Goal: Task Accomplishment & Management: Use online tool/utility

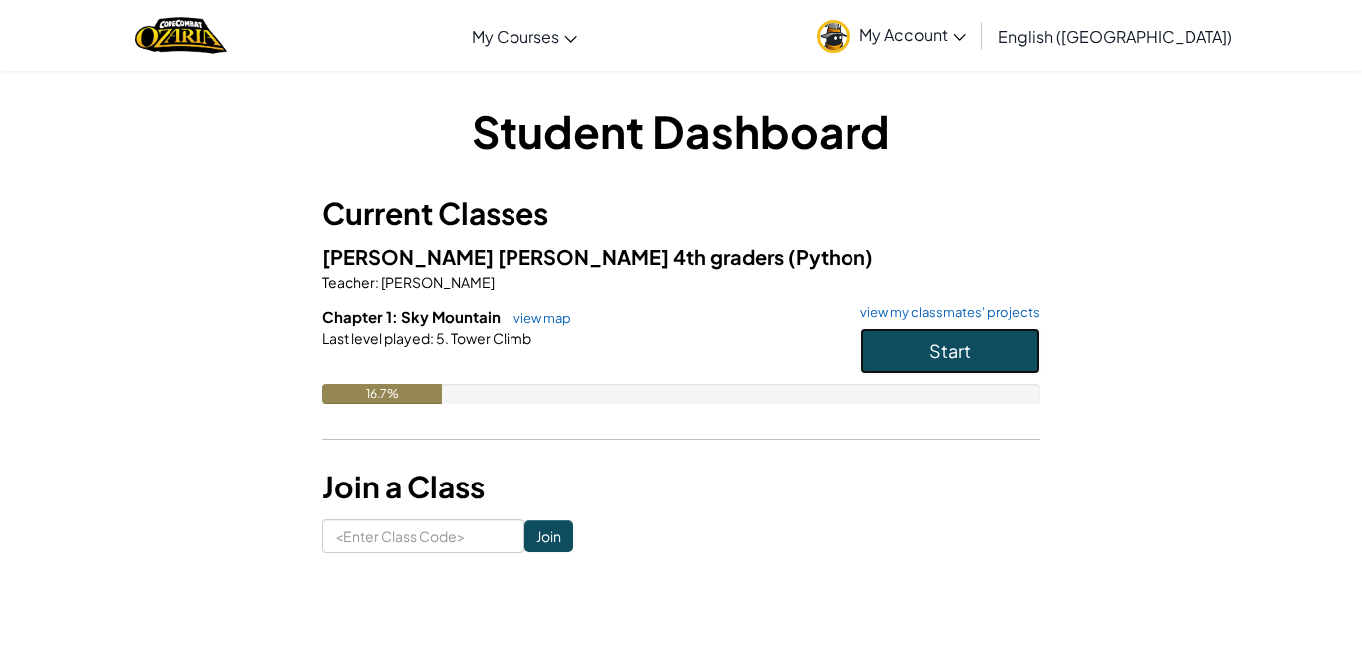
click at [951, 343] on span "Start" at bounding box center [950, 350] width 42 height 23
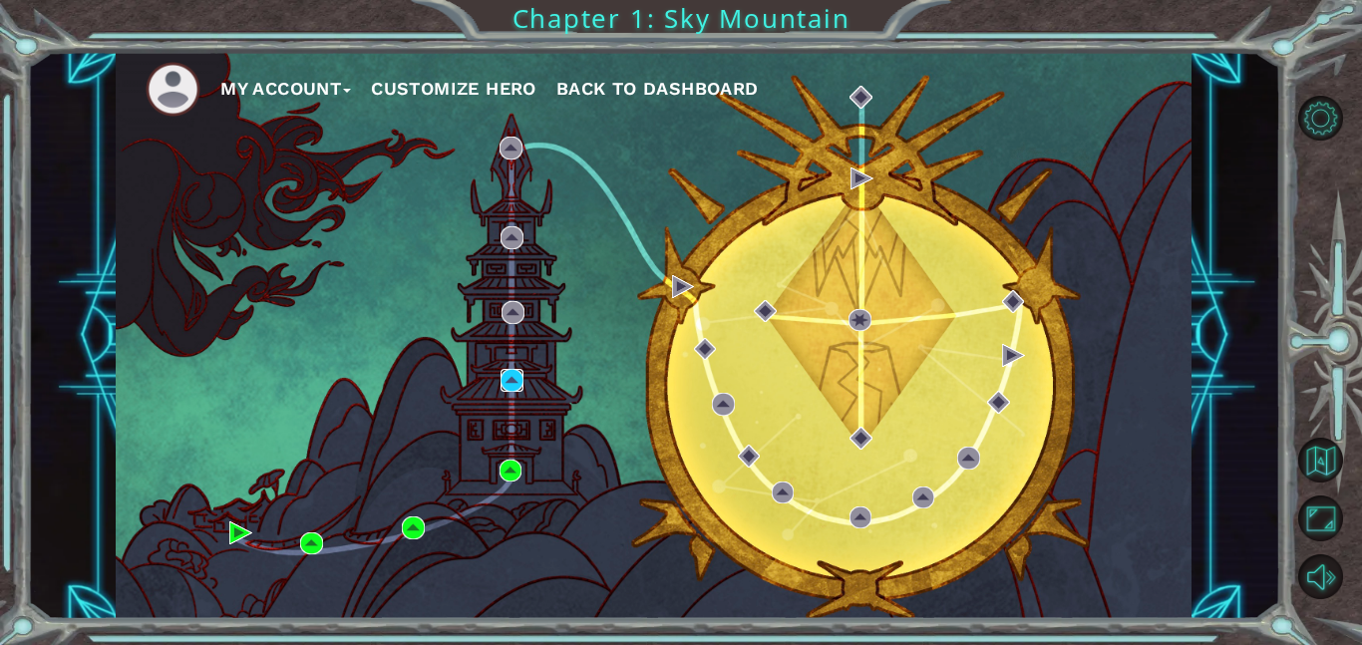
click at [515, 377] on img at bounding box center [512, 380] width 23 height 23
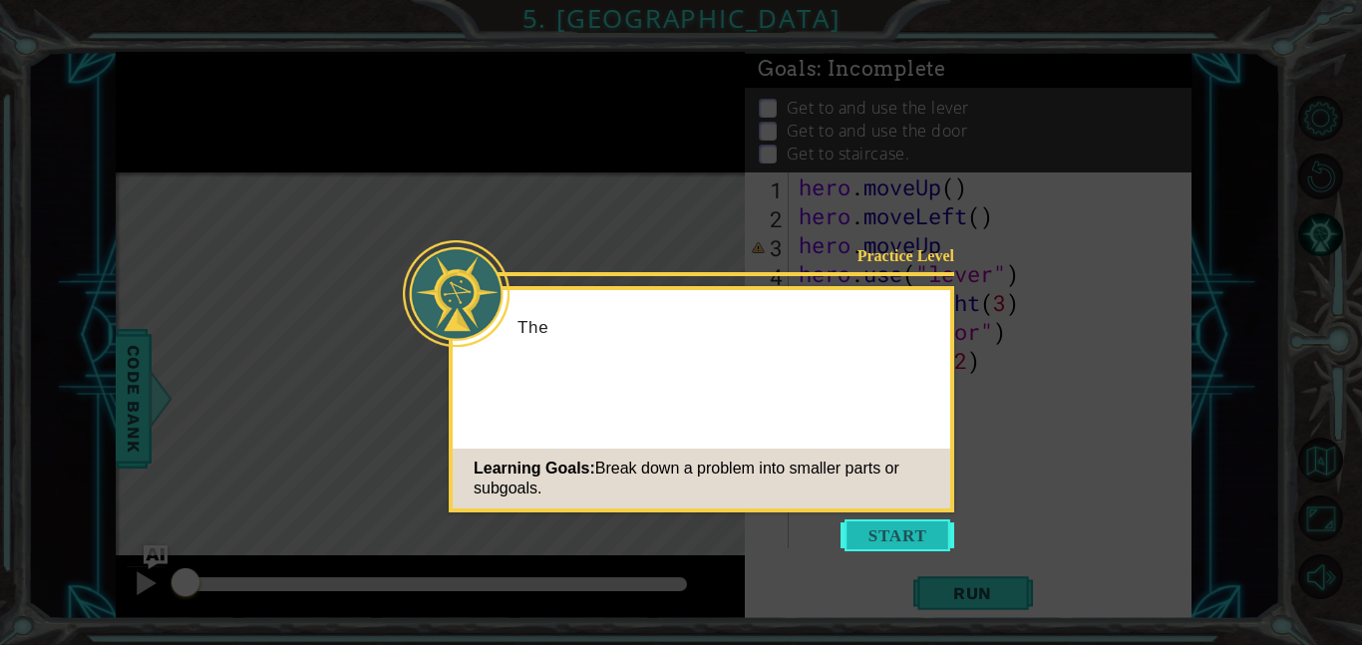
click at [897, 530] on button "Start" at bounding box center [898, 536] width 114 height 32
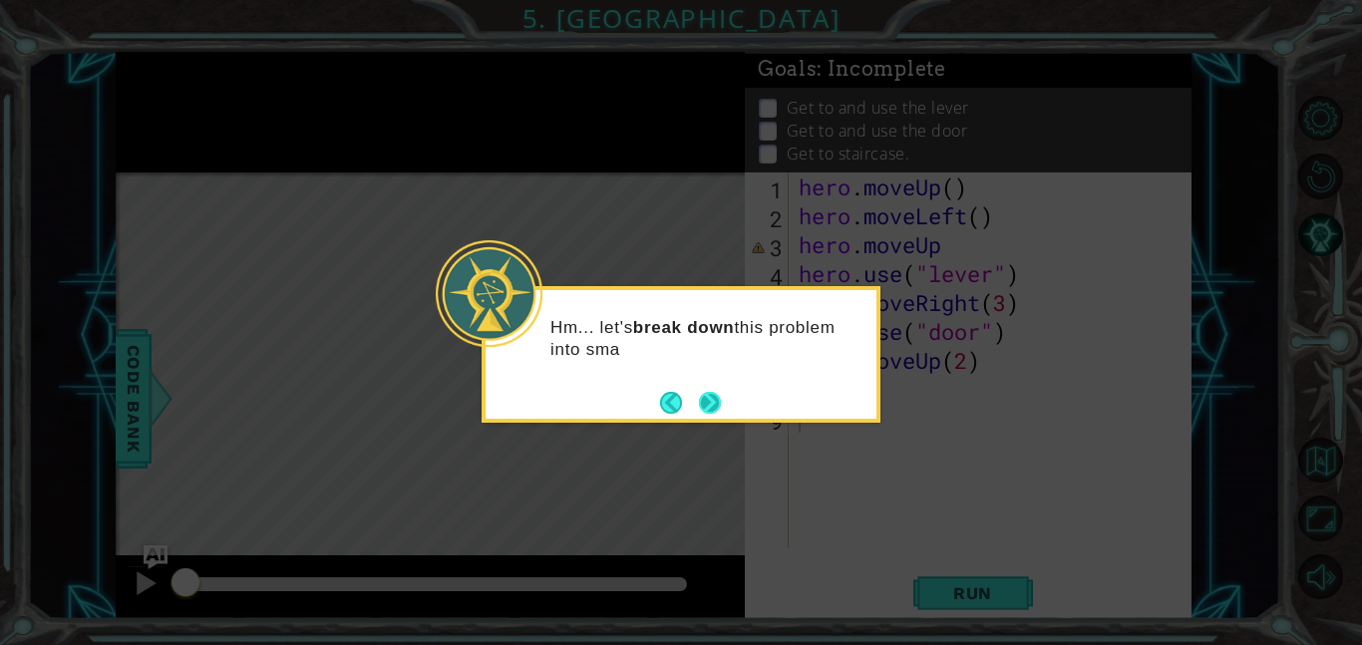
click at [708, 392] on button "Next" at bounding box center [710, 403] width 22 height 22
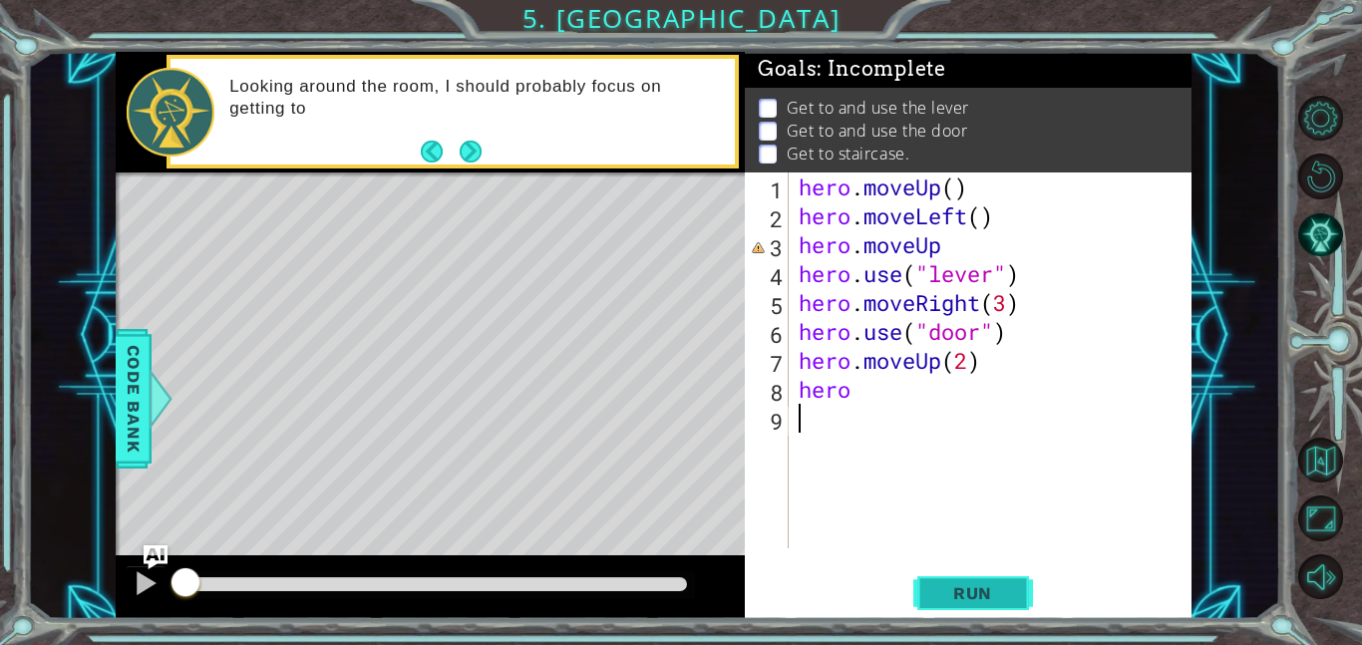
click at [1005, 599] on span "Run" at bounding box center [972, 593] width 79 height 20
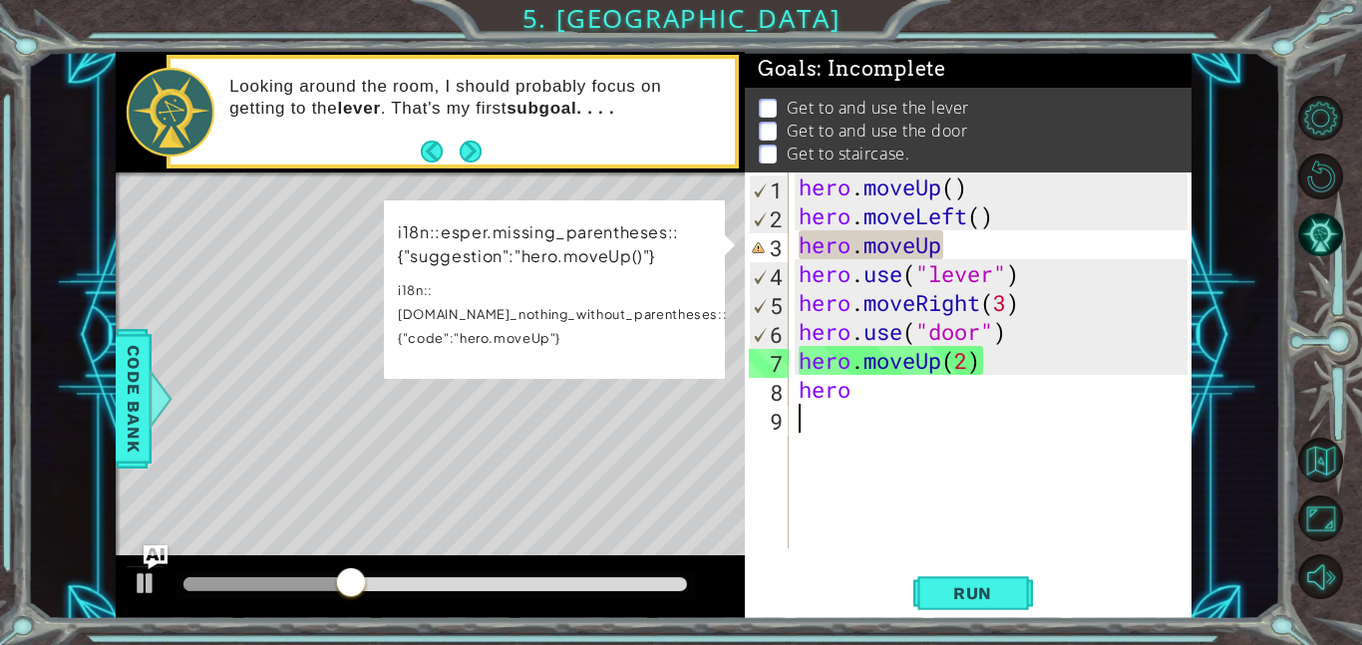
click at [982, 254] on div "hero . moveUp ( ) hero . moveLeft ( ) hero . moveUp hero . use ( "lever" ) hero…" at bounding box center [996, 390] width 403 height 434
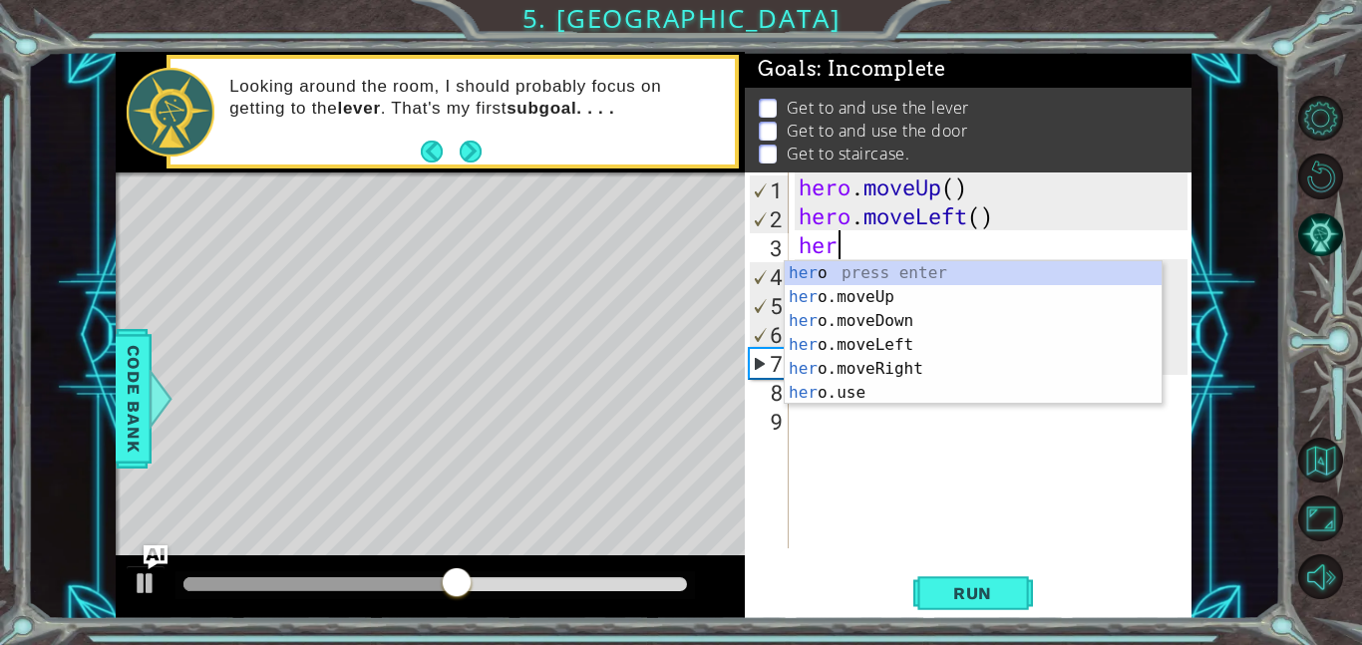
type textarea "h"
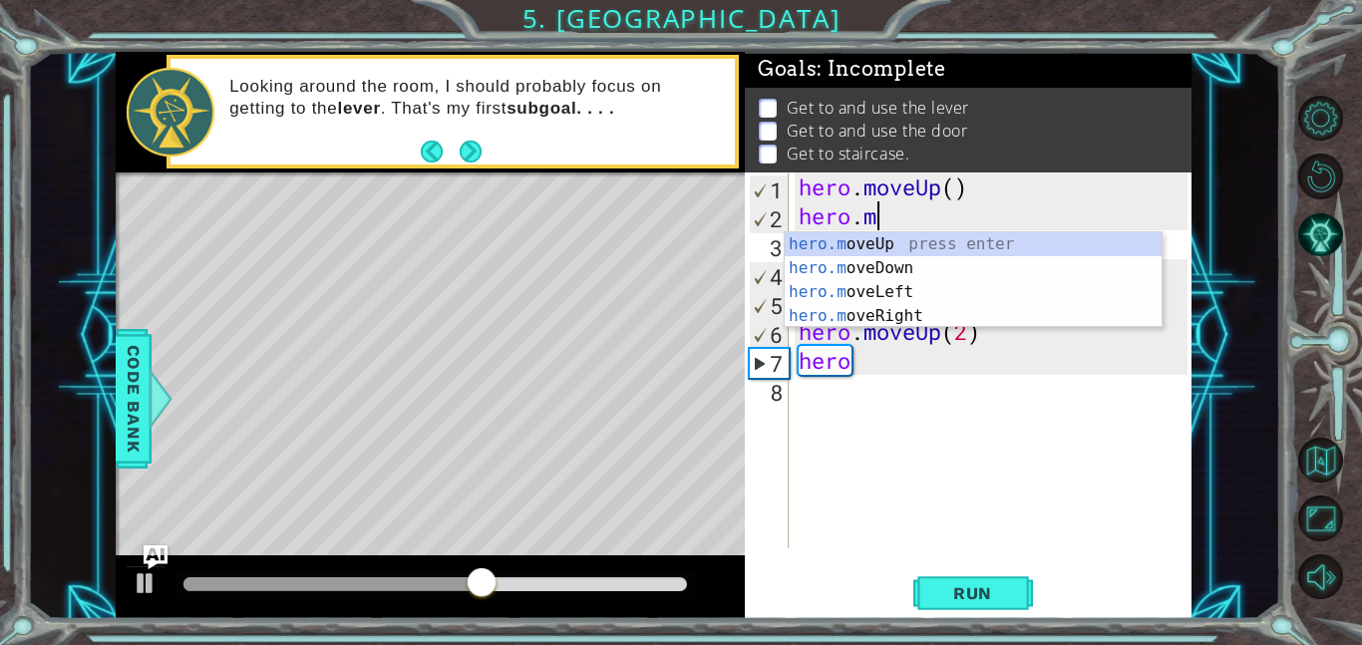
type textarea "h"
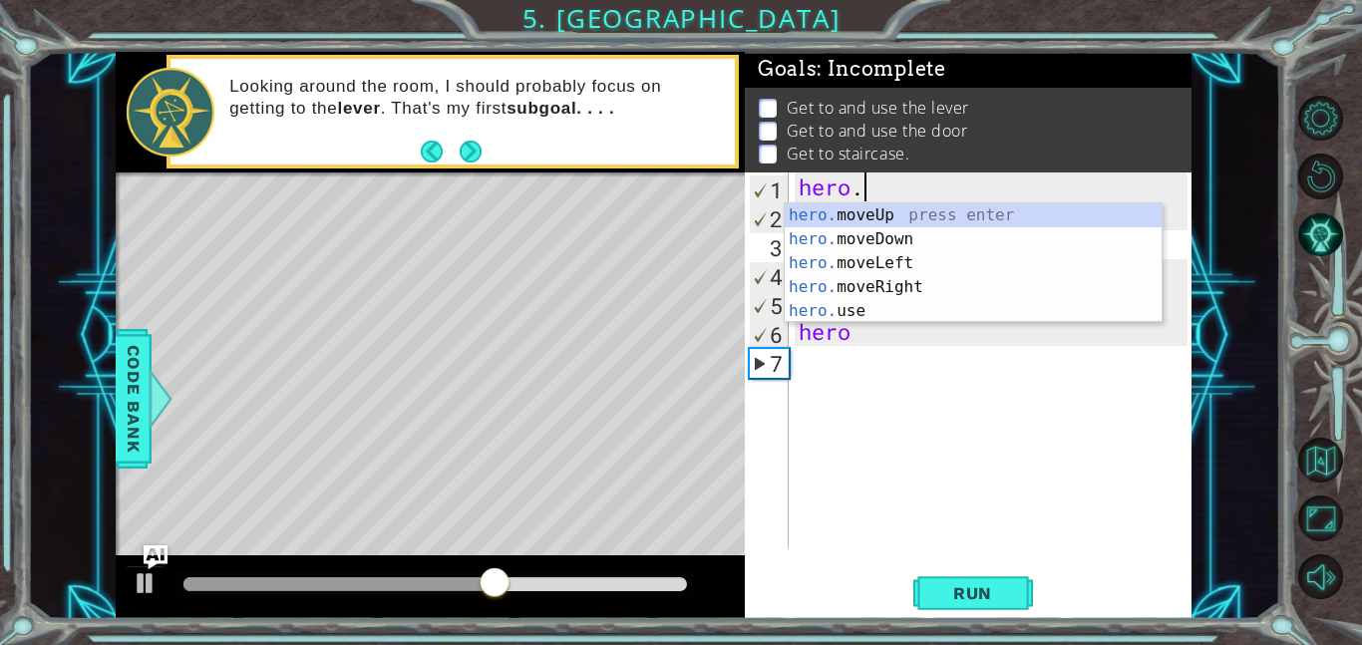
type textarea "h"
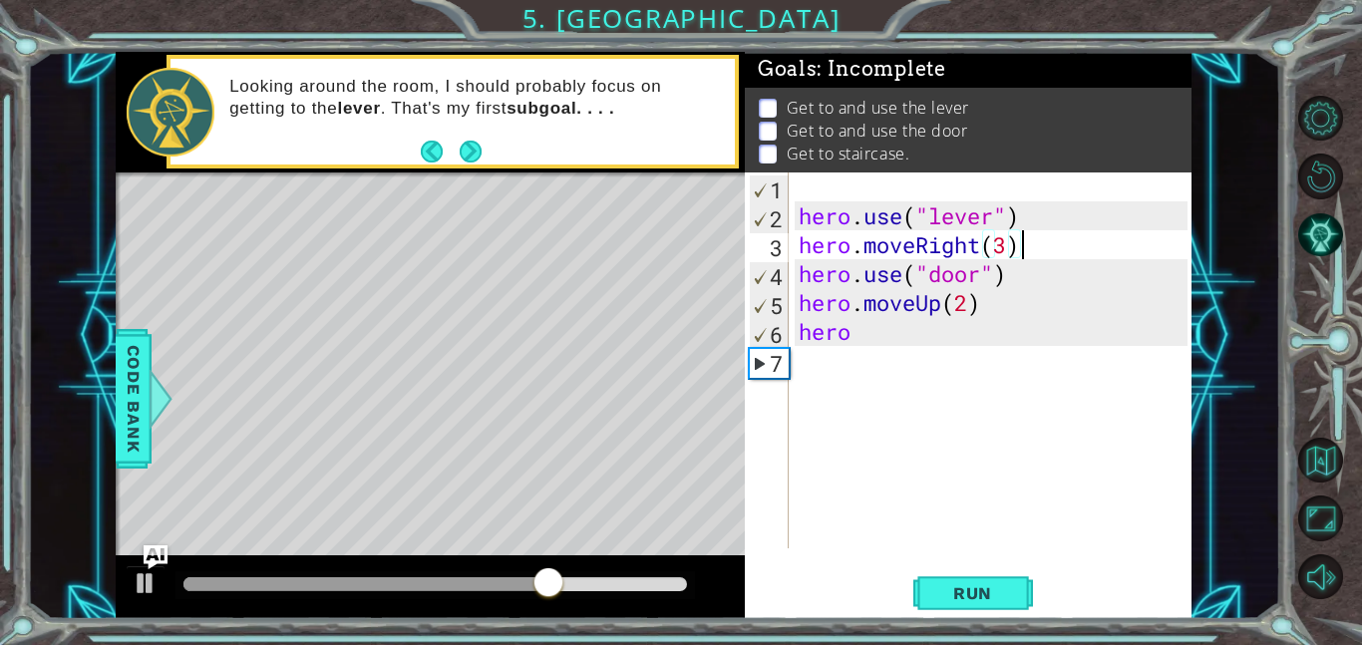
click at [1072, 231] on div "hero . use ( "lever" ) hero . moveRight ( 3 ) hero . use ( "door" ) hero . move…" at bounding box center [996, 390] width 403 height 434
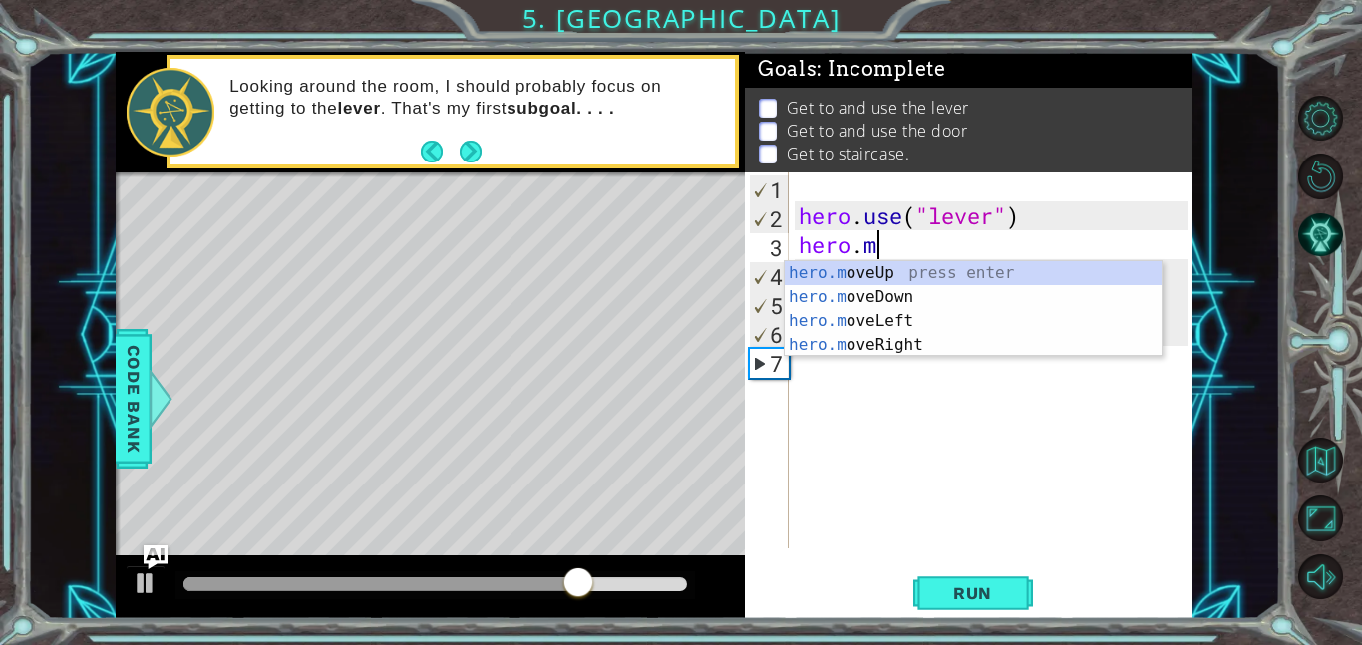
type textarea "h"
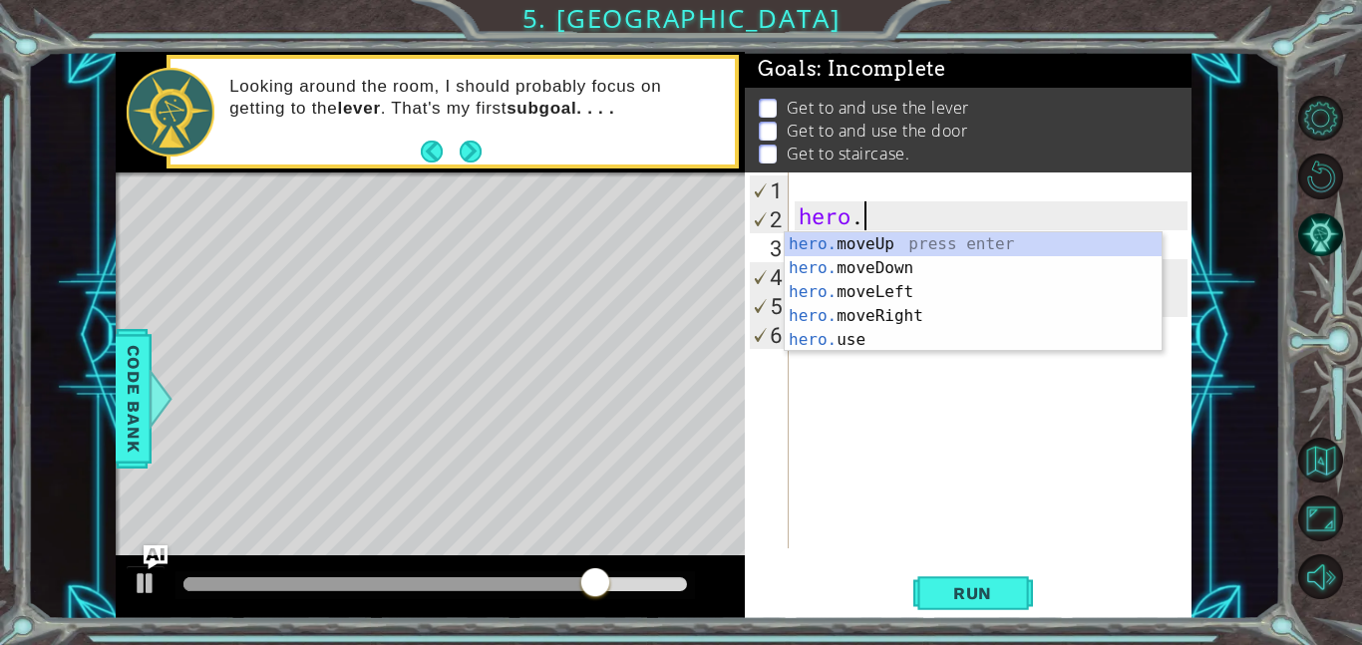
type textarea "h"
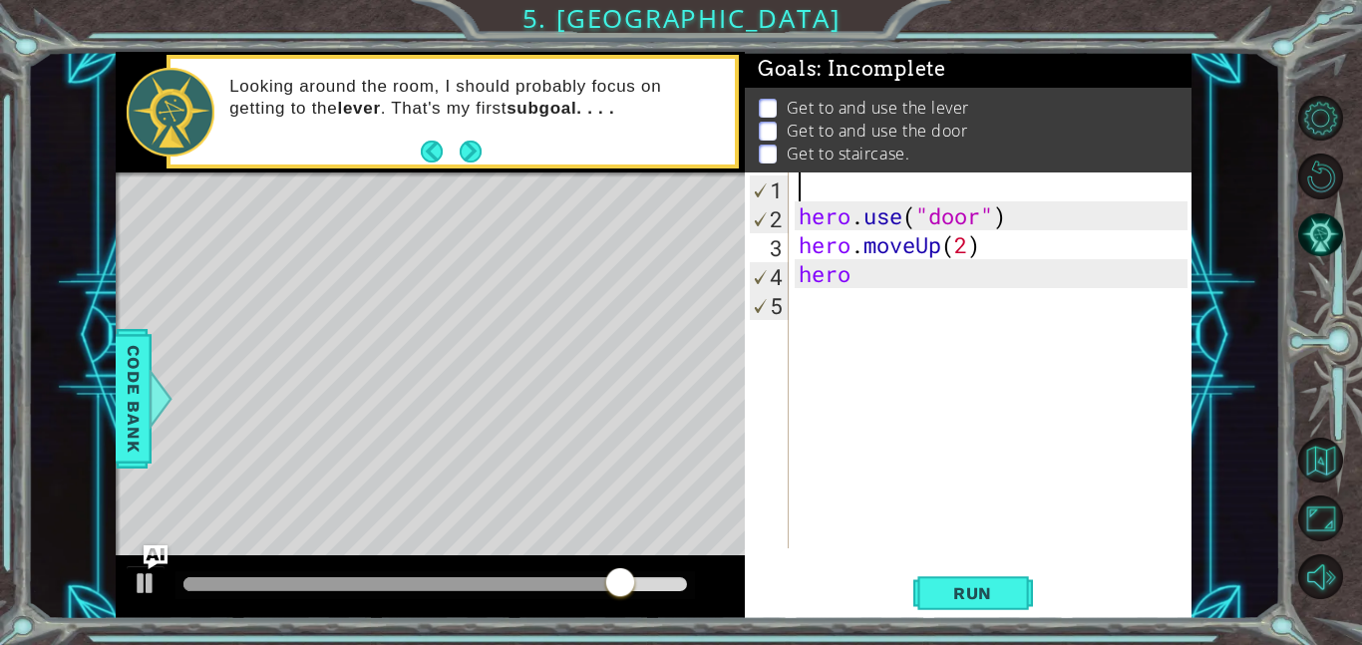
click at [1054, 304] on div "hero . use ( "door" ) hero . moveUp ( 2 ) hero" at bounding box center [996, 390] width 403 height 434
click at [1097, 268] on div "hero . use ( "door" ) hero . moveUp ( 2 ) hero" at bounding box center [996, 390] width 403 height 434
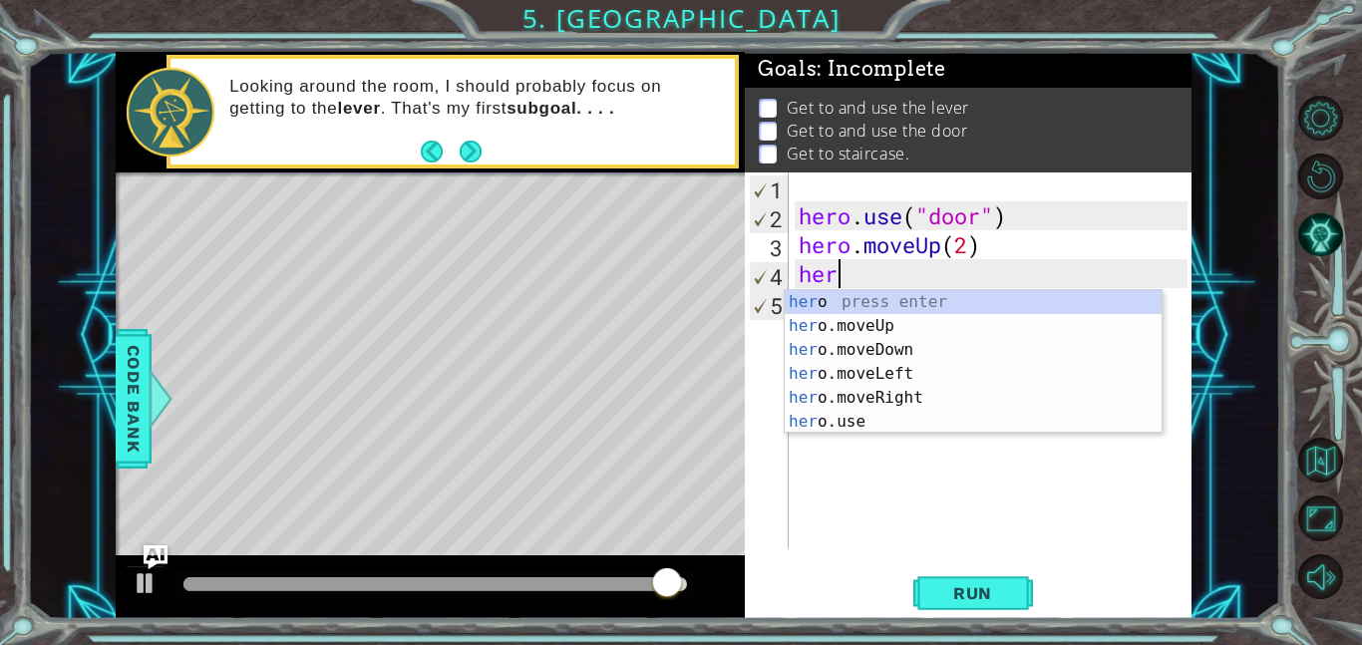
type textarea "h"
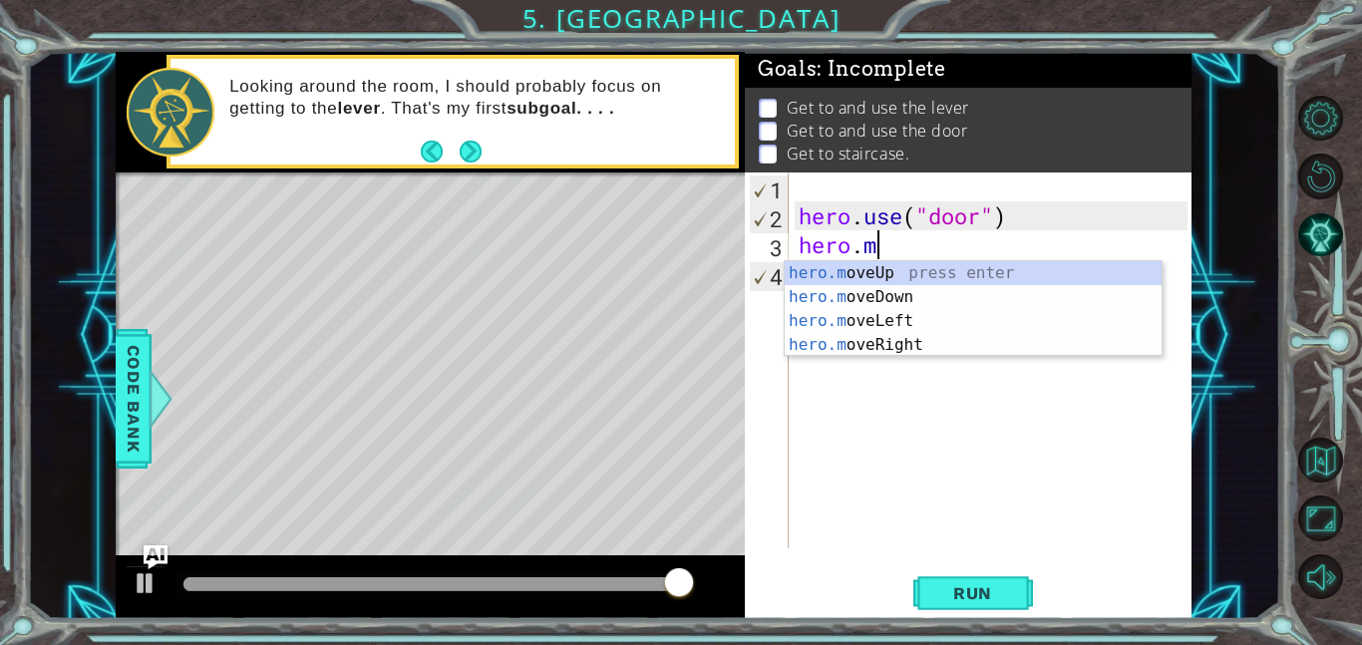
type textarea "h"
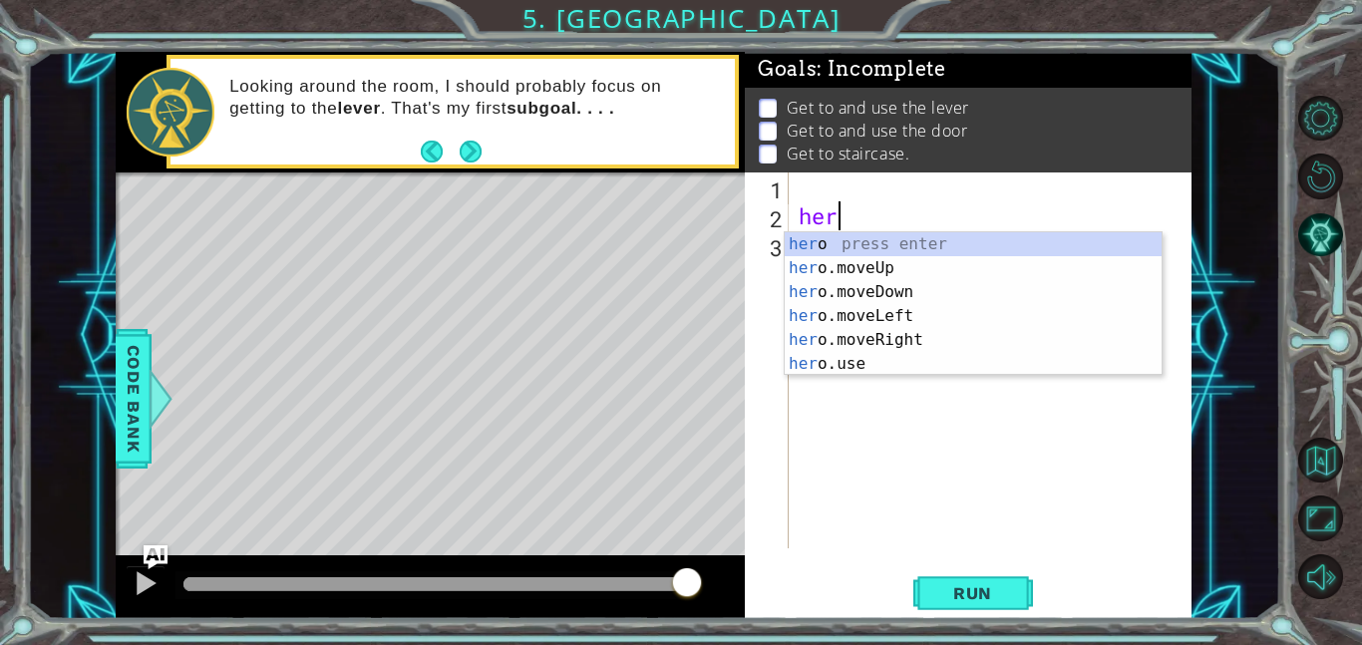
type textarea "h"
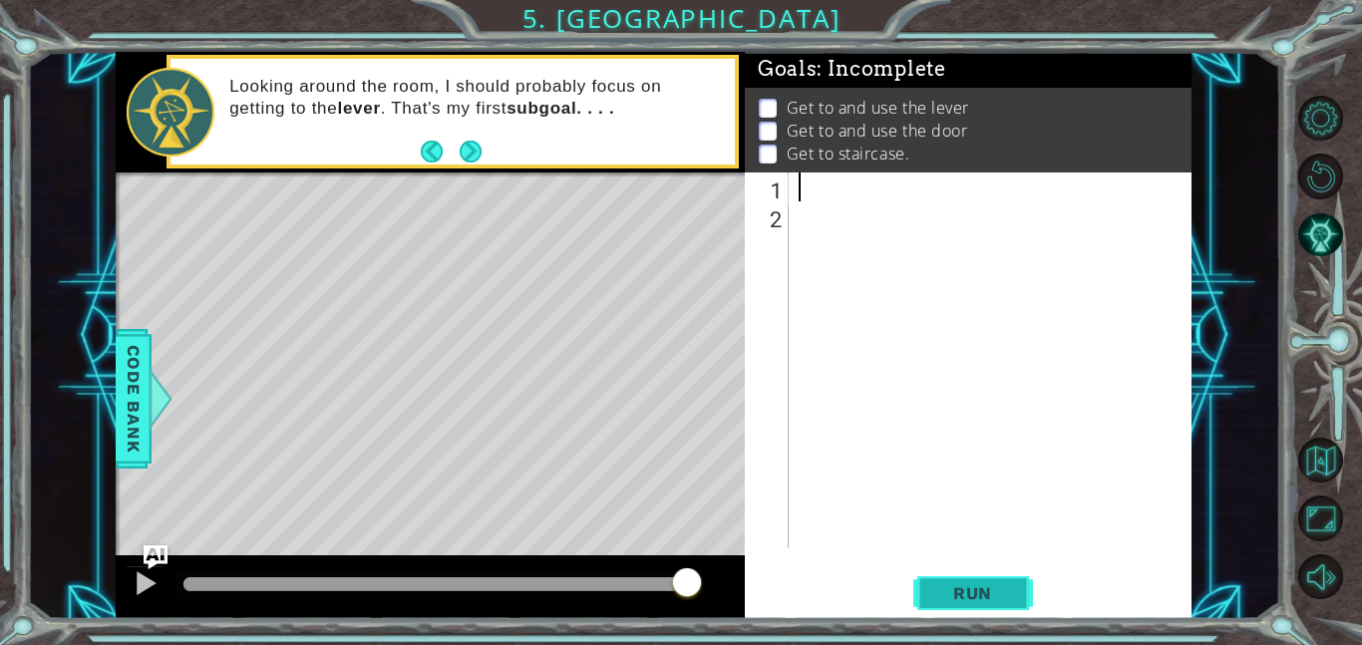
click at [953, 602] on span "Run" at bounding box center [972, 593] width 79 height 20
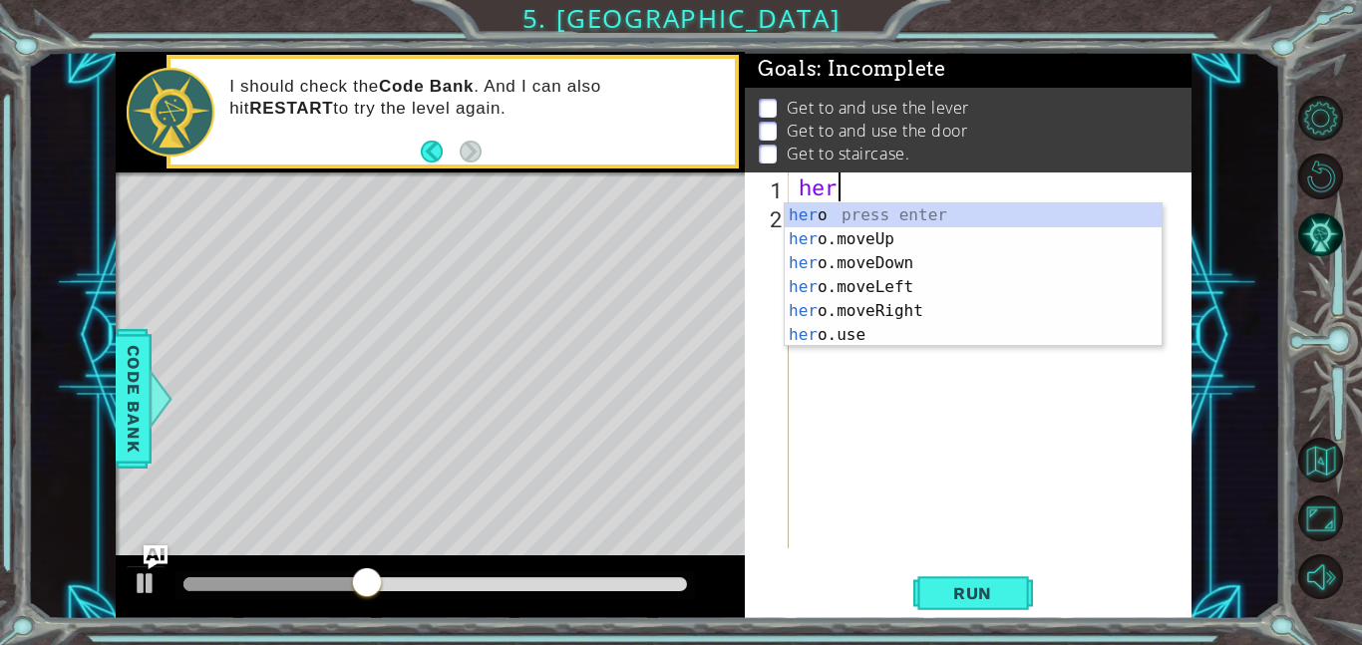
type textarea "hero"
click at [897, 228] on div "hero press enter hero .moveUp press enter hero .moveDown press enter hero .move…" at bounding box center [973, 298] width 377 height 191
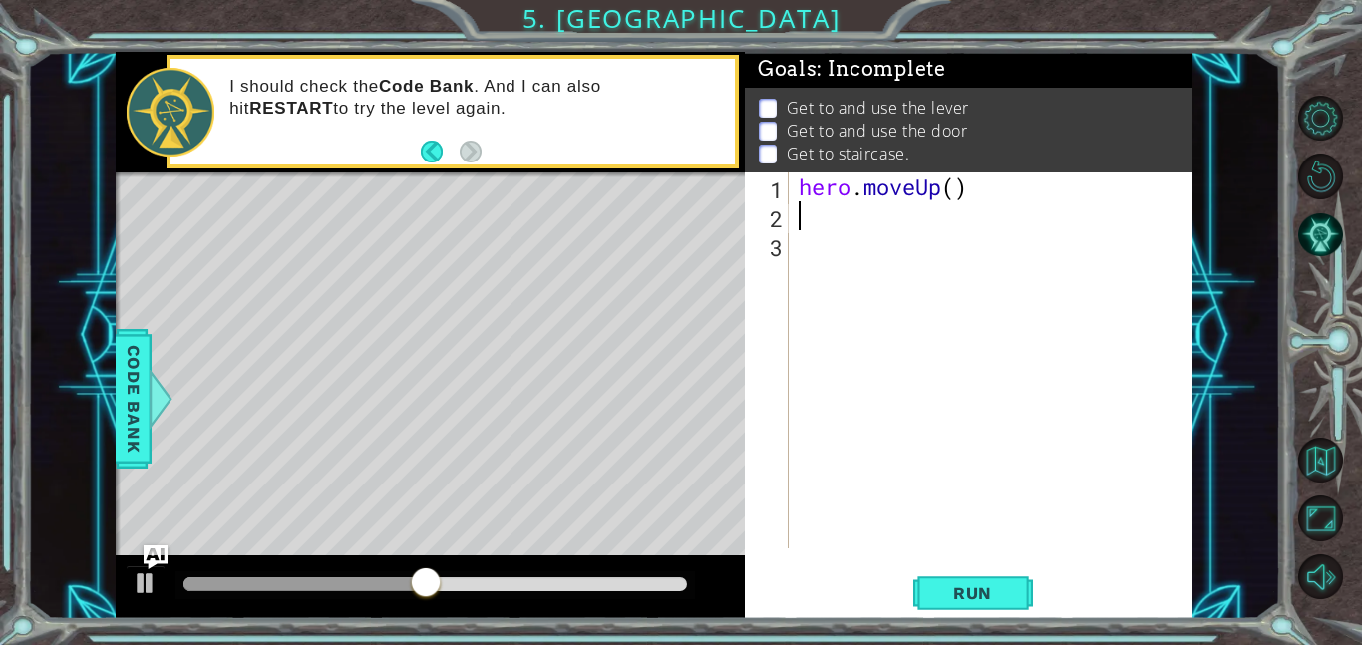
scroll to position [0, 0]
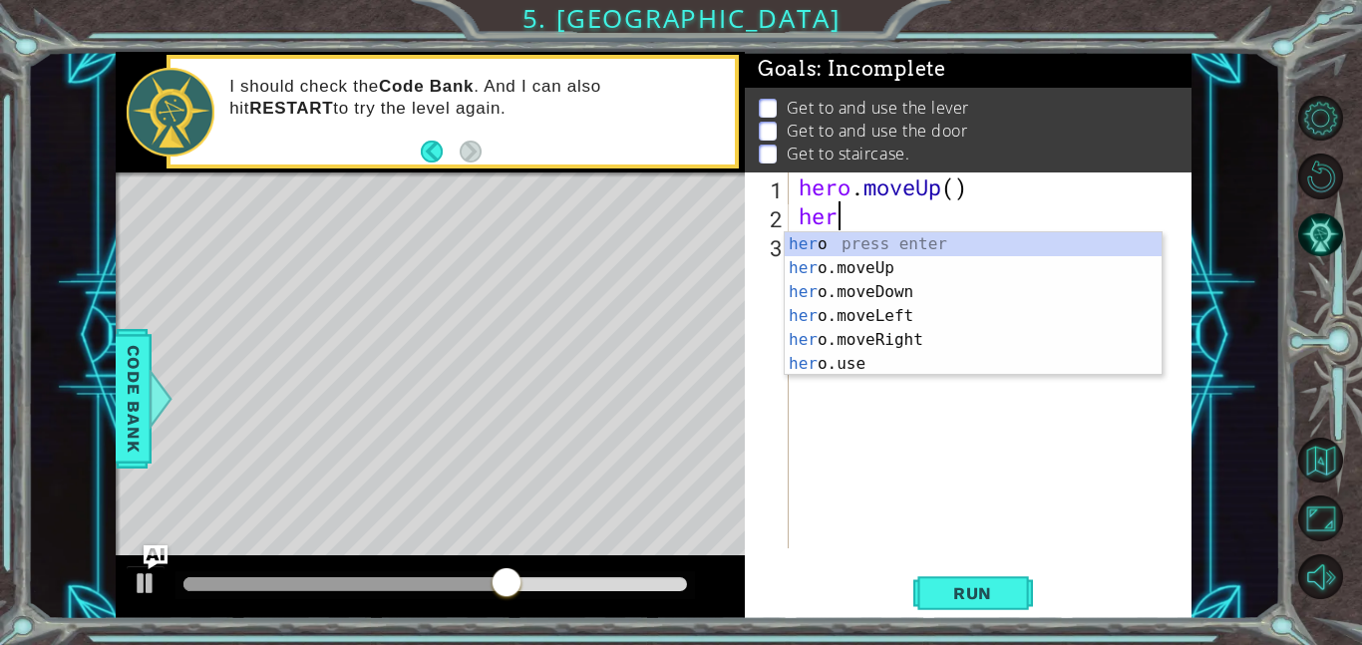
type textarea "hero"
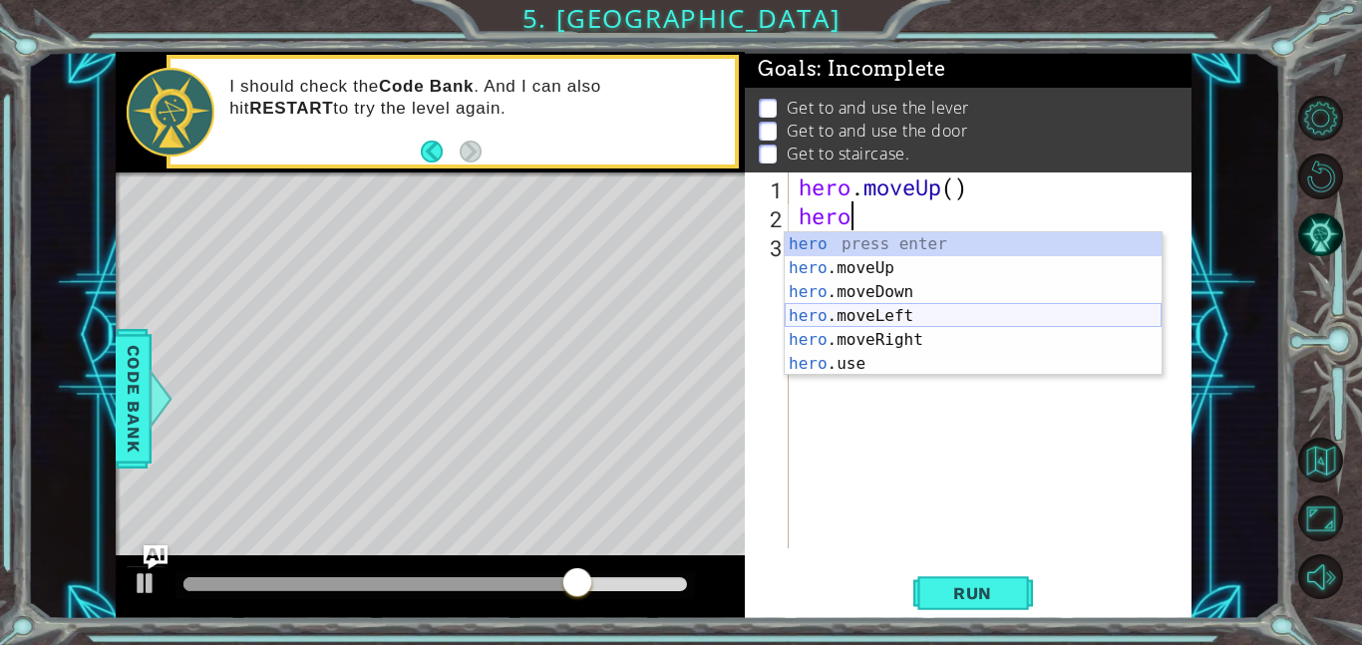
click at [885, 316] on div "hero press enter hero .moveUp press enter hero .moveDown press enter hero .move…" at bounding box center [973, 327] width 377 height 191
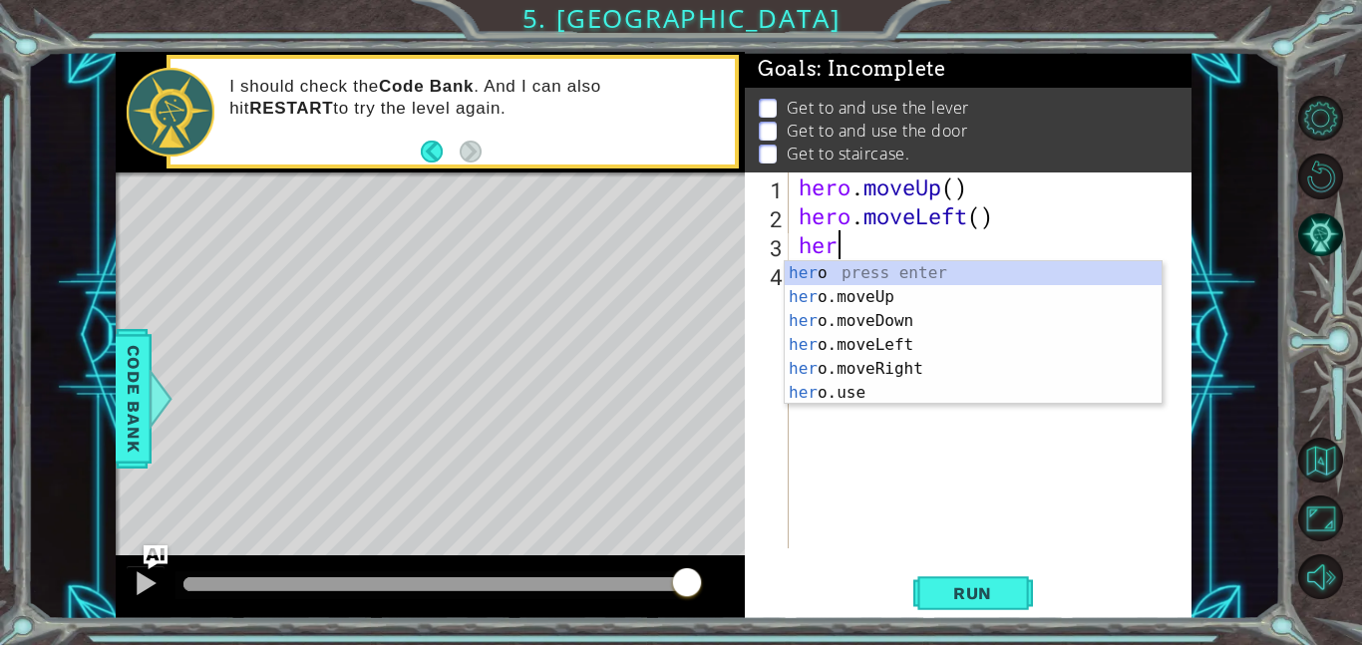
type textarea "hero"
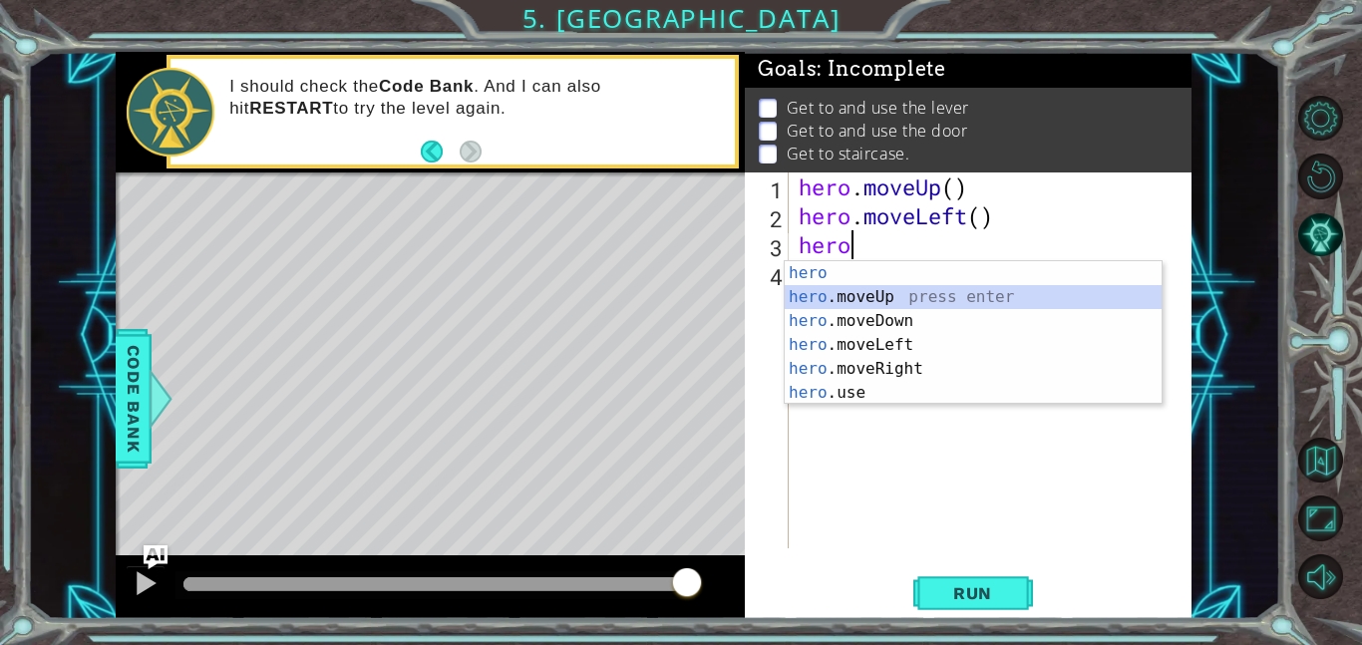
click at [875, 304] on div "hero press enter hero .moveUp press enter hero .moveDown press enter hero .move…" at bounding box center [973, 356] width 377 height 191
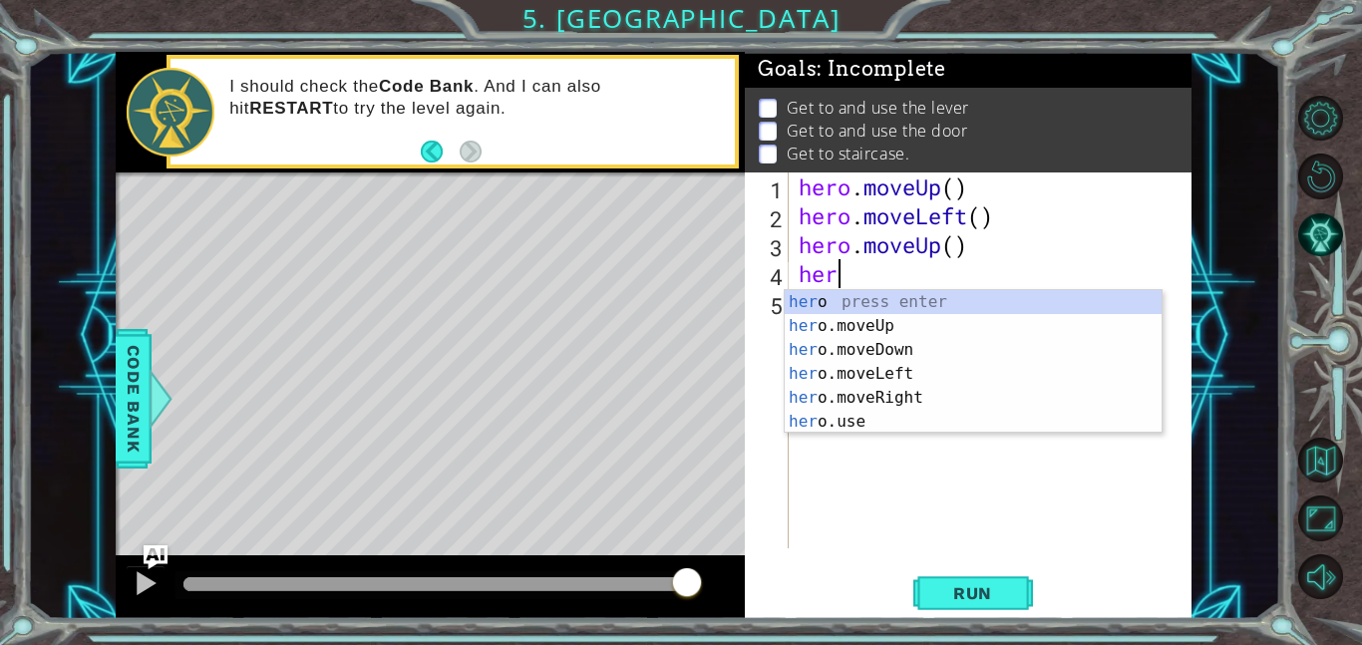
type textarea "hero"
click at [919, 403] on div "hero press enter hero .moveUp press enter hero .moveDown press enter hero .move…" at bounding box center [973, 385] width 377 height 191
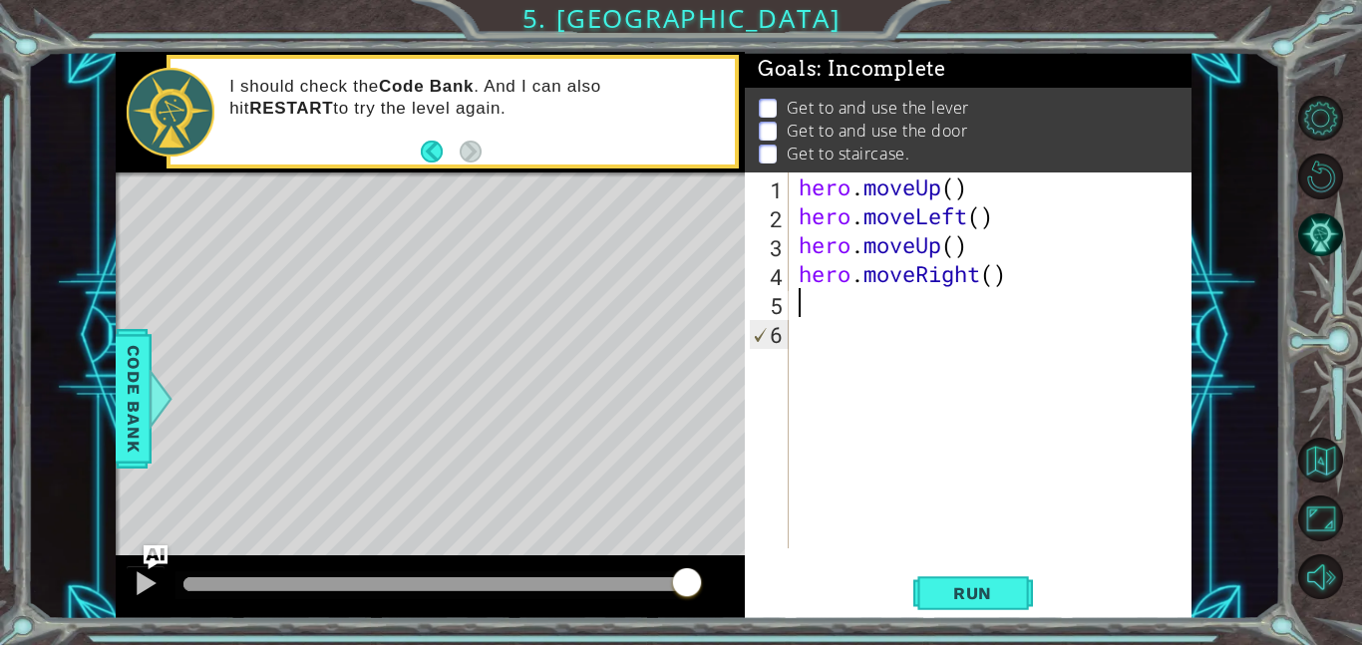
scroll to position [0, 0]
click at [998, 279] on div "hero . moveUp ( ) hero . moveLeft ( ) hero . moveUp ( ) hero . moveRight ( )" at bounding box center [996, 390] width 403 height 434
click at [967, 244] on div "hero . moveUp ( ) hero . moveLeft ( ) hero . moveUp ( ) hero . moveRight ( 3 )" at bounding box center [996, 390] width 403 height 434
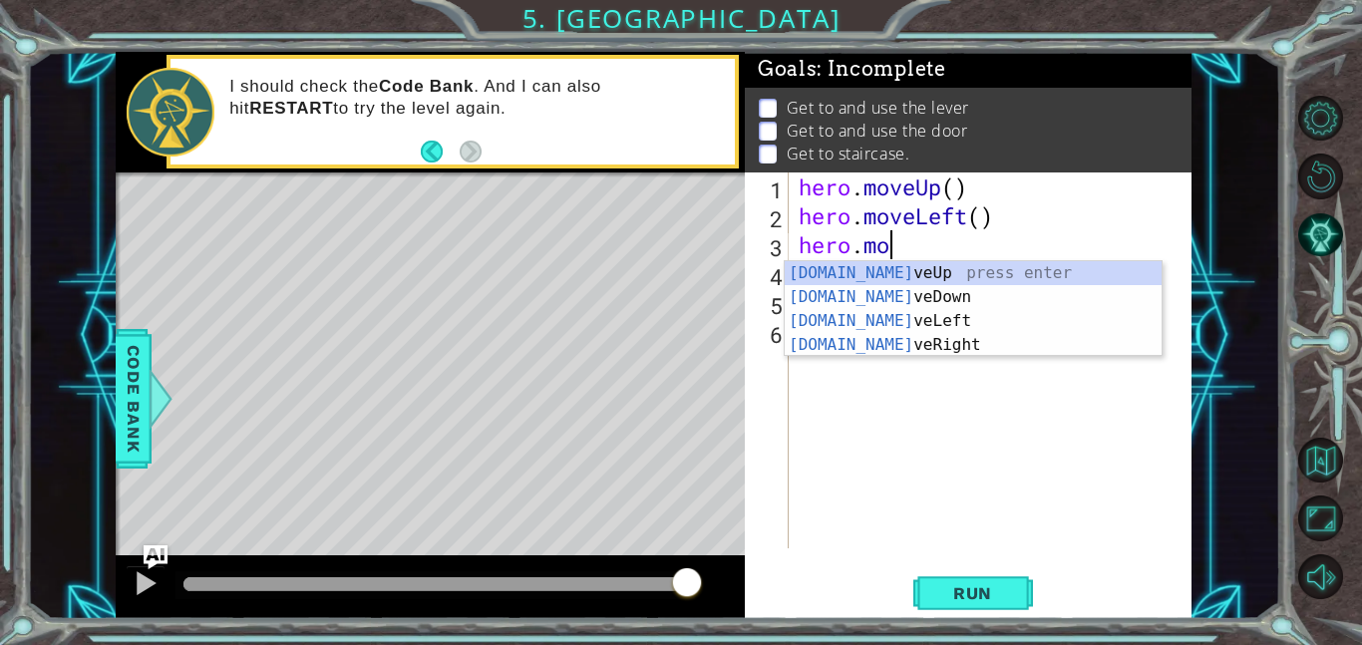
scroll to position [0, 0]
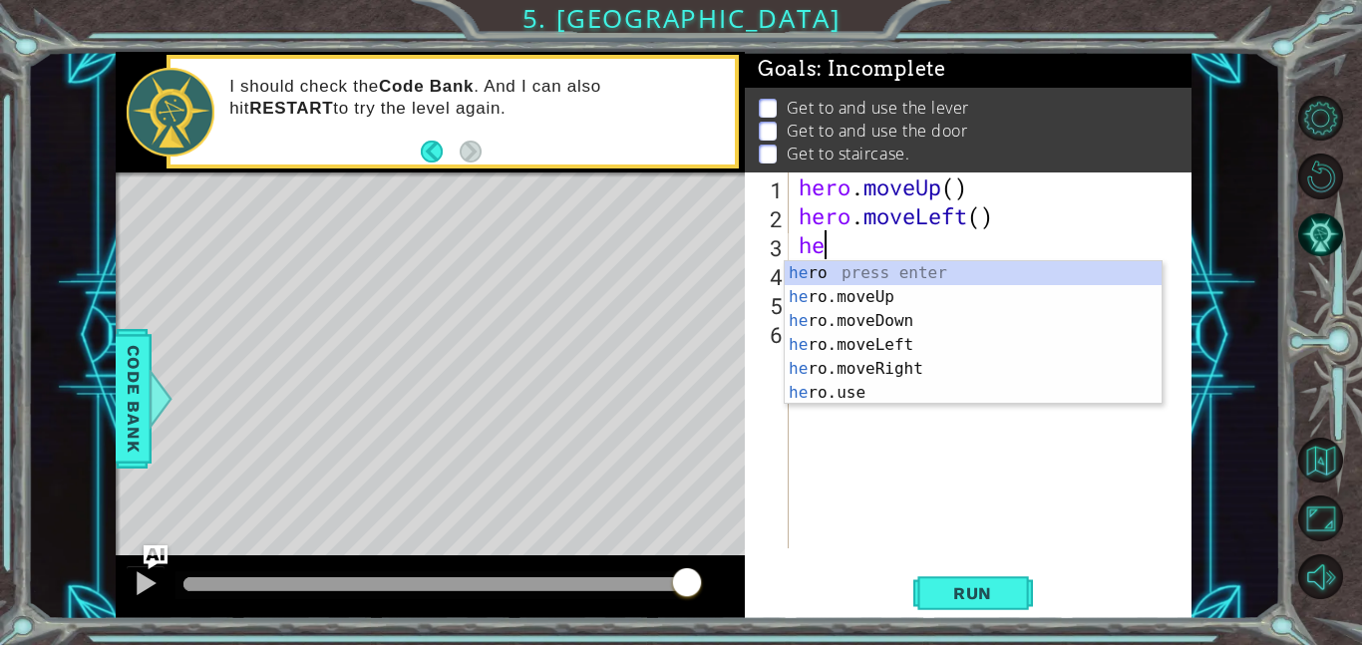
type textarea "h"
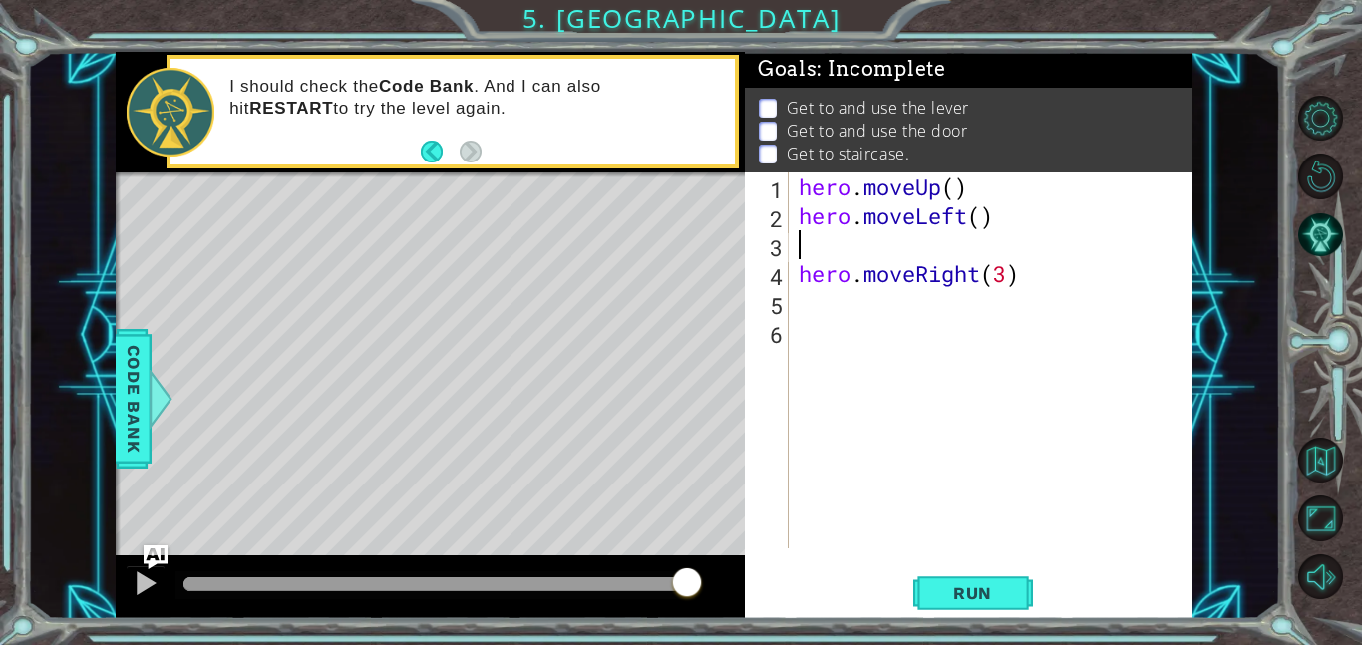
click at [1025, 281] on div "hero . moveUp ( ) hero . moveLeft ( ) hero . moveRight ( 3 )" at bounding box center [996, 390] width 403 height 434
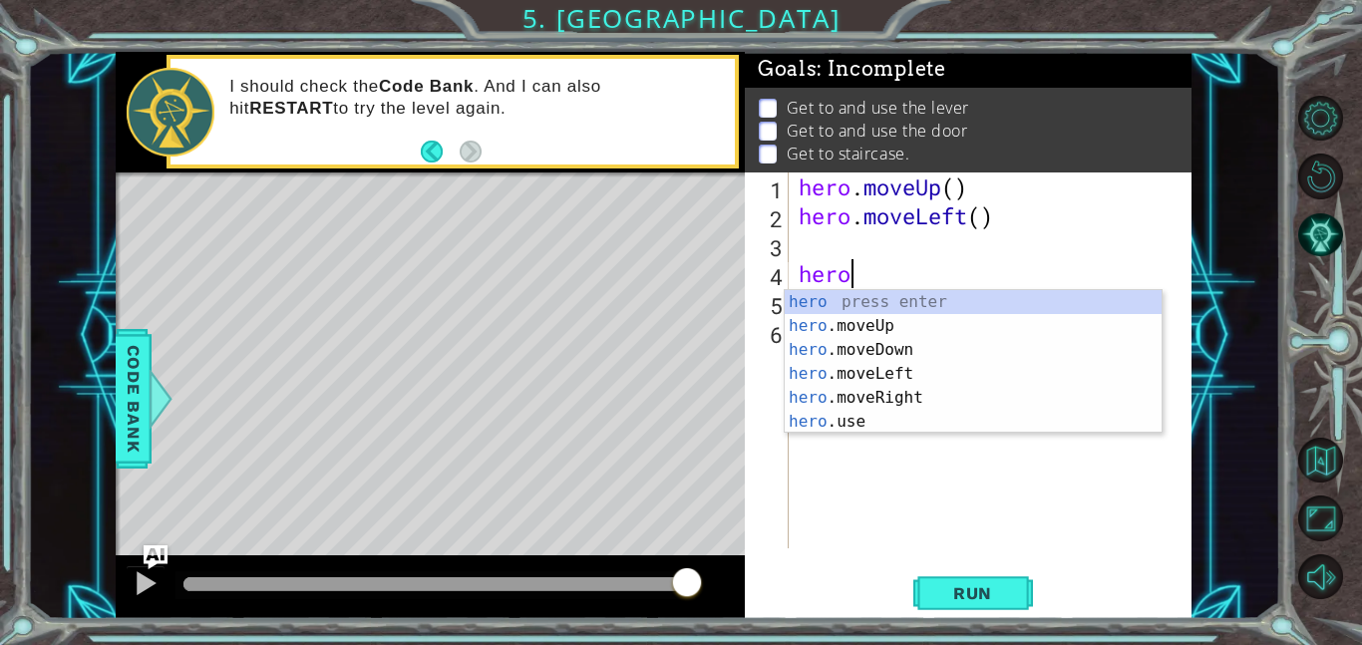
type textarea "h"
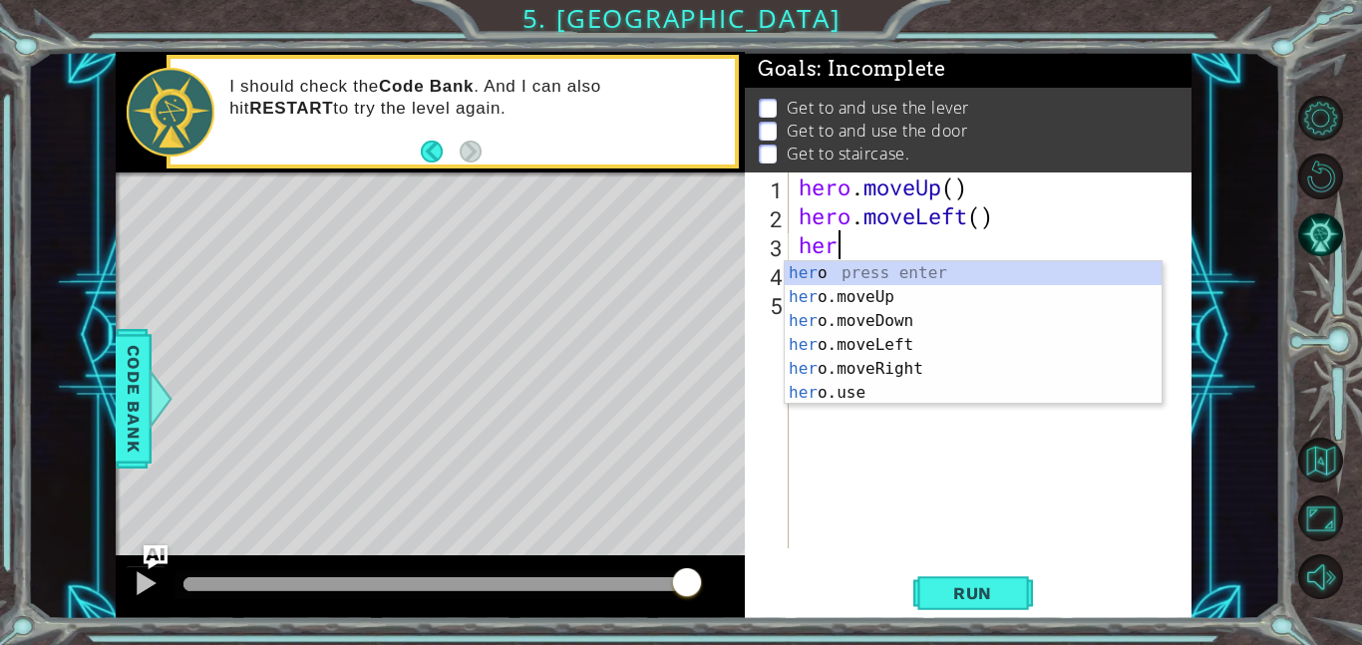
scroll to position [0, 1]
click at [893, 383] on div "hero press enter hero .moveUp press enter hero .moveDown press enter hero .move…" at bounding box center [973, 356] width 377 height 191
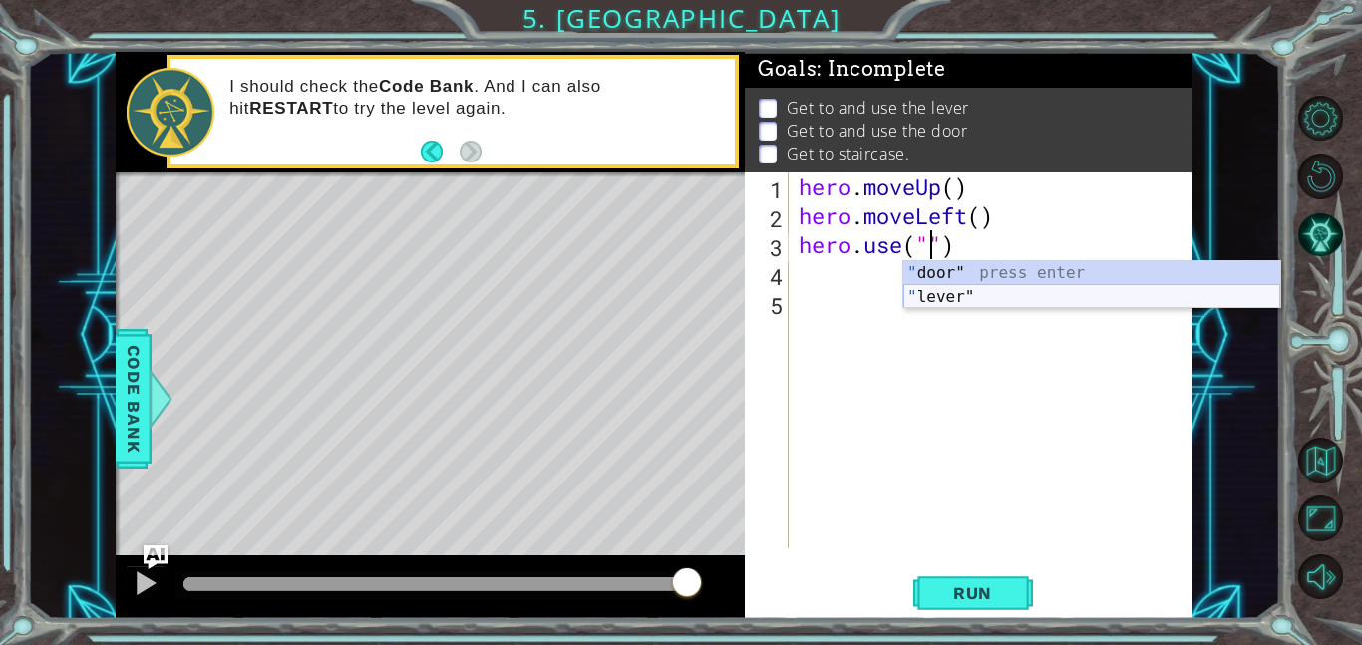
click at [965, 292] on div "" door" press enter " lever" press enter" at bounding box center [1092, 309] width 377 height 96
type textarea "hero.use("lever")"
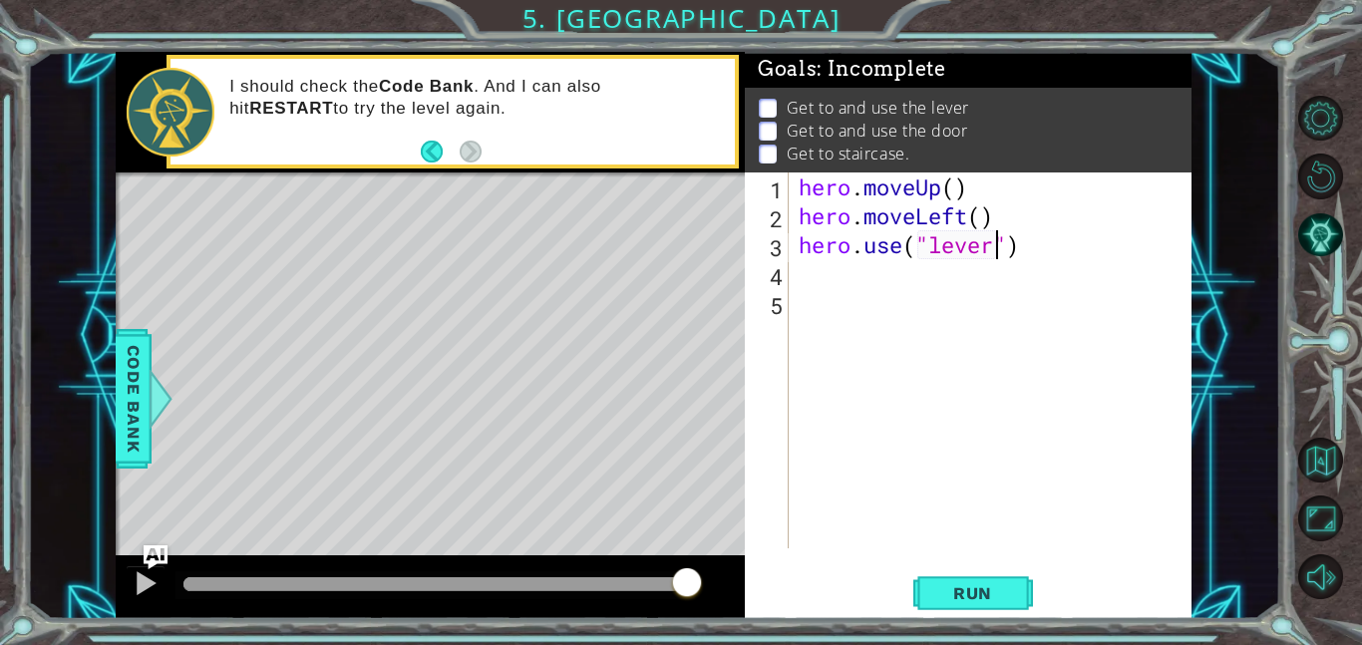
click at [840, 278] on div "hero . moveUp ( ) hero . moveLeft ( ) hero . use ( "lever" )" at bounding box center [996, 390] width 403 height 434
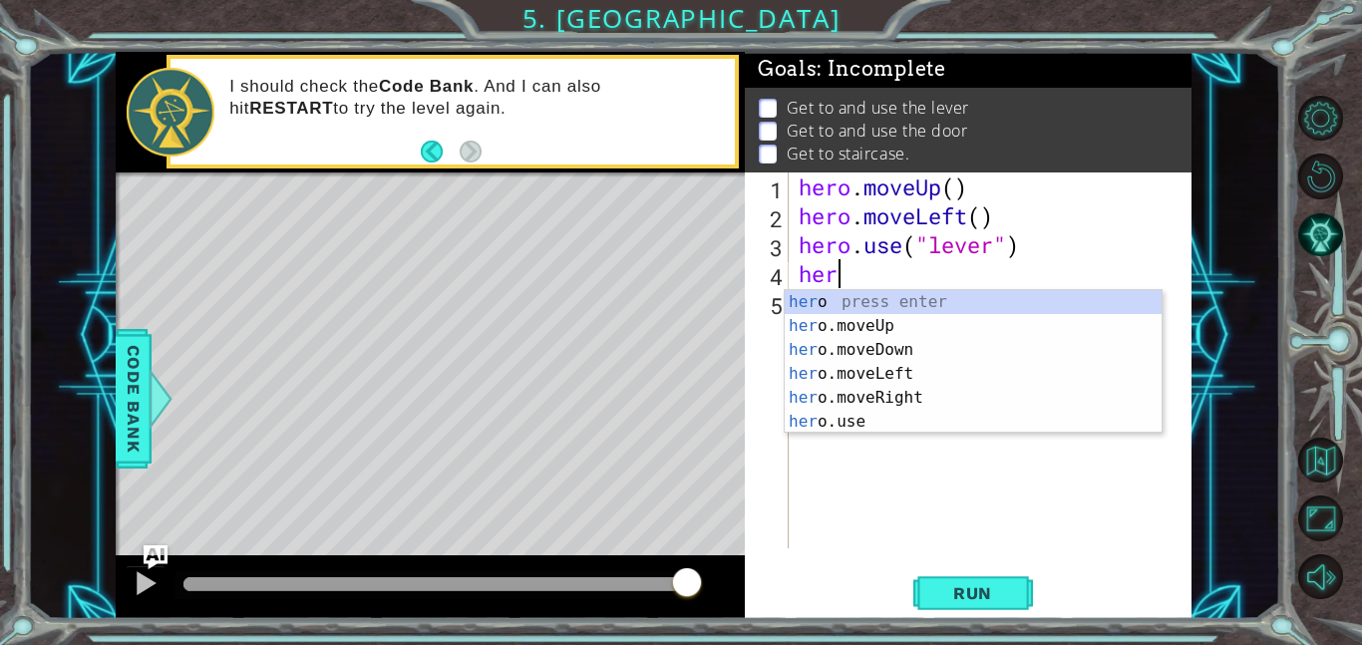
type textarea "hero"
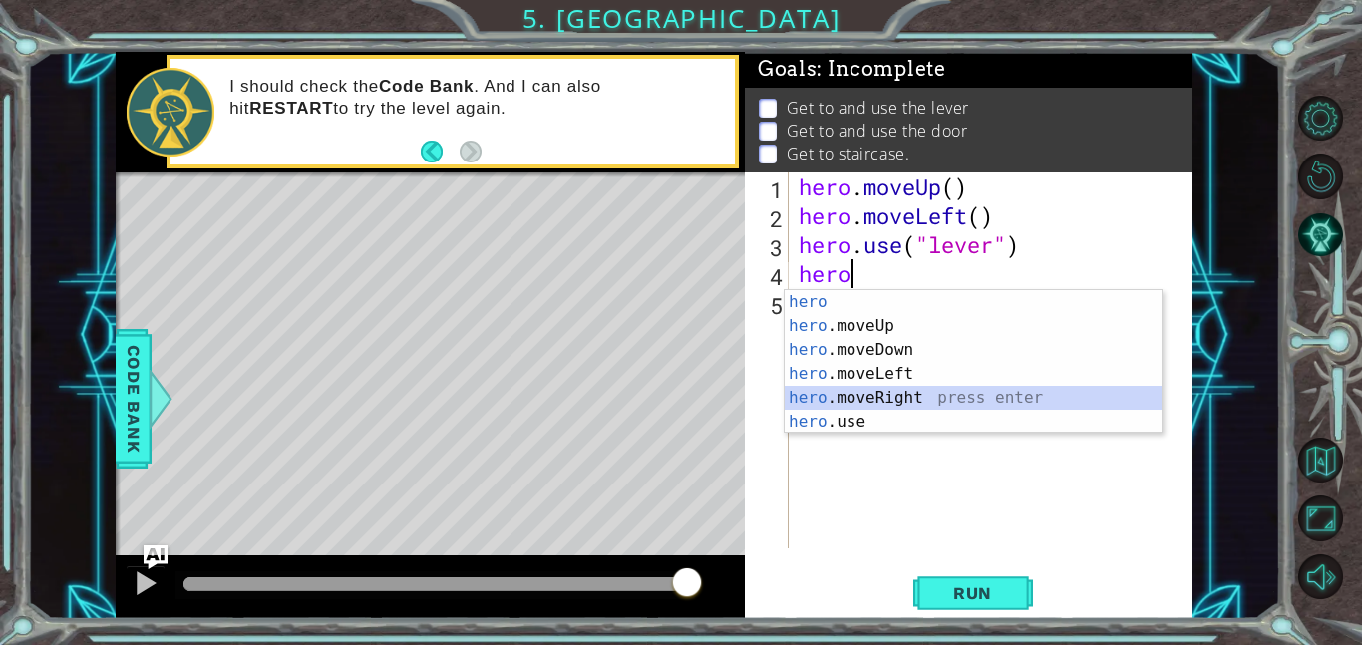
click at [987, 399] on div "hero press enter hero .moveUp press enter hero .moveDown press enter hero .move…" at bounding box center [973, 385] width 377 height 191
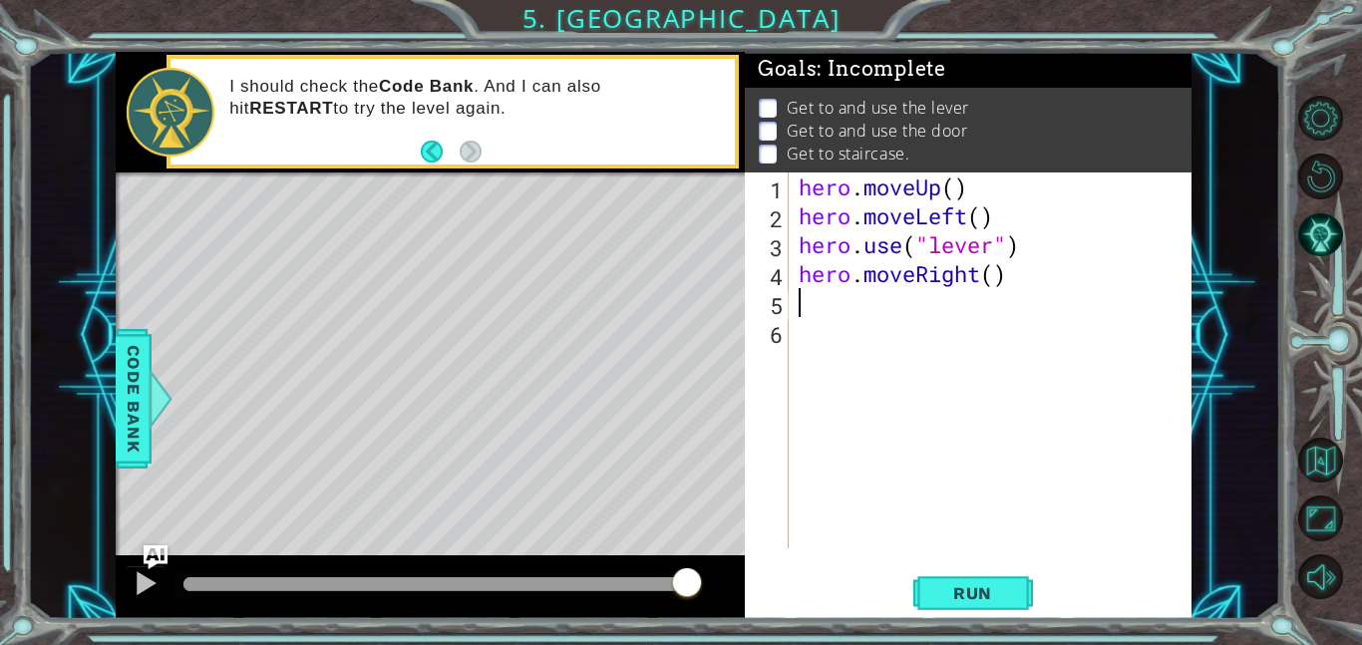
click at [994, 276] on div "hero . moveUp ( ) hero . moveLeft ( ) hero . use ( "lever" ) hero . moveRight (…" at bounding box center [996, 390] width 403 height 434
click at [1001, 593] on span "Run" at bounding box center [972, 593] width 79 height 20
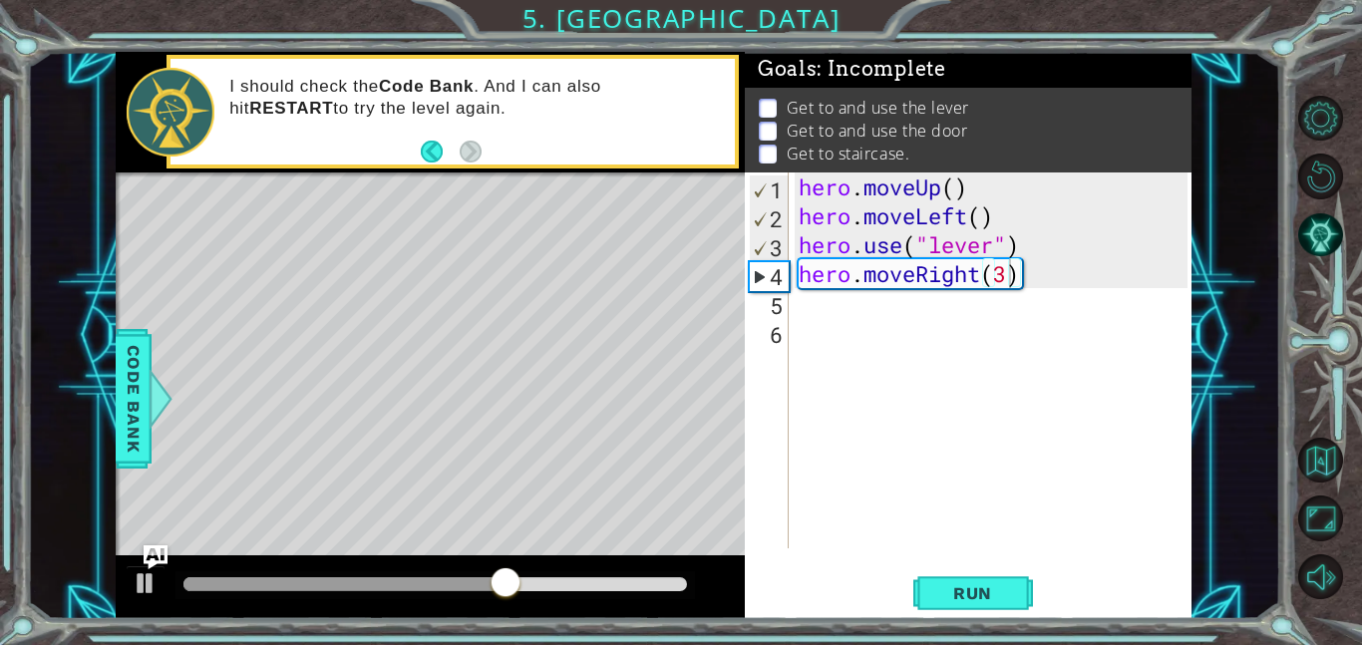
click at [623, 412] on div "Level Map" at bounding box center [576, 466] width 921 height 587
click at [1067, 256] on div "hero . moveUp ( ) hero . moveLeft ( ) hero . use ( "lever" ) hero . moveRight (…" at bounding box center [996, 390] width 403 height 434
type textarea "hero.use("lever")"
click at [1036, 306] on div "hero . moveUp ( ) hero . moveLeft ( ) hero . use ( "lever" ) hero . moveRight (…" at bounding box center [996, 390] width 403 height 434
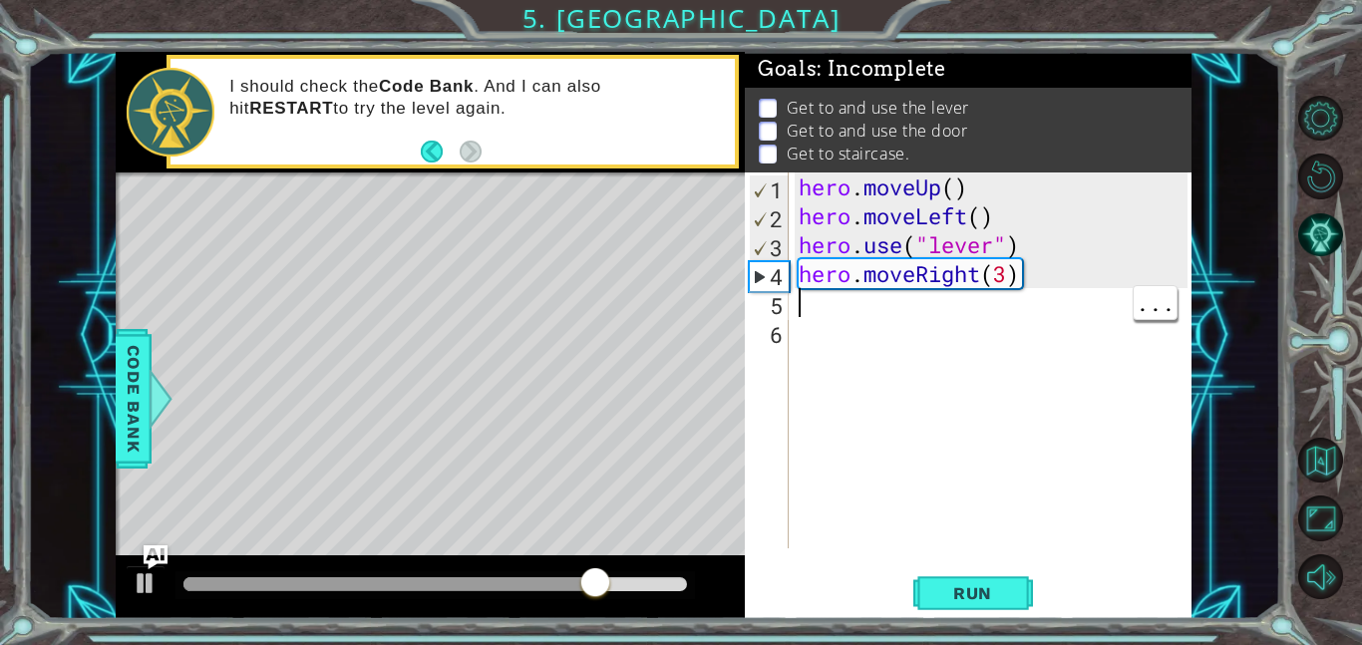
click at [1049, 279] on div "hero . moveUp ( ) hero . moveLeft ( ) hero . use ( "lever" ) hero . moveRight (…" at bounding box center [996, 390] width 403 height 434
type textarea "hero.moveRight(3)"
click at [1015, 473] on div "hero . moveUp ( ) hero . moveLeft ( ) hero . use ( "lever" ) hero . moveRight (…" at bounding box center [996, 390] width 403 height 434
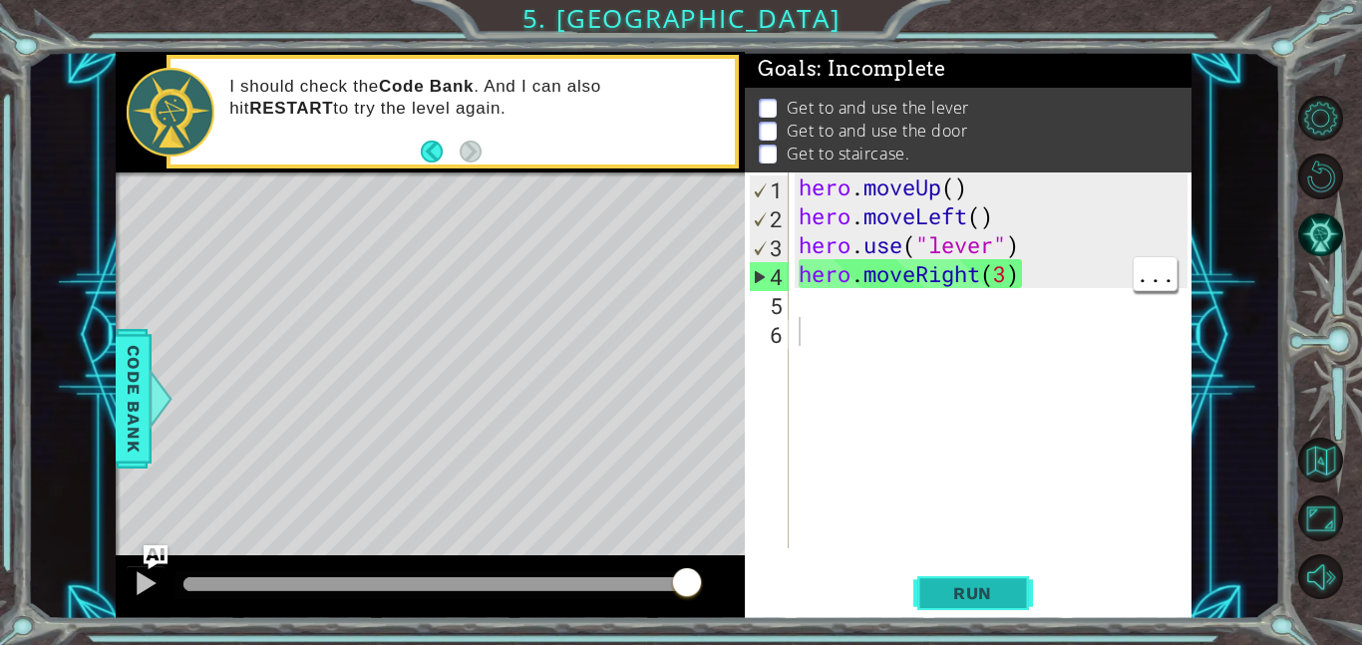
click at [1011, 598] on span "Run" at bounding box center [972, 593] width 79 height 20
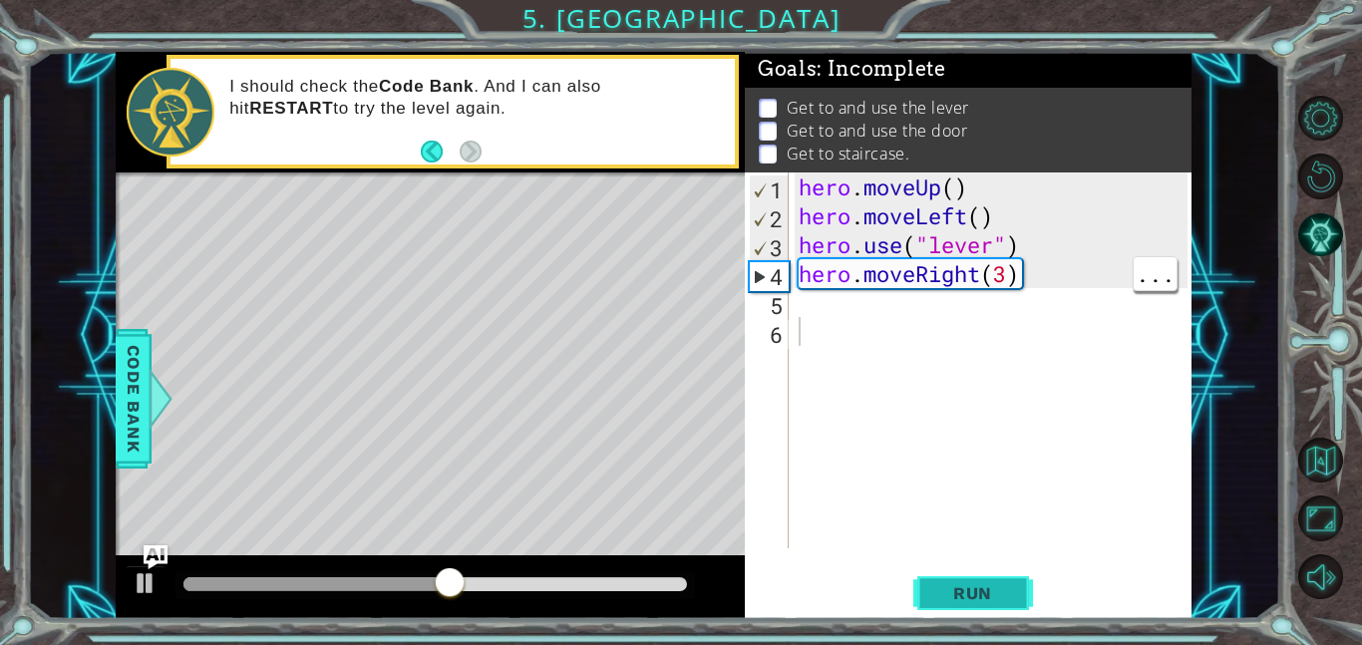
click at [983, 578] on button "Run" at bounding box center [973, 592] width 120 height 45
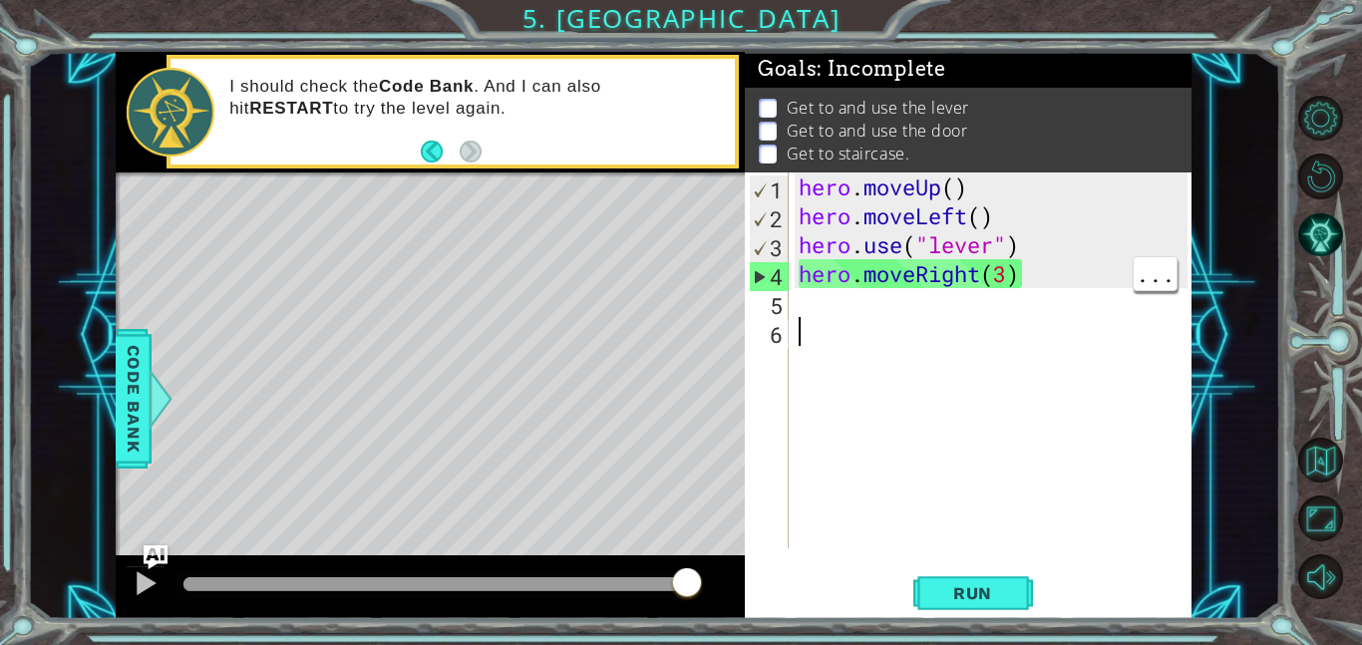
click at [1050, 255] on div "hero . moveUp ( ) hero . moveLeft ( ) hero . use ( "lever" ) hero . moveRight (…" at bounding box center [996, 390] width 403 height 434
click at [1057, 281] on div "hero . moveUp ( ) hero . moveLeft ( ) hero . use ( "lever" ) hero . moveRight (…" at bounding box center [996, 390] width 403 height 434
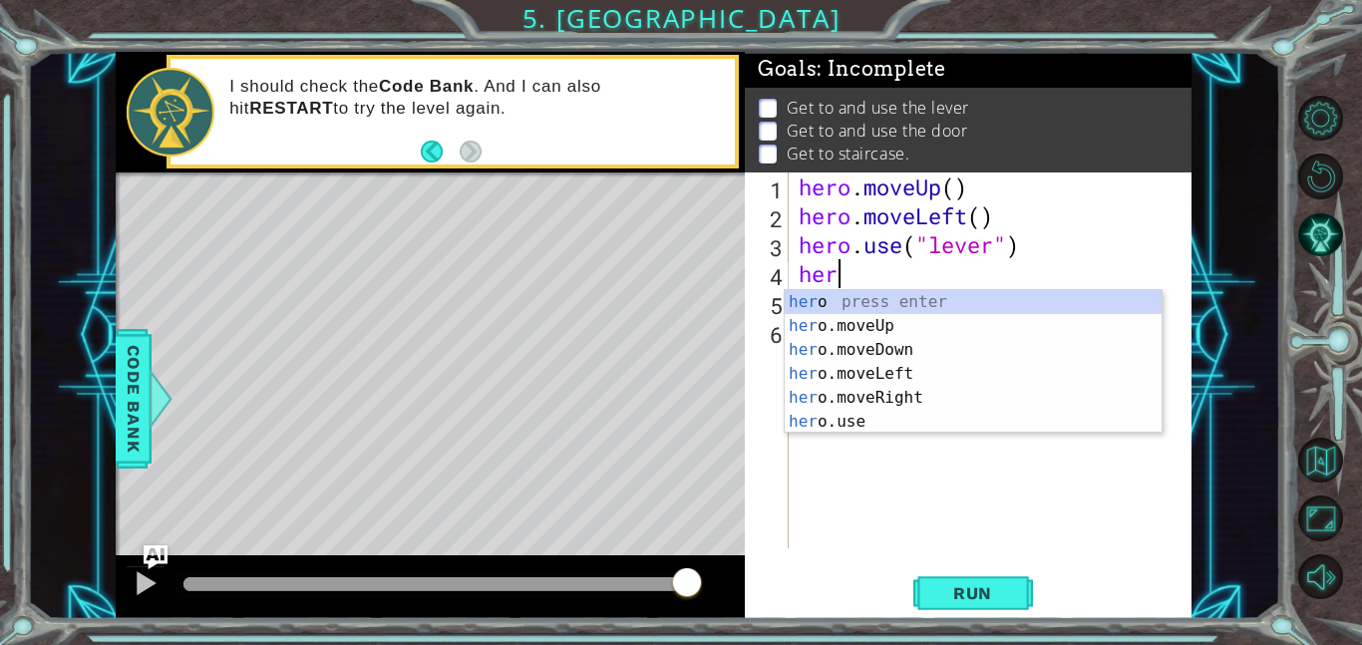
type textarea "h"
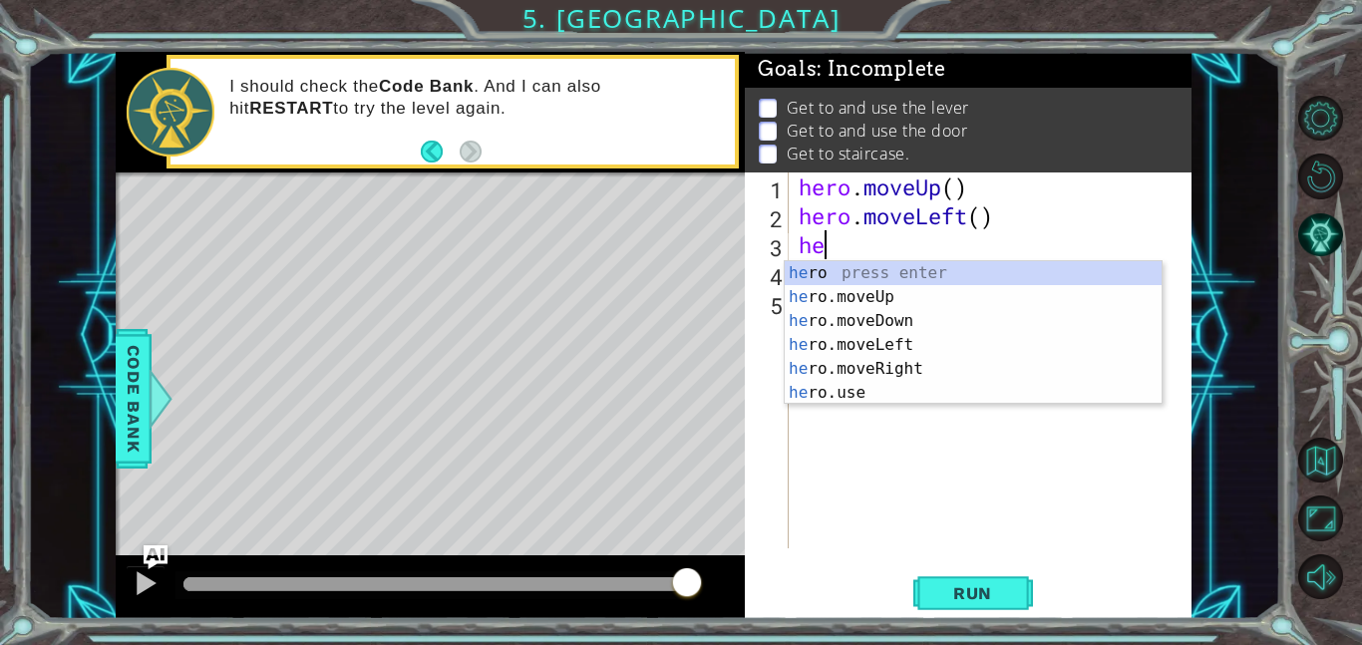
type textarea "h"
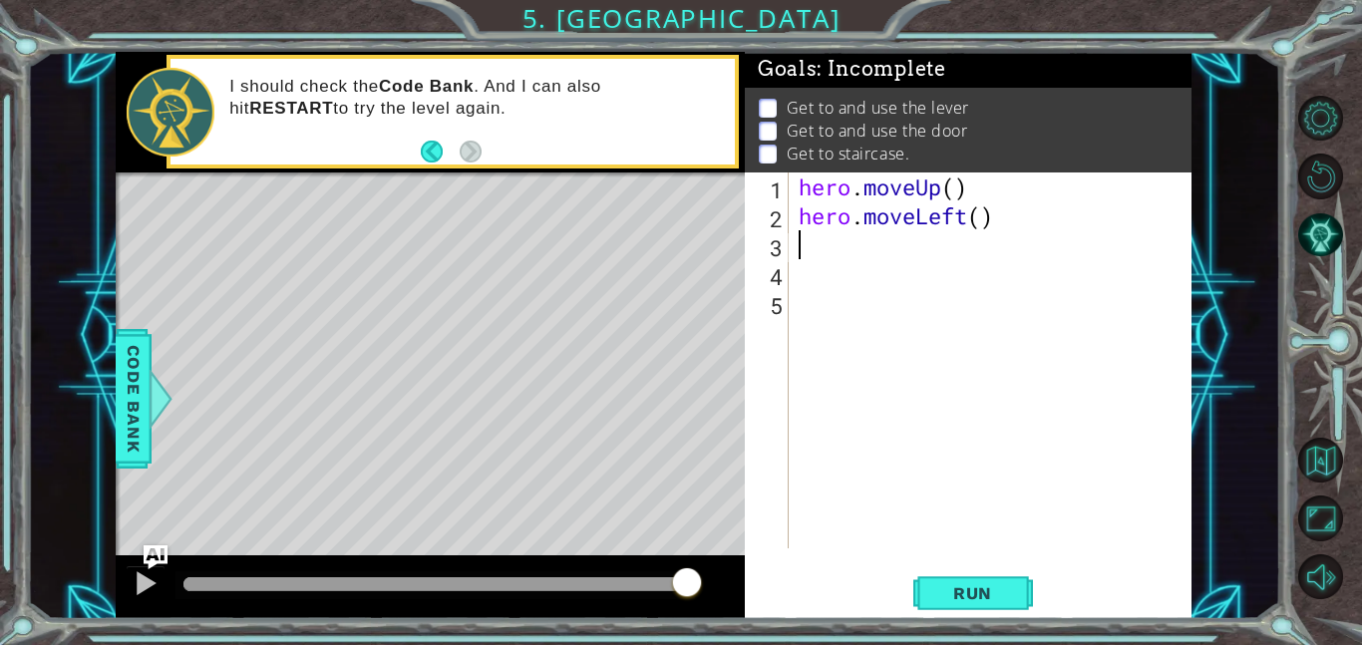
type textarea "h"
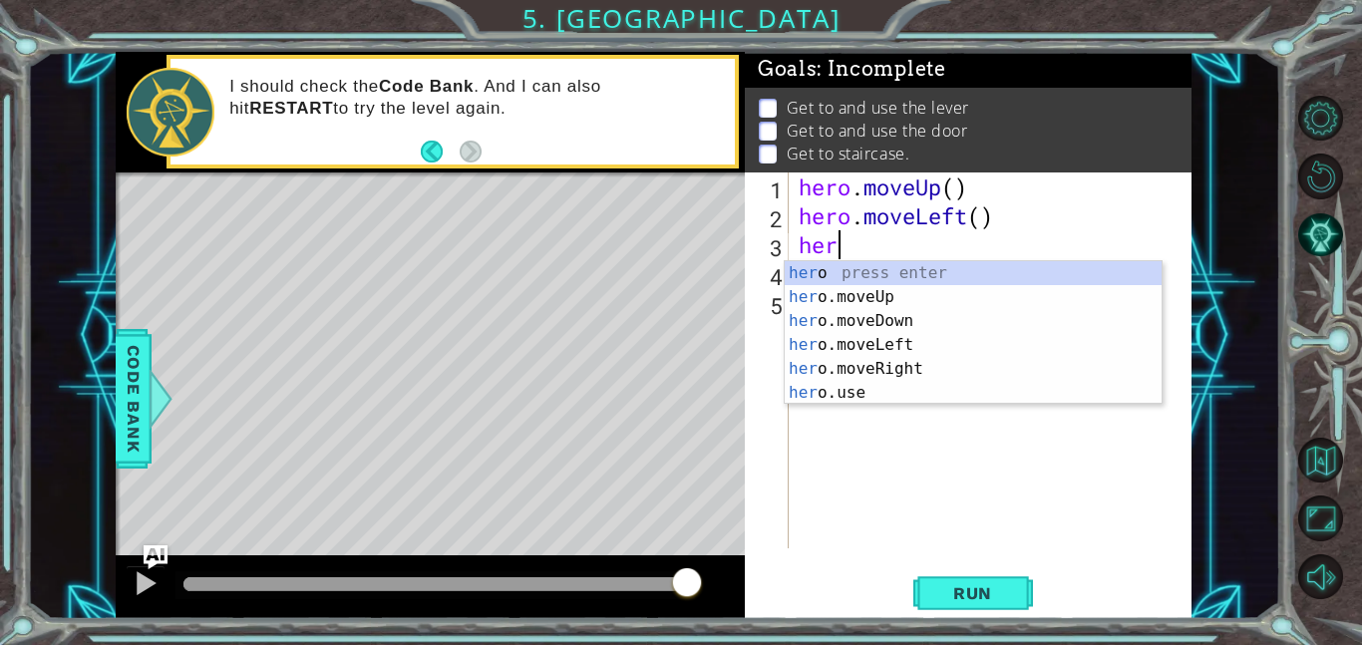
type textarea "hero"
click at [884, 294] on div "hero press enter hero .moveUp press enter hero .moveDown press enter hero .move…" at bounding box center [973, 356] width 377 height 191
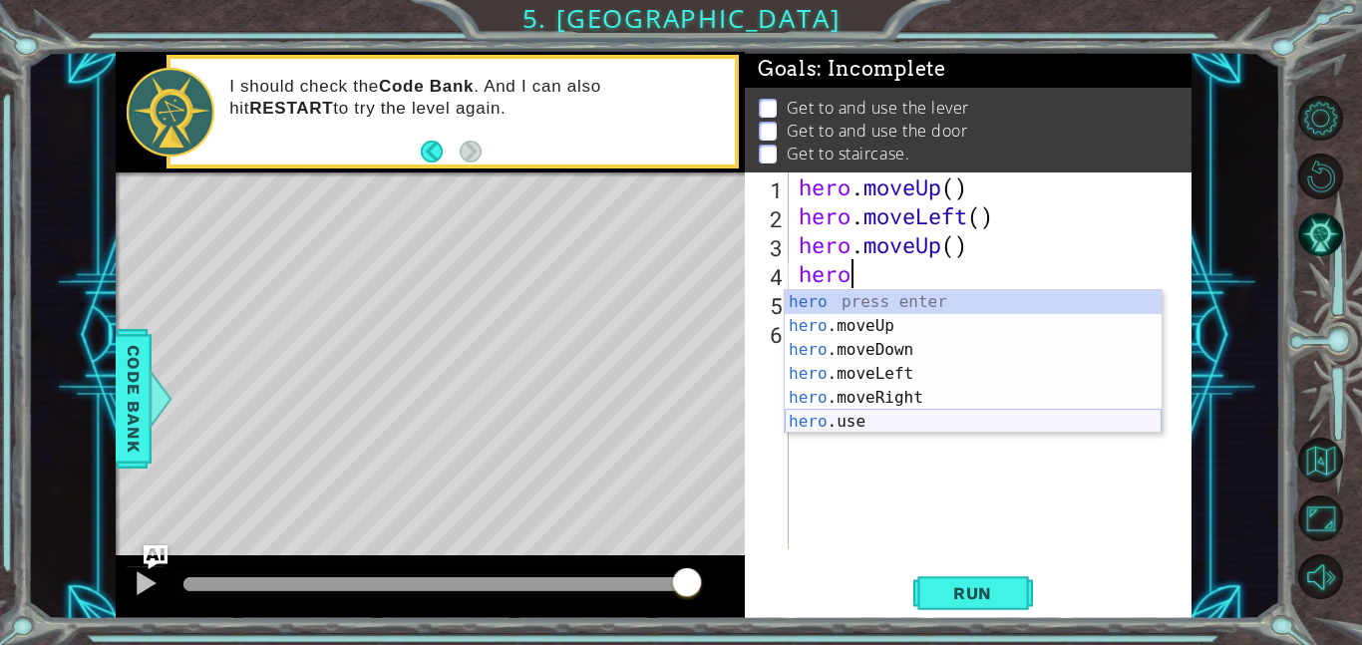
click at [869, 422] on div "hero press enter hero .moveUp press enter hero .moveDown press enter hero .move…" at bounding box center [973, 385] width 377 height 191
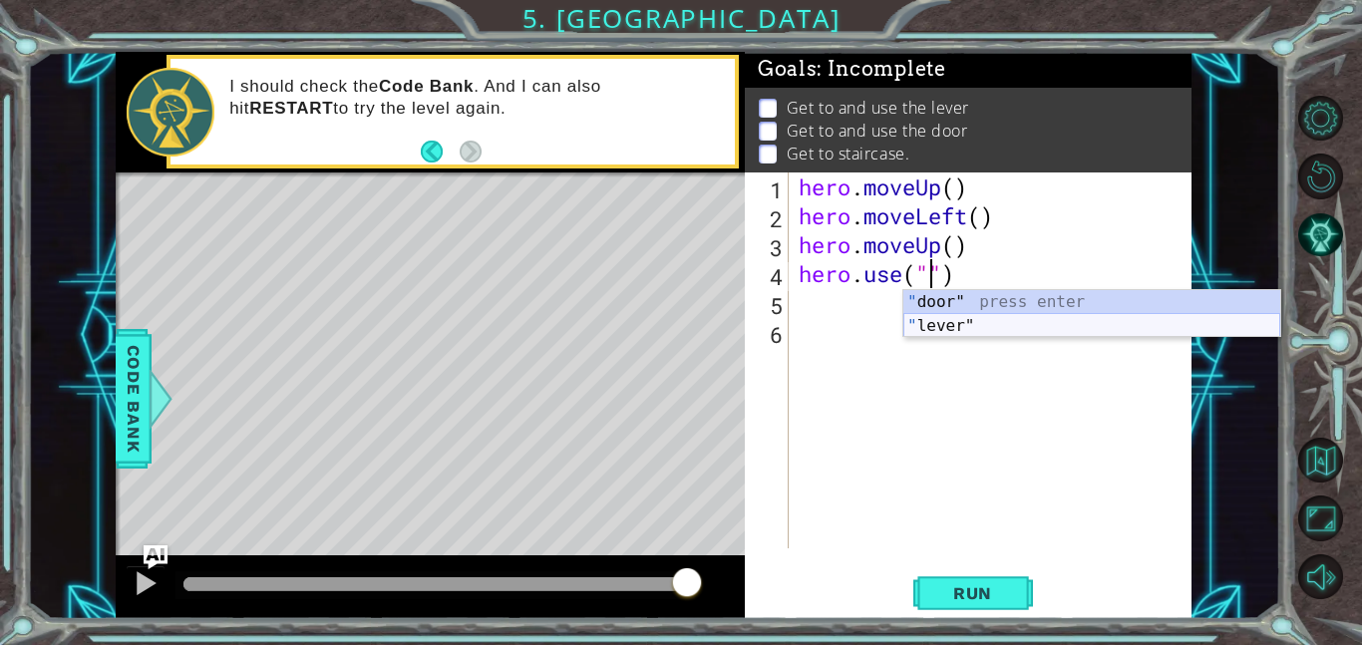
click at [936, 331] on div "" door" press enter " lever" press enter" at bounding box center [1092, 338] width 377 height 96
type textarea "hero.use("lever")"
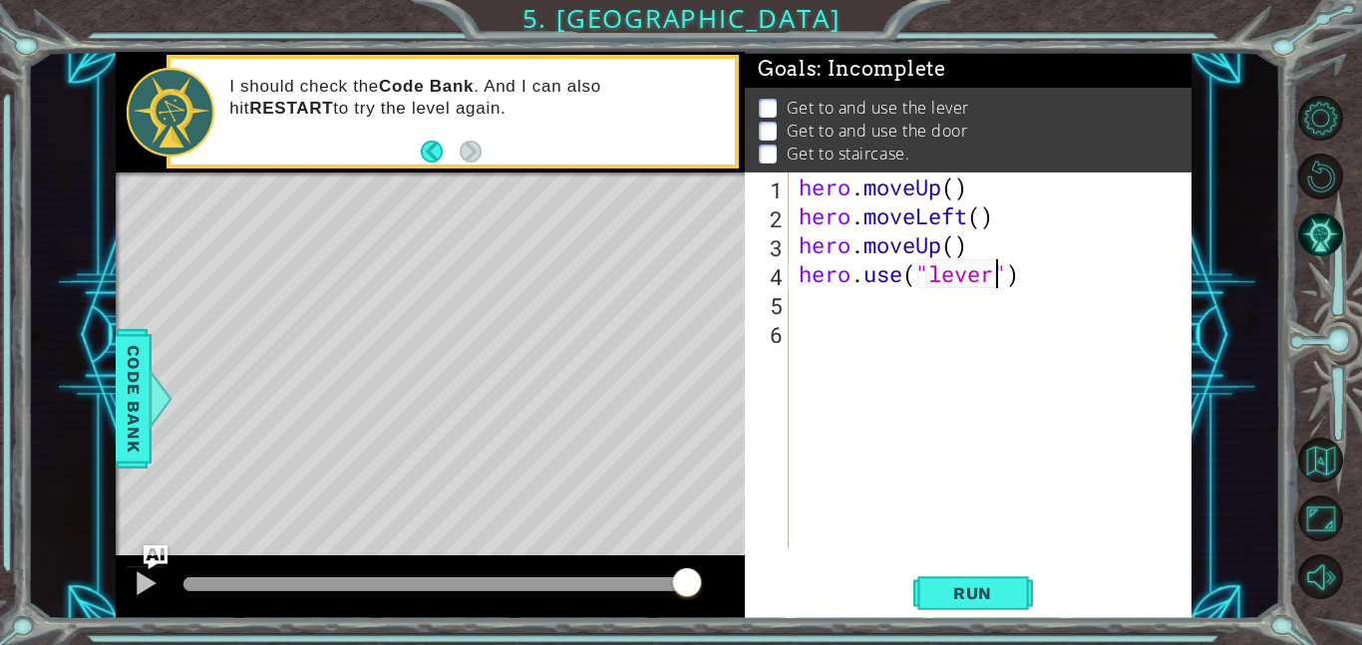
click at [816, 322] on div "hero . moveUp ( ) hero . moveLeft ( ) hero . moveUp ( ) hero . use ( "lever" )" at bounding box center [996, 390] width 403 height 434
click at [827, 303] on div "hero . moveUp ( ) hero . moveLeft ( ) hero . moveUp ( ) hero . use ( "lever" )" at bounding box center [996, 390] width 403 height 434
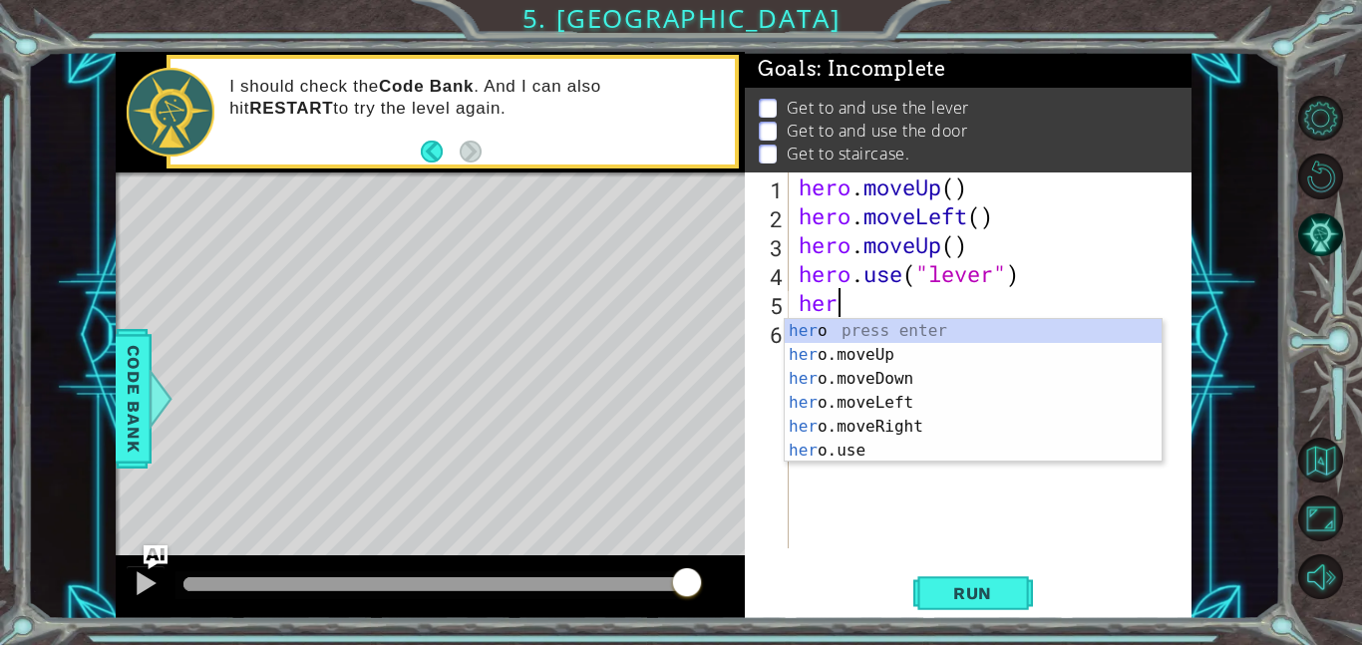
type textarea "hero"
click at [896, 417] on div "hero press enter hero .moveUp press enter hero .moveDown press enter hero .move…" at bounding box center [973, 414] width 377 height 191
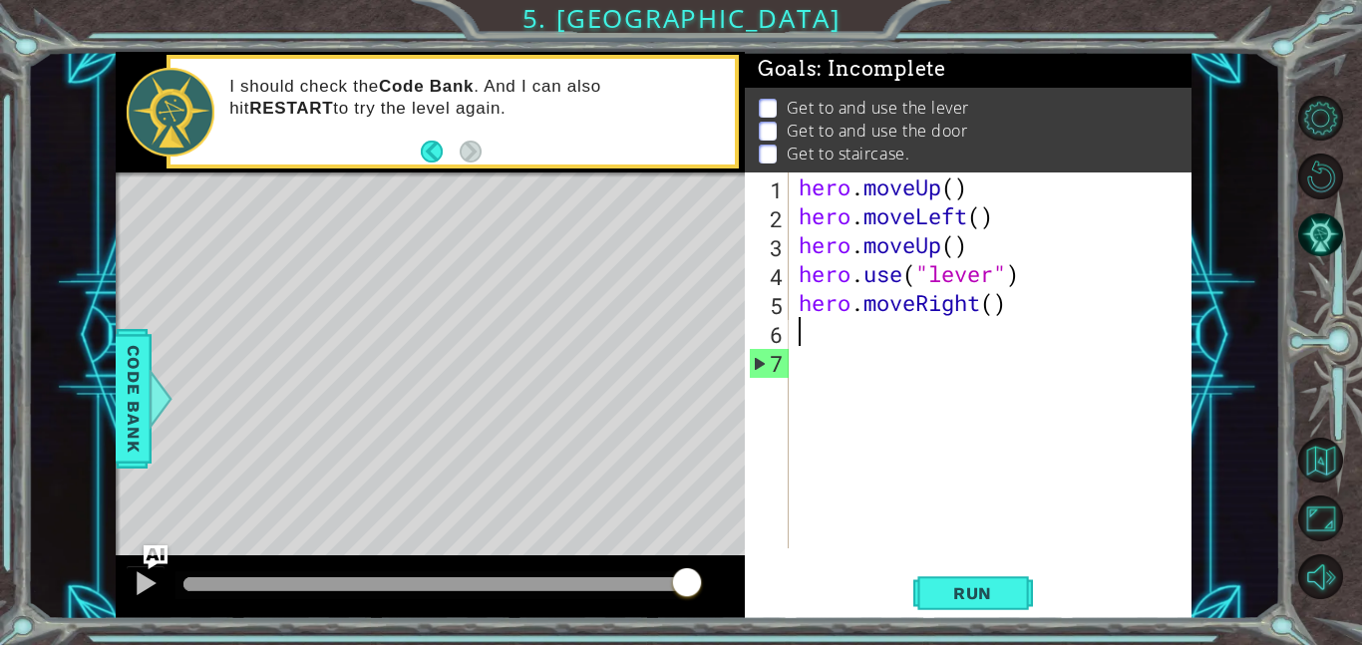
scroll to position [0, 0]
click at [992, 301] on div "hero . moveUp ( ) hero . moveLeft ( ) hero . moveUp ( ) hero . use ( "lever" ) …" at bounding box center [996, 390] width 403 height 434
type textarea "hero.moveRight(3)"
click at [1002, 593] on span "Run" at bounding box center [972, 593] width 79 height 20
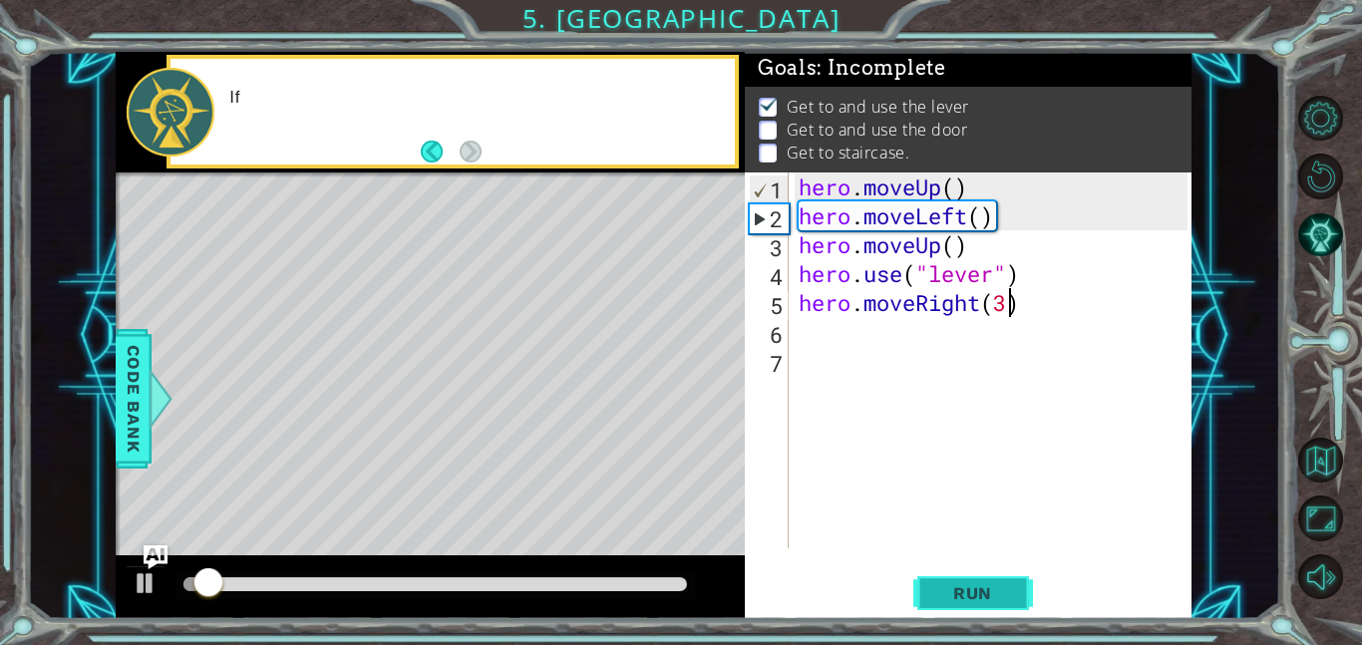
scroll to position [2, 0]
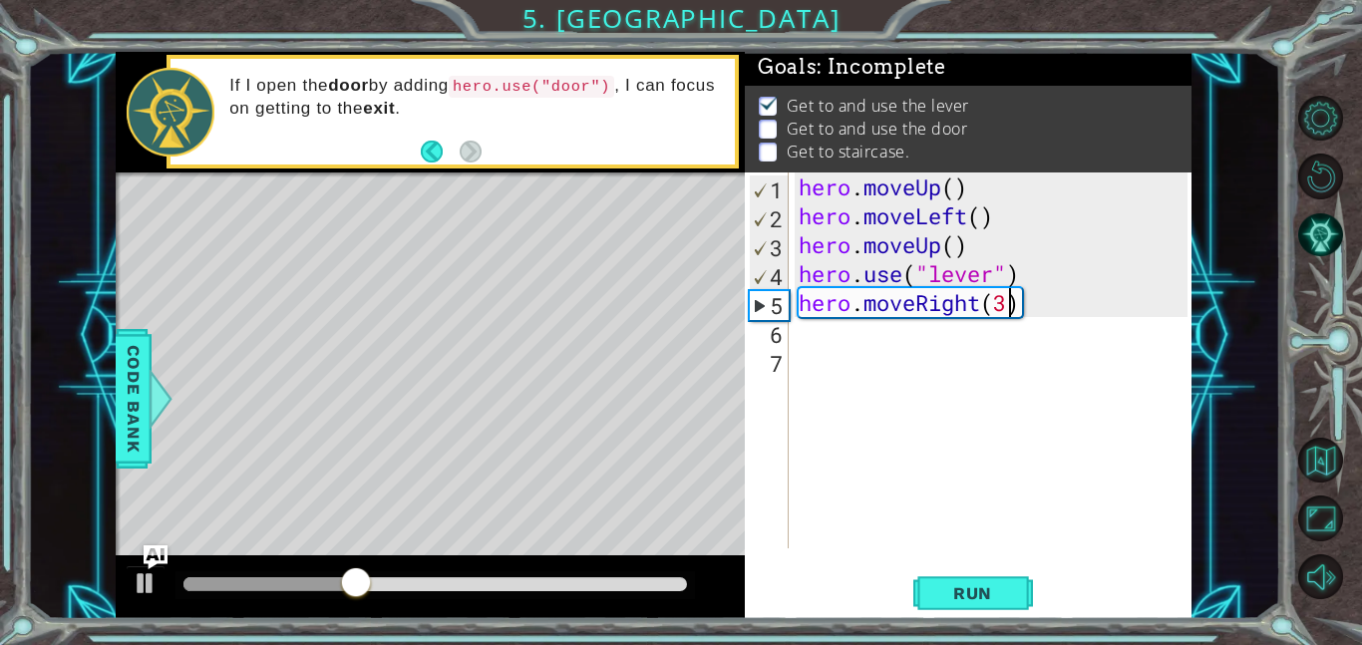
click at [807, 347] on div "hero . moveUp ( ) hero . moveLeft ( ) hero . moveUp ( ) hero . use ( "lever" ) …" at bounding box center [996, 390] width 403 height 434
click at [804, 331] on div "hero . moveUp ( ) hero . moveLeft ( ) hero . moveUp ( ) hero . use ( "lever" ) …" at bounding box center [996, 390] width 403 height 434
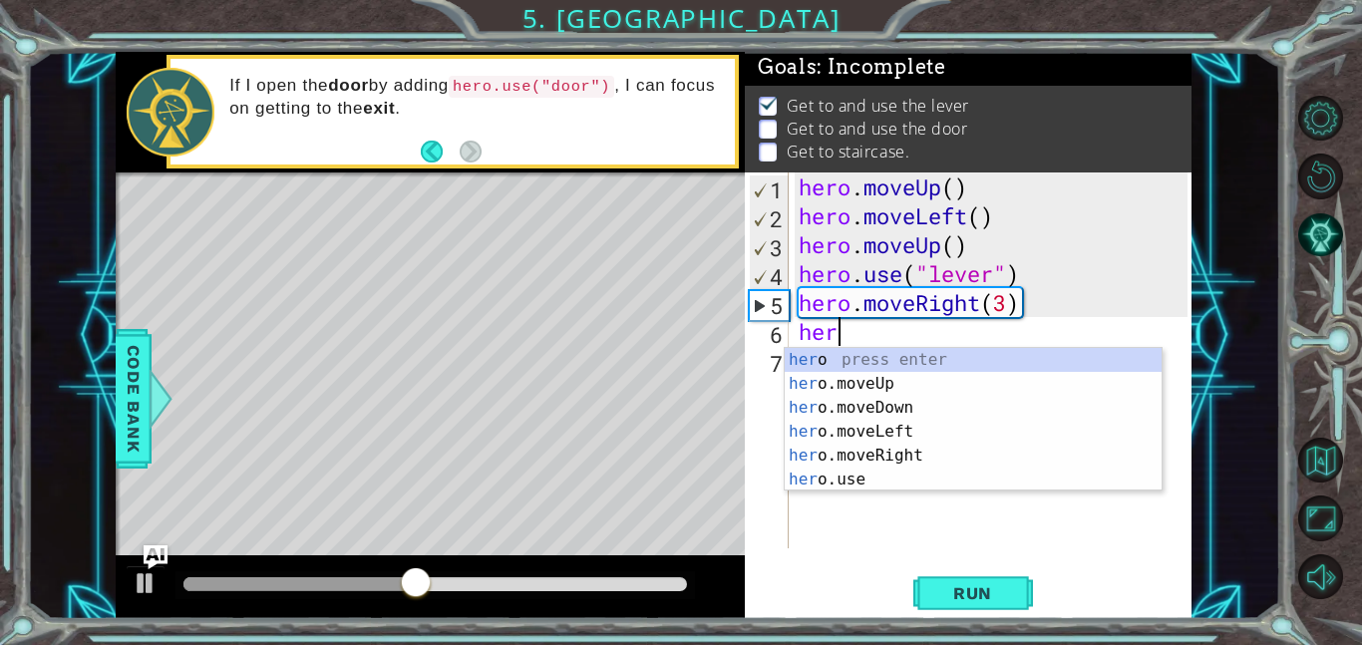
scroll to position [0, 1]
click at [860, 478] on div "hero press enter hero .moveUp press enter hero .moveDown press enter hero .move…" at bounding box center [973, 443] width 377 height 191
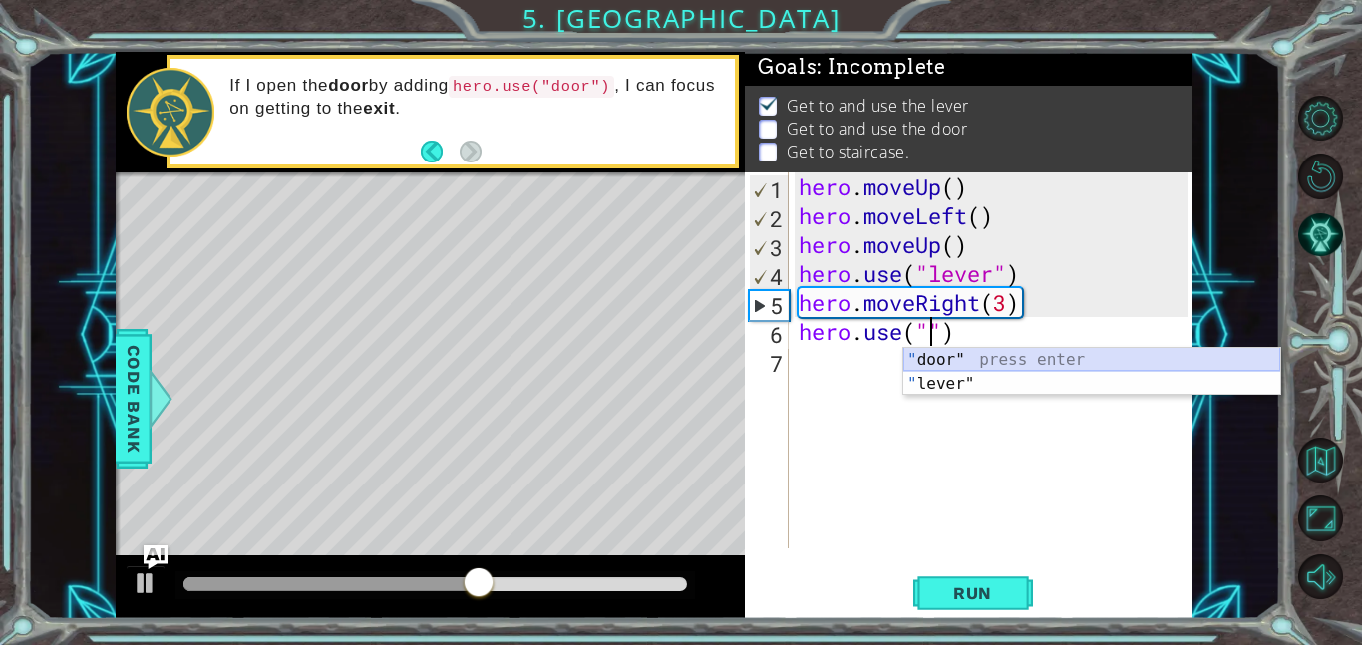
click at [933, 355] on div "" door" press enter " lever" press enter" at bounding box center [1092, 396] width 377 height 96
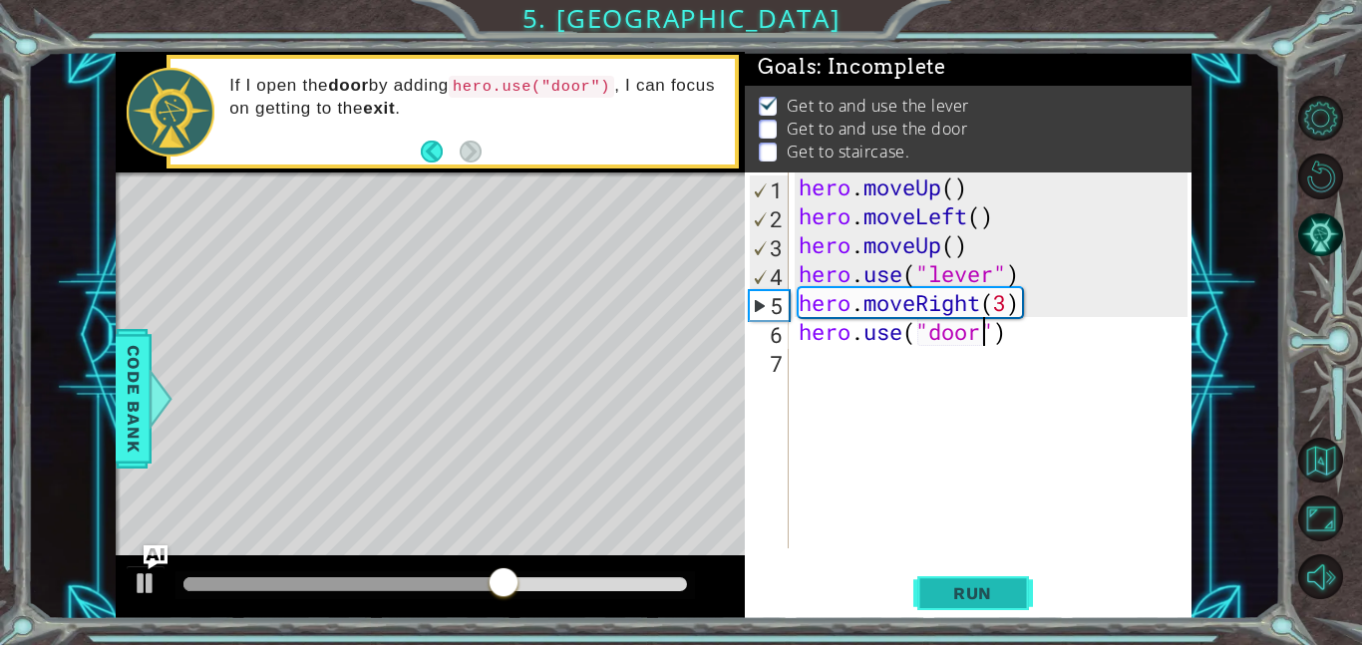
type textarea "hero.use("door")"
click at [999, 593] on span "Run" at bounding box center [972, 593] width 79 height 20
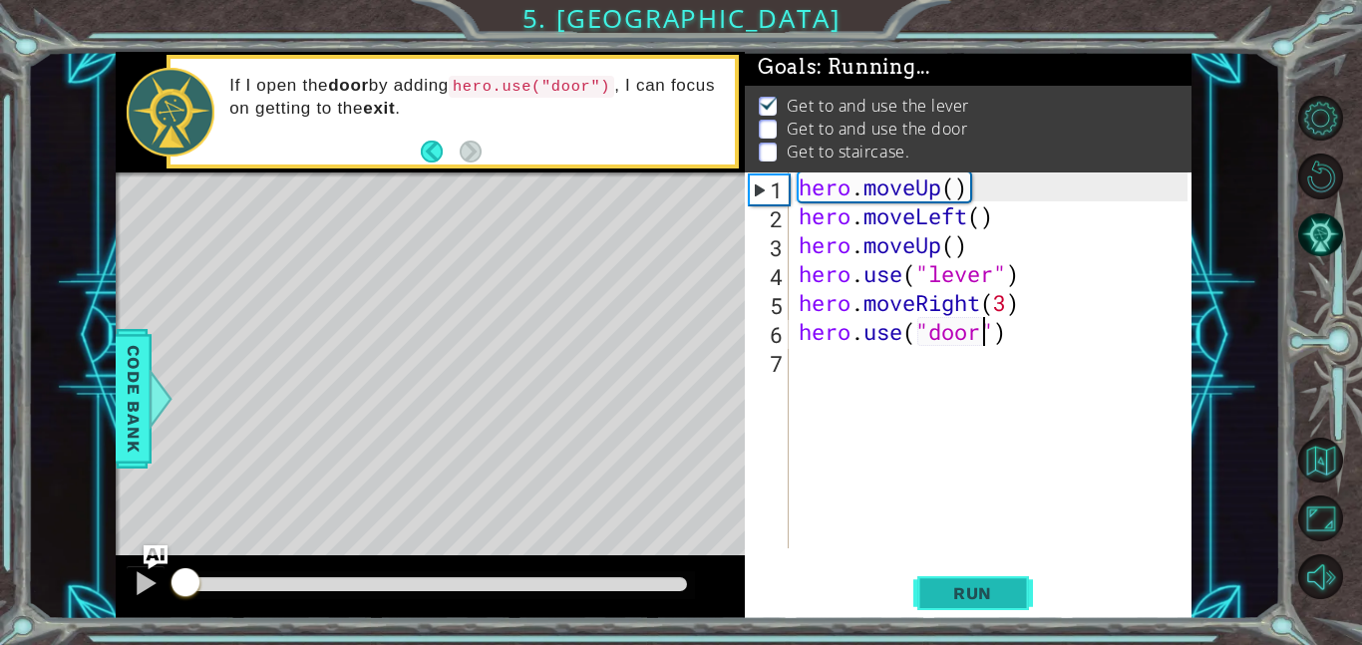
scroll to position [2, 0]
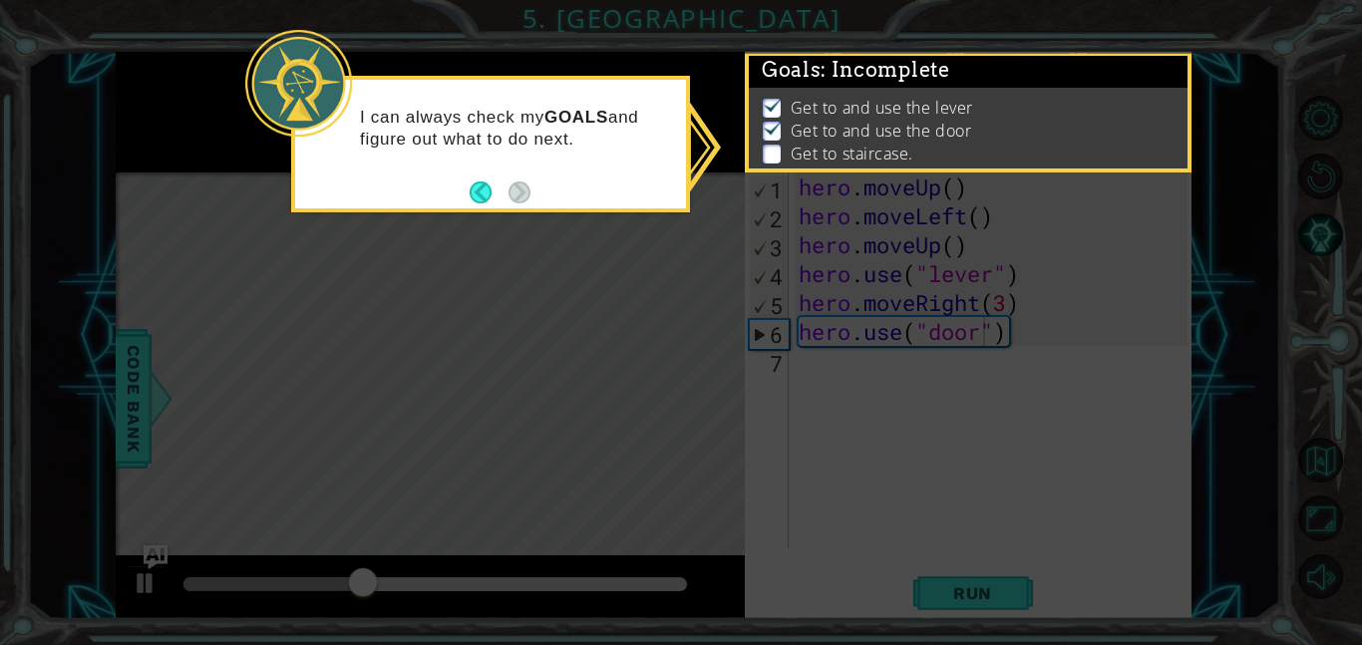
click at [820, 447] on icon at bounding box center [681, 322] width 1362 height 645
click at [825, 412] on icon at bounding box center [681, 322] width 1362 height 645
click at [772, 135] on img at bounding box center [773, 128] width 20 height 16
click at [471, 182] on button "Back" at bounding box center [489, 193] width 39 height 22
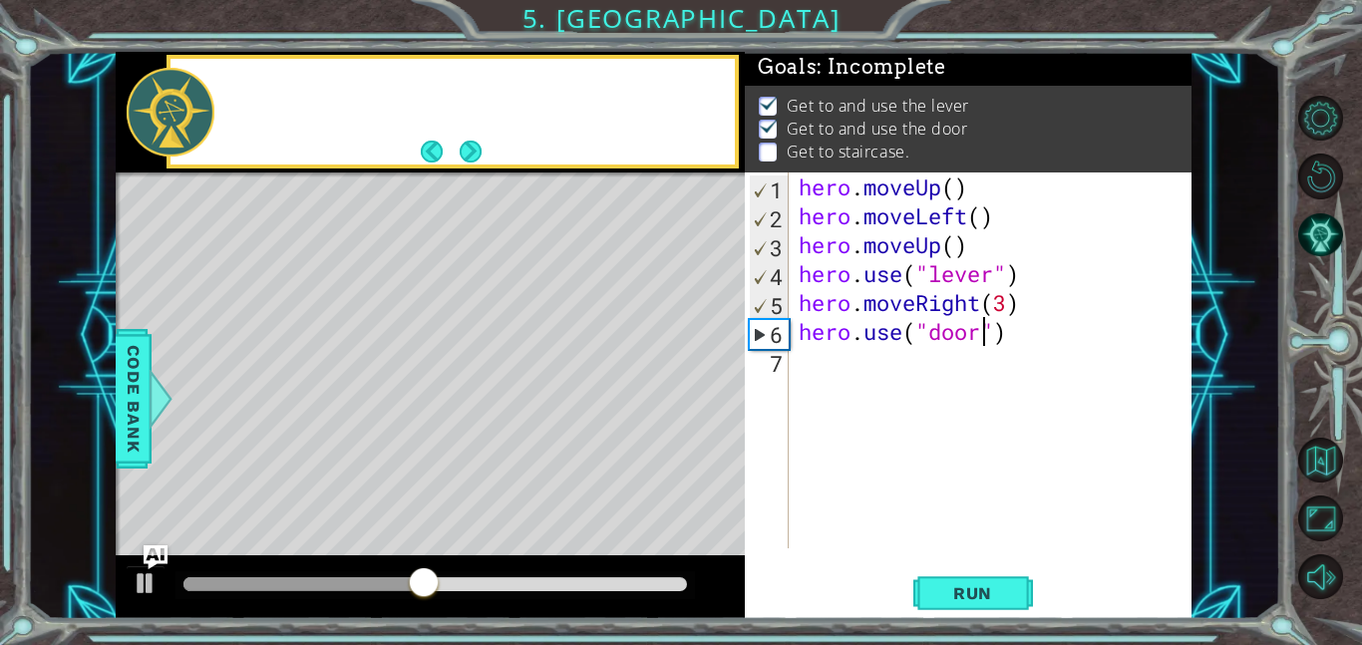
scroll to position [0, 0]
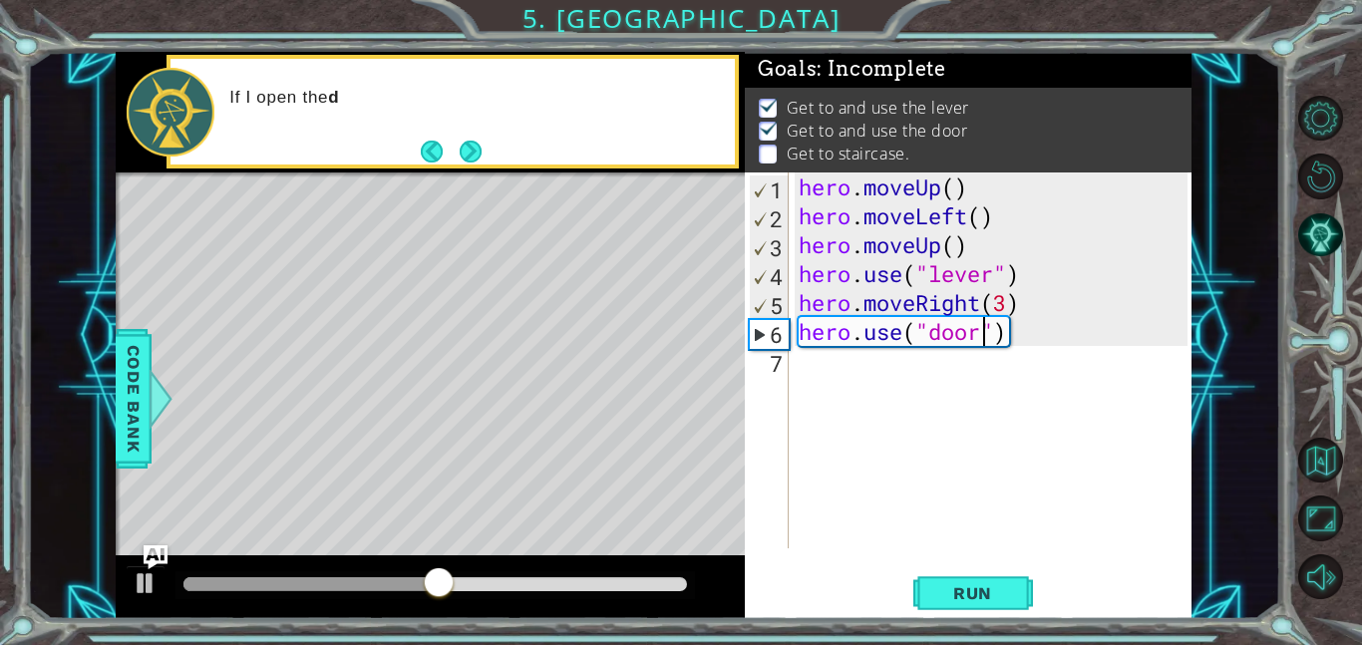
click at [806, 357] on div "hero . moveUp ( ) hero . moveLeft ( ) hero . moveUp ( ) hero . use ( "lever" ) …" at bounding box center [996, 390] width 403 height 434
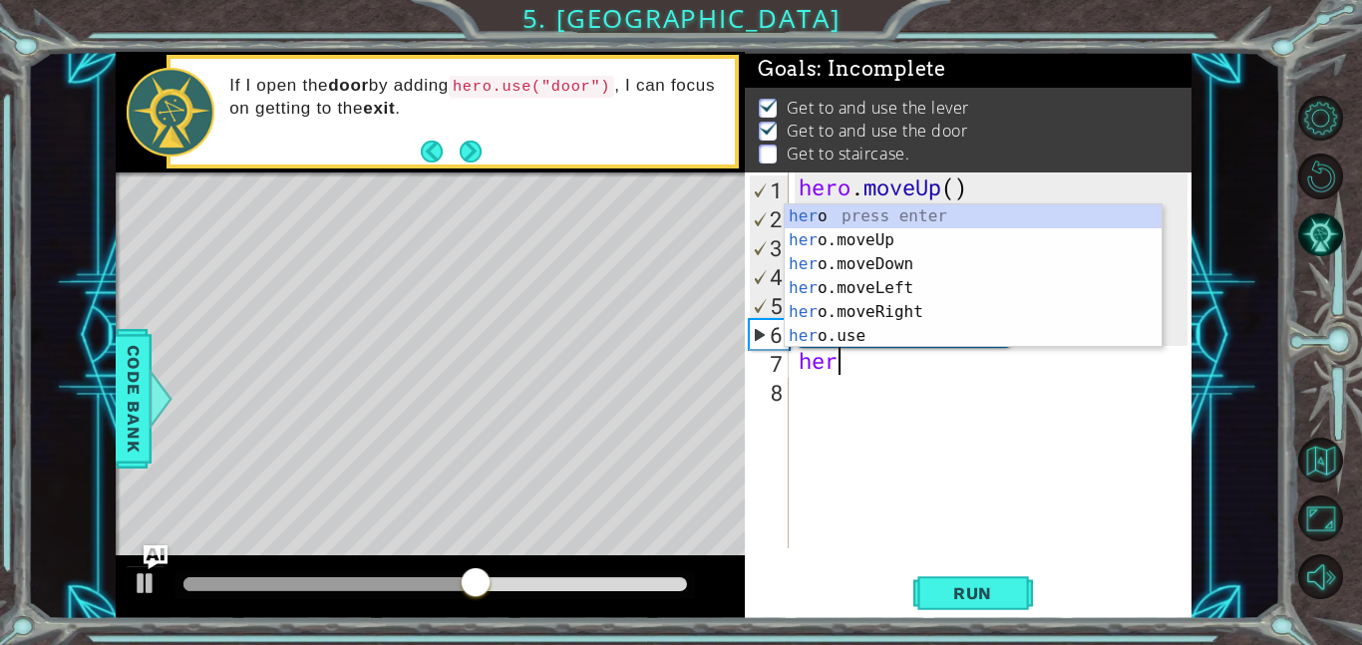
type textarea "hero"
click at [880, 235] on div "hero press enter hero .moveUp press enter hero .moveDown press enter hero .move…" at bounding box center [973, 299] width 377 height 191
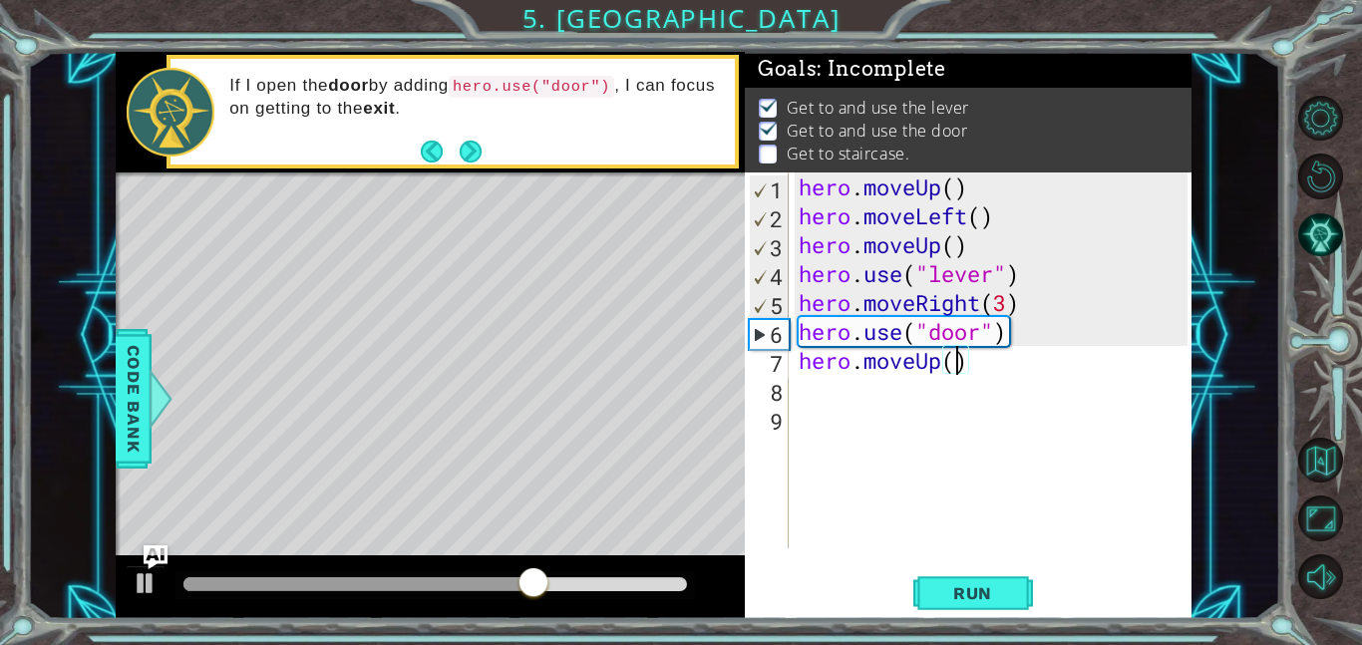
click at [961, 361] on div "hero . moveUp ( ) hero . moveLeft ( ) hero . moveUp ( ) hero . use ( "lever" ) …" at bounding box center [996, 390] width 403 height 434
type textarea "hero.moveUp(2)"
click at [815, 388] on div "hero . moveUp ( ) hero . moveLeft ( ) hero . moveUp ( ) hero . use ( "lever" ) …" at bounding box center [996, 390] width 403 height 434
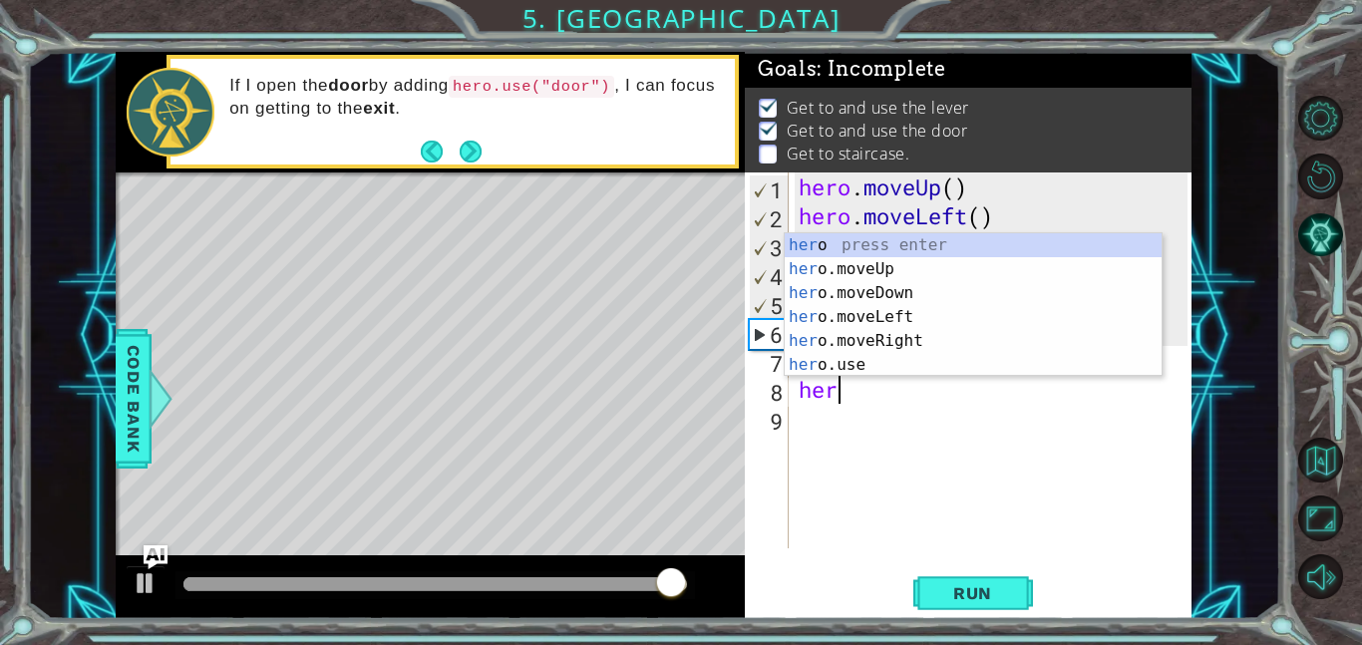
type textarea "hero"
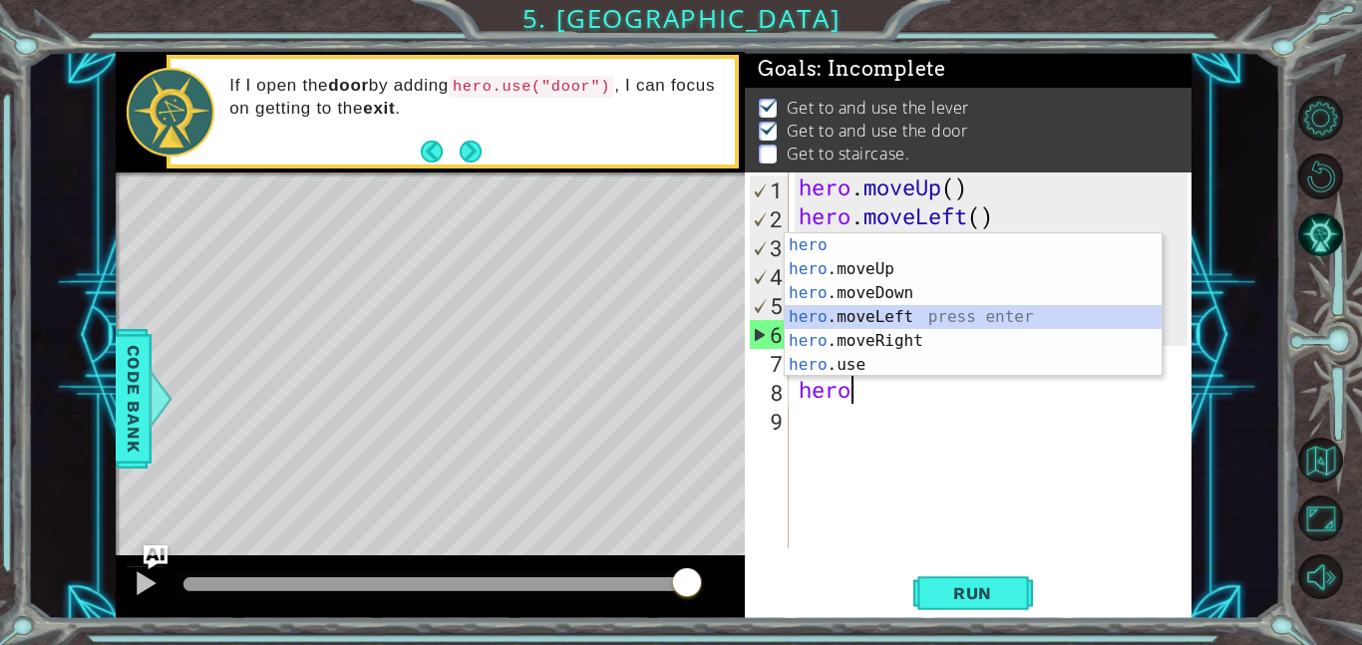
click at [884, 318] on div "hero press enter hero .moveUp press enter hero .moveDown press enter hero .move…" at bounding box center [973, 328] width 377 height 191
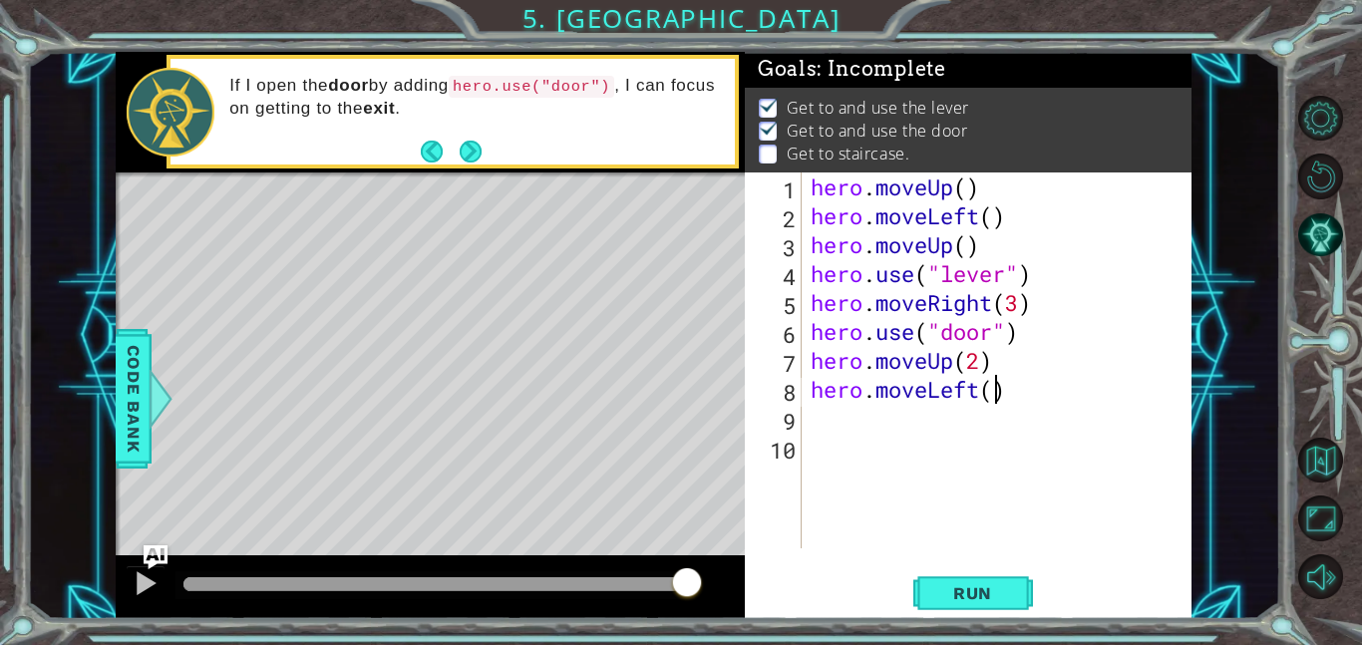
click at [995, 400] on div "hero . moveUp ( ) hero . moveLeft ( ) hero . moveUp ( ) hero . use ( "lever" ) …" at bounding box center [1002, 390] width 391 height 434
type textarea "hero.moveLeft(3)"
click at [843, 425] on div "hero . moveUp ( ) hero . moveLeft ( ) hero . moveUp ( ) hero . use ( "lever" ) …" at bounding box center [1002, 390] width 391 height 434
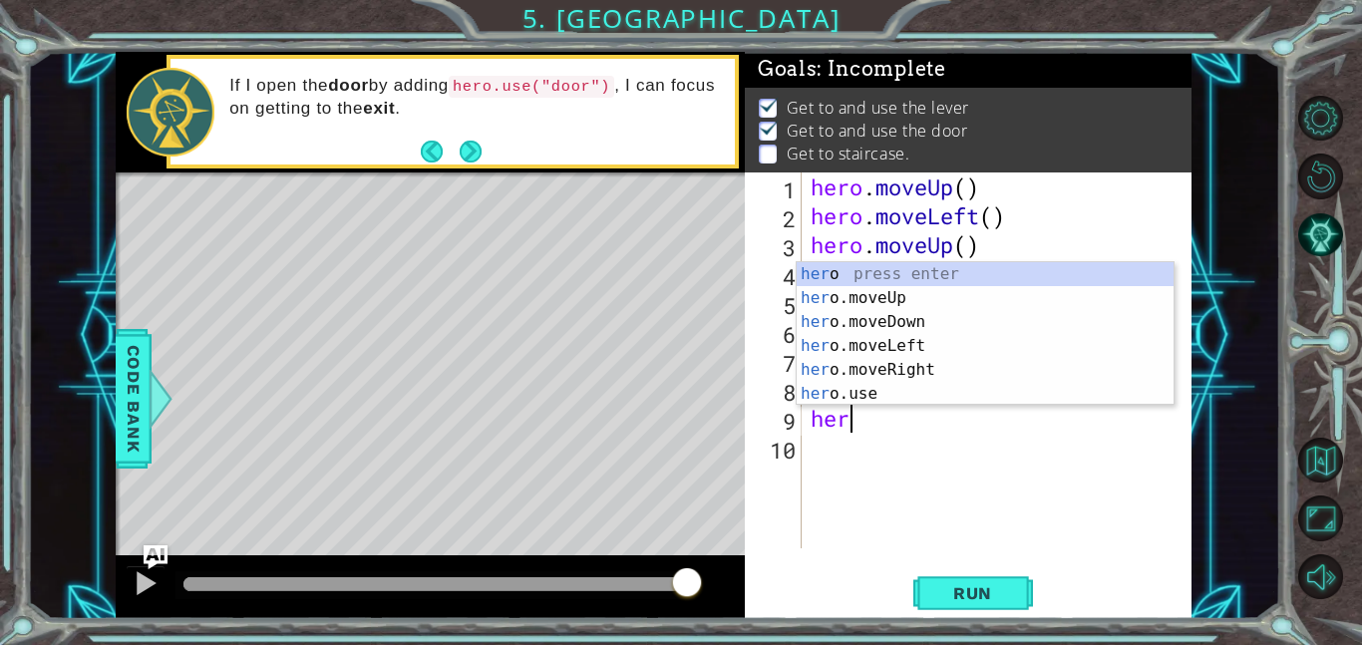
type textarea "hero"
click at [897, 289] on div "hero press enter hero .moveUp press enter hero .moveDown press enter hero .move…" at bounding box center [985, 357] width 377 height 191
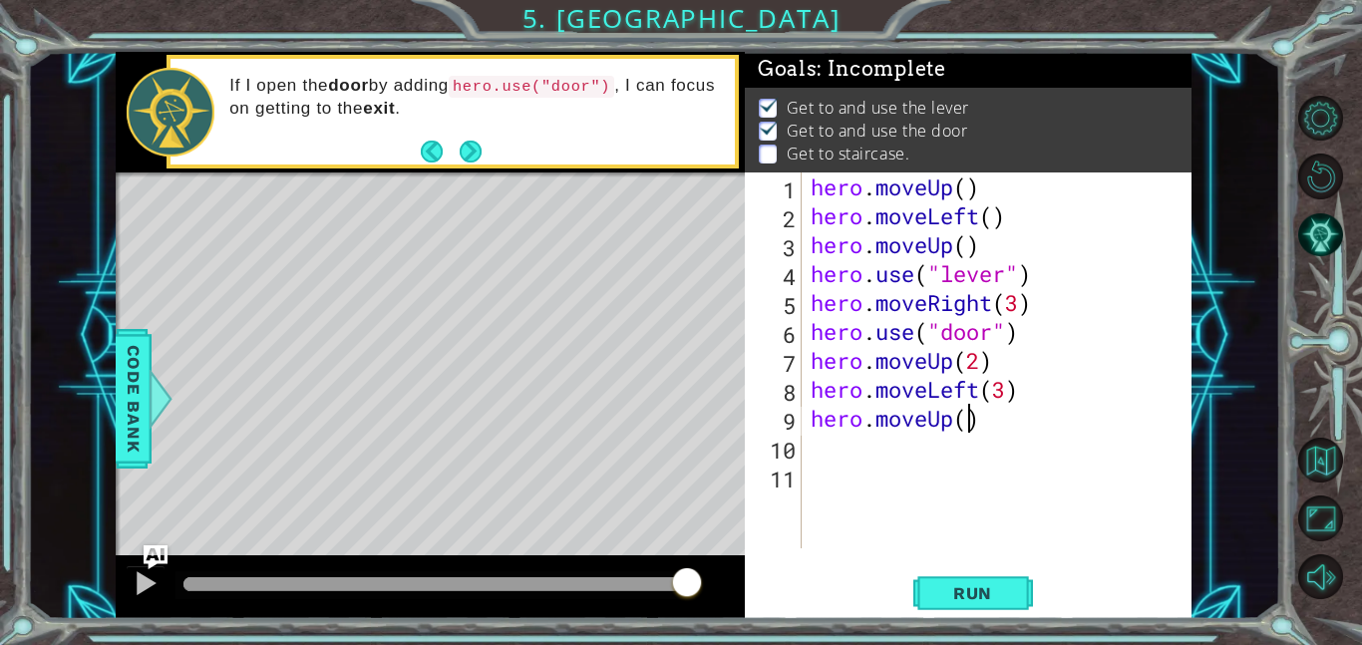
click at [968, 418] on div "hero . moveUp ( ) hero . moveLeft ( ) hero . moveUp ( ) hero . use ( "lever" ) …" at bounding box center [1002, 390] width 391 height 434
type textarea "hero.moveUp()"
click at [1021, 457] on div "hero . moveUp ( ) hero . moveLeft ( ) hero . moveUp ( ) hero . use ( "lever" ) …" at bounding box center [1002, 390] width 391 height 434
click at [989, 583] on span "Run" at bounding box center [972, 593] width 79 height 20
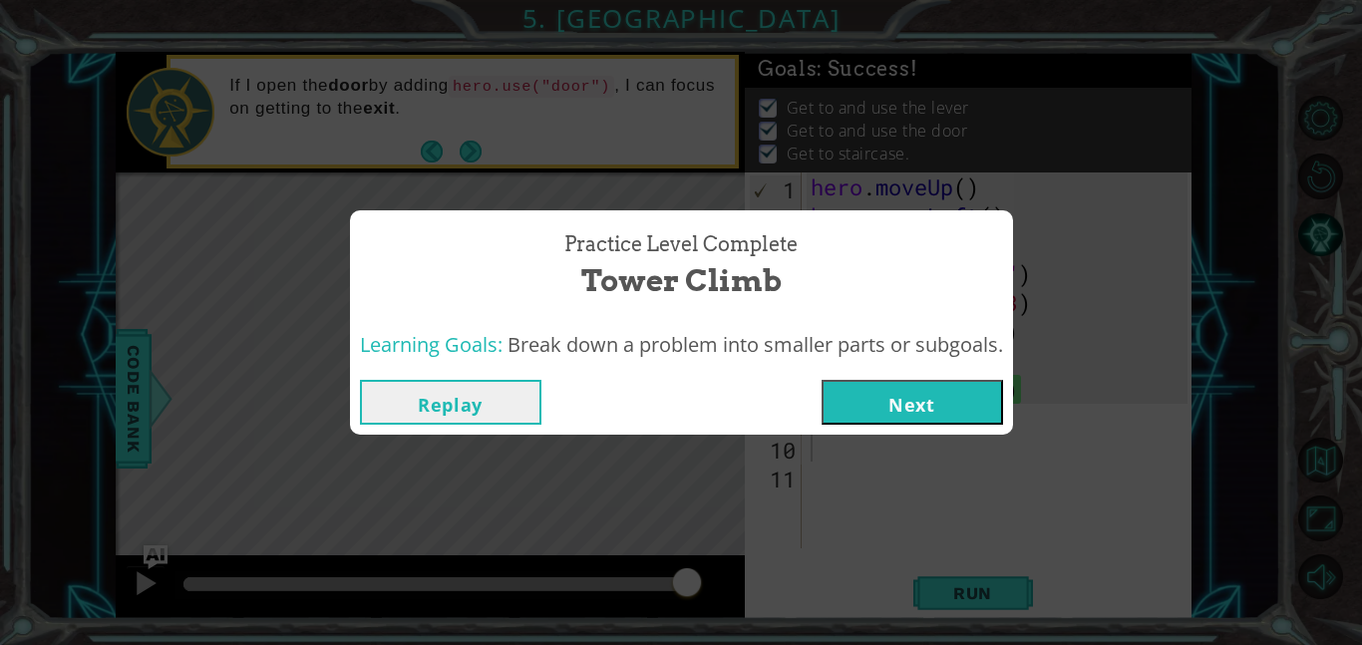
click at [907, 400] on button "Next" at bounding box center [913, 402] width 182 height 45
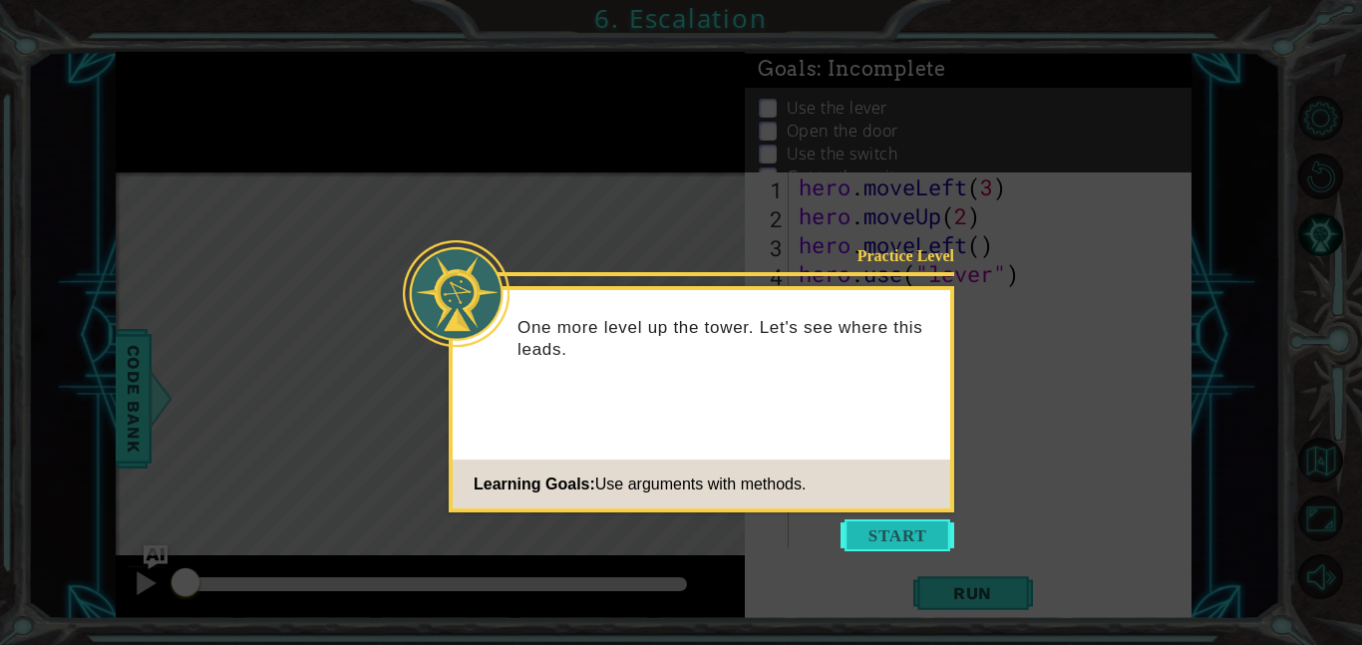
click at [876, 534] on button "Start" at bounding box center [898, 536] width 114 height 32
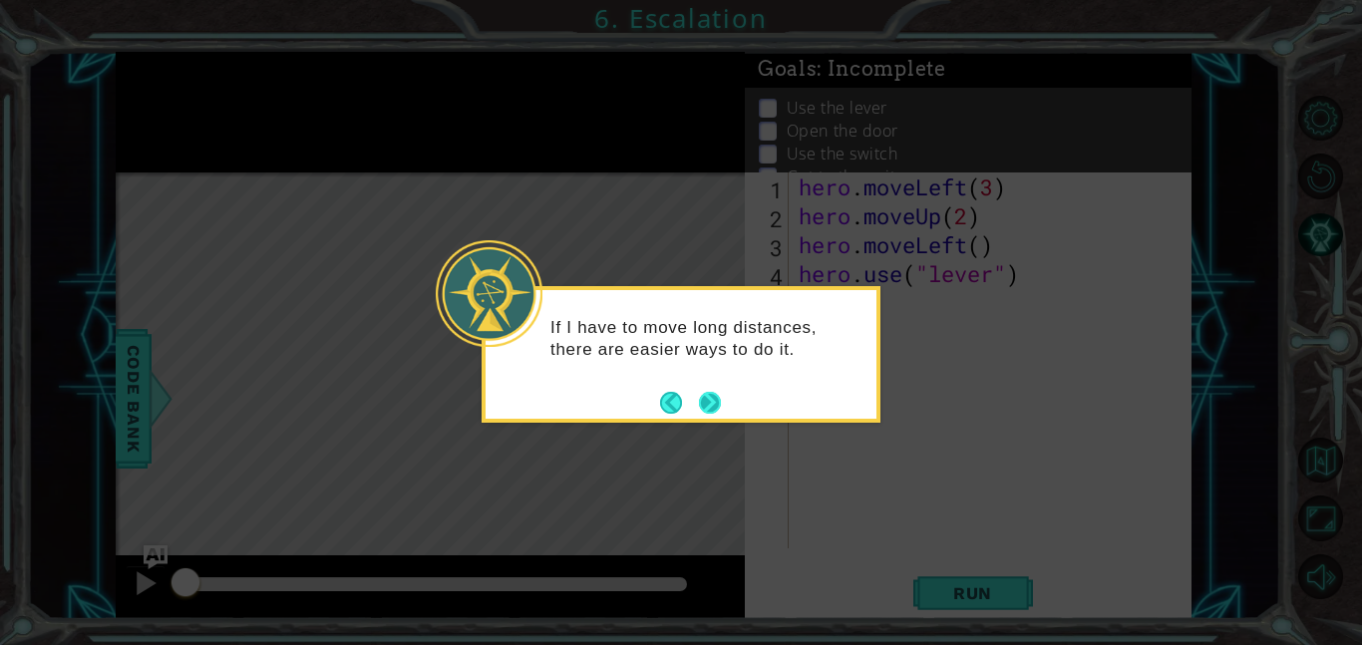
click at [708, 395] on button "Next" at bounding box center [710, 403] width 22 height 22
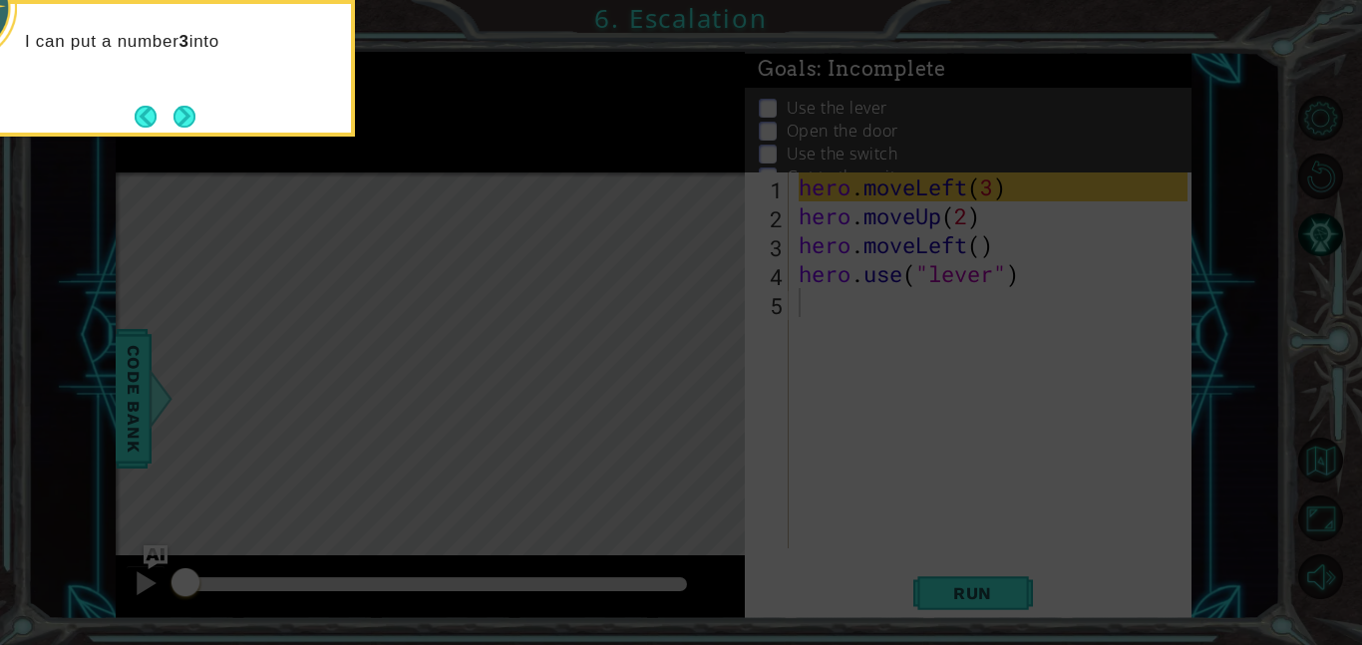
click at [818, 485] on icon at bounding box center [681, 96] width 1362 height 1097
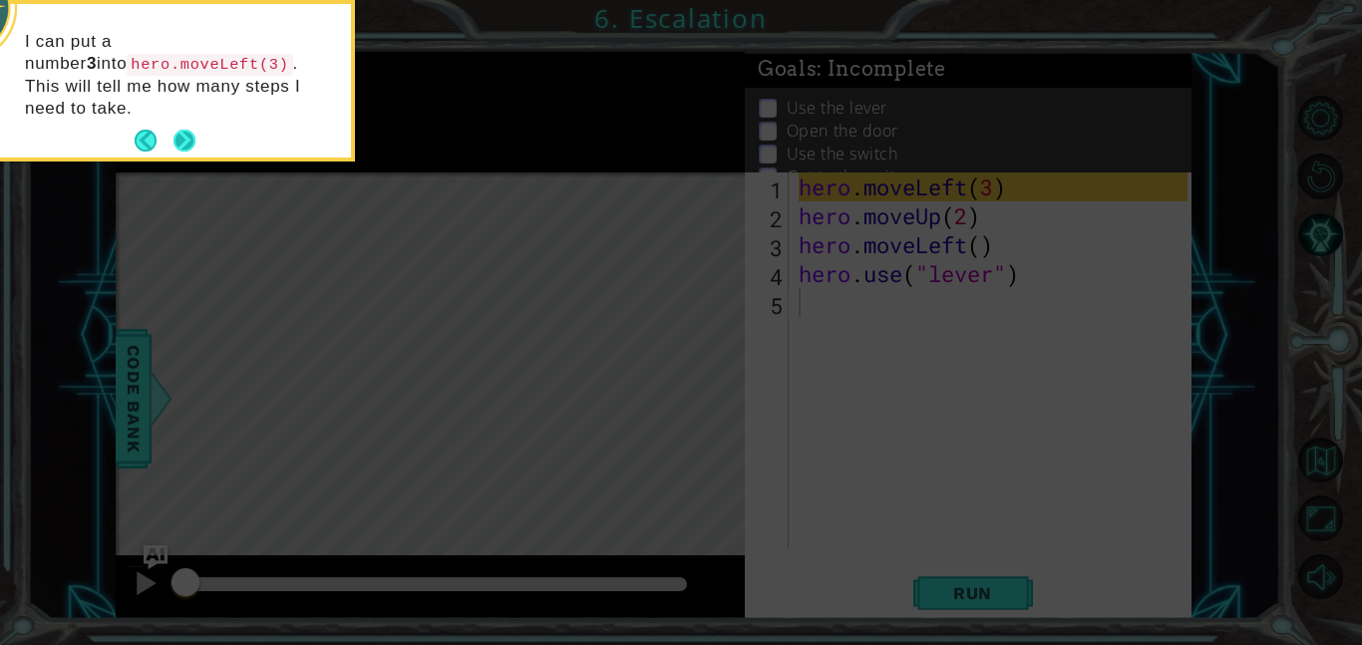
click at [187, 130] on button "Next" at bounding box center [185, 141] width 22 height 22
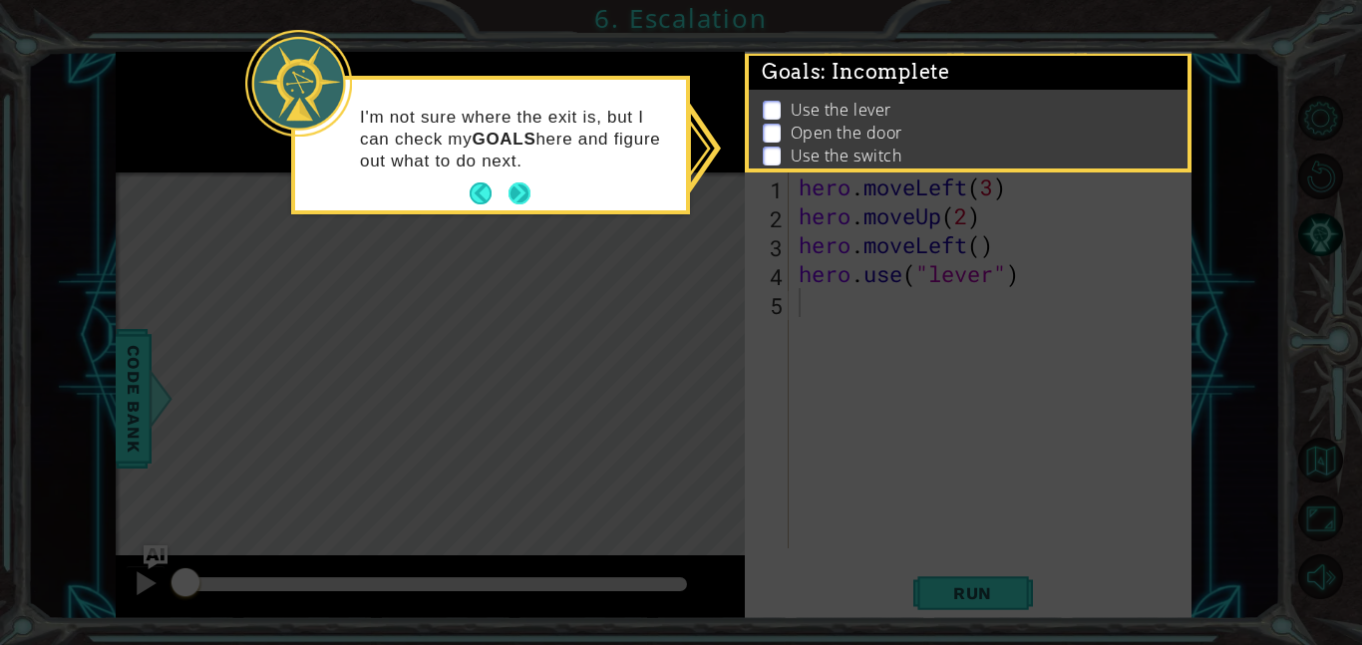
click at [519, 187] on button "Next" at bounding box center [520, 194] width 28 height 28
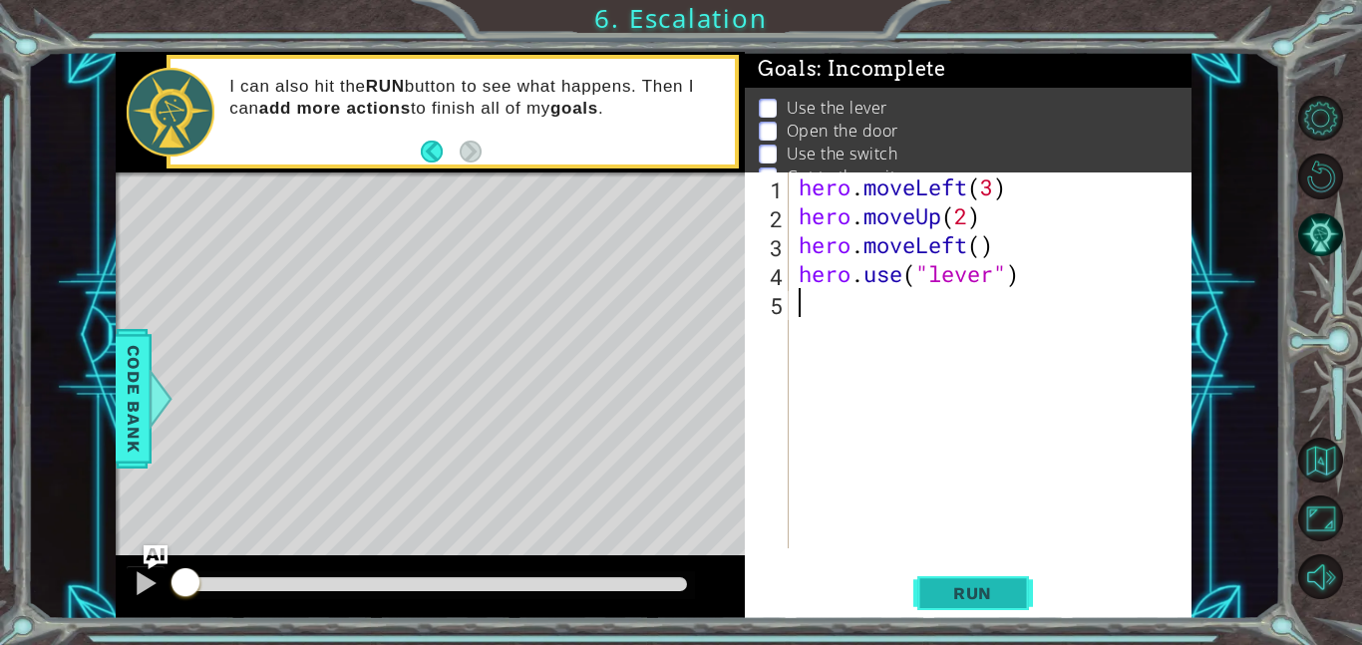
click at [977, 593] on span "Run" at bounding box center [972, 593] width 79 height 20
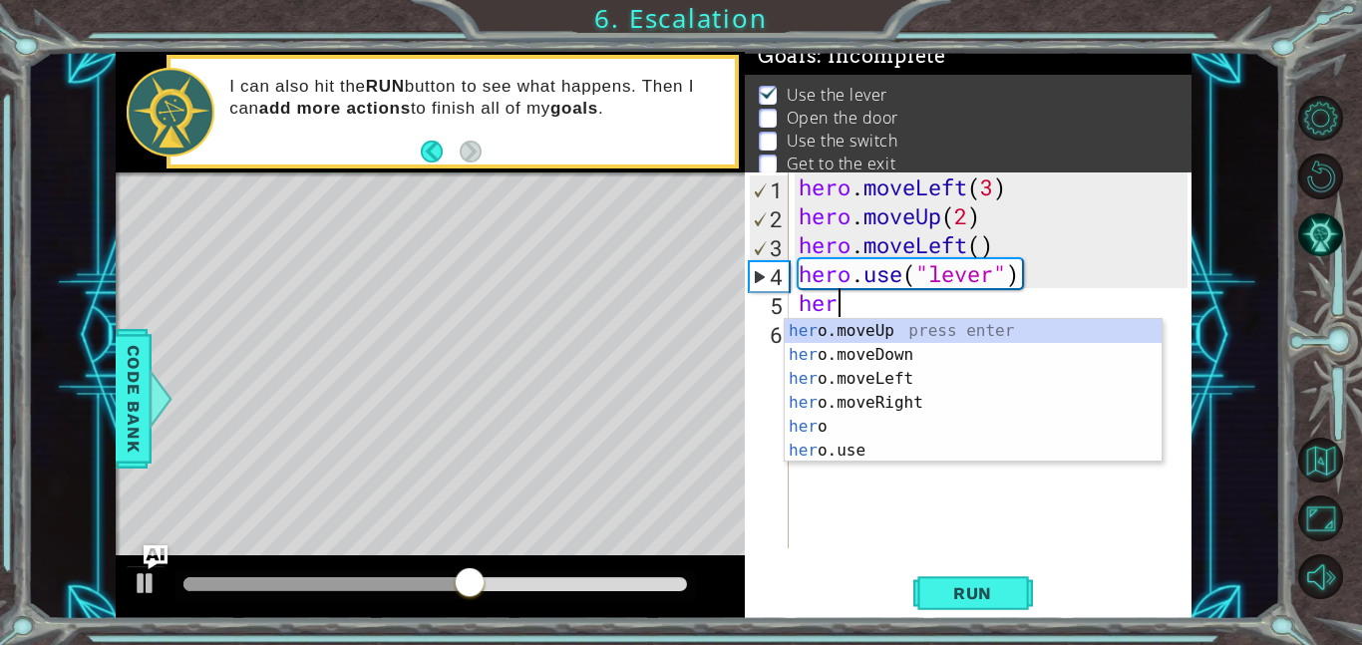
scroll to position [0, 1]
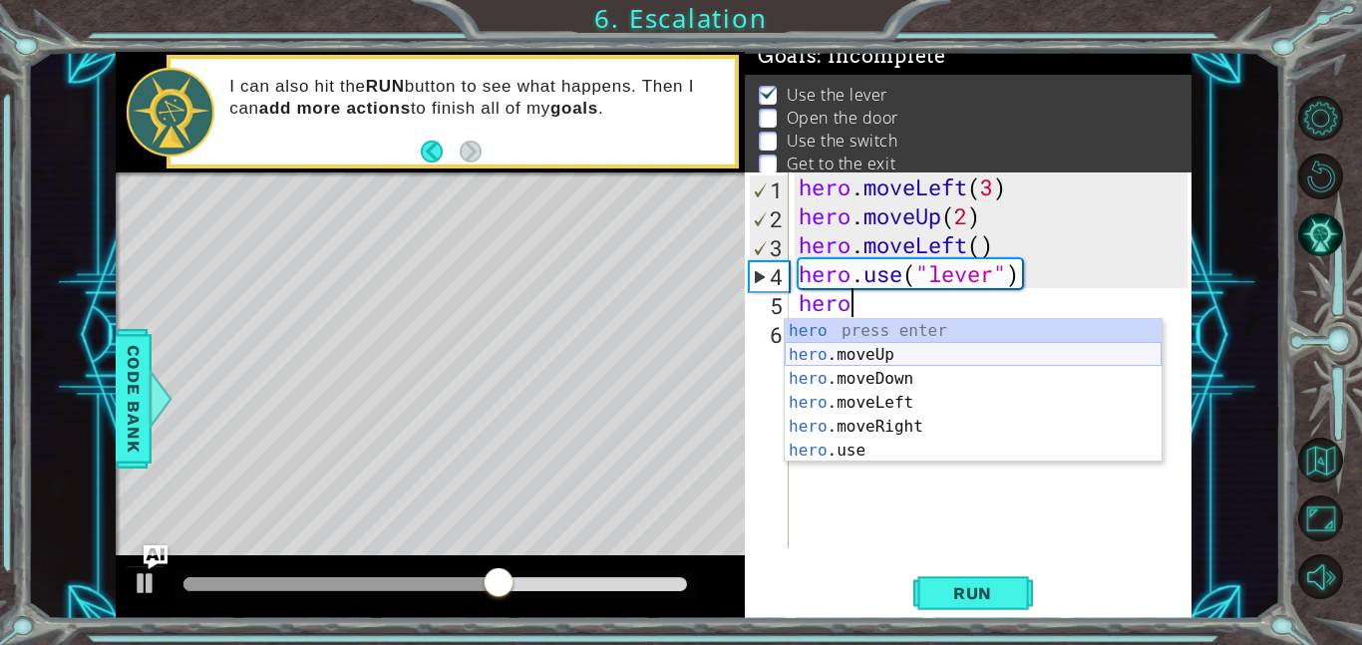
click at [926, 355] on div "hero press enter hero .moveUp press enter hero .moveDown press enter hero .move…" at bounding box center [973, 414] width 377 height 191
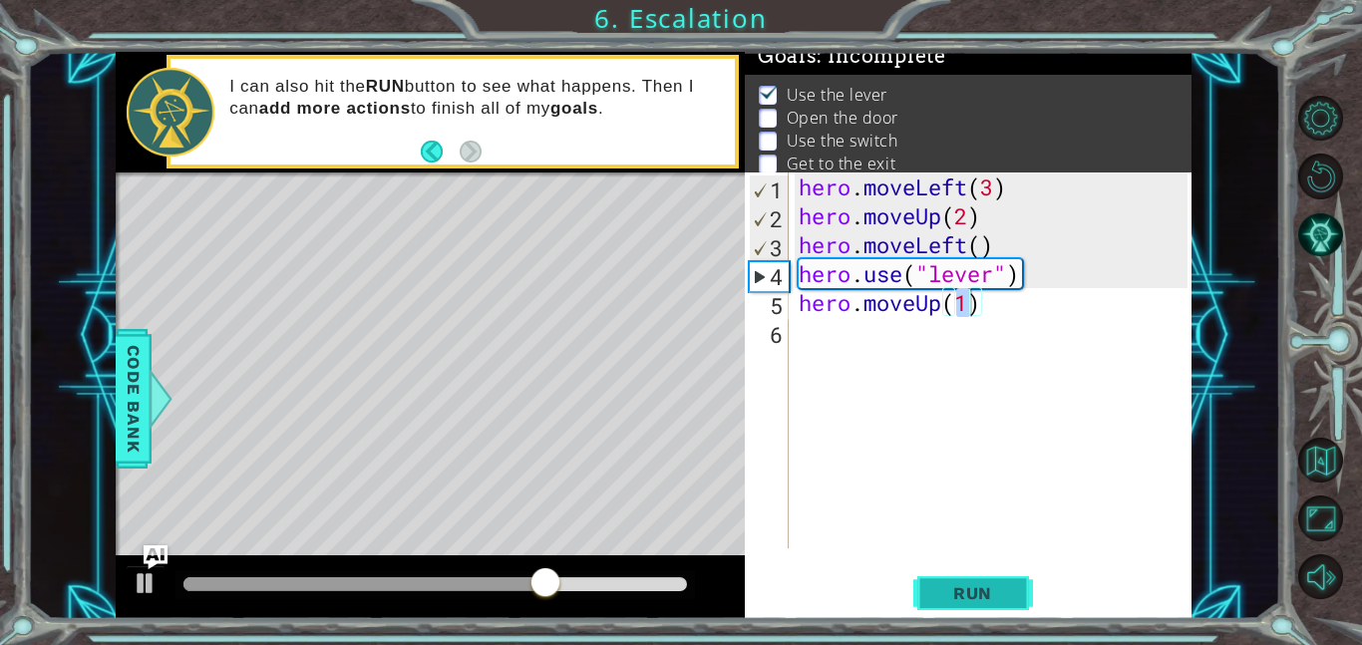
click at [960, 596] on span "Run" at bounding box center [972, 593] width 79 height 20
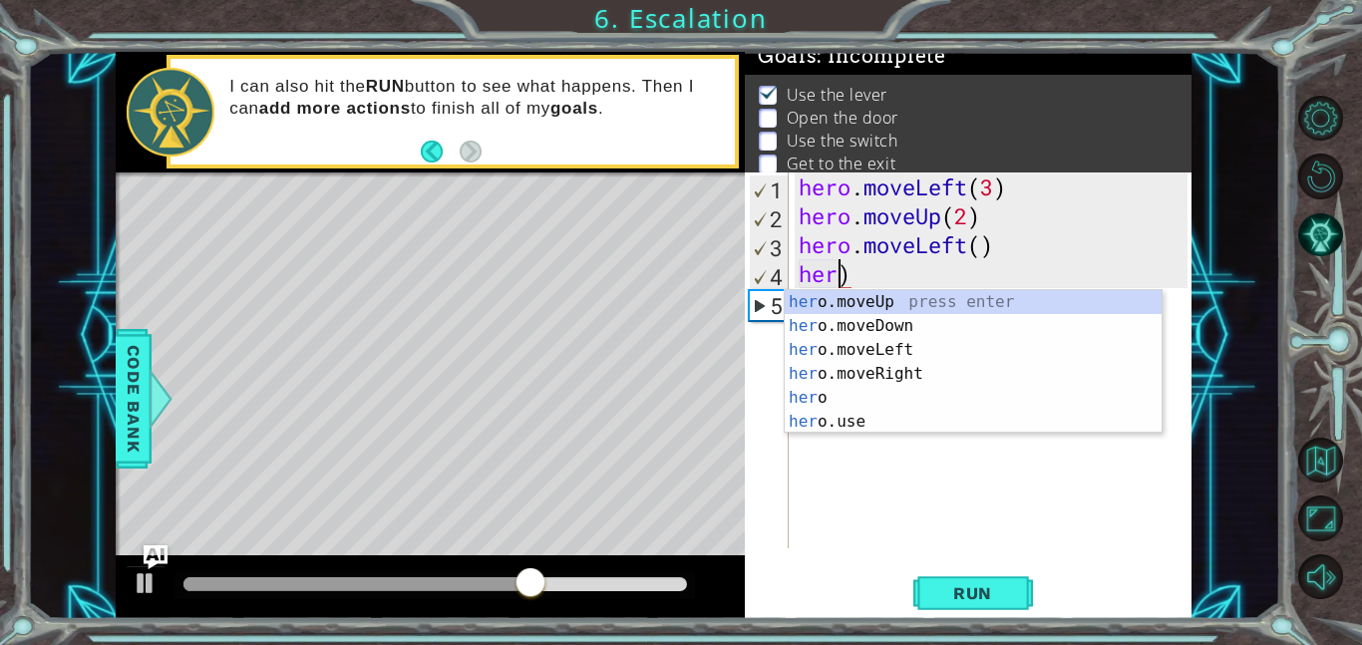
scroll to position [0, 2]
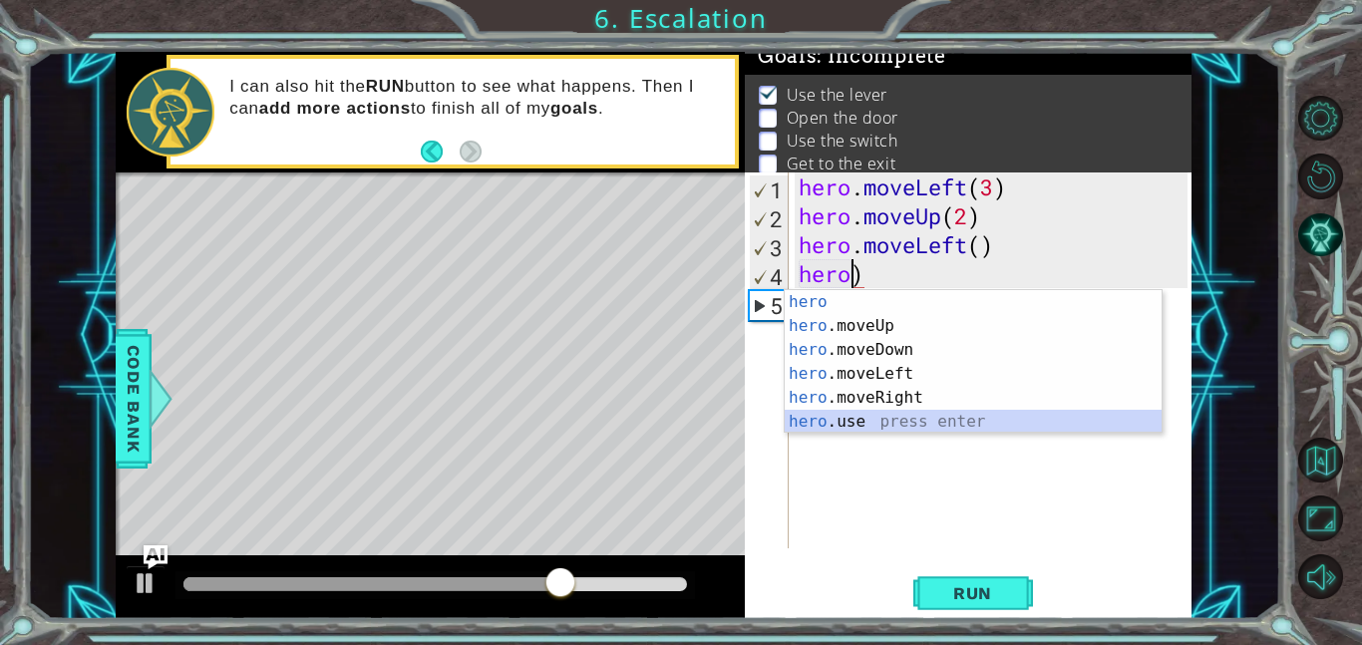
click at [903, 419] on div "hero press enter hero .moveUp press enter hero .moveDown press enter hero .move…" at bounding box center [973, 385] width 377 height 191
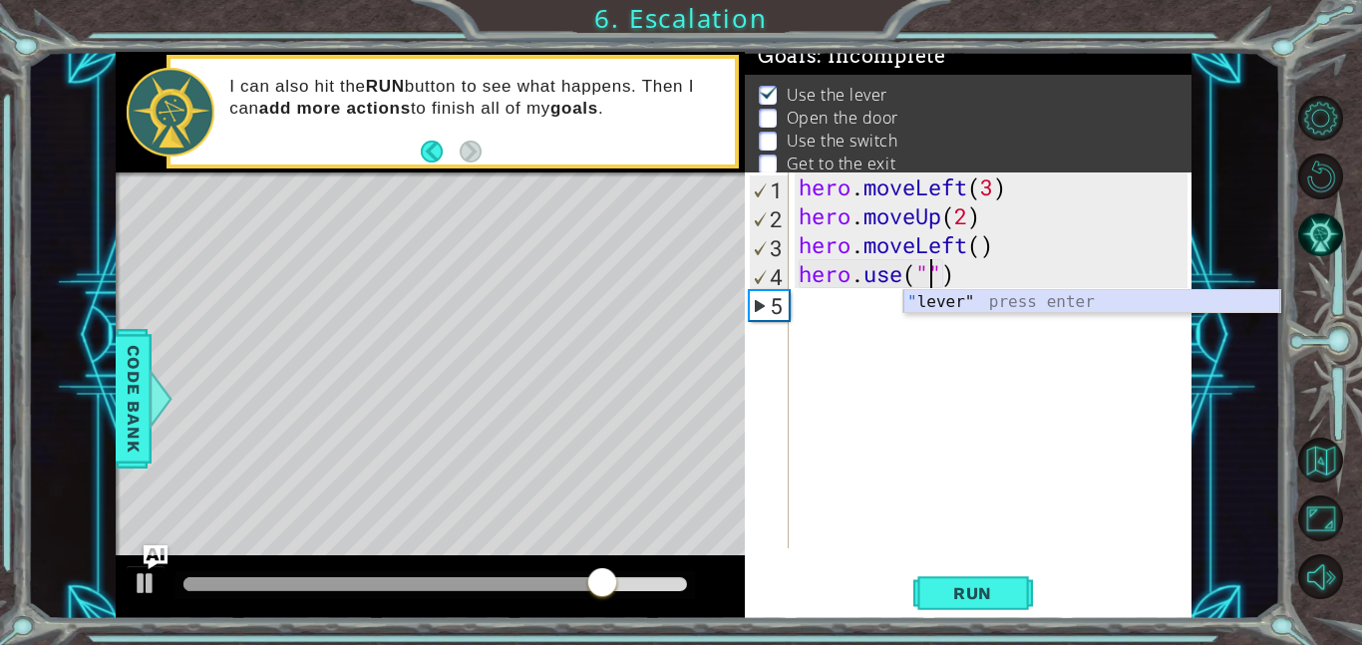
click at [979, 298] on div "" lever" press enter" at bounding box center [1092, 326] width 377 height 72
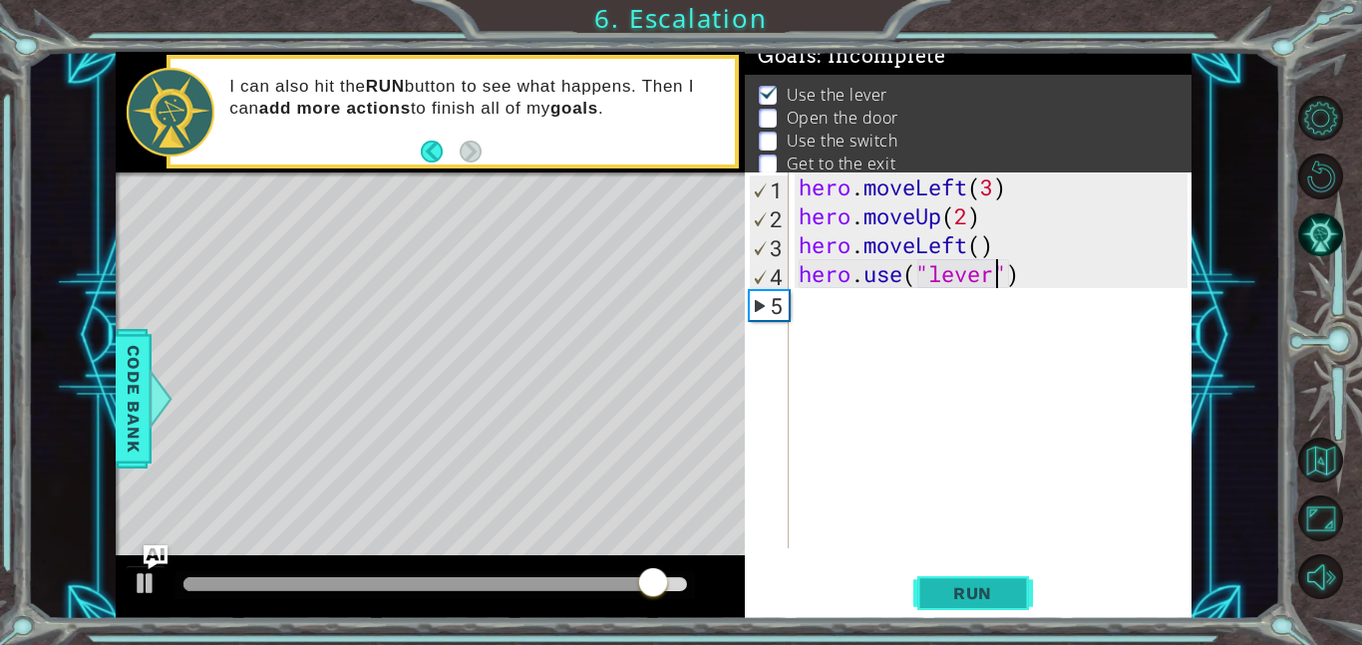
type textarea "hero.use("lever")"
click at [1013, 575] on button "Run" at bounding box center [973, 592] width 120 height 45
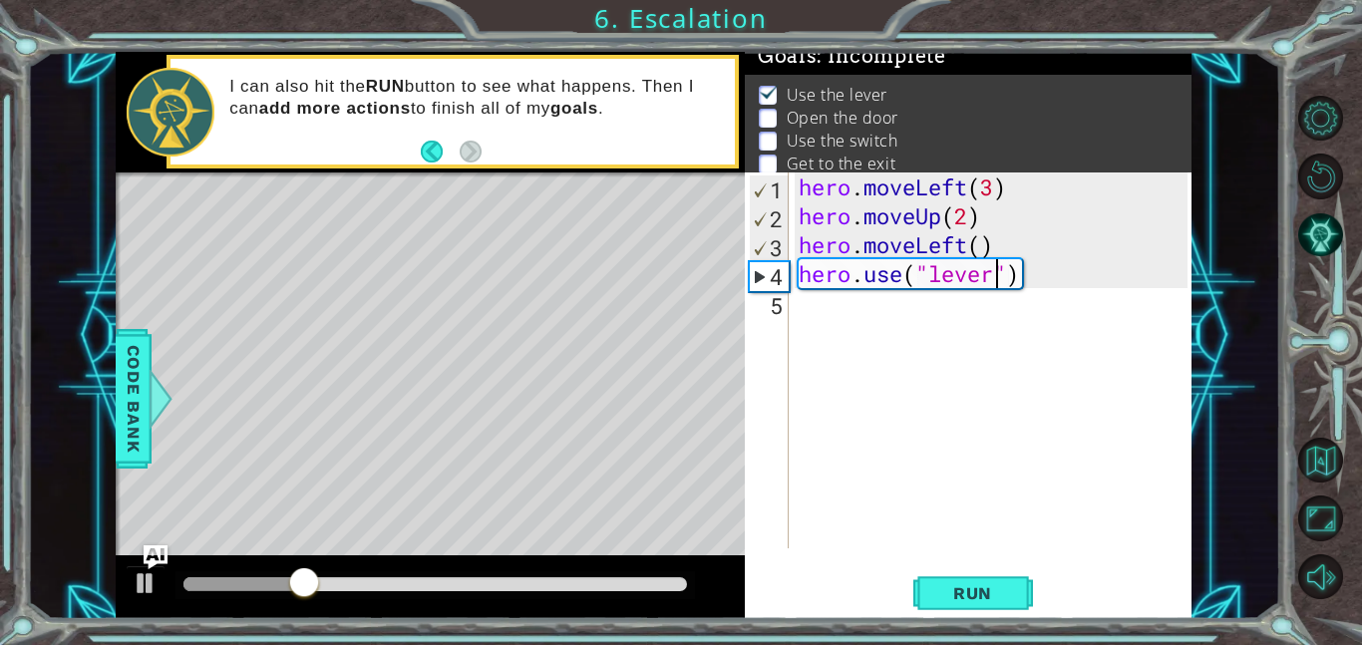
click at [808, 352] on div "hero . moveLeft ( 3 ) hero . moveUp ( 2 ) hero . moveLeft ( ) hero . use ( "lev…" at bounding box center [996, 390] width 403 height 434
click at [823, 320] on div "hero . moveLeft ( 3 ) hero . moveUp ( 2 ) hero . moveLeft ( ) hero . use ( "lev…" at bounding box center [996, 390] width 403 height 434
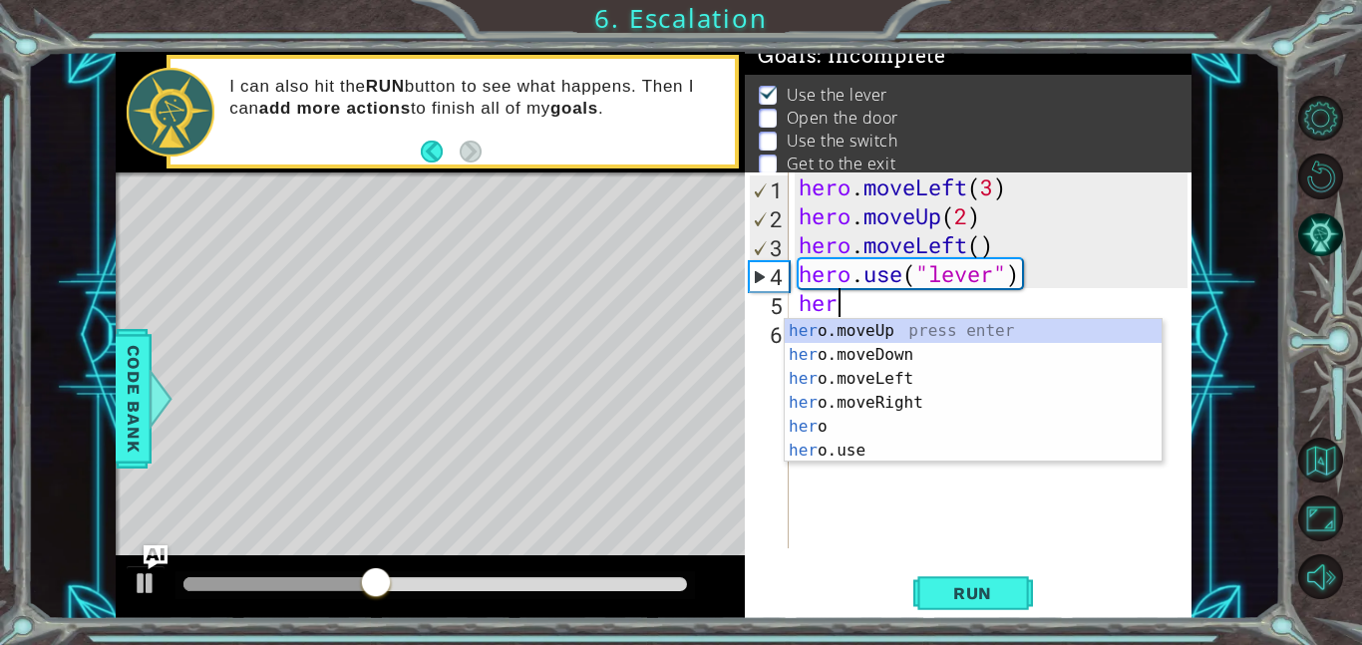
scroll to position [0, 1]
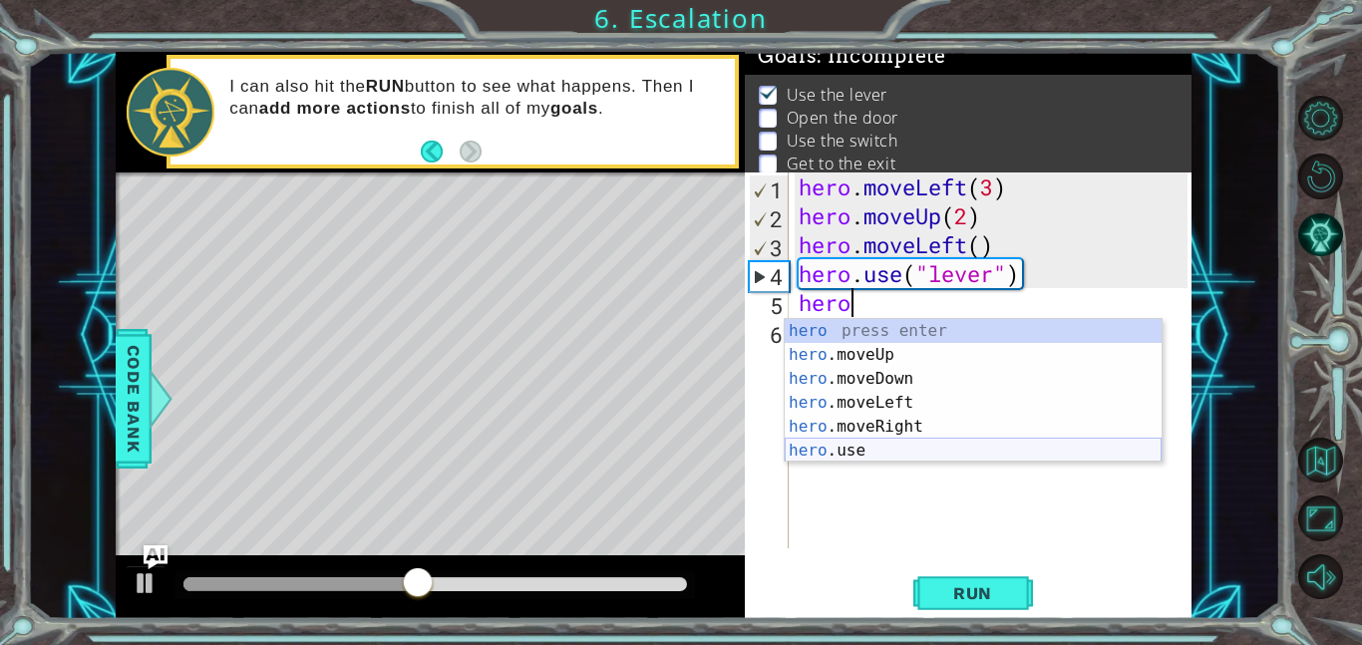
click at [903, 453] on div "hero press enter hero .moveUp press enter hero .moveDown press enter hero .move…" at bounding box center [973, 414] width 377 height 191
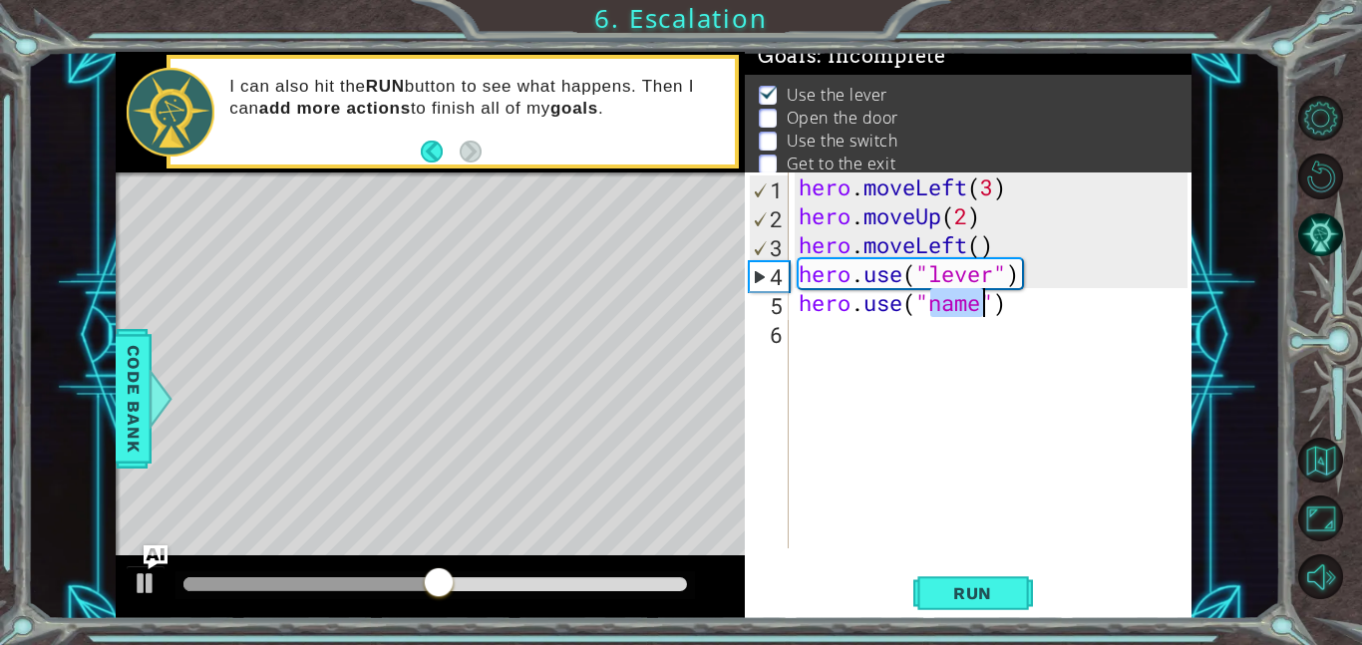
type textarea "hero.use("")"
click at [985, 411] on div "hero . moveLeft ( 3 ) hero . moveUp ( 2 ) hero . moveLeft ( ) hero . use ( "lev…" at bounding box center [996, 390] width 403 height 434
click at [936, 316] on div "hero . moveLeft ( 3 ) hero . moveUp ( 2 ) hero . moveLeft ( ) hero . use ( "lev…" at bounding box center [996, 390] width 403 height 434
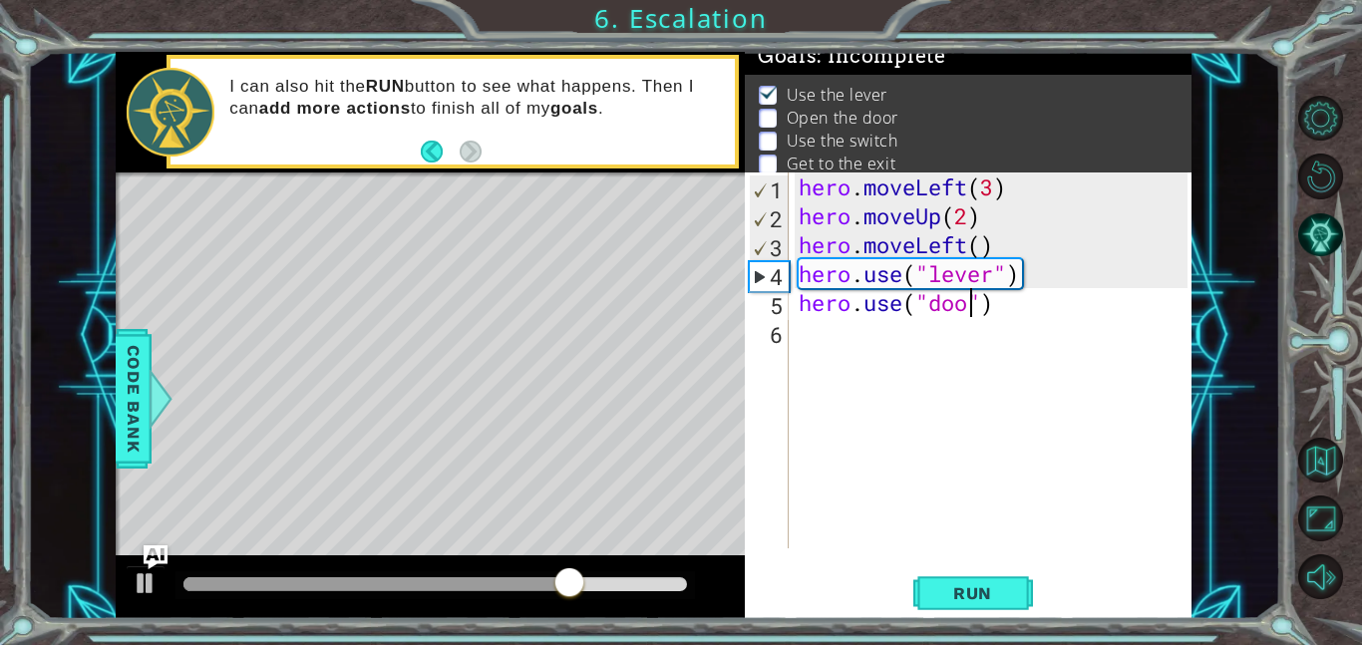
type textarea "hero.use("door")"
click at [818, 335] on div "hero . moveLeft ( 3 ) hero . moveUp ( 2 ) hero . moveLeft ( ) hero . use ( "lev…" at bounding box center [996, 390] width 403 height 434
click at [986, 593] on span "Run" at bounding box center [972, 593] width 79 height 20
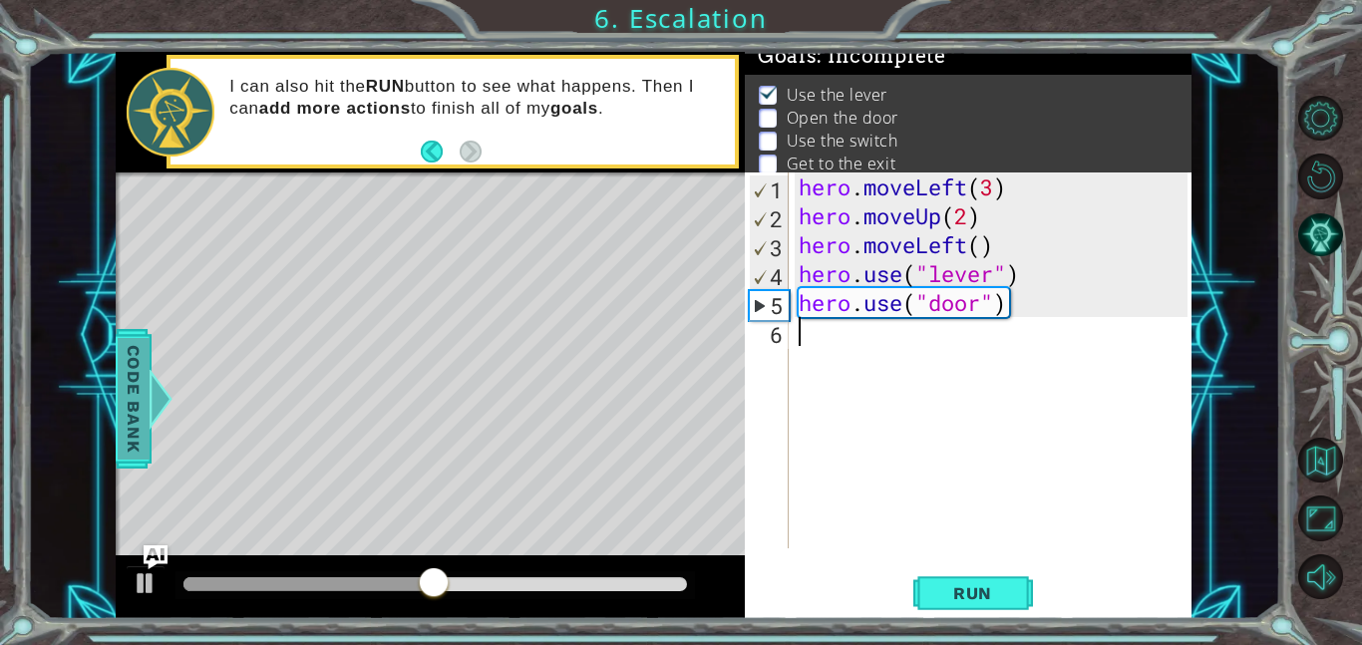
click at [137, 414] on span "Code Bank" at bounding box center [134, 399] width 32 height 122
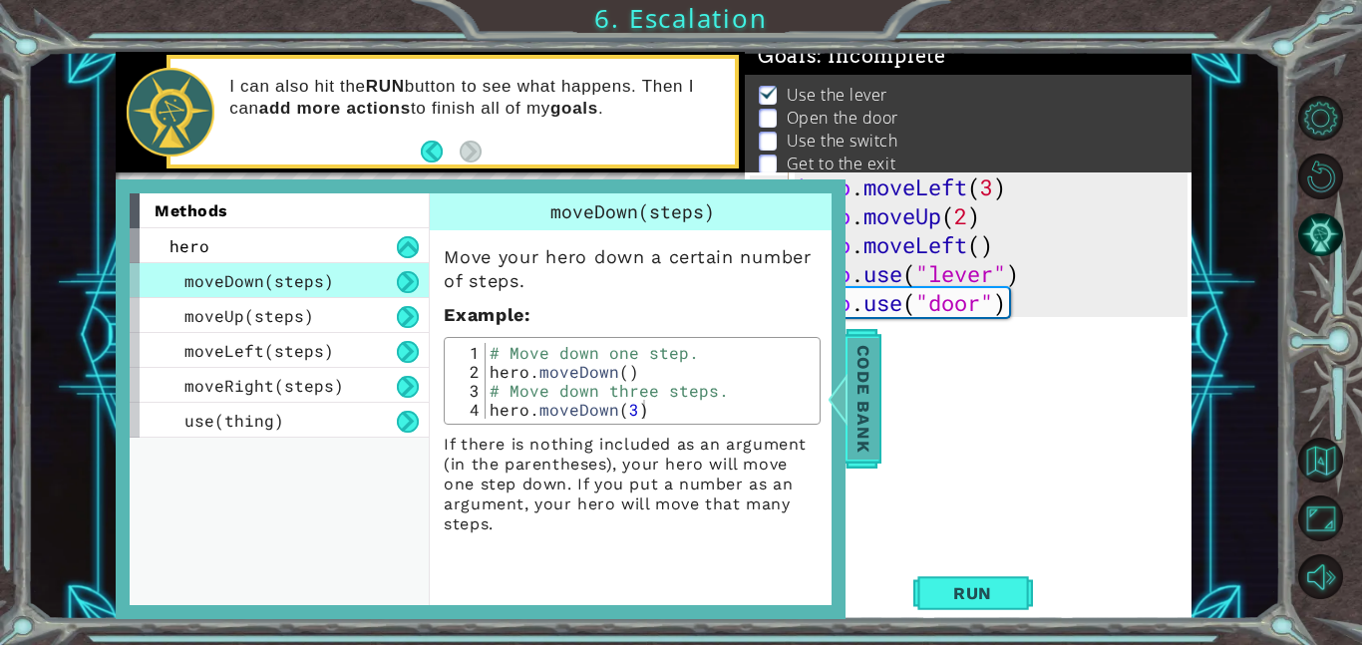
click at [876, 400] on span "Code Bank" at bounding box center [864, 399] width 32 height 122
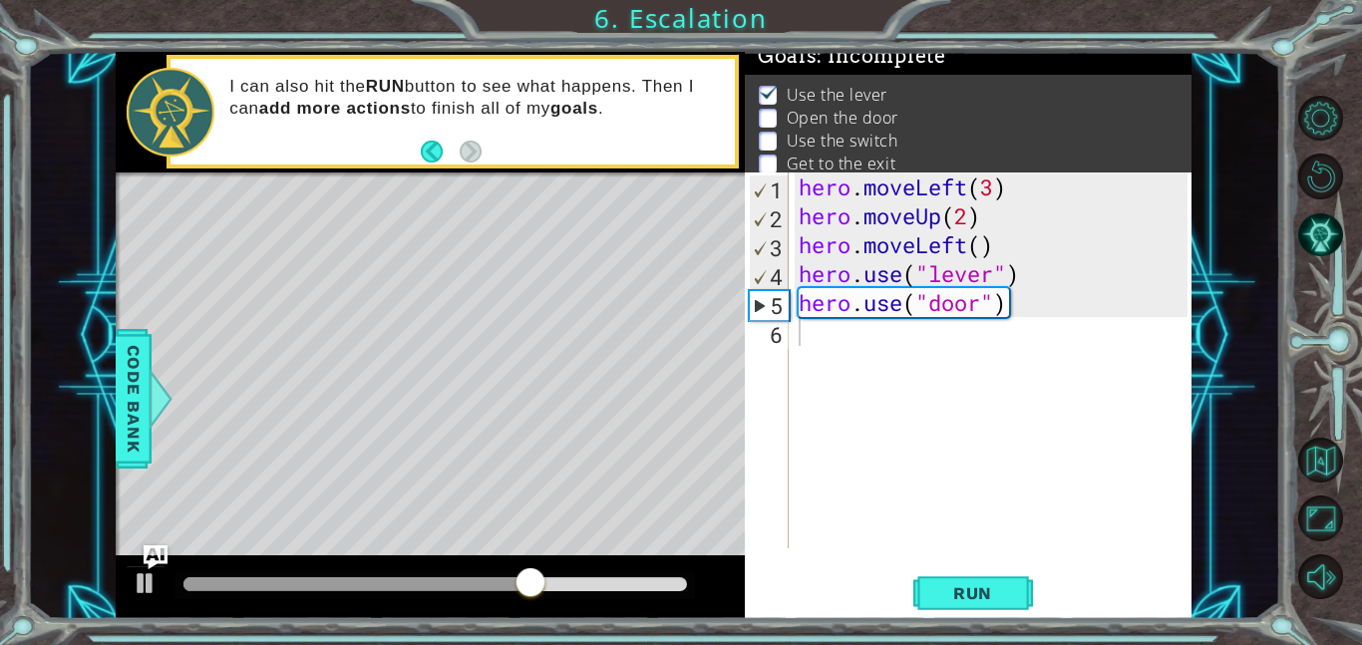
click at [1029, 323] on div "hero . moveLeft ( 3 ) hero . moveUp ( 2 ) hero . moveLeft ( ) hero . use ( "lev…" at bounding box center [996, 390] width 403 height 434
click at [1025, 299] on div "hero . moveLeft ( 3 ) hero . moveUp ( 2 ) hero . moveLeft ( ) hero . use ( "lev…" at bounding box center [996, 390] width 403 height 434
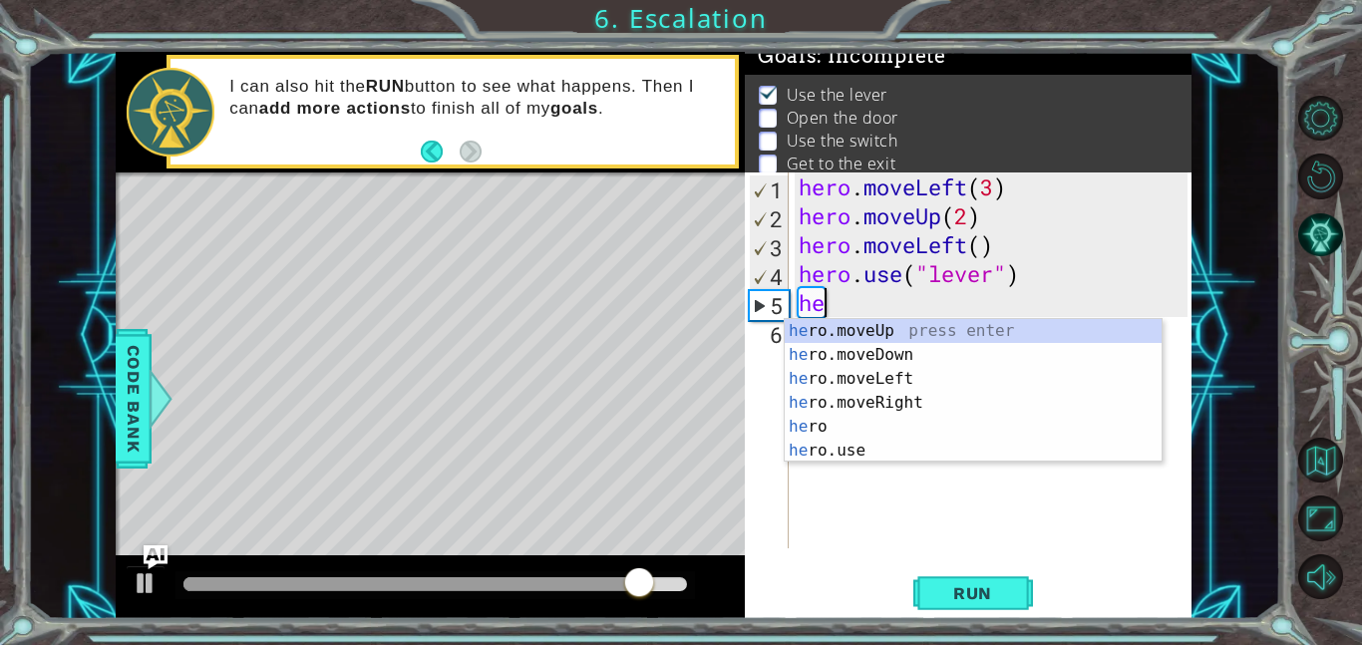
type textarea "h"
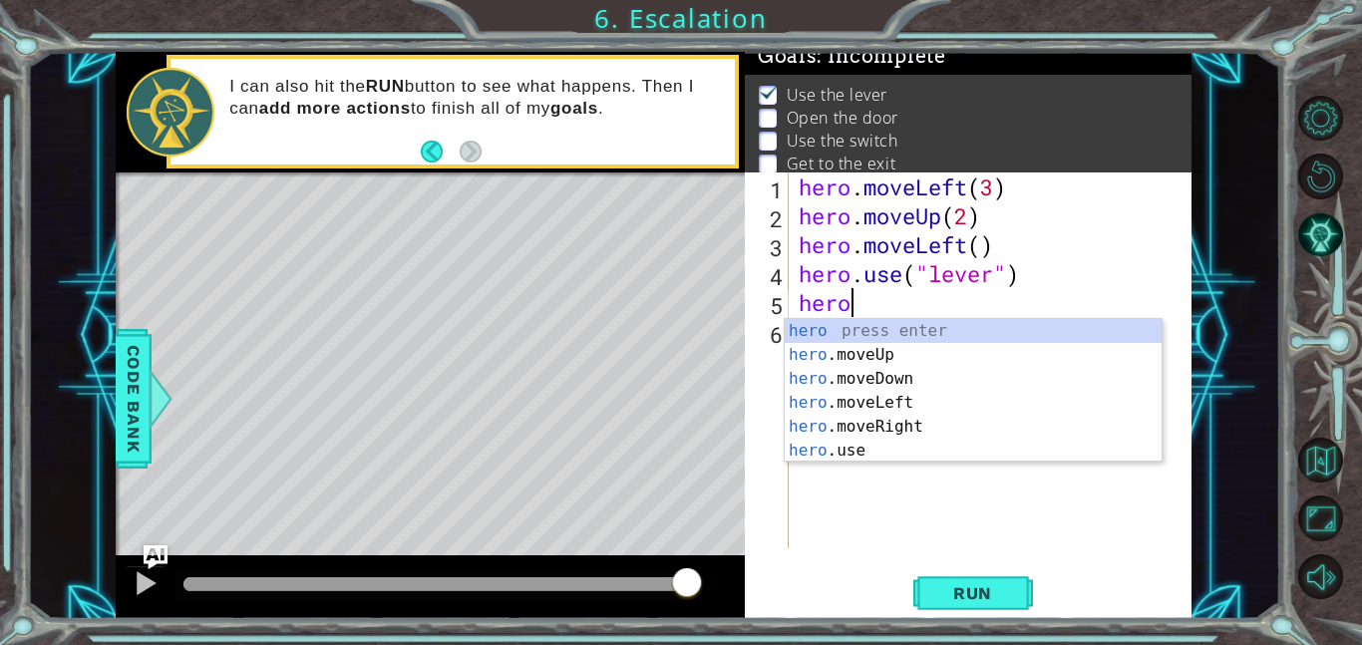
scroll to position [0, 1]
click at [904, 372] on div "hero press enter hero .moveUp press enter hero .moveDown press enter hero .move…" at bounding box center [973, 414] width 377 height 191
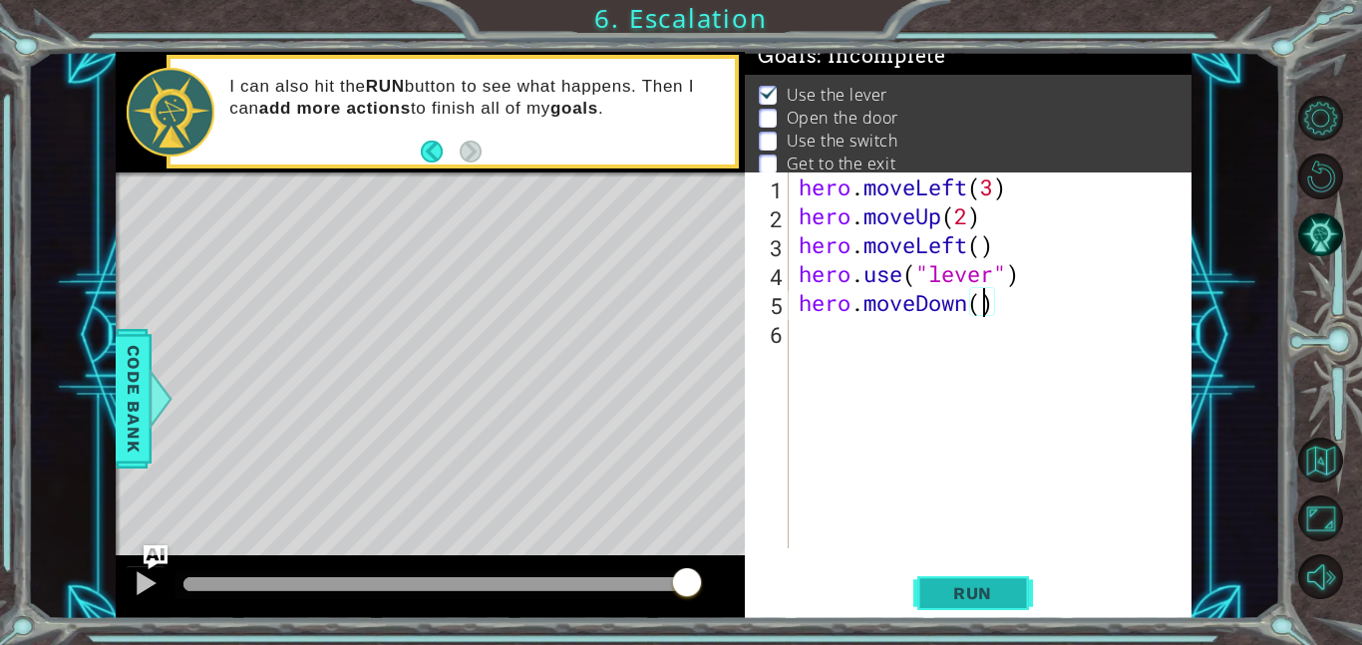
type textarea "hero.moveDown()"
click at [973, 605] on button "Run" at bounding box center [973, 592] width 120 height 45
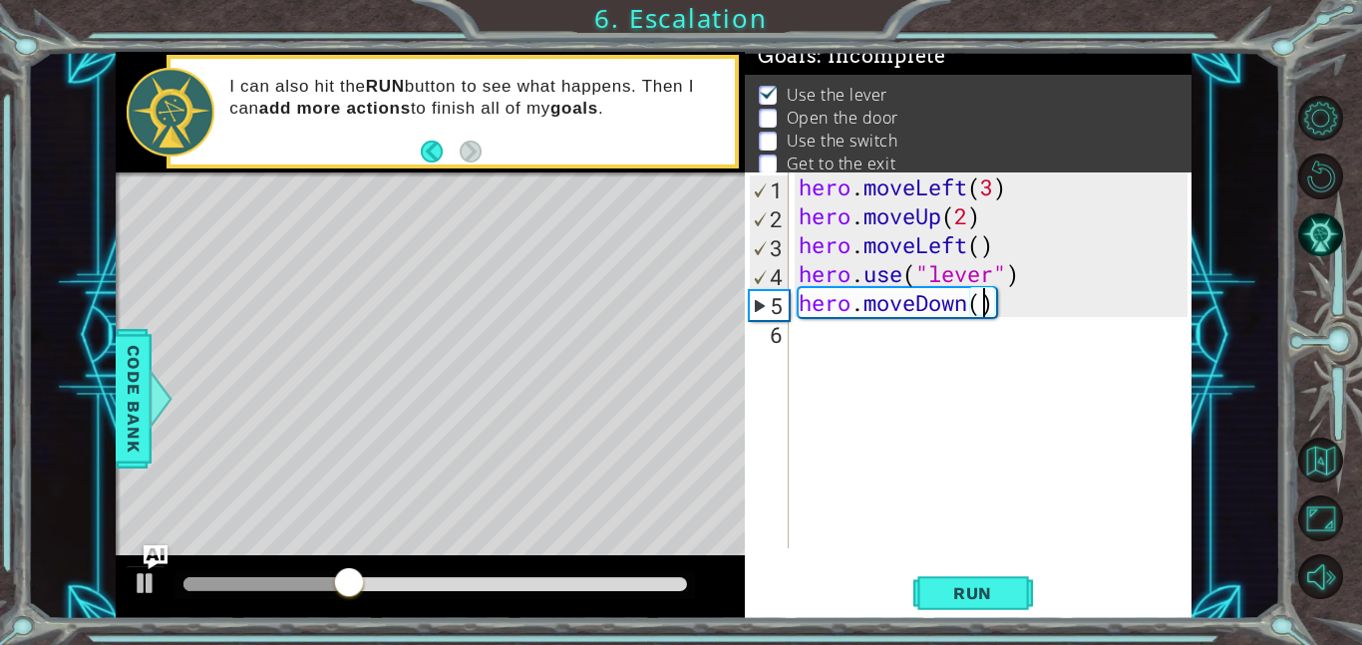
click at [834, 376] on div "hero . moveLeft ( 3 ) hero . moveUp ( 2 ) hero . moveLeft ( ) hero . use ( "lev…" at bounding box center [996, 390] width 403 height 434
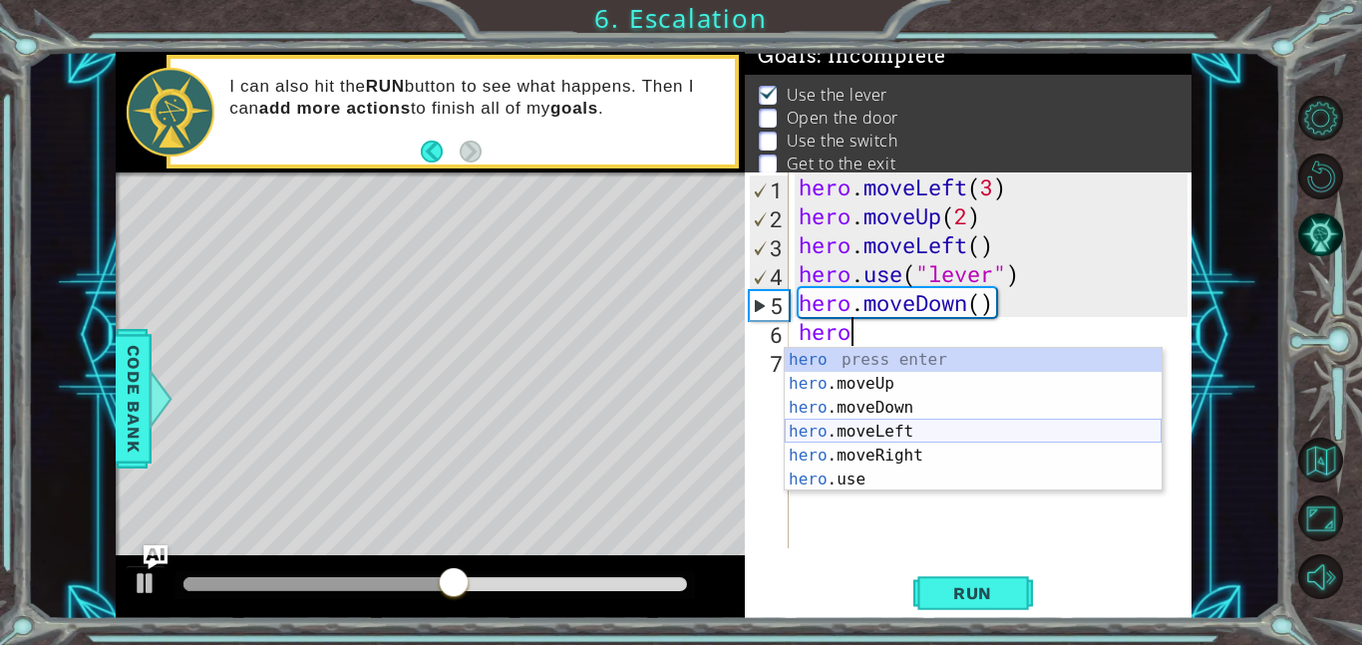
click at [897, 439] on div "hero press enter hero .moveUp press enter hero .moveDown press enter hero .move…" at bounding box center [973, 443] width 377 height 191
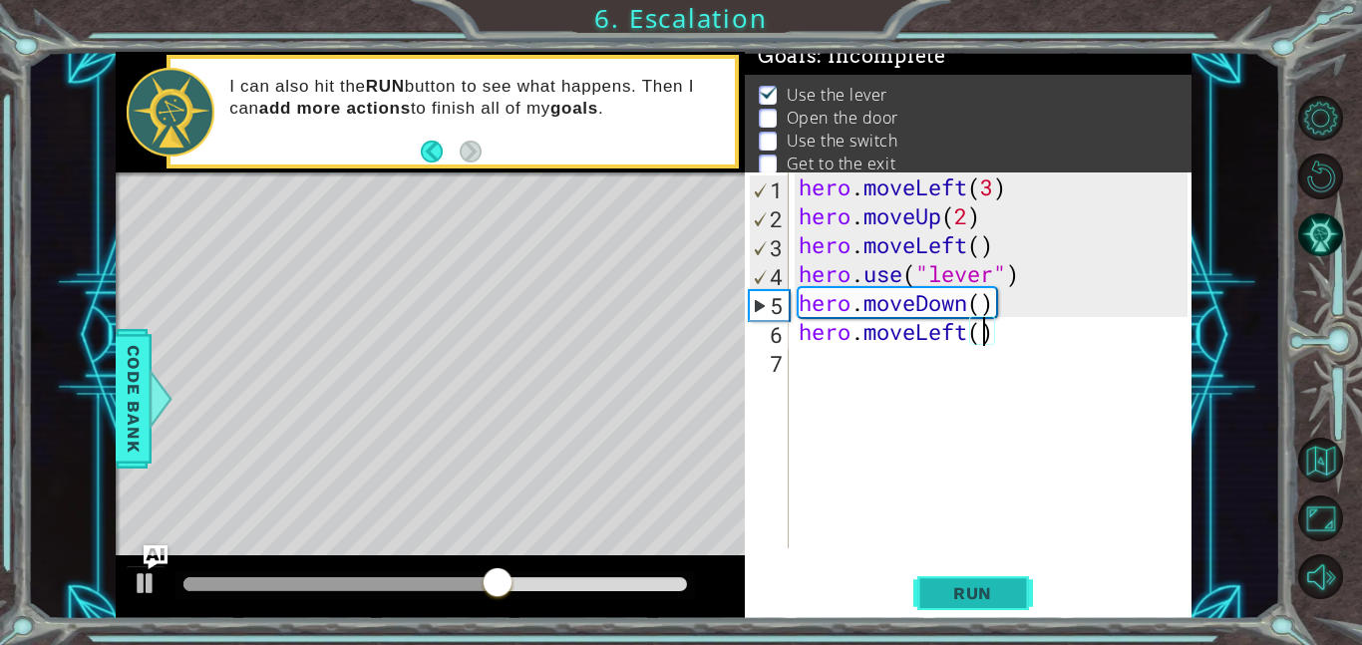
type textarea "hero.moveLeft()"
click at [980, 606] on button "Run" at bounding box center [973, 592] width 120 height 45
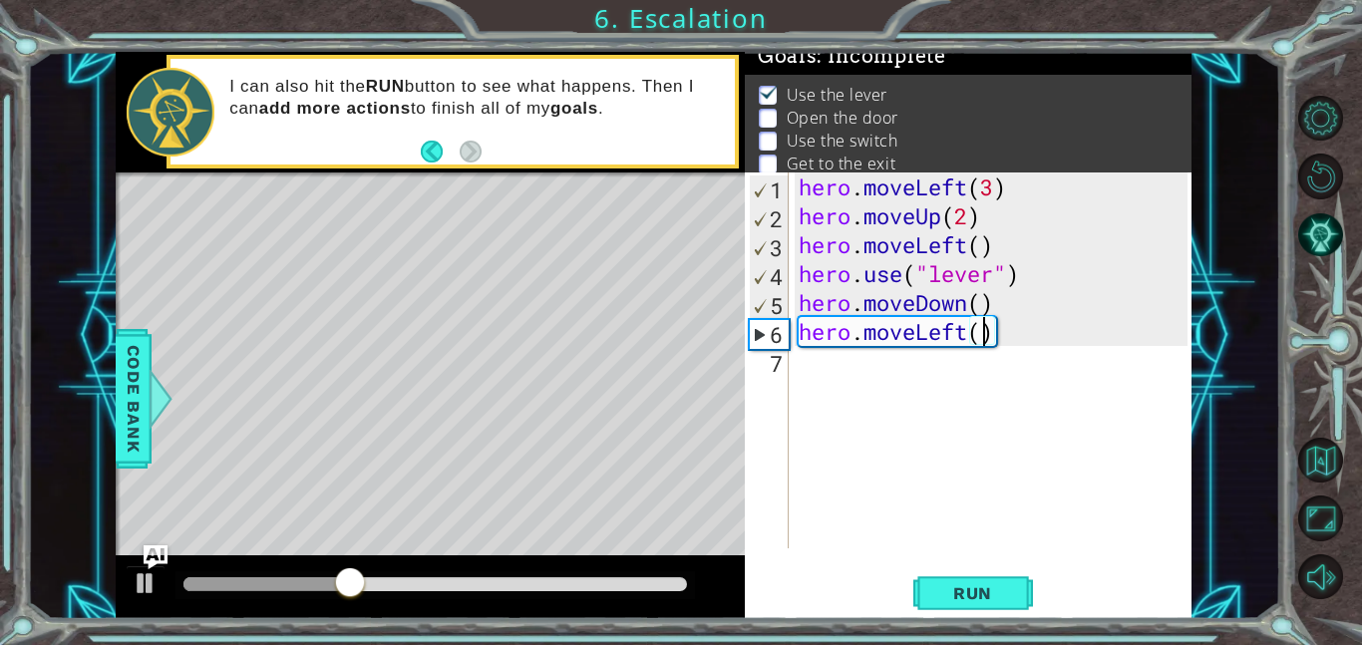
click at [819, 396] on div "hero . moveLeft ( 3 ) hero . moveUp ( 2 ) hero . moveLeft ( ) hero . use ( "lev…" at bounding box center [996, 390] width 403 height 434
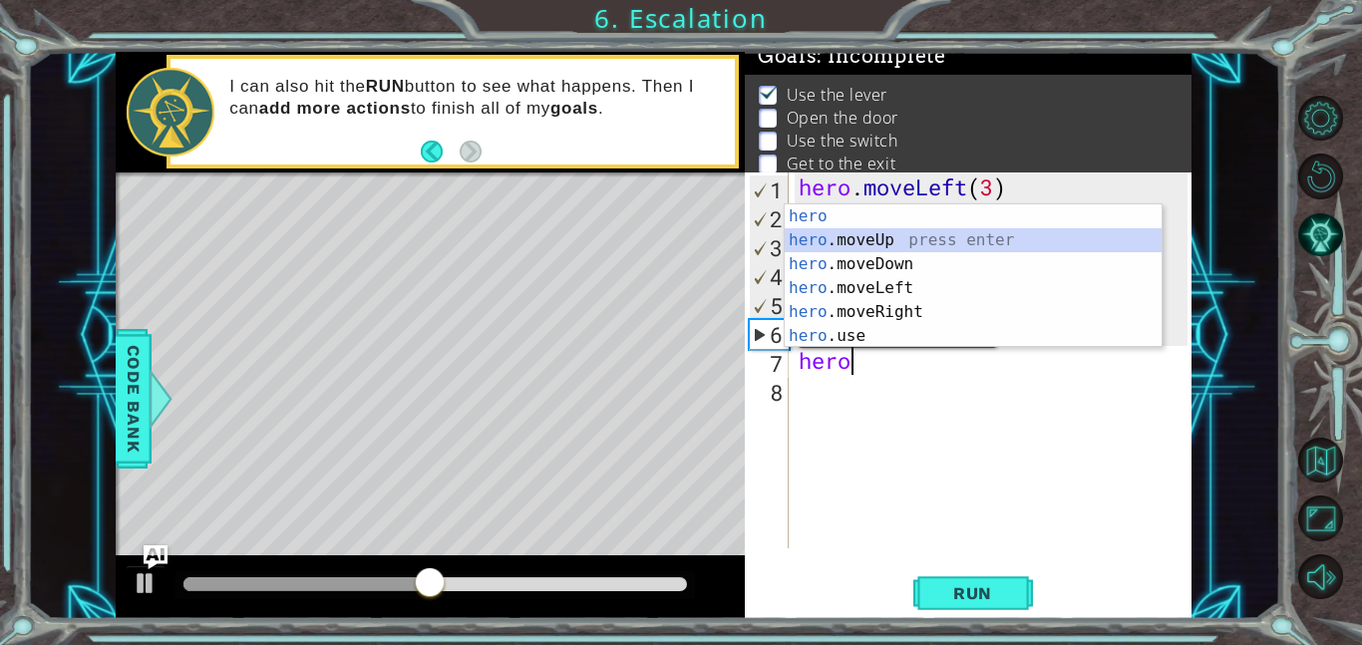
click at [880, 240] on div "hero press enter hero .moveUp press enter hero .moveDown press enter hero .move…" at bounding box center [973, 299] width 377 height 191
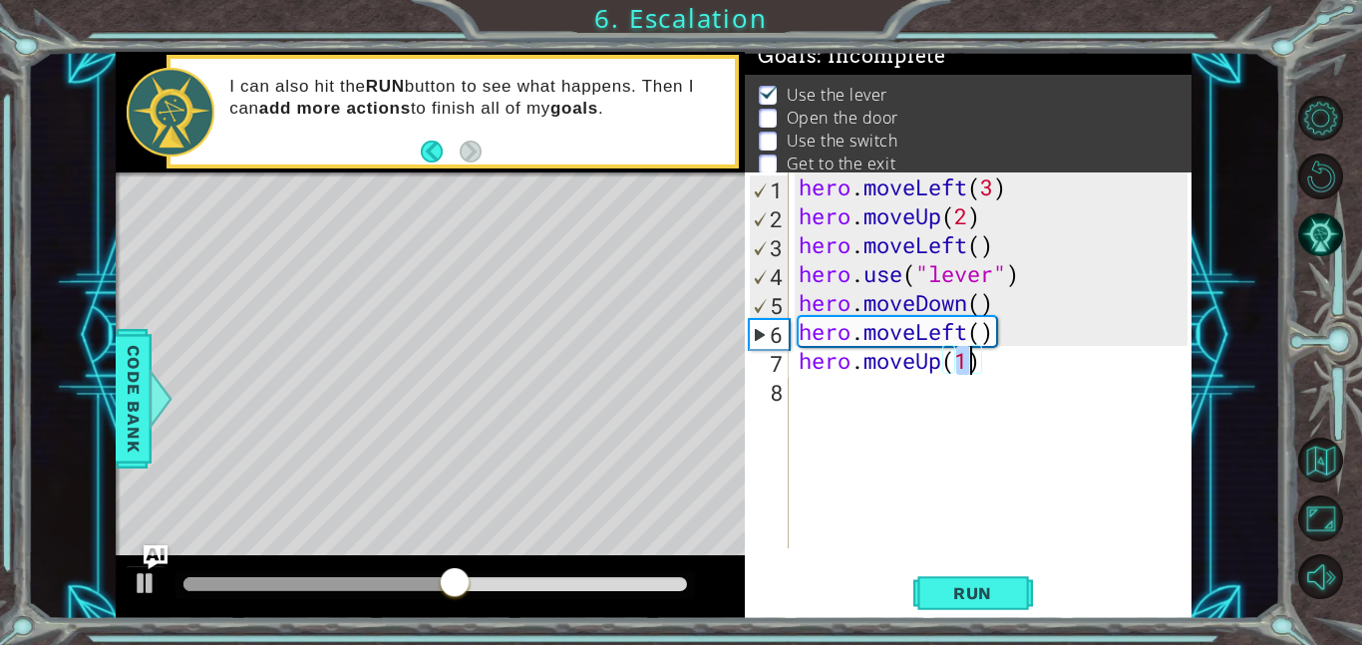
type textarea "hero.moveUp()"
click at [820, 399] on div "hero . moveLeft ( 3 ) hero . moveUp ( 2 ) hero . moveLeft ( ) hero . use ( "lev…" at bounding box center [996, 390] width 403 height 434
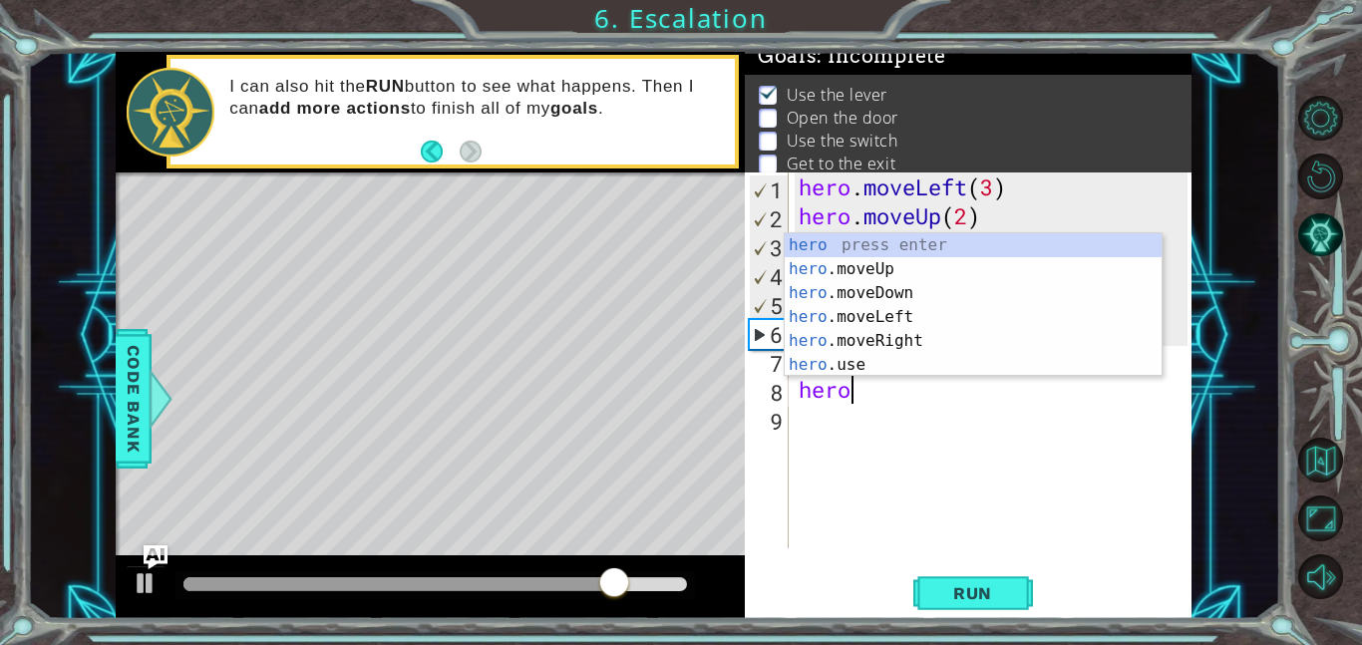
click at [859, 375] on div "hero press enter hero .moveUp press enter hero .moveDown press enter hero .move…" at bounding box center [973, 328] width 377 height 191
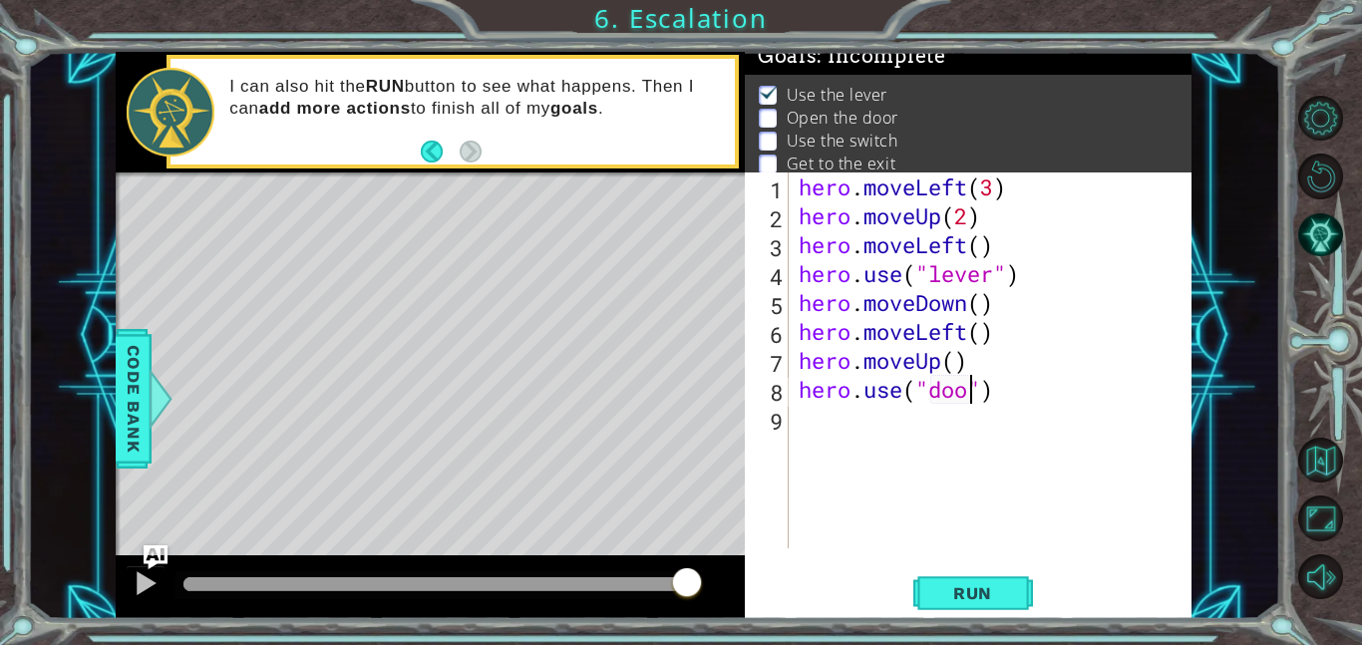
scroll to position [0, 8]
type textarea "hero.use("door")"
click at [965, 592] on span "Run" at bounding box center [972, 593] width 79 height 20
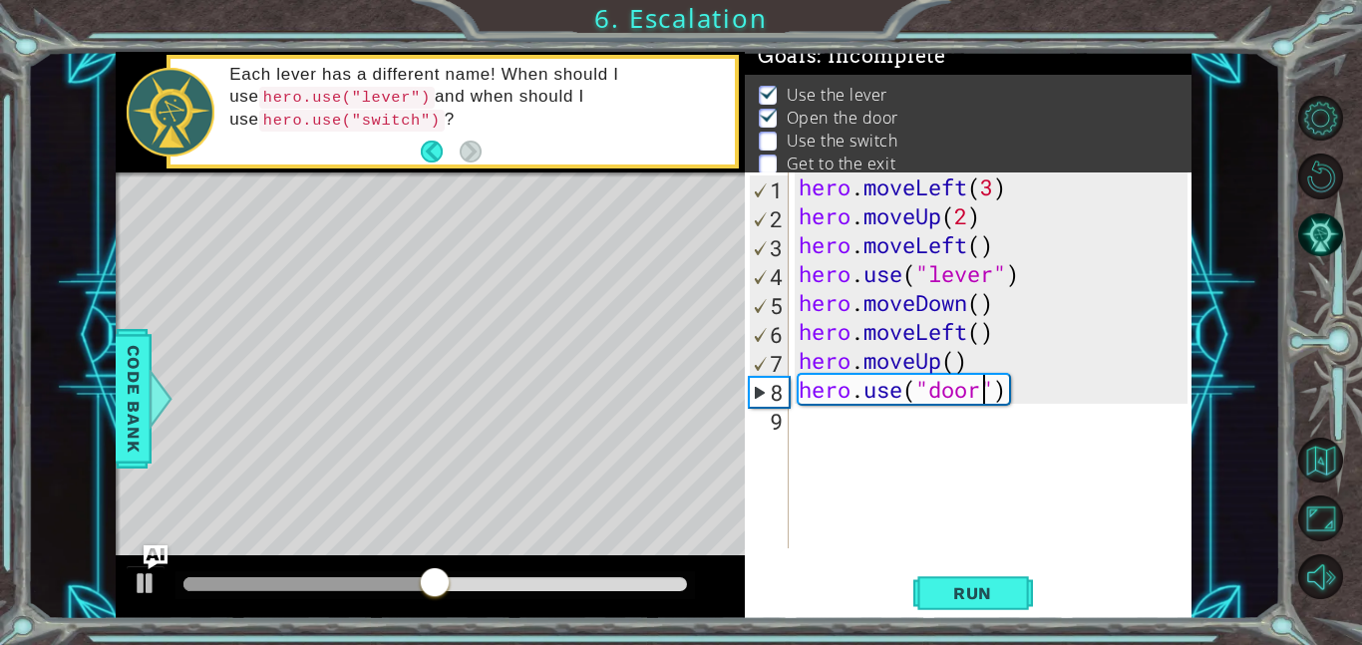
click at [811, 423] on div "hero . moveLeft ( 3 ) hero . moveUp ( 2 ) hero . moveLeft ( ) hero . use ( "lev…" at bounding box center [996, 390] width 403 height 434
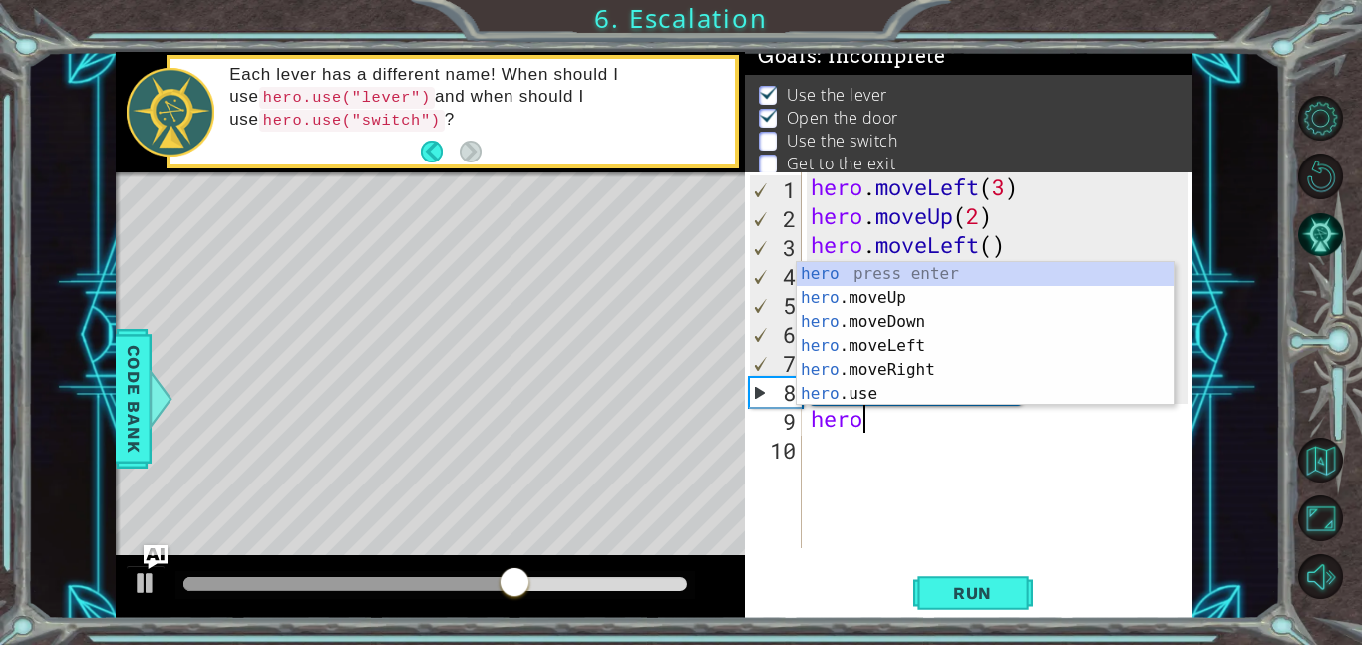
scroll to position [0, 1]
click at [939, 300] on div "hero press enter hero .moveUp press enter hero .moveDown press enter hero .move…" at bounding box center [985, 357] width 377 height 191
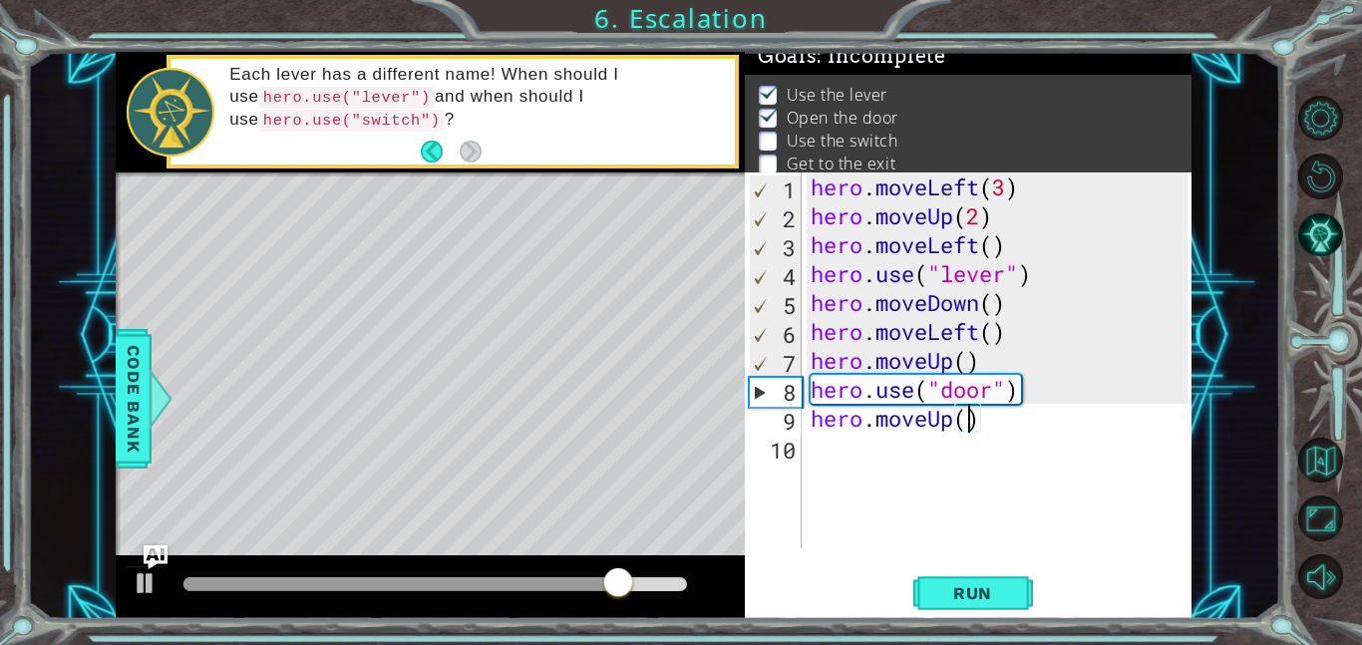
scroll to position [0, 7]
type textarea "hero.moveUp(2)"
click at [1000, 622] on div "1 ההההההההההההההההההההההההההההההההההההההההההההההההההההההההההההההההההההההההההההה…" at bounding box center [681, 322] width 1362 height 645
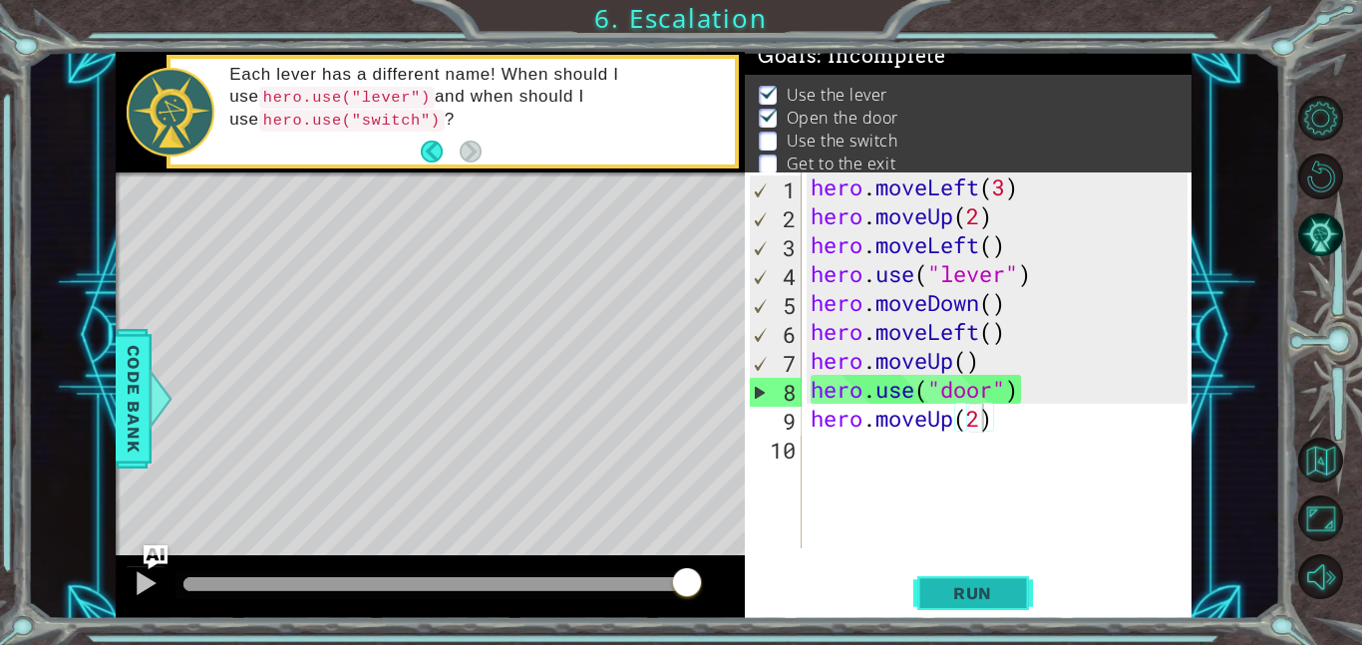
click at [973, 604] on button "Run" at bounding box center [973, 592] width 120 height 45
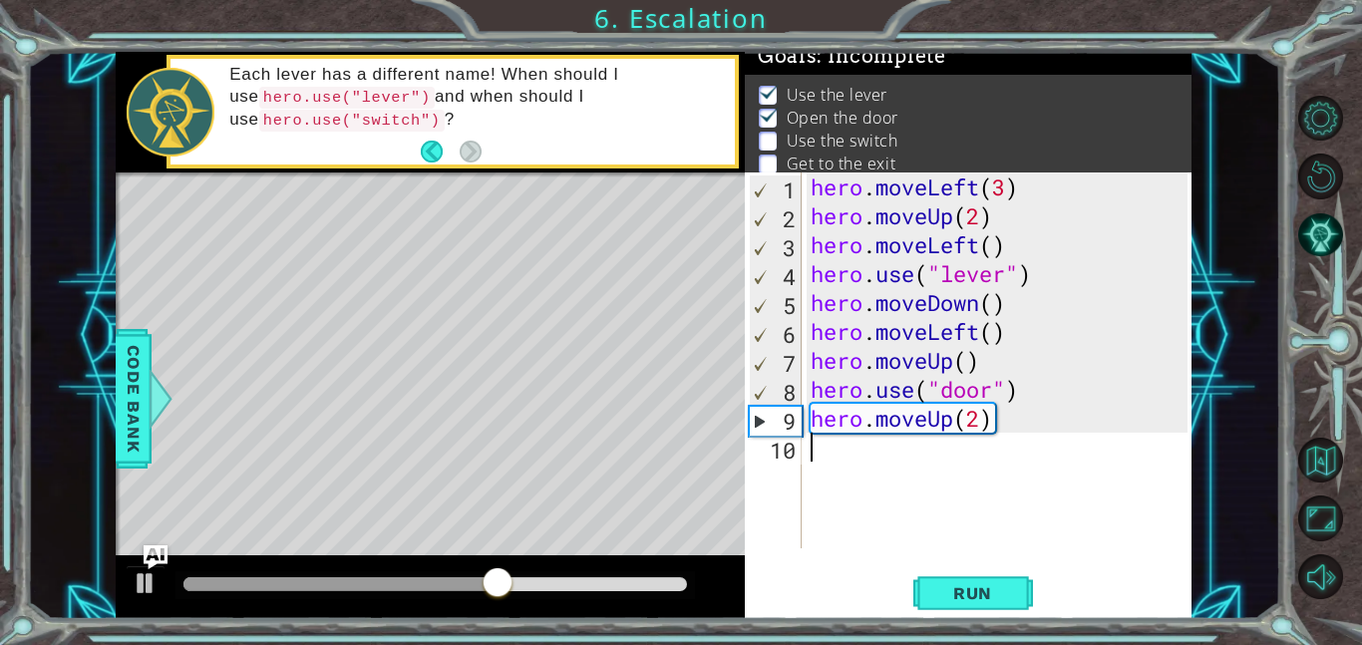
click at [836, 481] on div "hero . moveLeft ( 3 ) hero . moveUp ( 2 ) hero . moveLeft ( ) hero . use ( "lev…" at bounding box center [1002, 390] width 391 height 434
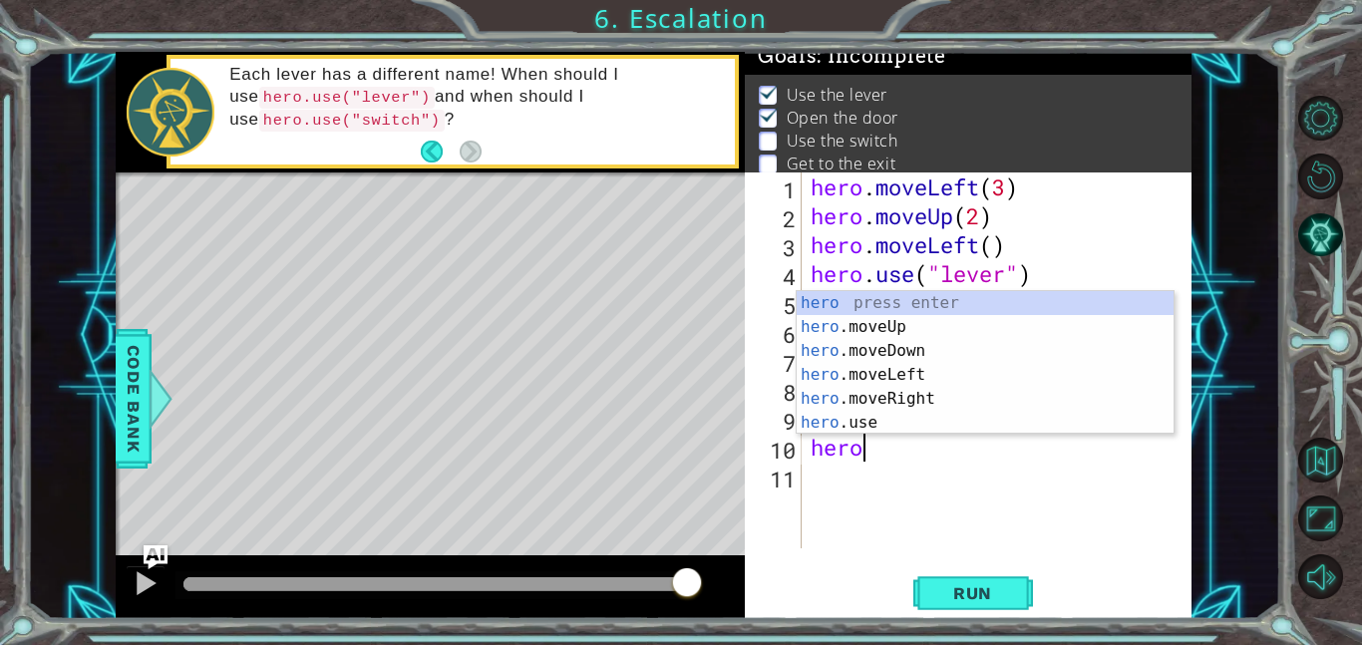
scroll to position [0, 1]
click at [891, 427] on div "hero press enter hero .moveUp press enter hero .moveDown press enter hero .move…" at bounding box center [985, 386] width 377 height 191
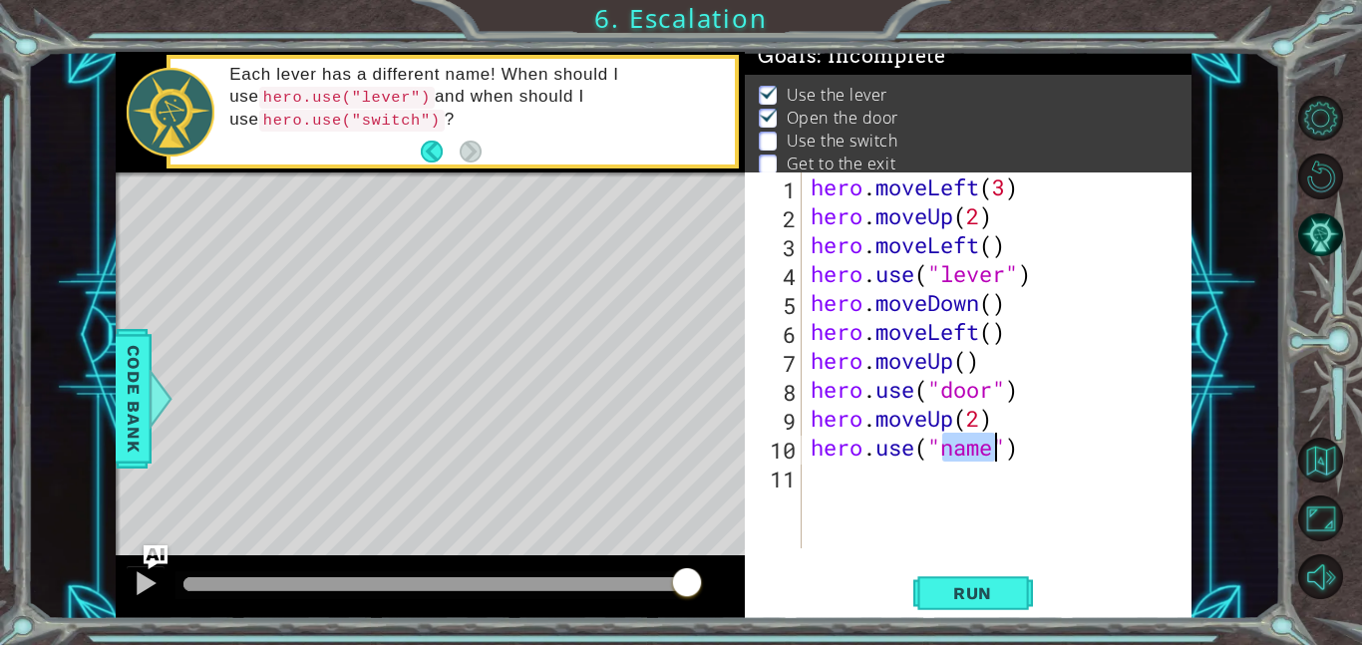
type textarea "hero.use("")"
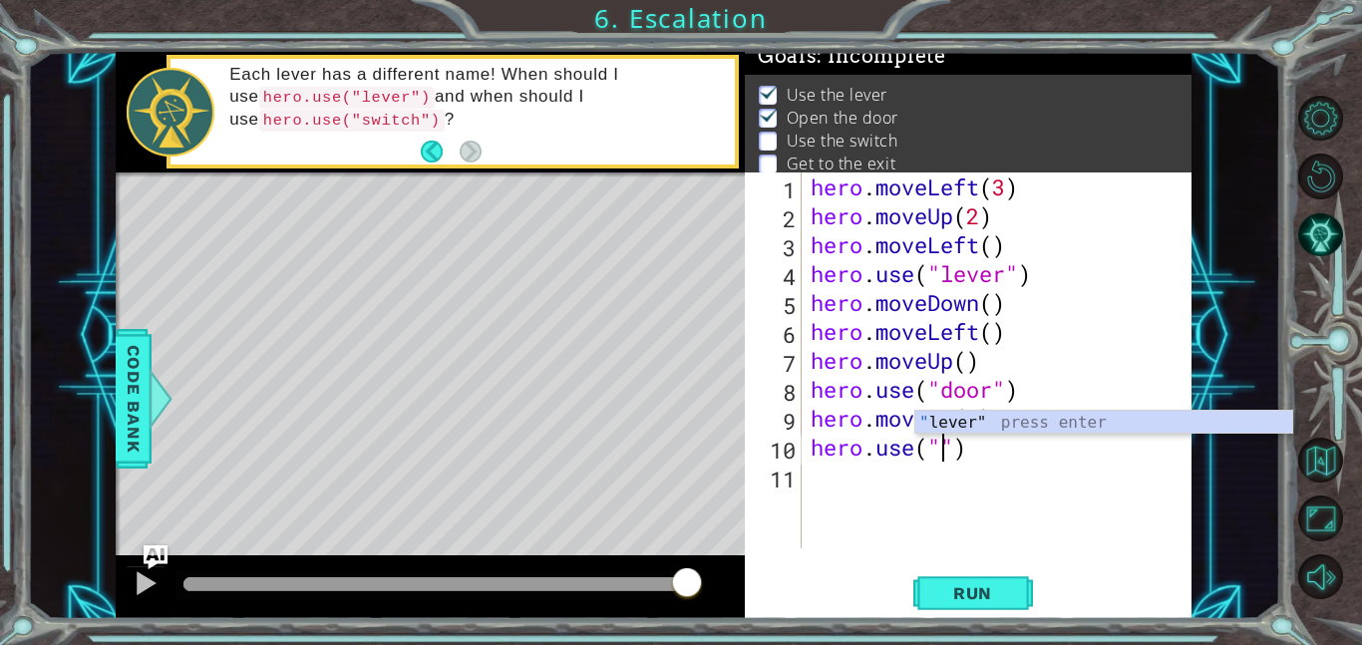
click at [1001, 478] on div "hero . moveLeft ( 3 ) hero . moveUp ( 2 ) hero . moveLeft ( ) hero . use ( "lev…" at bounding box center [1002, 390] width 391 height 434
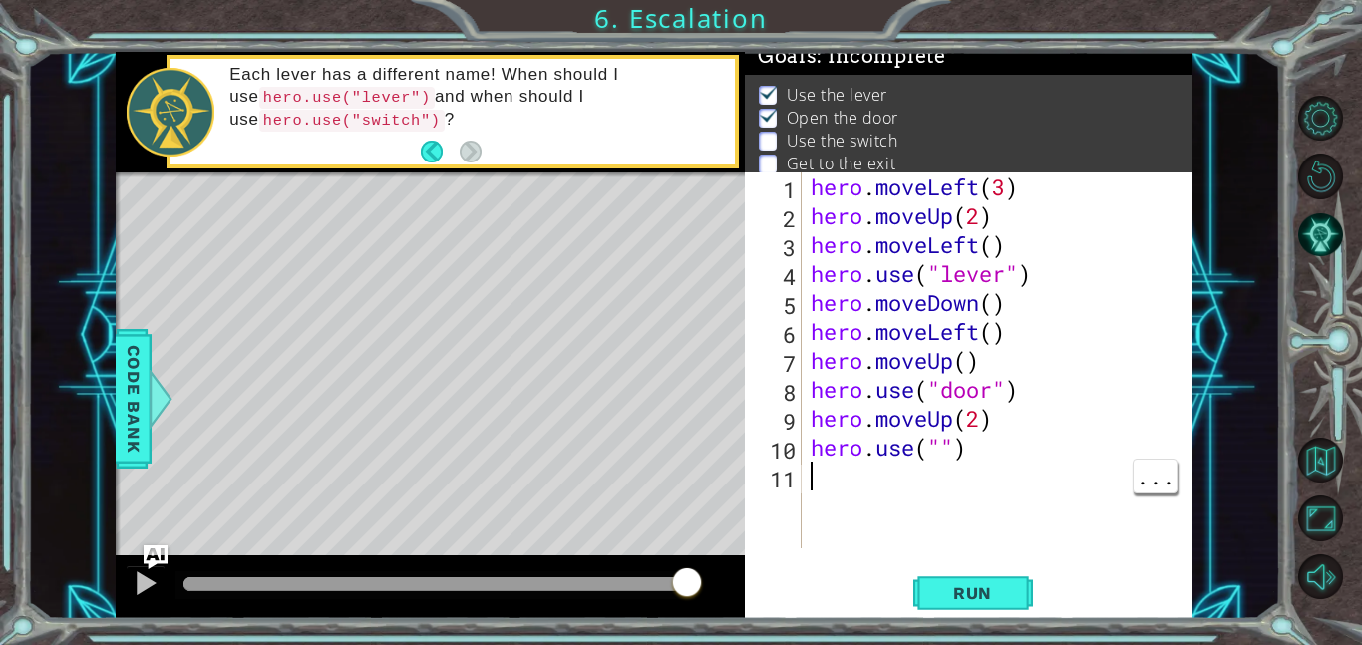
click at [958, 461] on div "hero . moveLeft ( 3 ) hero . moveUp ( 2 ) hero . moveLeft ( ) hero . use ( "lev…" at bounding box center [1002, 390] width 391 height 434
type textarea "hero.use("")"
click at [966, 472] on div "hero . moveLeft ( 3 ) hero . moveUp ( 2 ) hero . moveLeft ( ) hero . use ( "lev…" at bounding box center [1002, 390] width 391 height 434
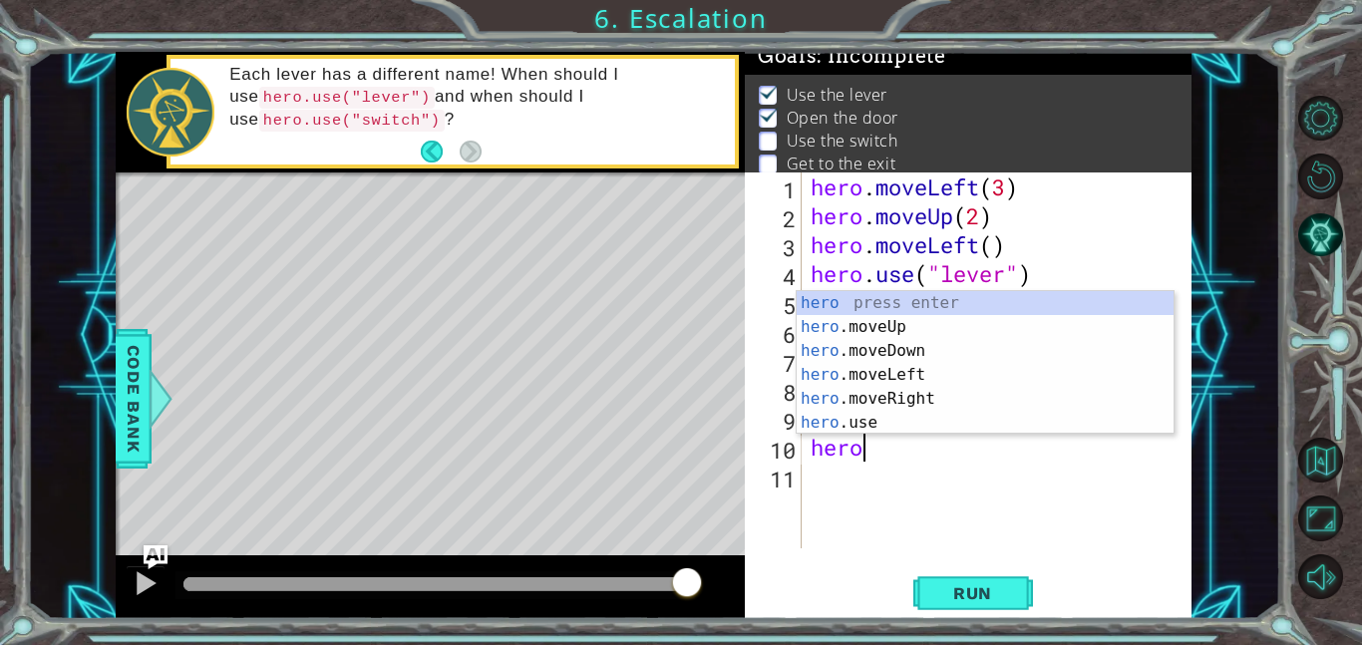
scroll to position [0, 1]
click at [914, 394] on div "hero press enter hero .moveUp press enter hero .moveDown press enter hero .move…" at bounding box center [985, 386] width 377 height 191
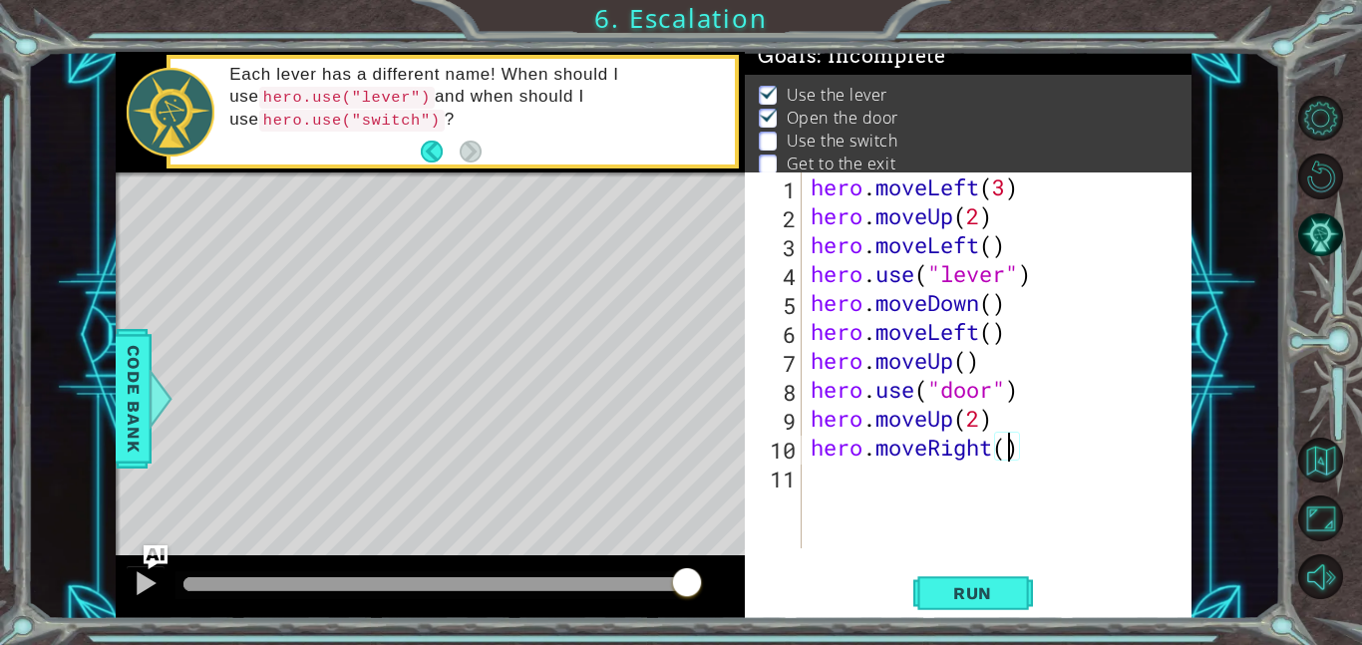
scroll to position [0, 9]
type textarea "hero.moveRight(2)"
click at [998, 579] on button "Run" at bounding box center [973, 592] width 120 height 45
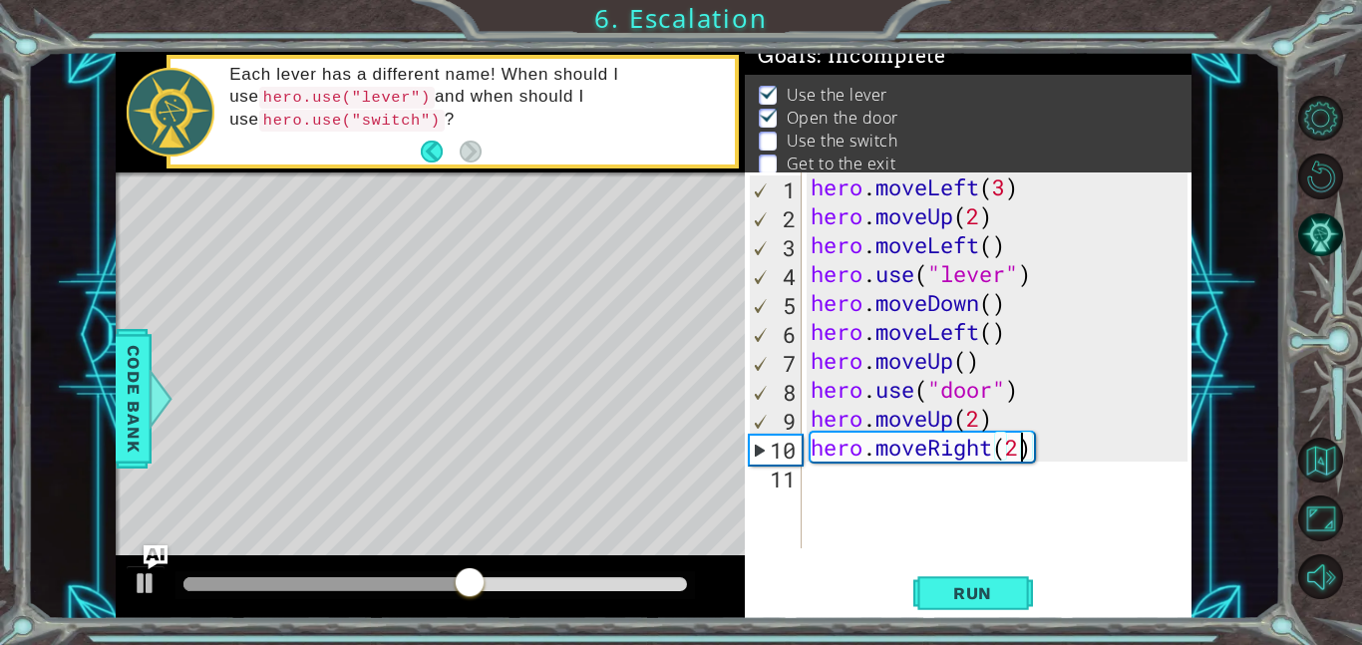
click at [832, 483] on div "hero . moveLeft ( 3 ) hero . moveUp ( 2 ) hero . moveLeft ( ) hero . use ( "lev…" at bounding box center [1002, 390] width 391 height 434
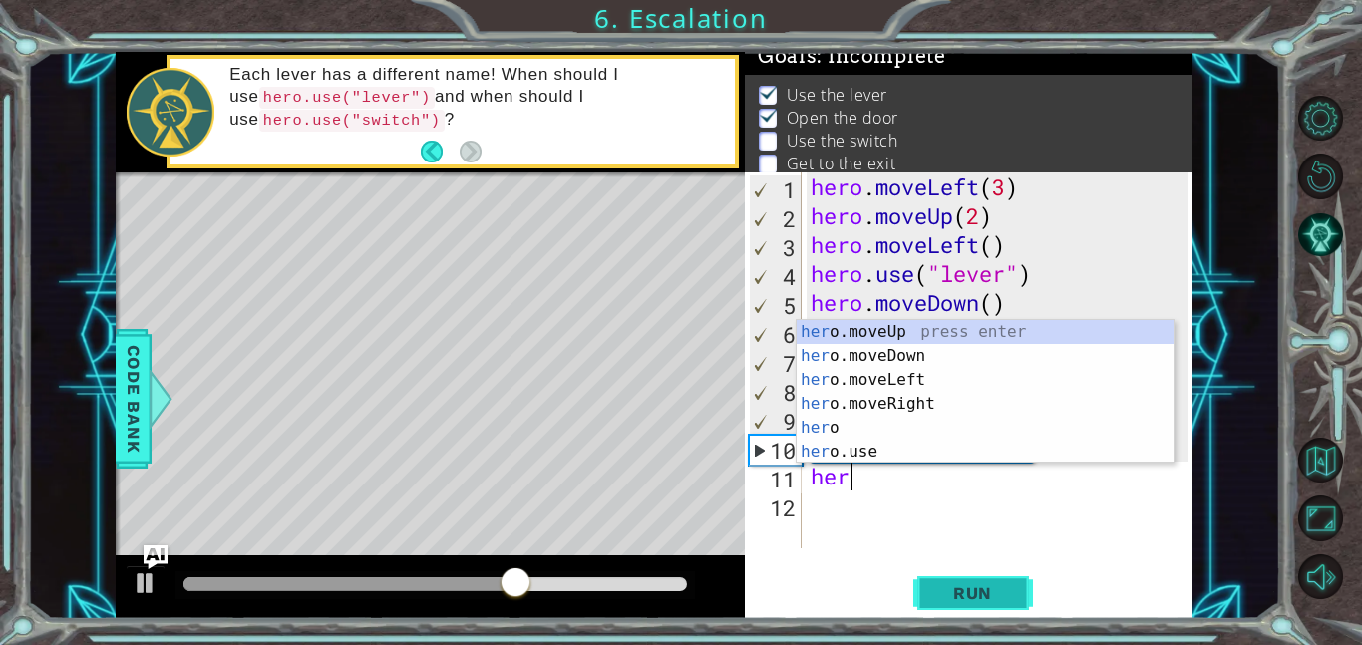
scroll to position [0, 1]
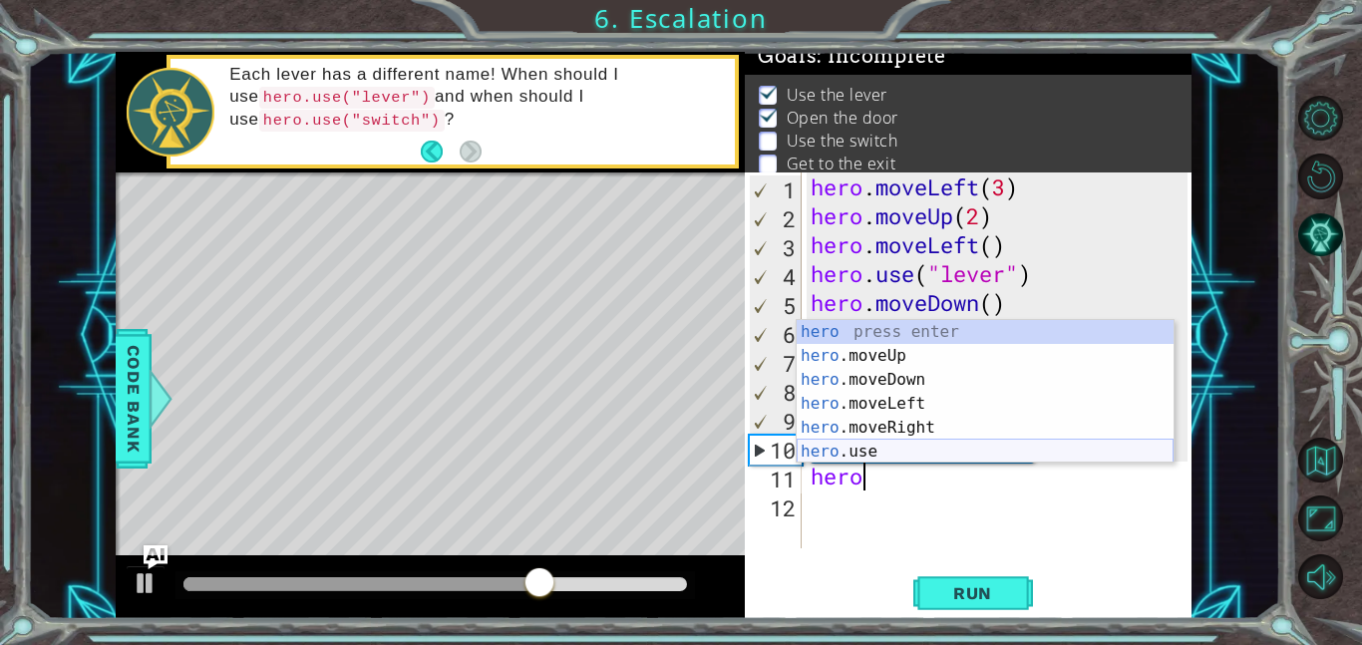
click at [874, 462] on body "1 ההההההההההההההההההההההההההההההההההההההההההההההההההההההההההההההההההההההההההההה…" at bounding box center [681, 322] width 1362 height 645
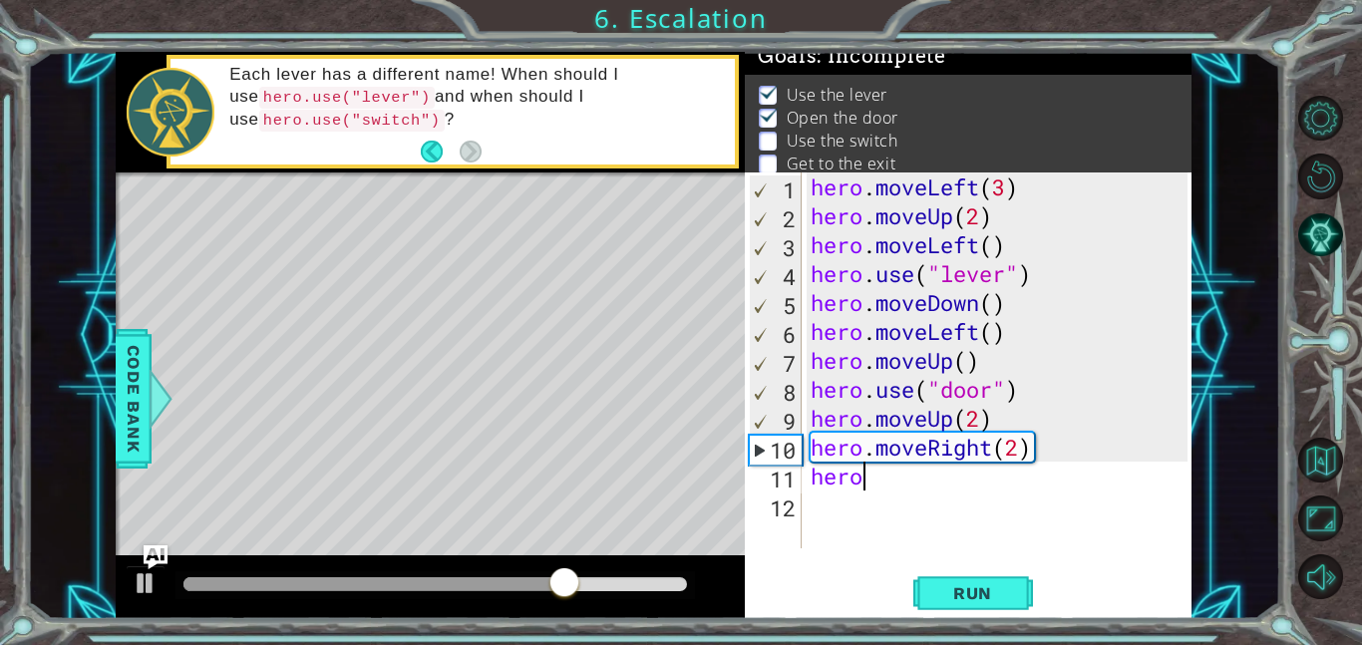
click at [863, 477] on div "hero . moveLeft ( 3 ) hero . moveUp ( 2 ) hero . moveLeft ( ) hero . use ( "lev…" at bounding box center [1002, 390] width 391 height 434
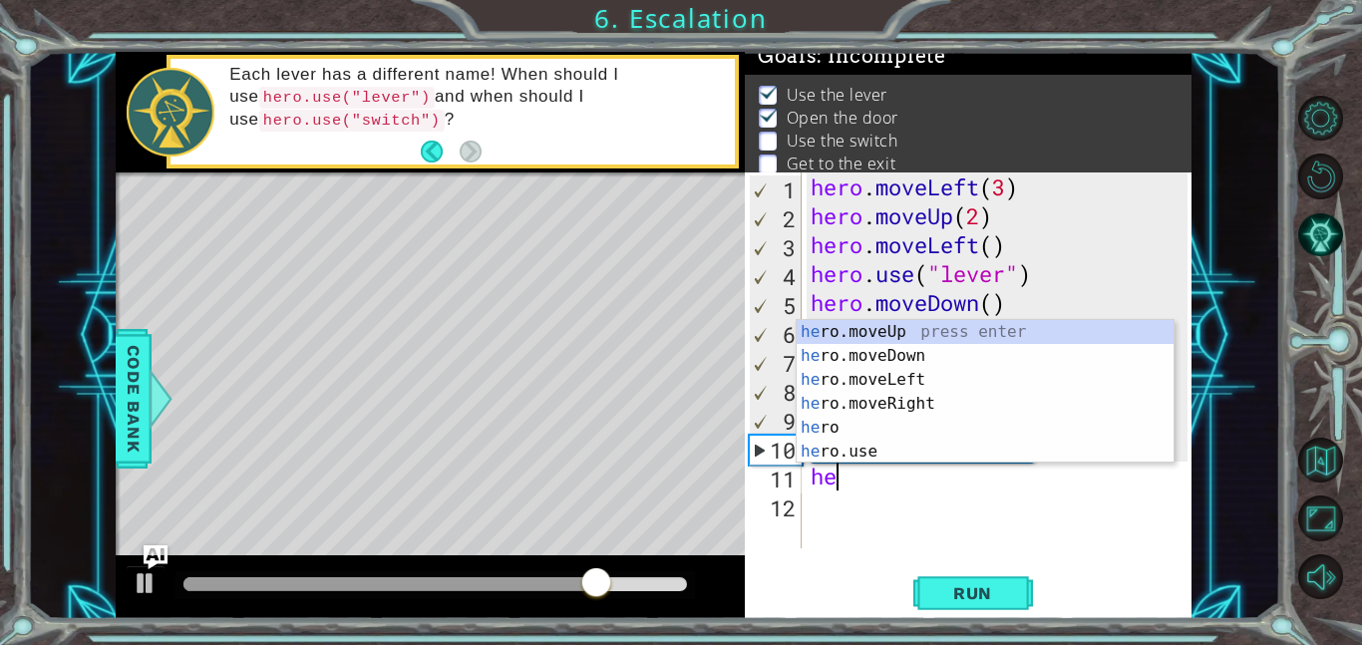
scroll to position [0, 0]
click at [891, 451] on div "he ro.moveUp press enter he ro.moveDown press enter he ro.moveLeft press enter …" at bounding box center [985, 415] width 377 height 191
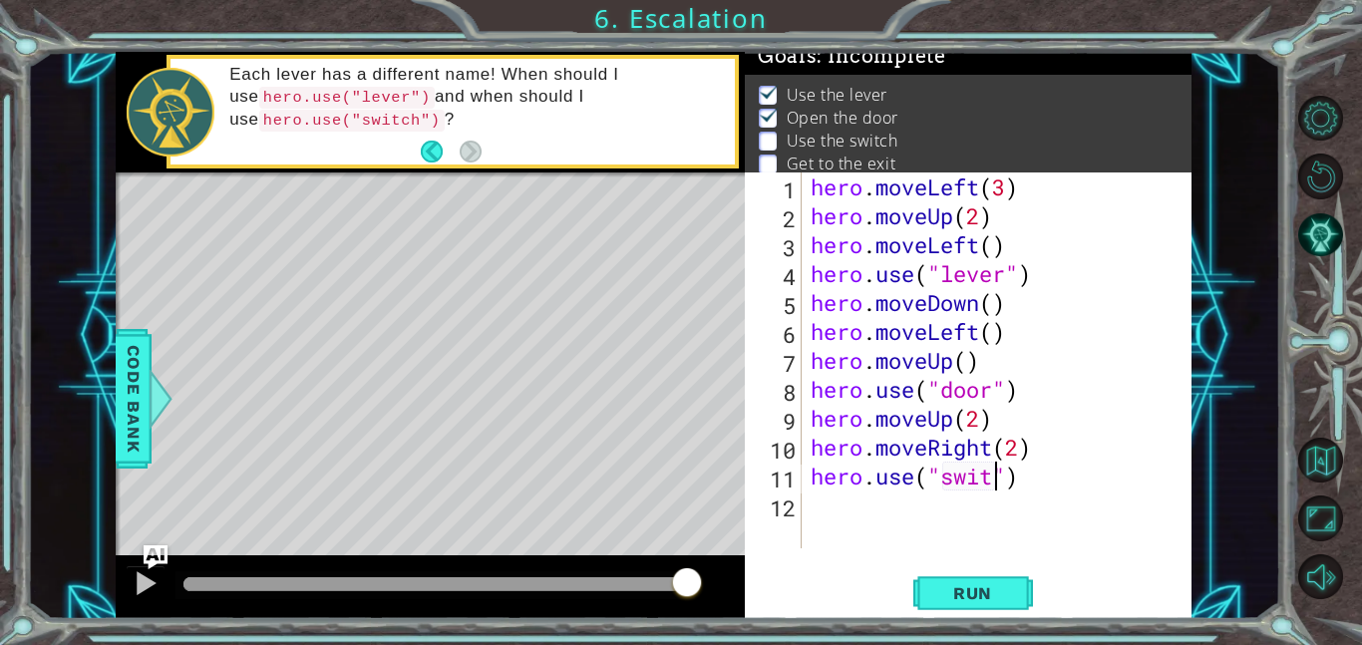
scroll to position [0, 9]
type textarea "hero.use("switch")"
click at [1015, 590] on button "Run" at bounding box center [973, 592] width 120 height 45
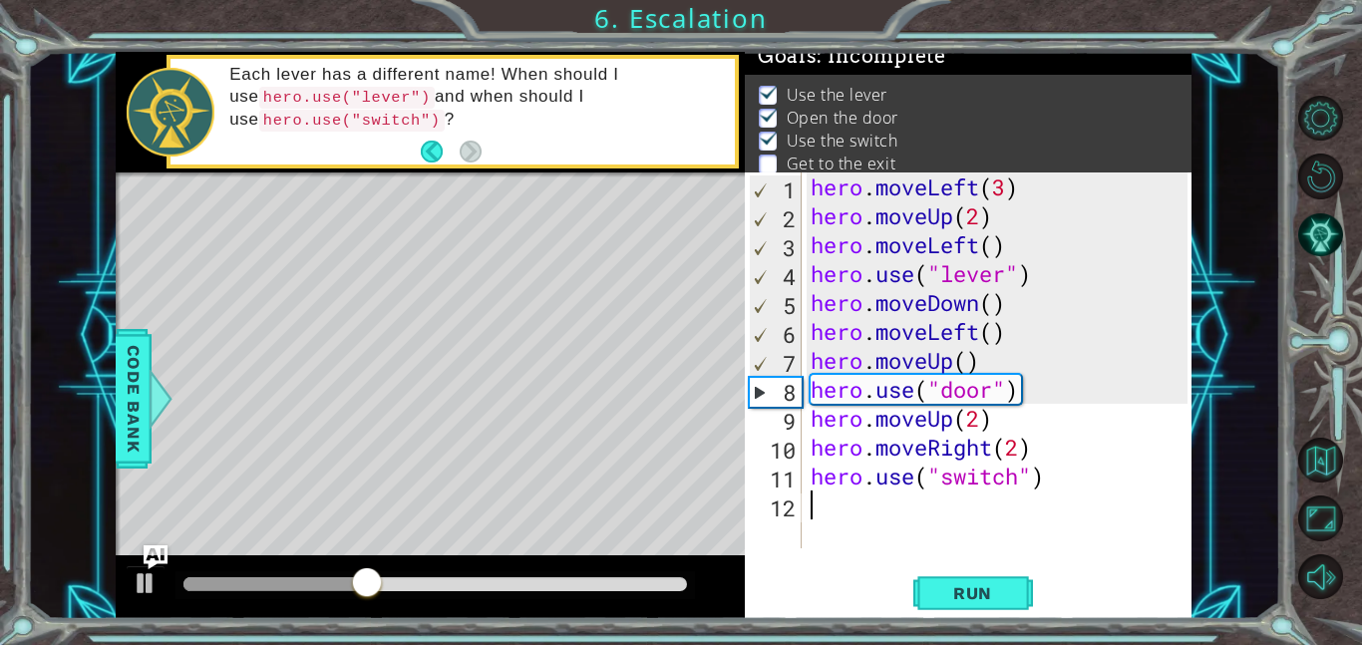
click at [843, 519] on div "hero . moveLeft ( 3 ) hero . moveUp ( 2 ) hero . moveLeft ( ) hero . use ( "lev…" at bounding box center [1002, 390] width 391 height 434
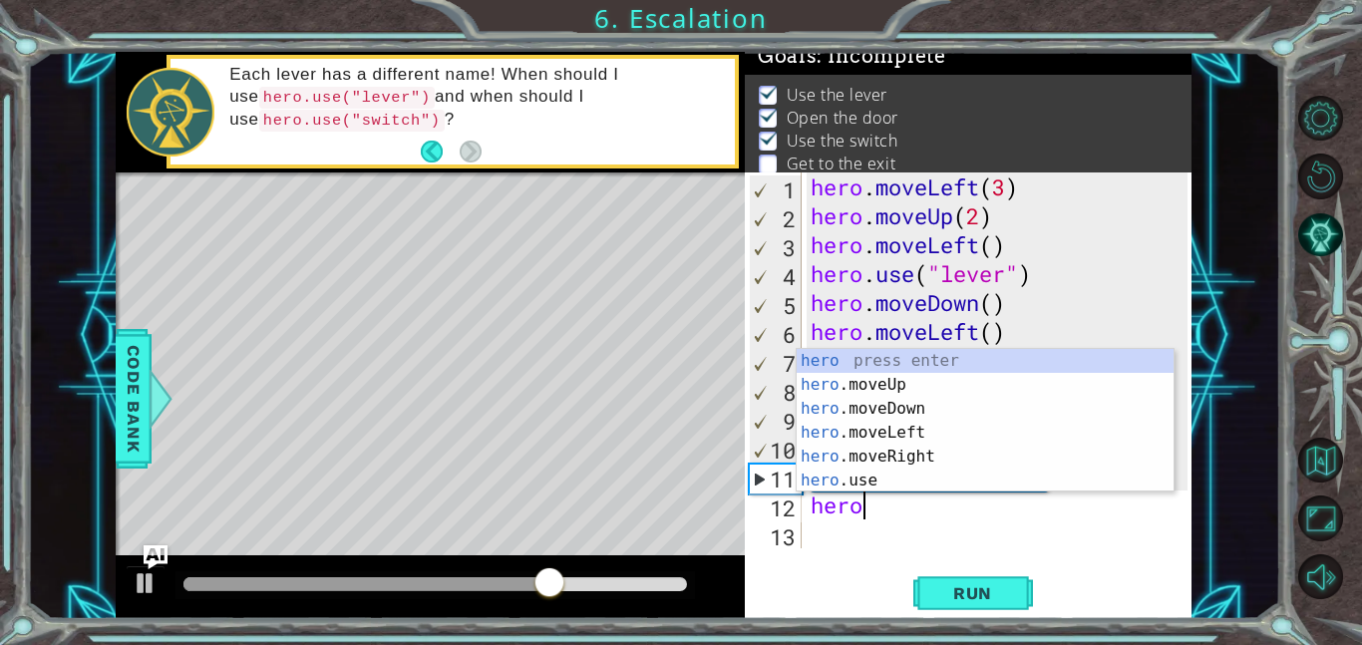
scroll to position [0, 1]
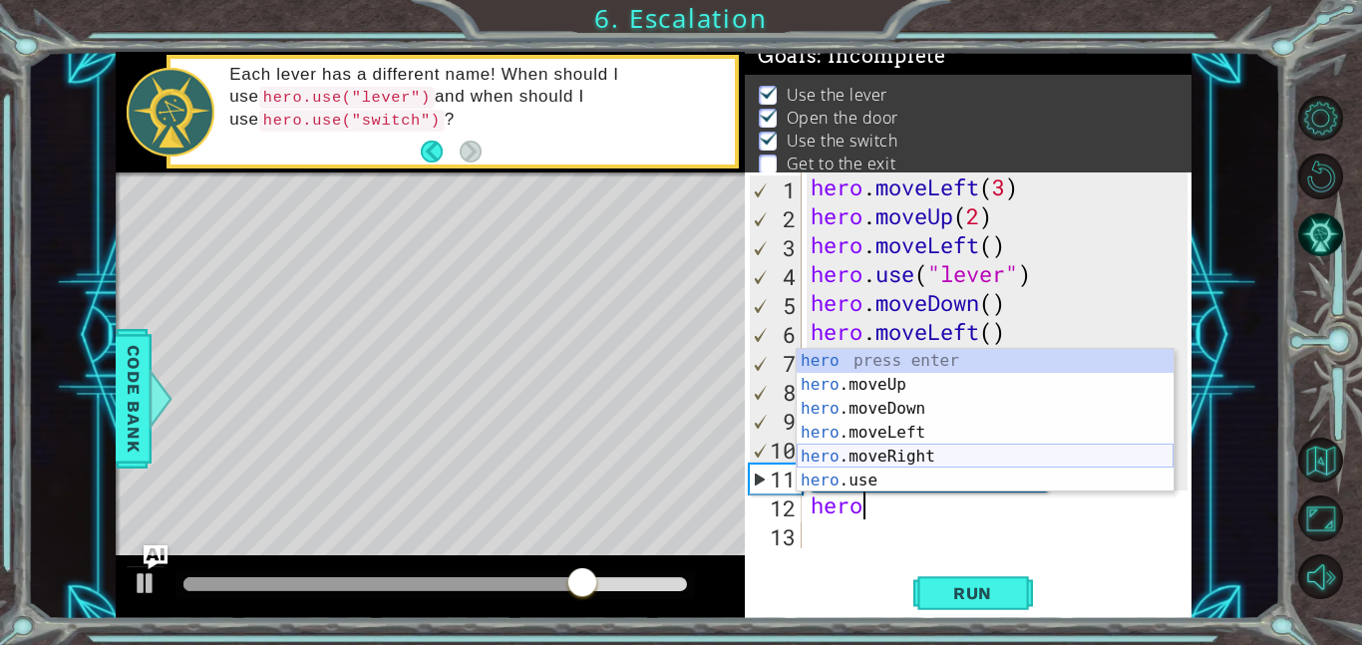
click at [926, 456] on div "hero press enter hero .moveUp press enter hero .moveDown press enter hero .move…" at bounding box center [985, 444] width 377 height 191
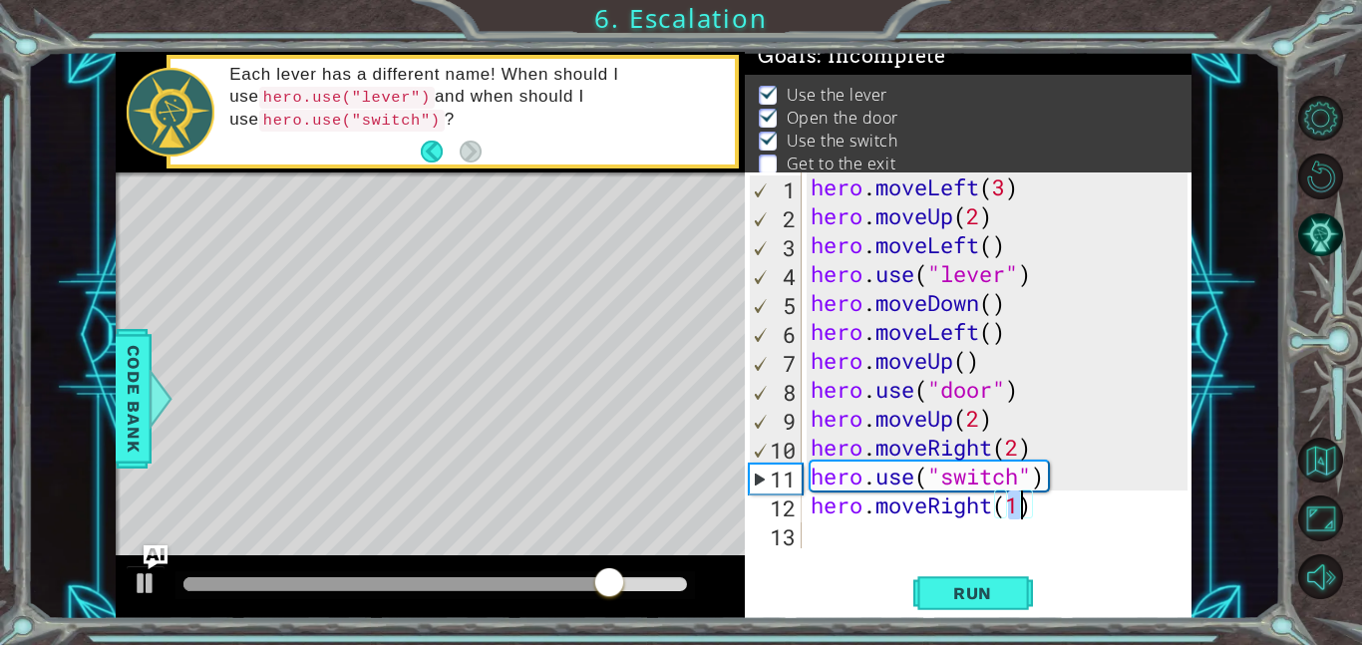
type textarea "hero.moveRight()"
click at [829, 543] on div "hero . moveLeft ( 3 ) hero . moveUp ( 2 ) hero . moveLeft ( ) hero . use ( "lev…" at bounding box center [1002, 390] width 391 height 434
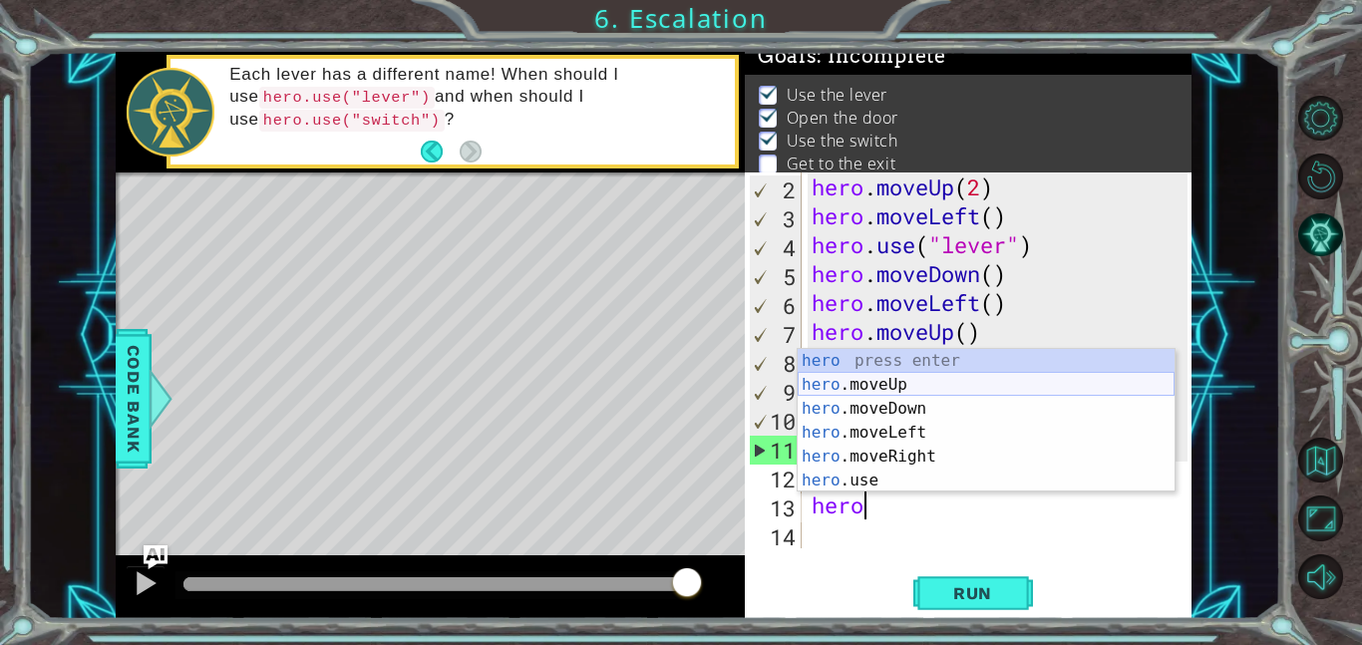
click at [887, 380] on div "hero press enter hero .moveUp press enter hero .moveDown press enter hero .move…" at bounding box center [986, 444] width 377 height 191
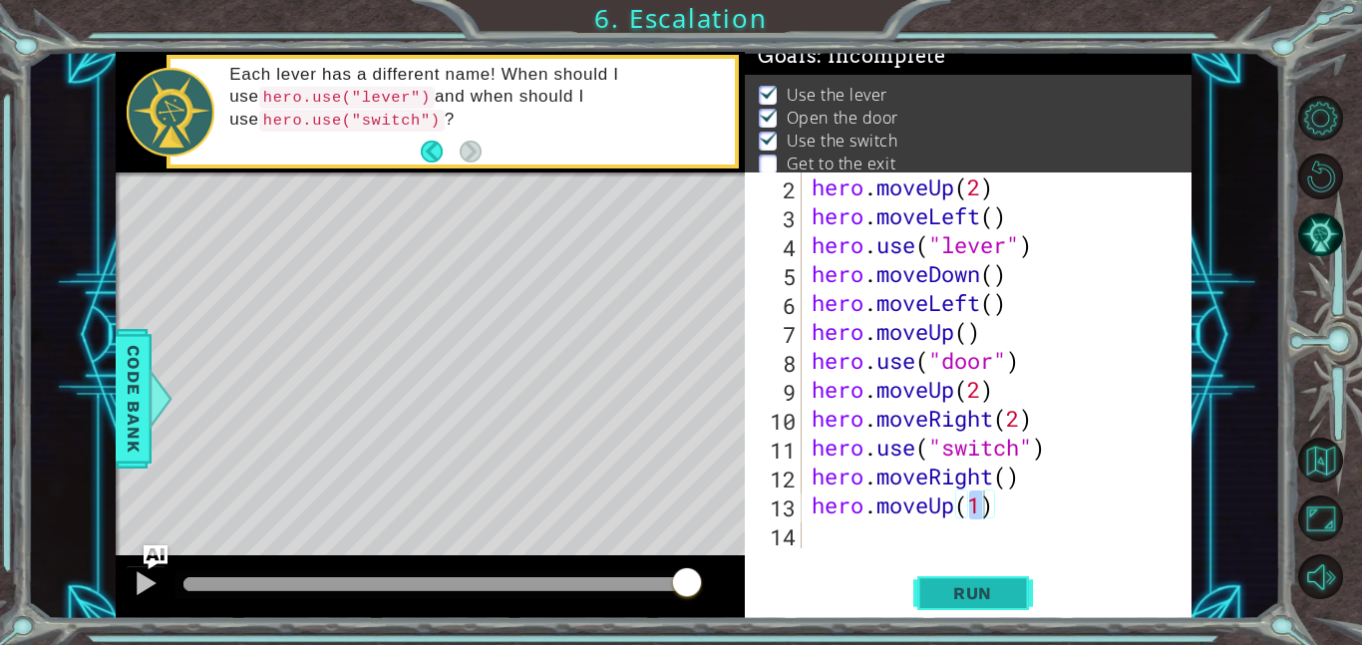
click at [993, 580] on button "Run" at bounding box center [973, 592] width 120 height 45
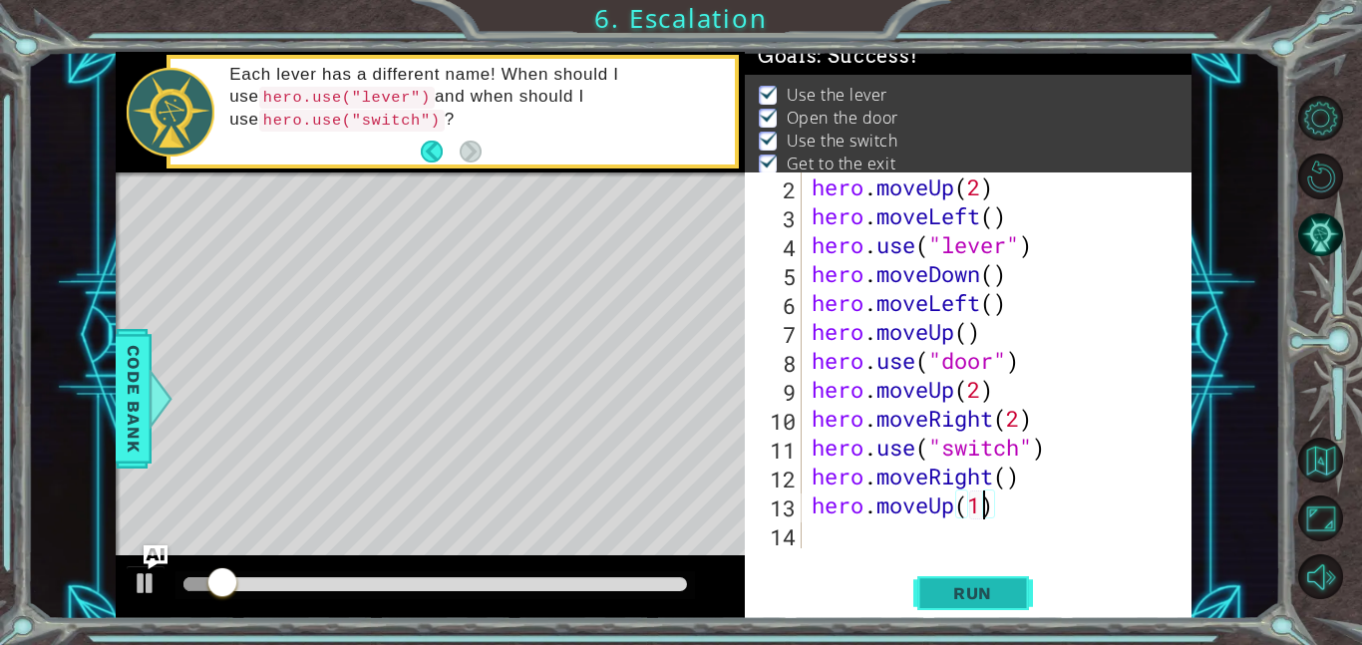
type textarea "hero.moveUp()"
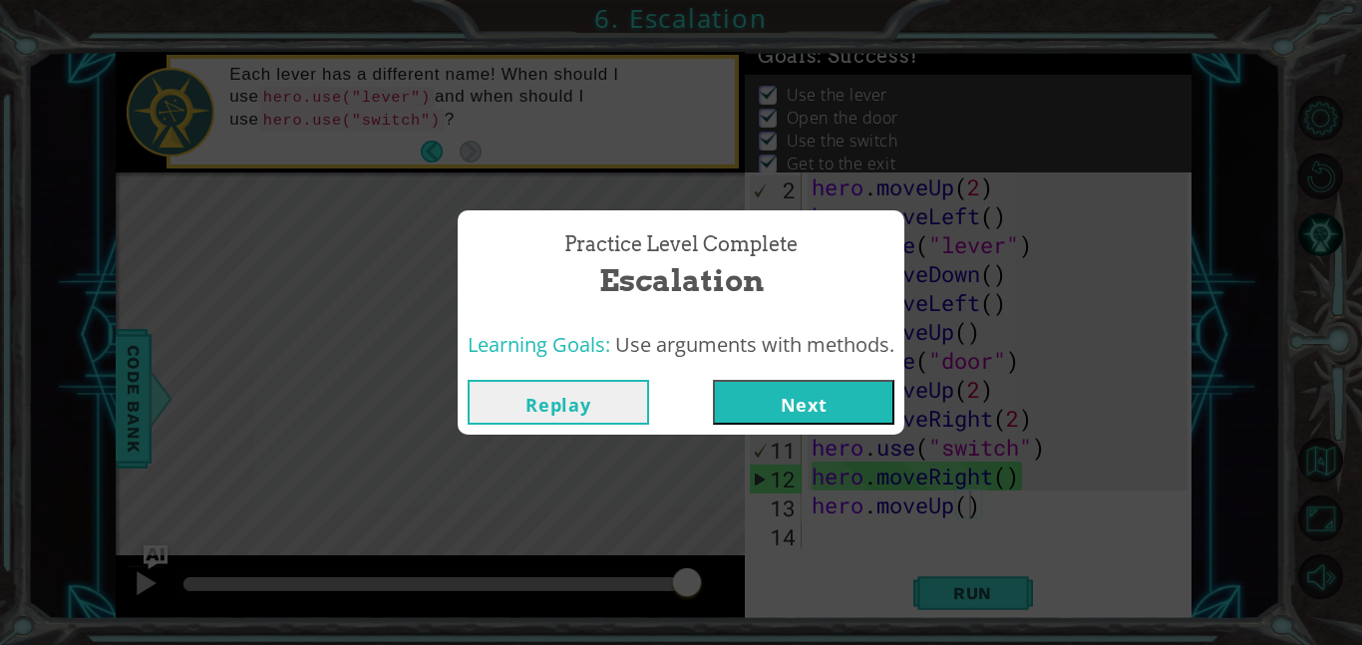
click at [851, 410] on button "Next" at bounding box center [804, 402] width 182 height 45
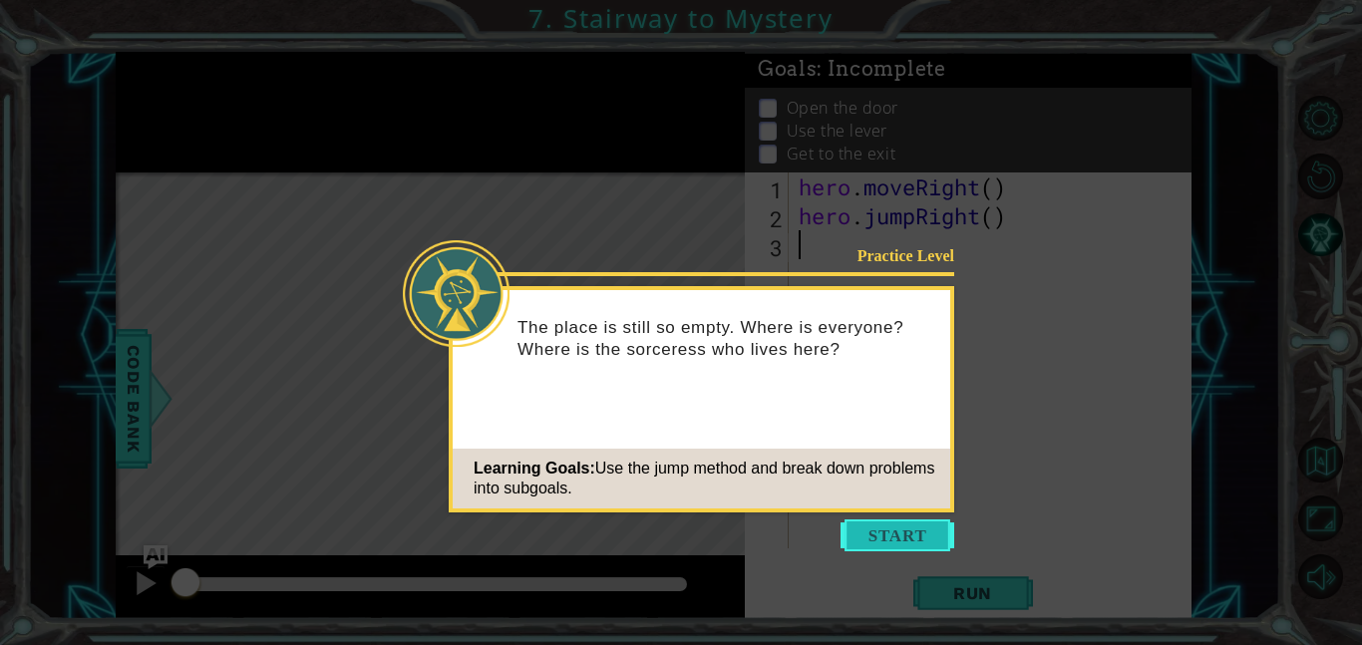
click at [866, 533] on button "Start" at bounding box center [898, 536] width 114 height 32
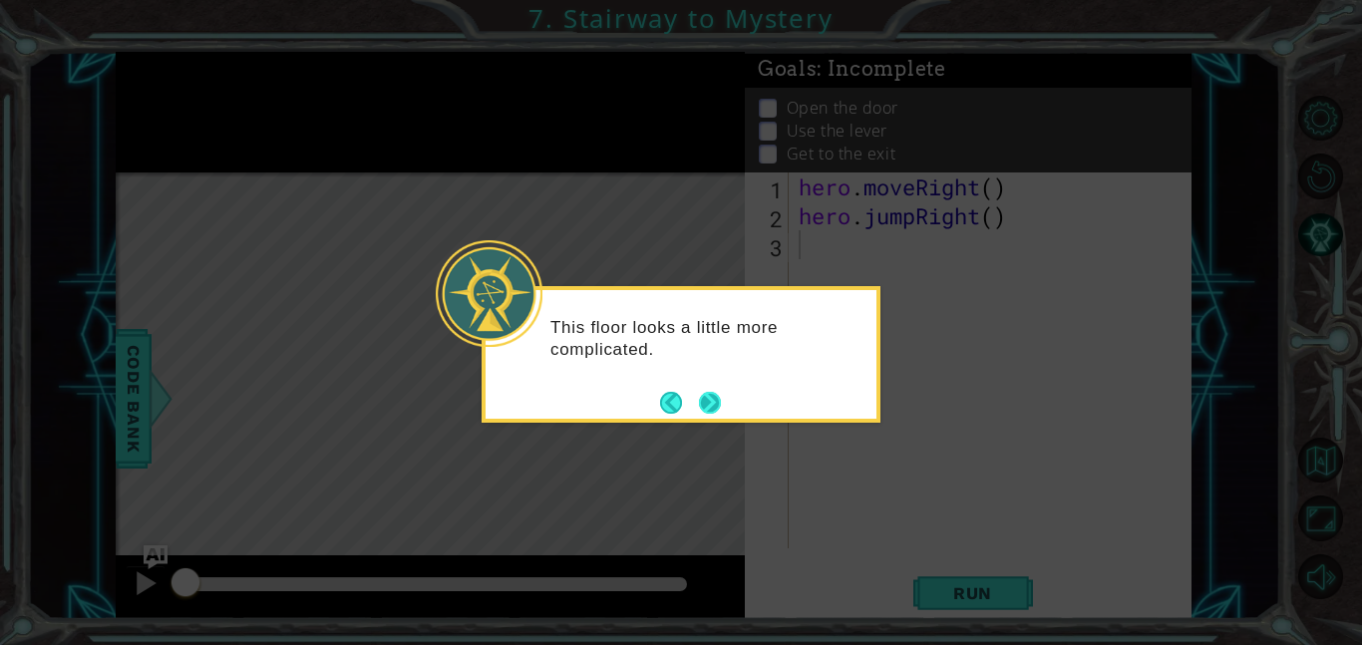
click at [721, 397] on button "Next" at bounding box center [710, 403] width 22 height 22
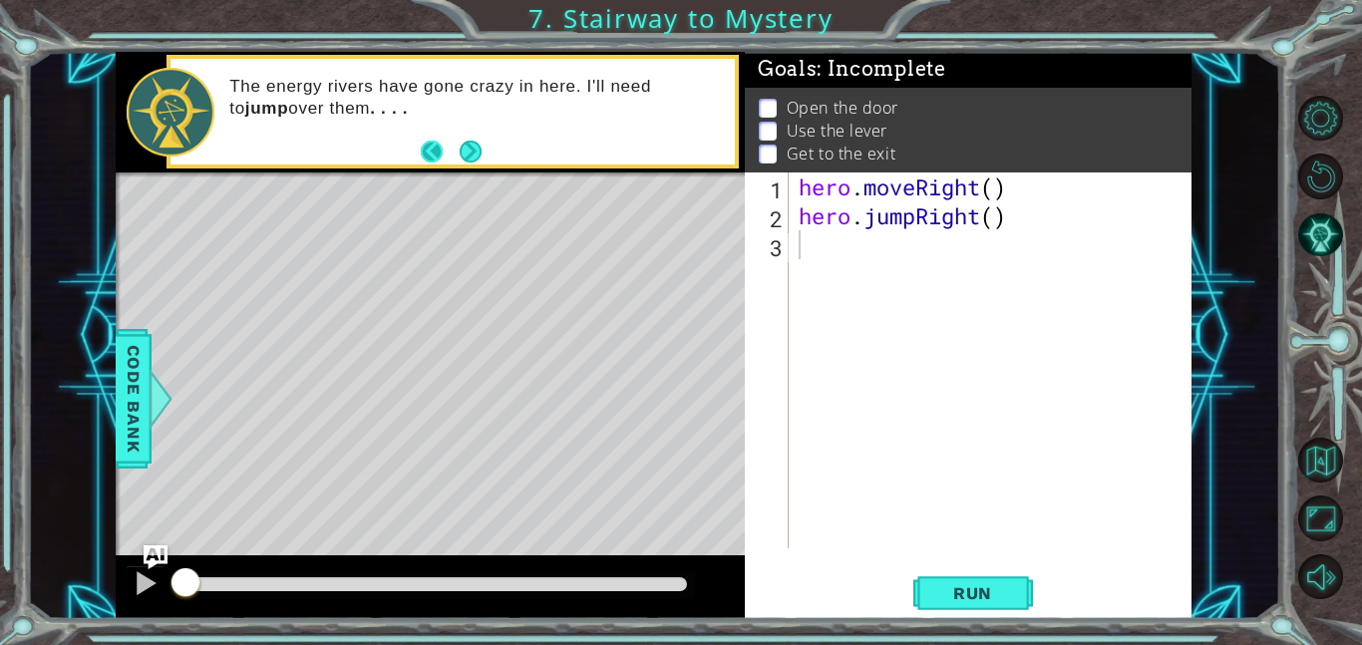
click at [454, 146] on button "Back" at bounding box center [440, 152] width 39 height 22
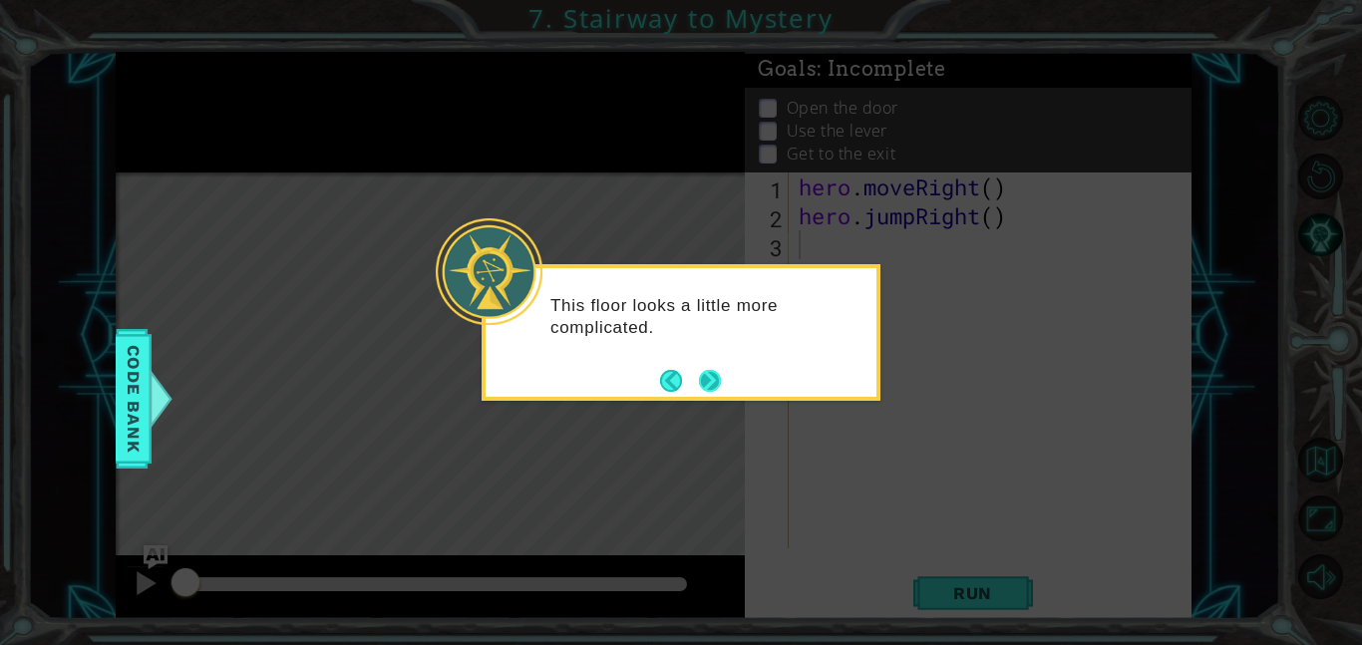
click at [718, 375] on button "Next" at bounding box center [710, 381] width 22 height 22
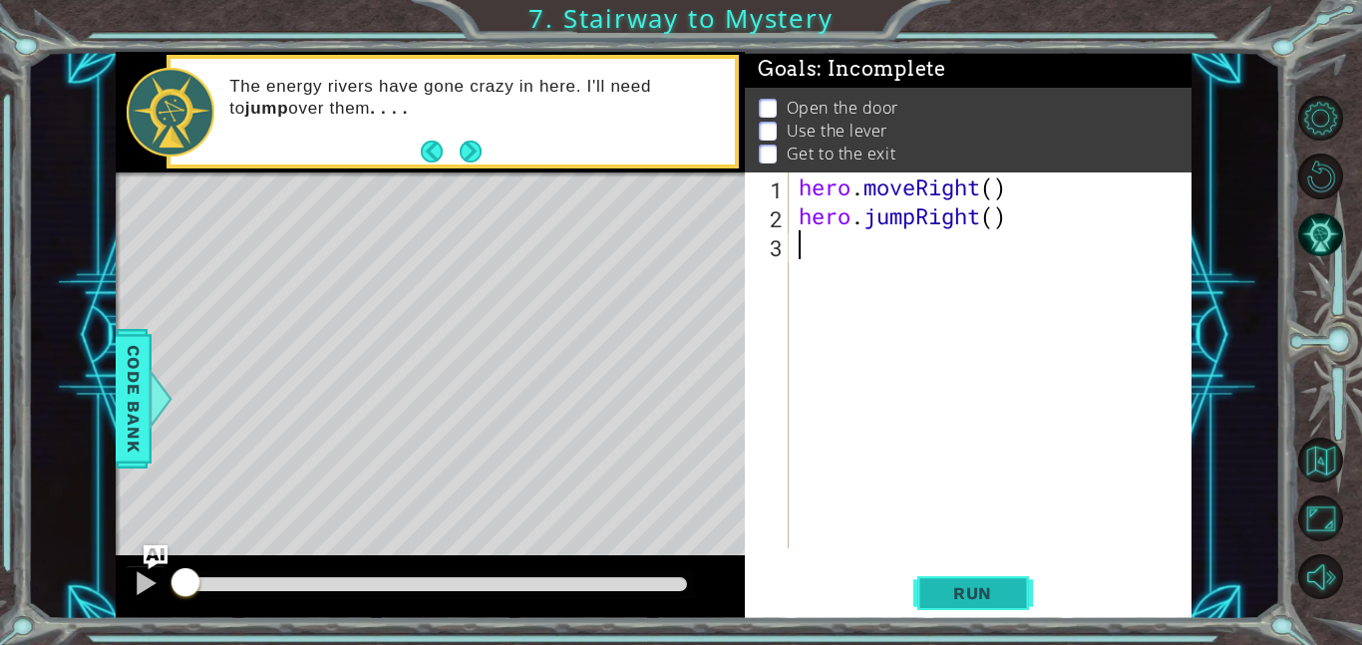
click at [1001, 592] on span "Run" at bounding box center [972, 593] width 79 height 20
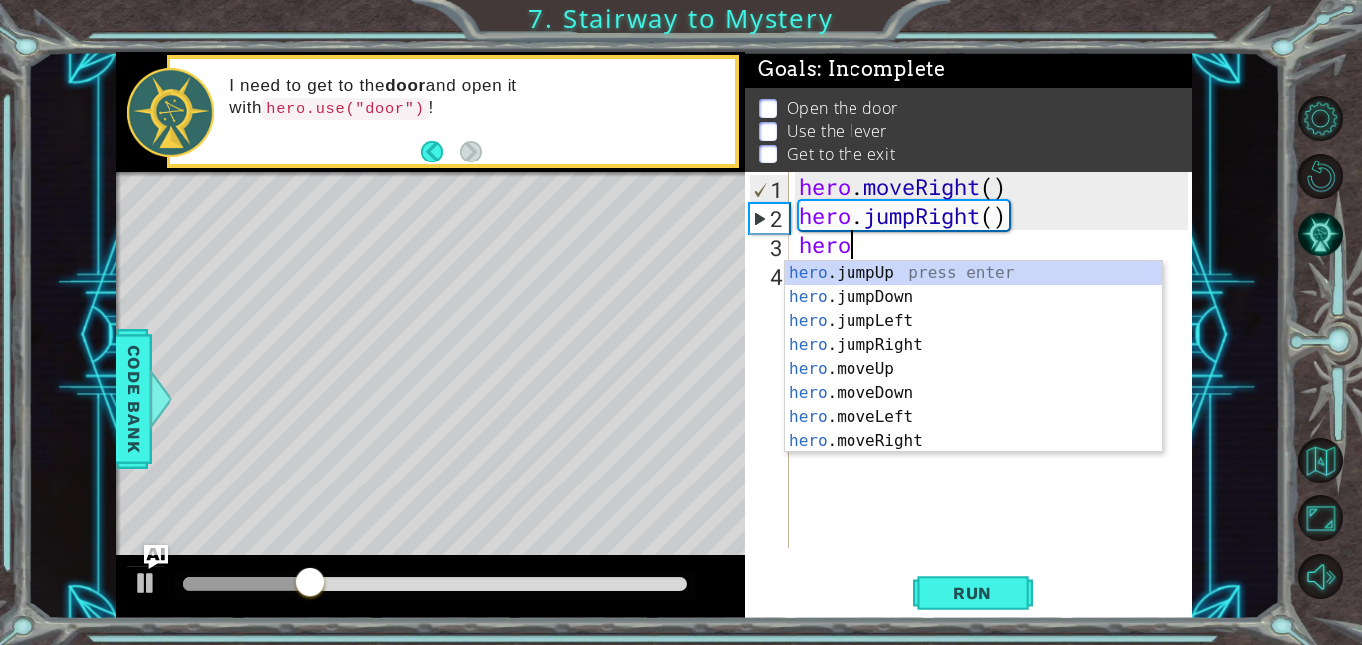
scroll to position [0, 1]
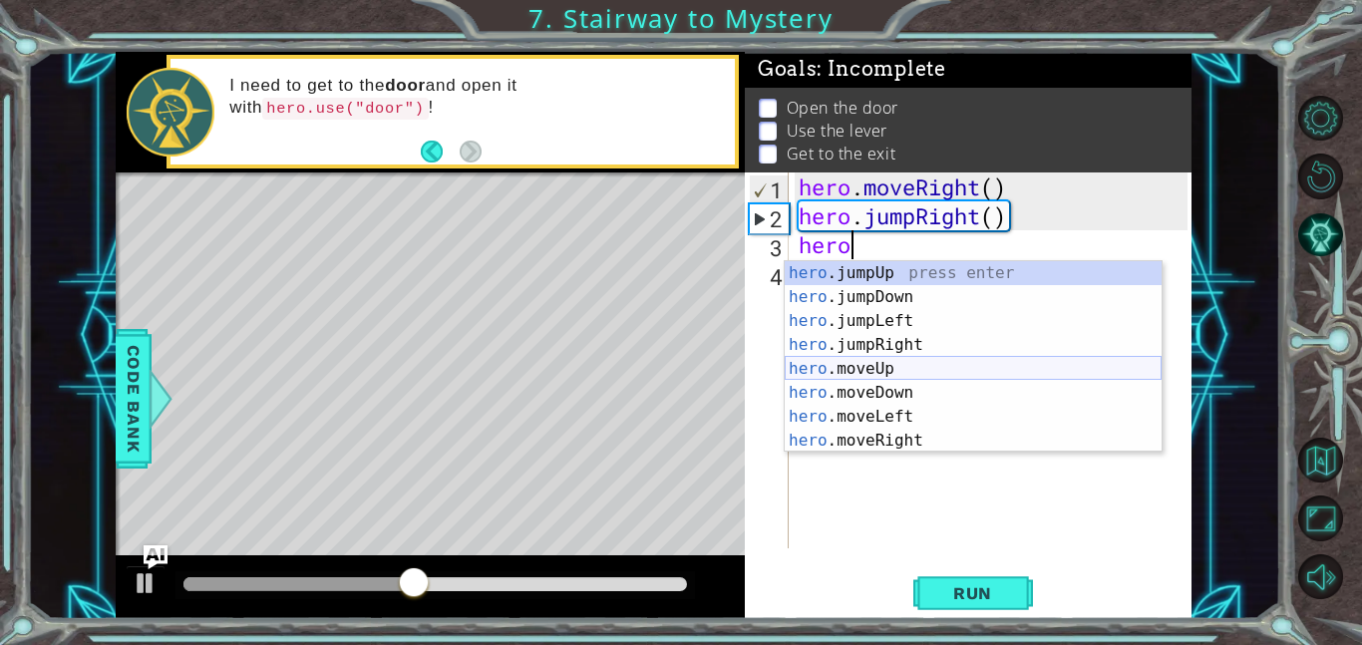
click at [906, 366] on div "hero .jumpUp press enter hero .jumpDown press enter hero .jumpLeft press enter …" at bounding box center [973, 380] width 377 height 239
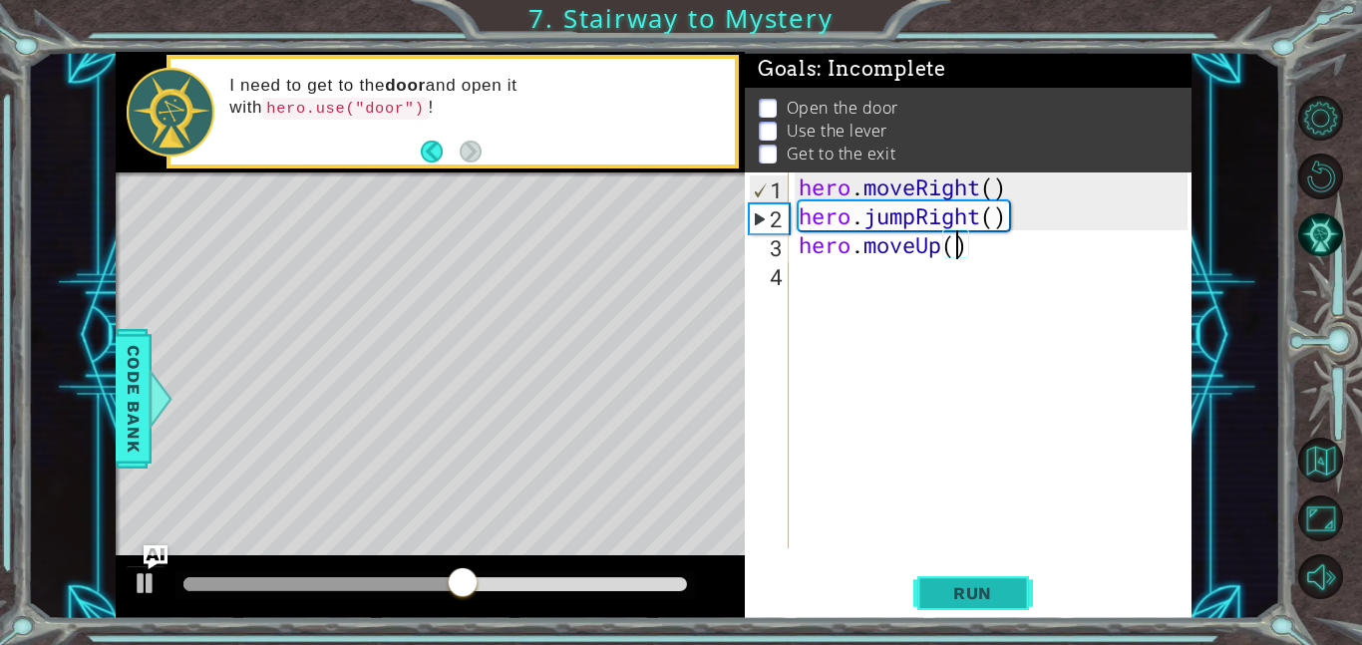
type textarea "hero.moveUp()"
click at [992, 607] on button "Run" at bounding box center [973, 592] width 120 height 45
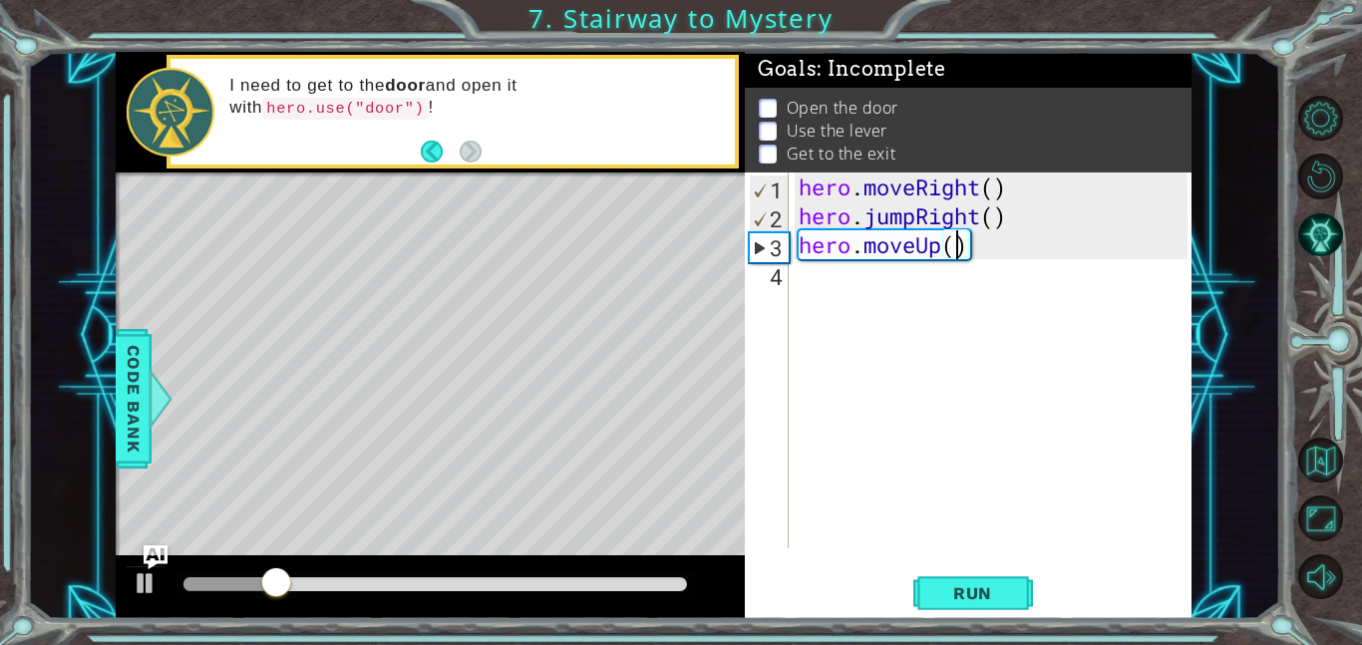
click at [825, 306] on div "hero . moveRight ( ) hero . jumpRight ( ) hero . moveUp ( )" at bounding box center [996, 390] width 403 height 434
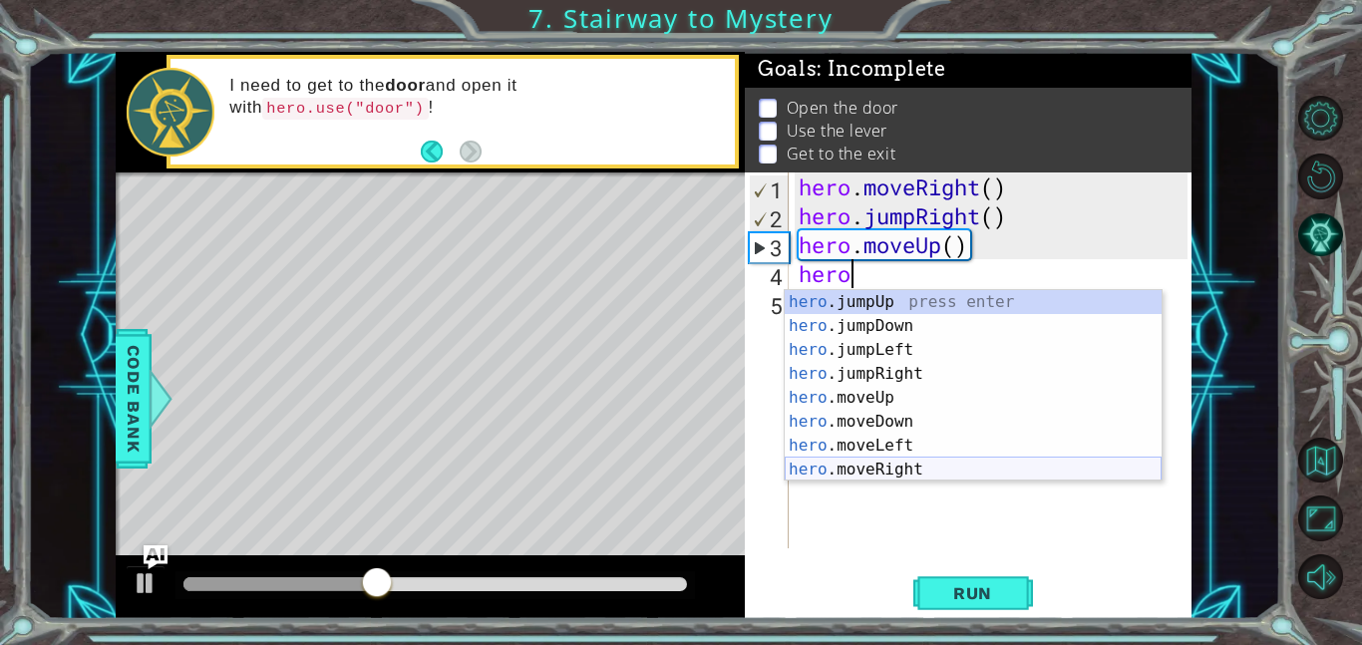
click at [889, 465] on div "hero .jumpUp press enter hero .jumpDown press enter hero .jumpLeft press enter …" at bounding box center [973, 409] width 377 height 239
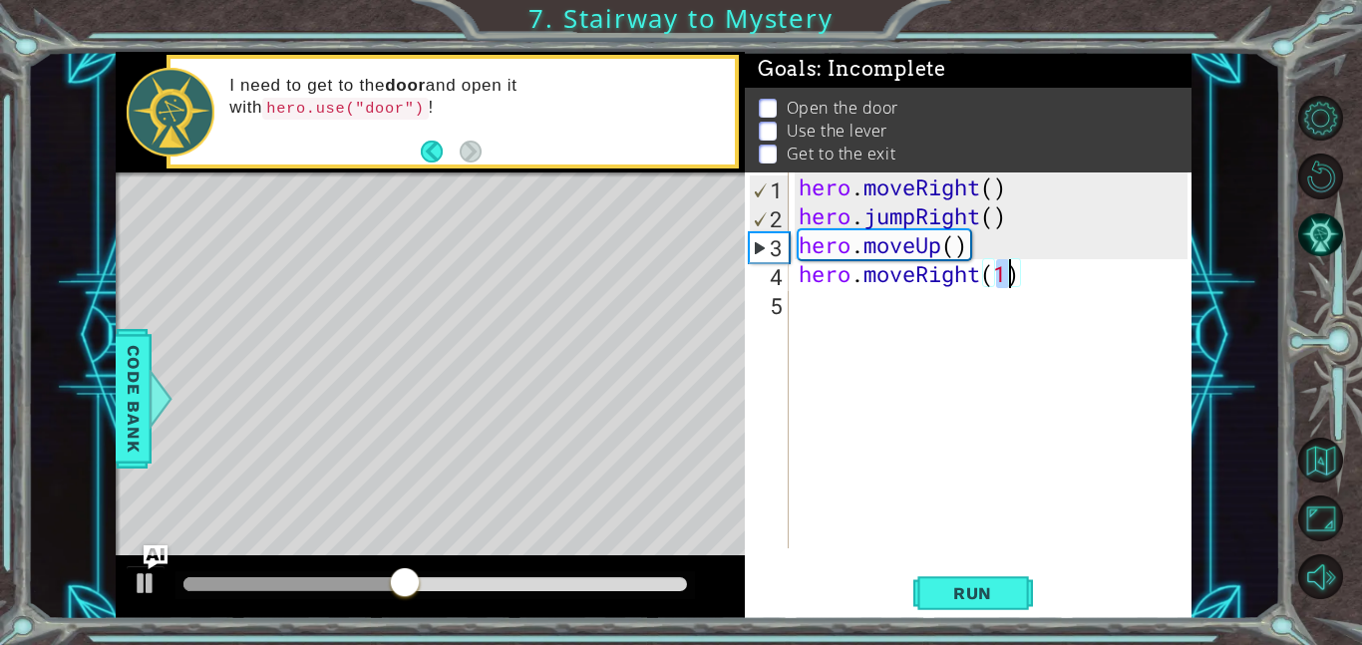
type textarea "hero.moveRight()"
click at [831, 329] on div "hero . moveRight ( ) hero . jumpRight ( ) hero . moveUp ( ) hero . moveRight ( )" at bounding box center [996, 390] width 403 height 434
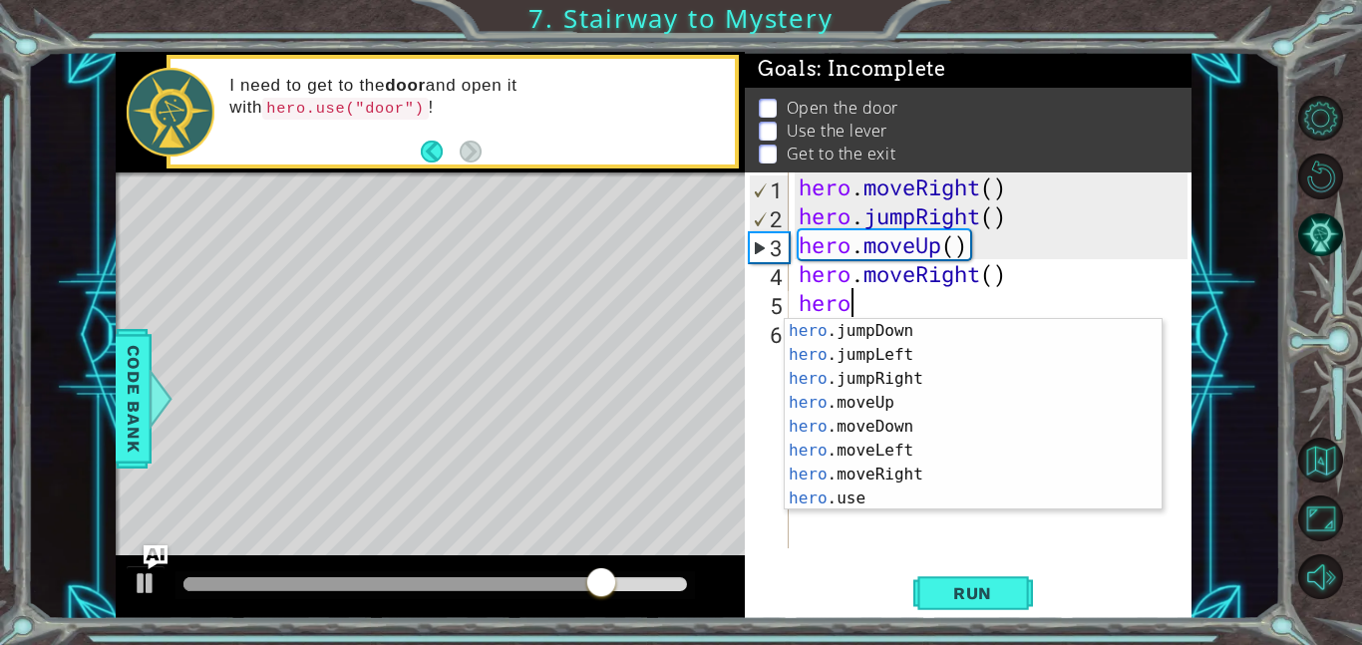
scroll to position [24, 0]
click at [952, 505] on div "hero .jumpDown press enter hero .jumpLeft press enter hero .jumpRight press ent…" at bounding box center [973, 438] width 377 height 239
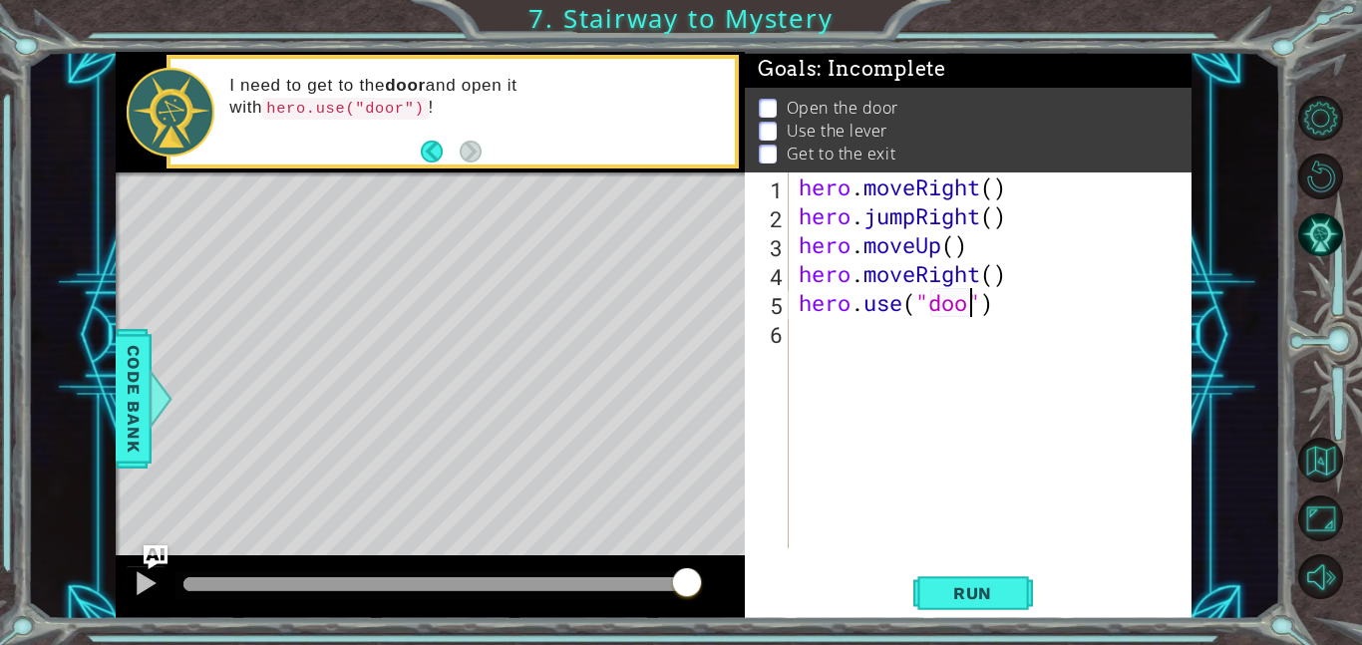
scroll to position [0, 8]
type textarea "hero.use("door")"
click at [957, 586] on span "Run" at bounding box center [972, 593] width 79 height 20
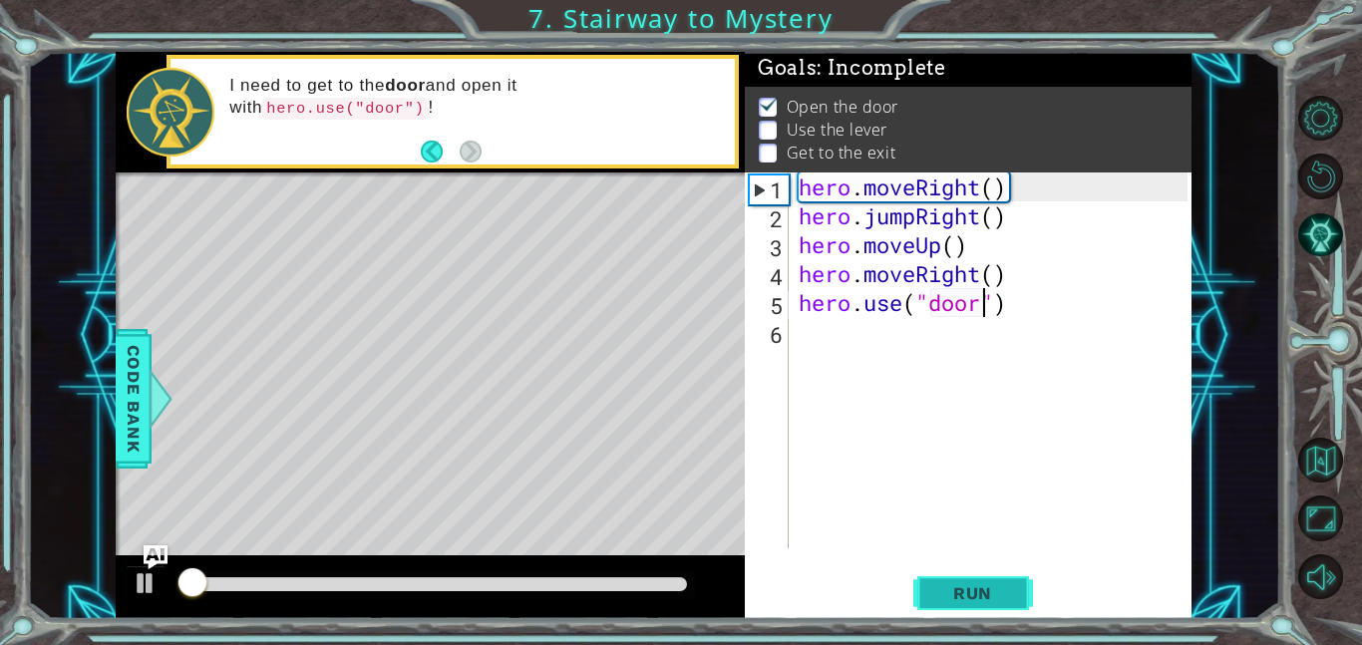
scroll to position [2, 0]
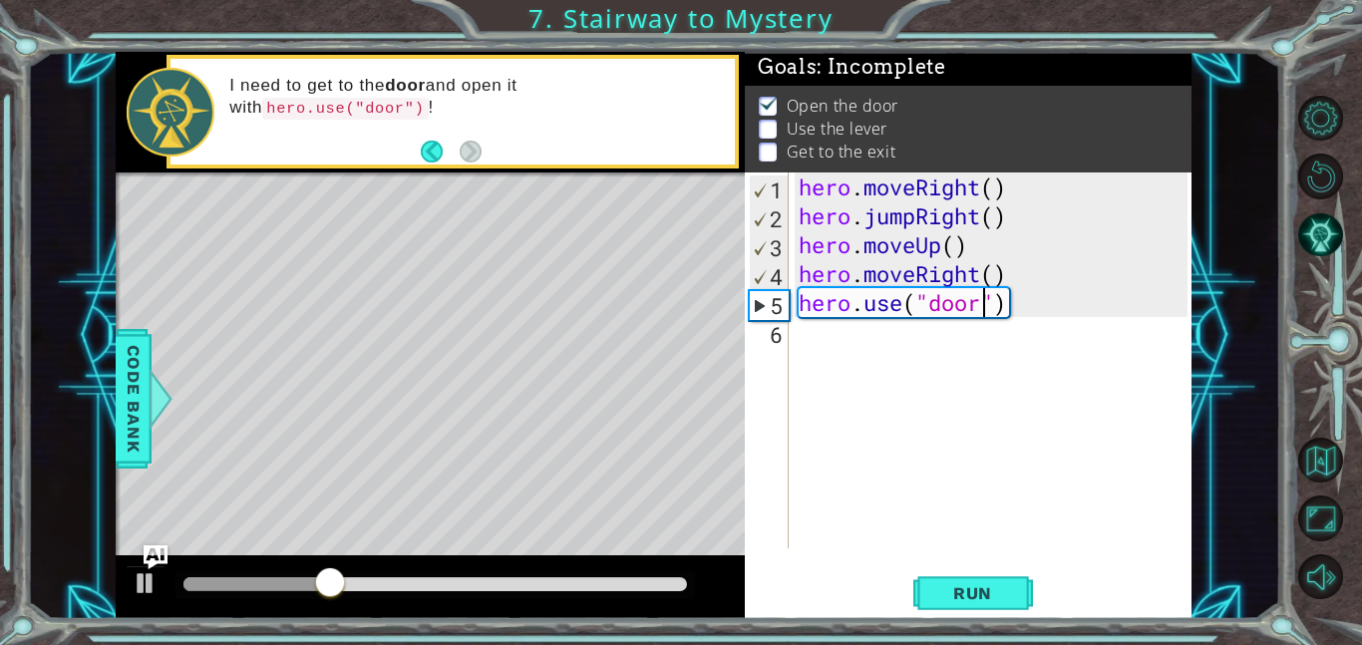
click at [809, 384] on div "hero . moveRight ( ) hero . jumpRight ( ) hero . moveUp ( ) hero . moveRight ( …" at bounding box center [996, 390] width 403 height 434
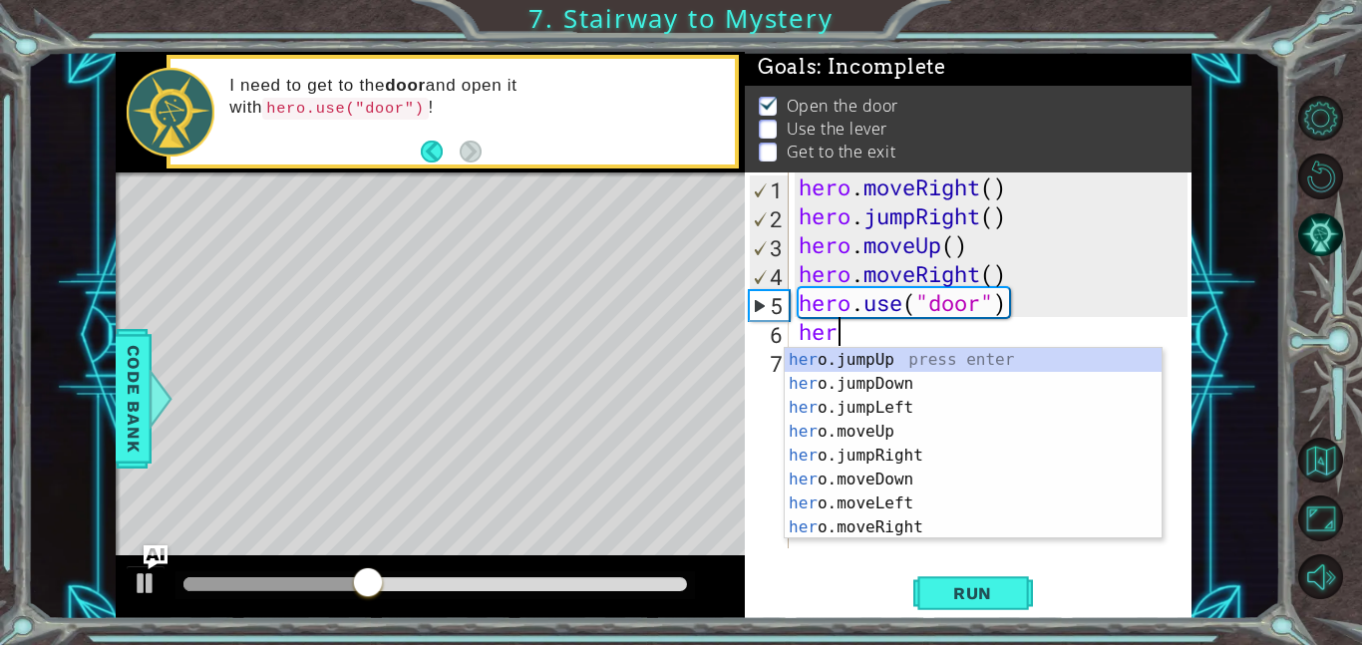
scroll to position [0, 1]
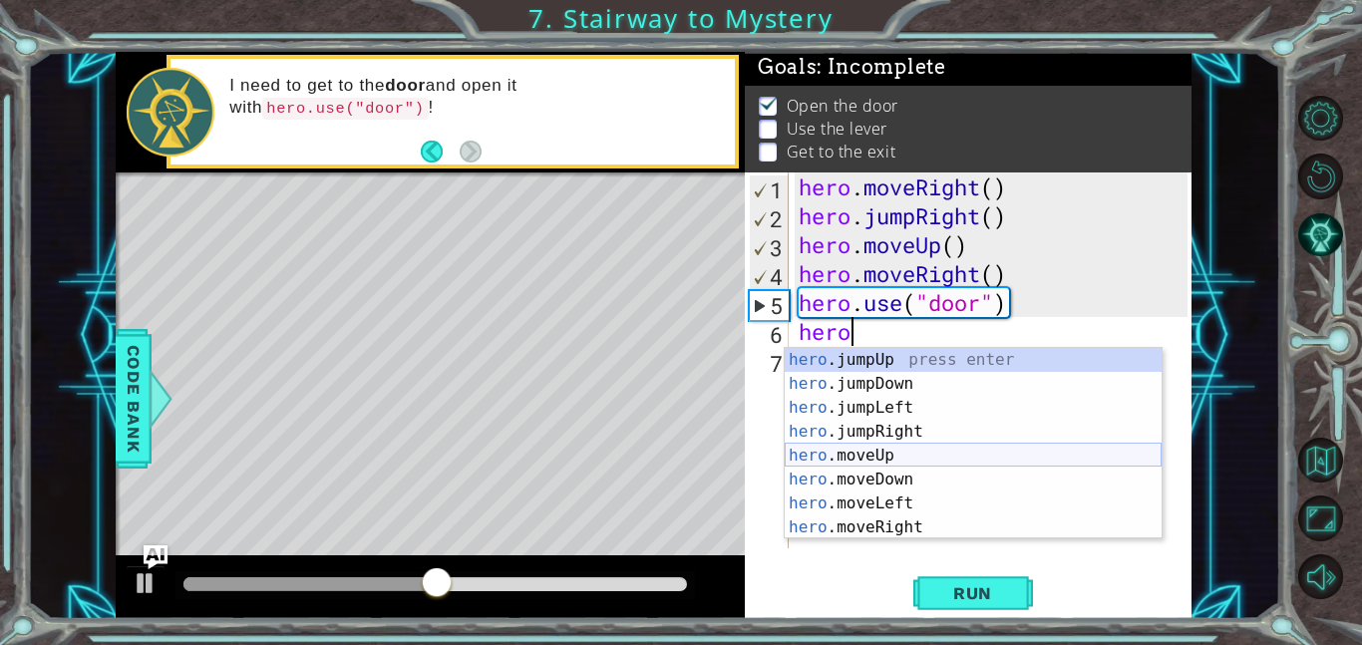
click at [870, 445] on div "hero .jumpUp press enter hero .jumpDown press enter hero .jumpLeft press enter …" at bounding box center [973, 467] width 377 height 239
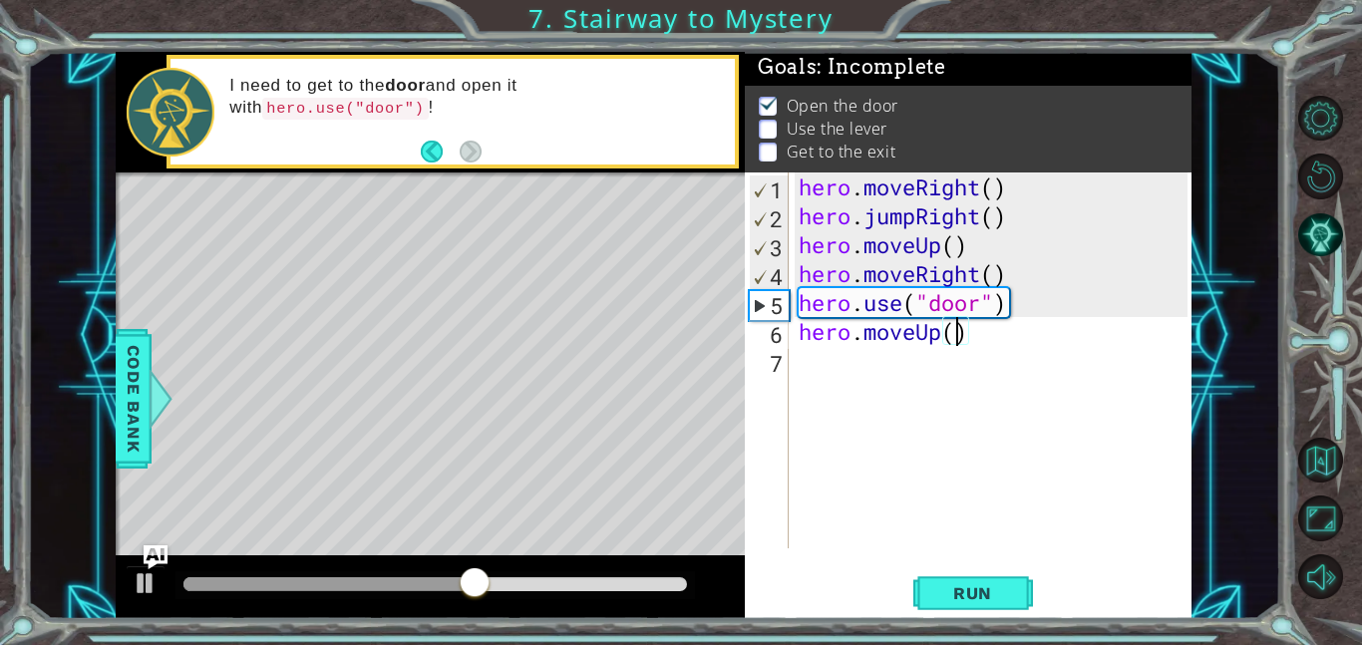
type textarea "hero.moveUp(2)"
click at [831, 380] on div "hero . moveRight ( ) hero . jumpRight ( ) hero . moveUp ( ) hero . moveRight ( …" at bounding box center [996, 390] width 403 height 434
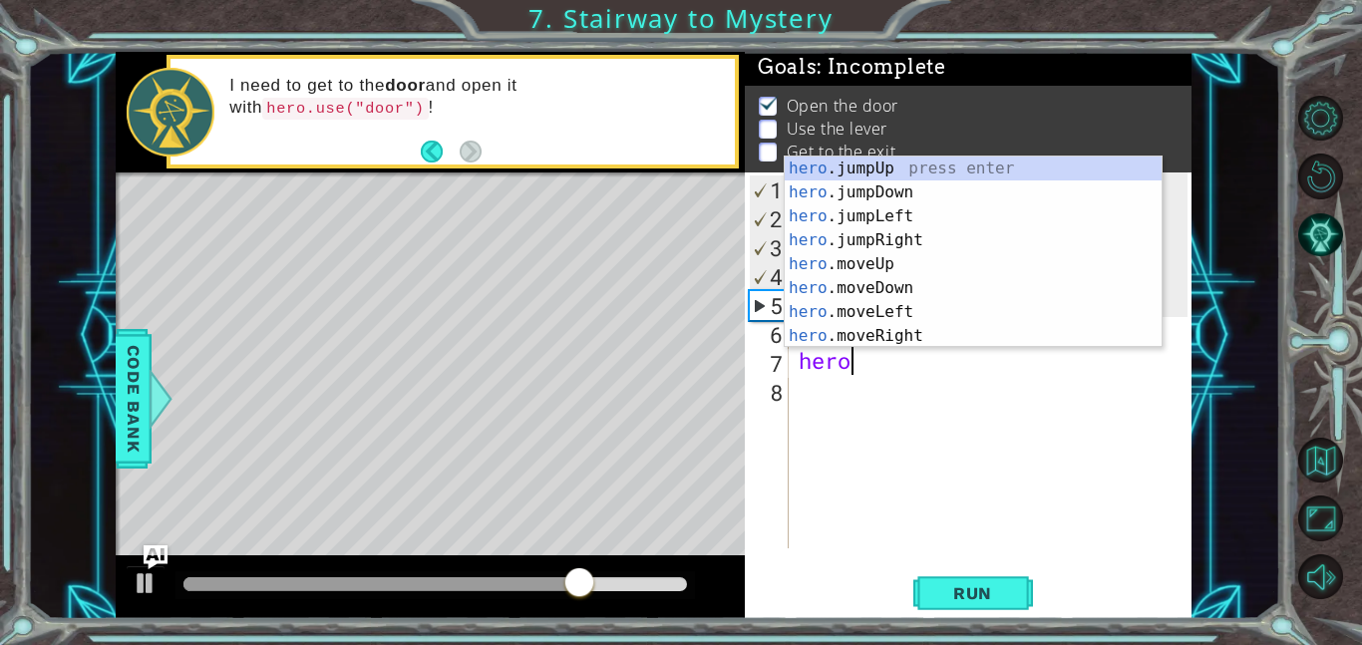
scroll to position [0, 1]
click at [901, 311] on div "hero .jumpUp press enter hero .jumpDown press enter hero .jumpLeft press enter …" at bounding box center [973, 276] width 377 height 239
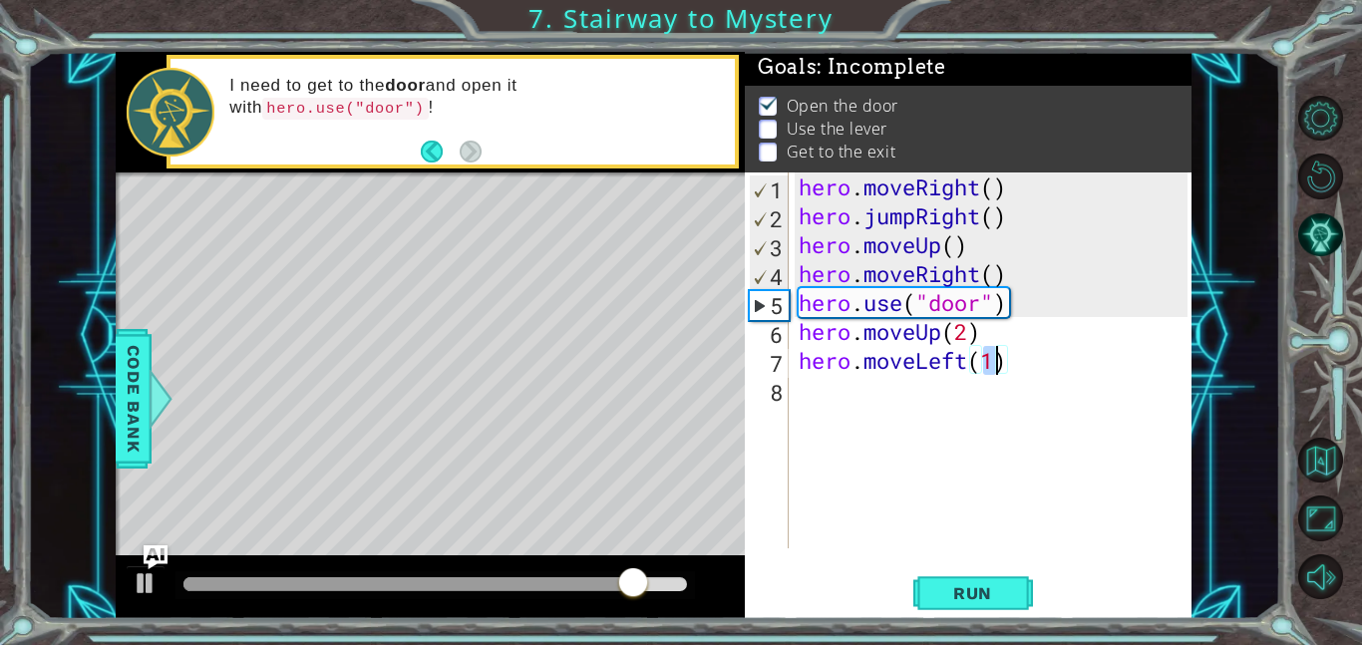
type textarea "hero.moveLeft()"
click at [815, 374] on div "hero . moveRight ( ) hero . jumpRight ( ) hero . moveUp ( ) hero . moveRight ( …" at bounding box center [996, 390] width 403 height 434
click at [825, 388] on div "hero . moveRight ( ) hero . jumpRight ( ) hero . moveUp ( ) hero . moveRight ( …" at bounding box center [996, 390] width 403 height 434
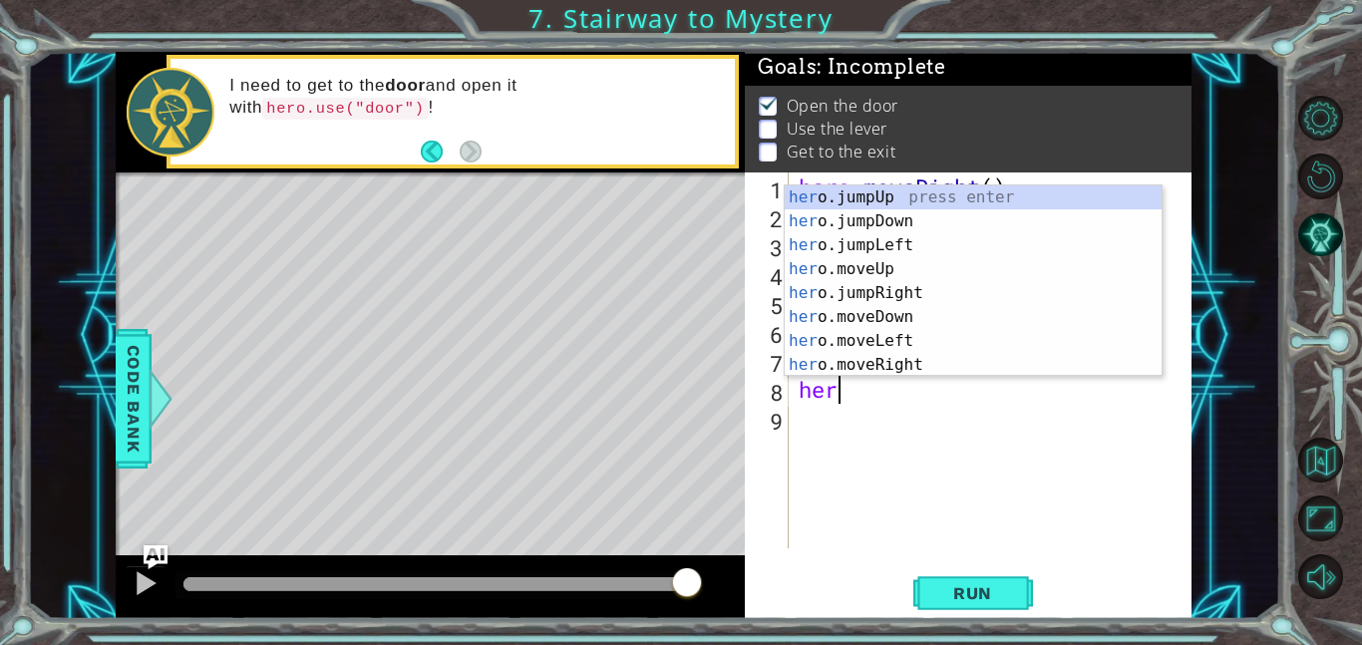
type textarea "hero"
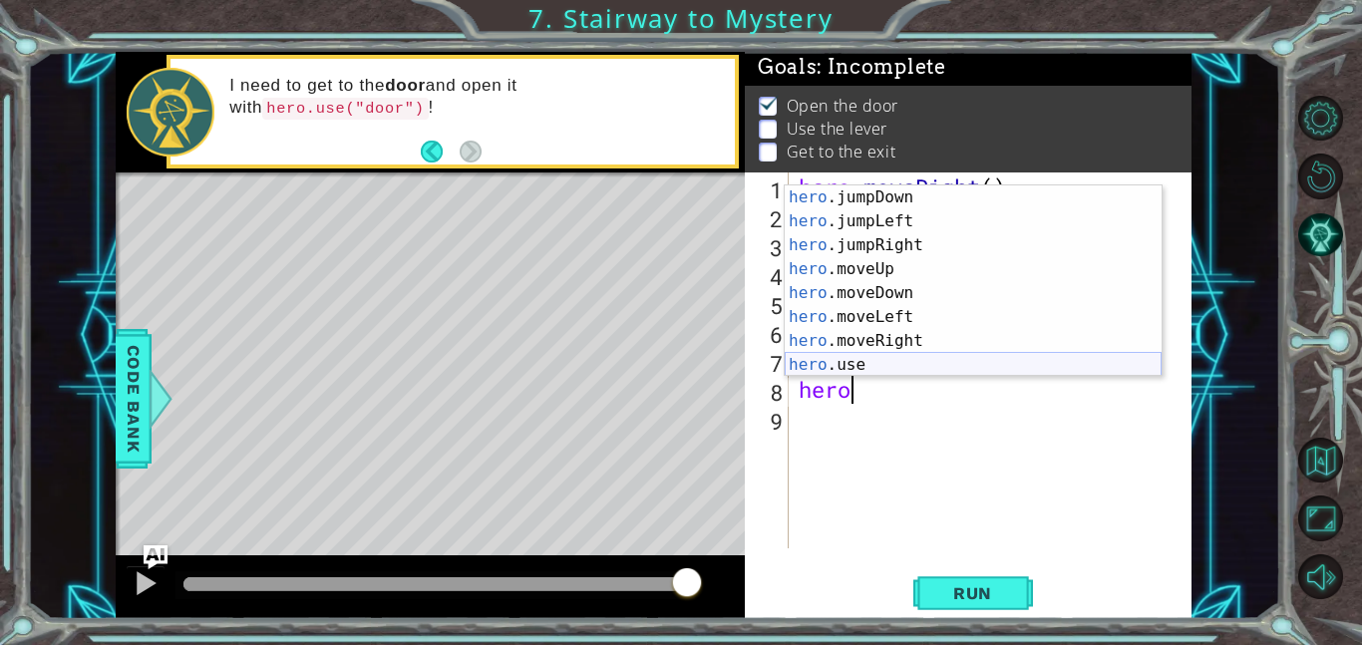
click at [946, 383] on div "hero . moveRight ( ) hero . jumpRight ( ) hero . moveUp ( ) hero . moveRight ( …" at bounding box center [996, 390] width 403 height 434
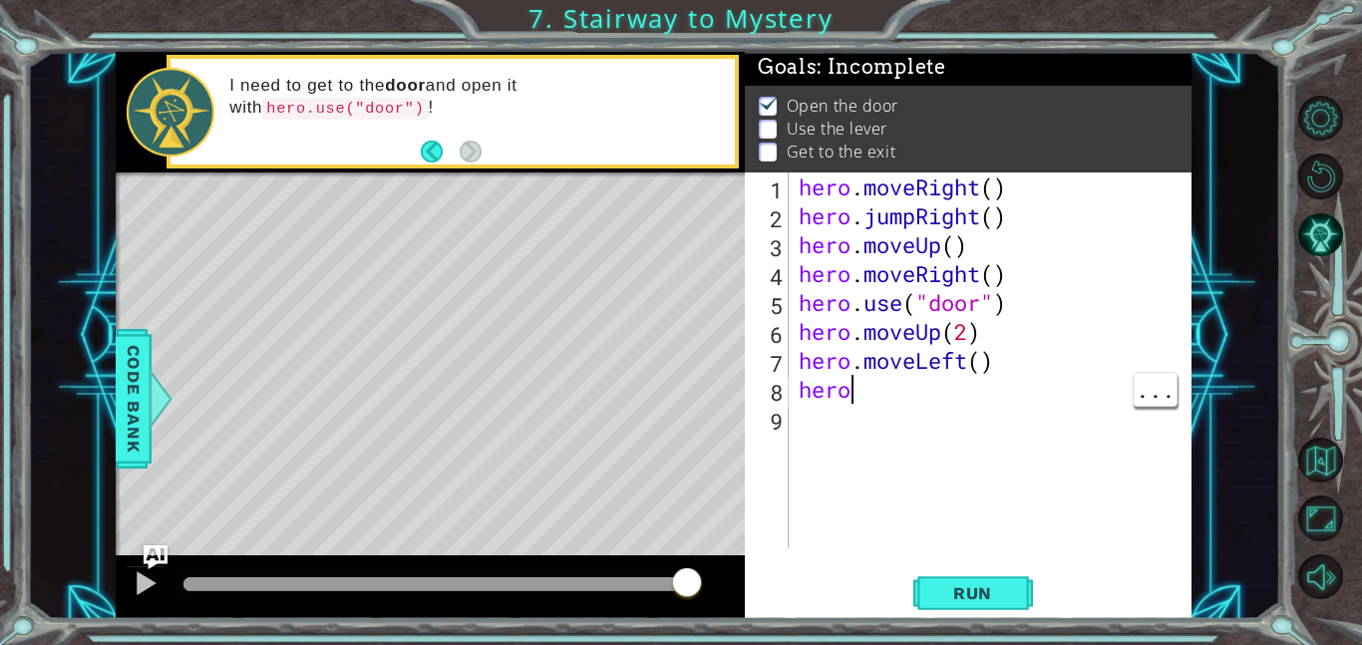
click at [895, 411] on div "hero . moveRight ( ) hero . jumpRight ( ) hero . moveUp ( ) hero . moveRight ( …" at bounding box center [996, 390] width 403 height 434
click at [875, 402] on div "hero . moveRight ( ) hero . jumpRight ( ) hero . moveUp ( ) hero . moveRight ( …" at bounding box center [996, 390] width 403 height 434
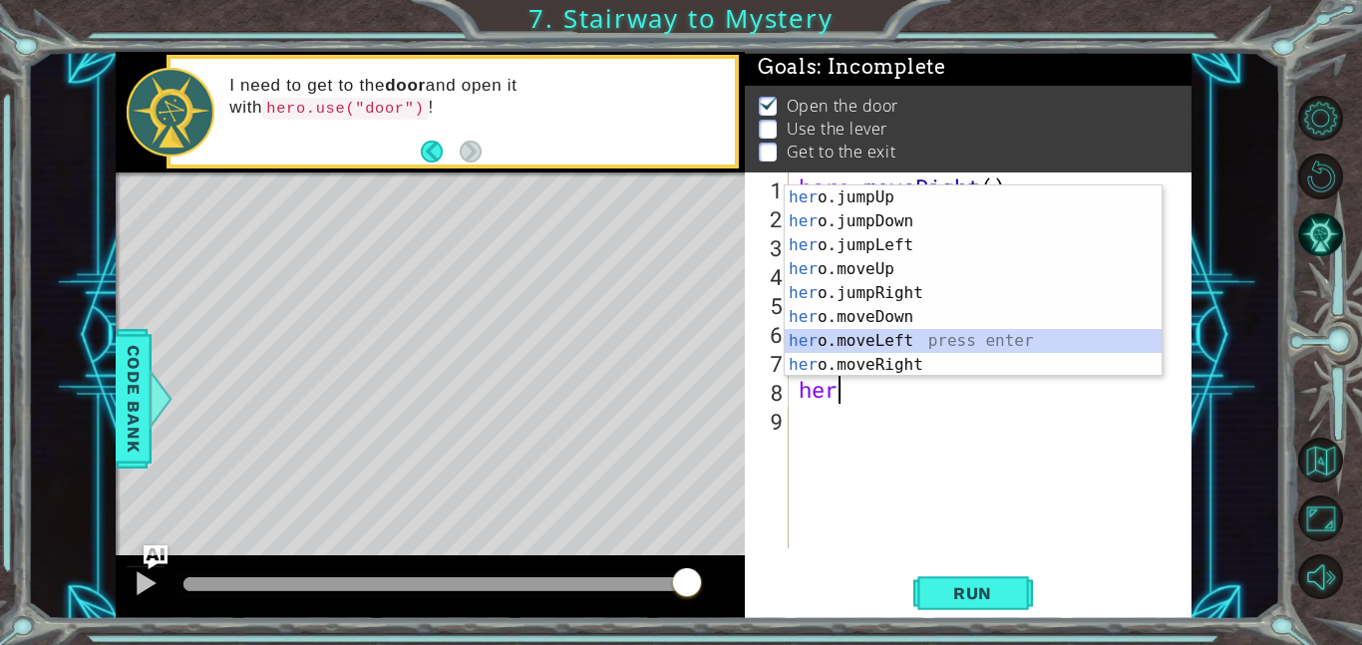
drag, startPoint x: 955, startPoint y: 346, endPoint x: 1097, endPoint y: 440, distance: 169.8
click at [1097, 440] on body "1 ההההההההההההההההההההההההההההההההההההההההההההההההההההההההההההההההההההההההההההה…" at bounding box center [681, 322] width 1362 height 645
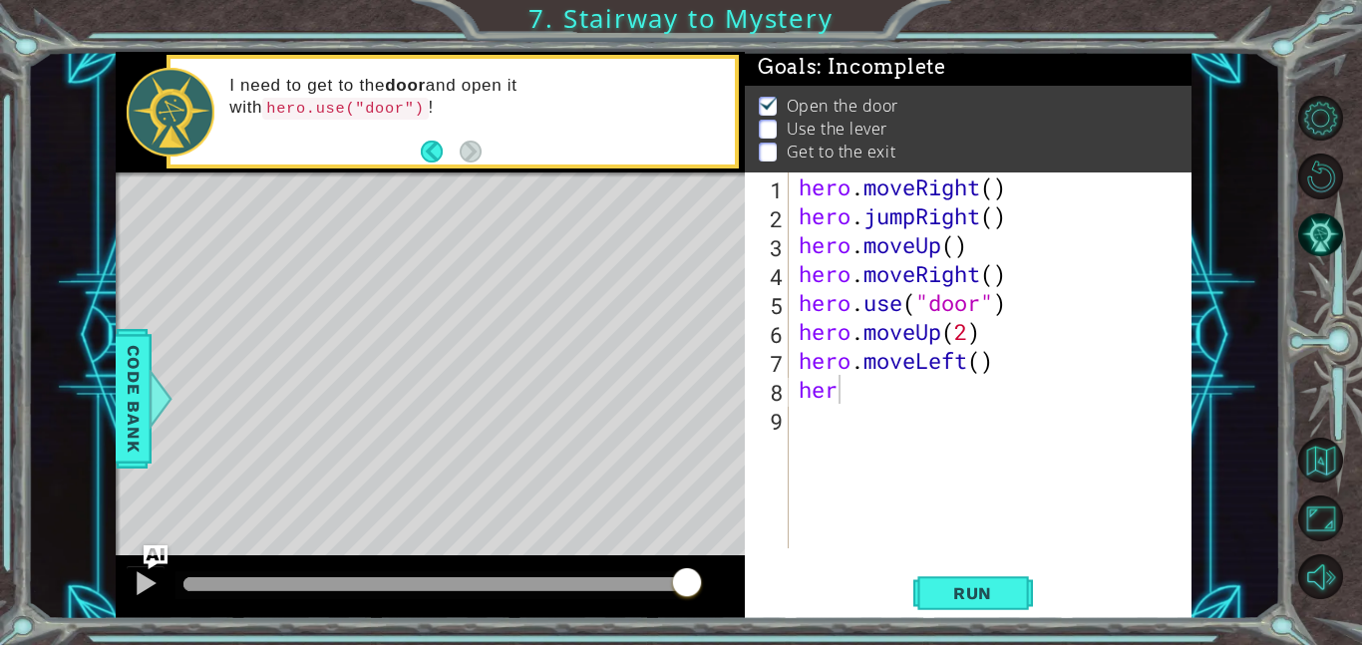
drag, startPoint x: 1162, startPoint y: 291, endPoint x: 1163, endPoint y: 320, distance: 28.9
click at [1163, 320] on body "1 ההההההההההההההההההההההההההההההההההההההההההההההההההההההההההההההההההההההההההההה…" at bounding box center [681, 322] width 1362 height 645
click at [863, 393] on div "hero . moveRight ( ) hero . jumpRight ( ) hero . moveUp ( ) hero . moveRight ( …" at bounding box center [996, 390] width 403 height 434
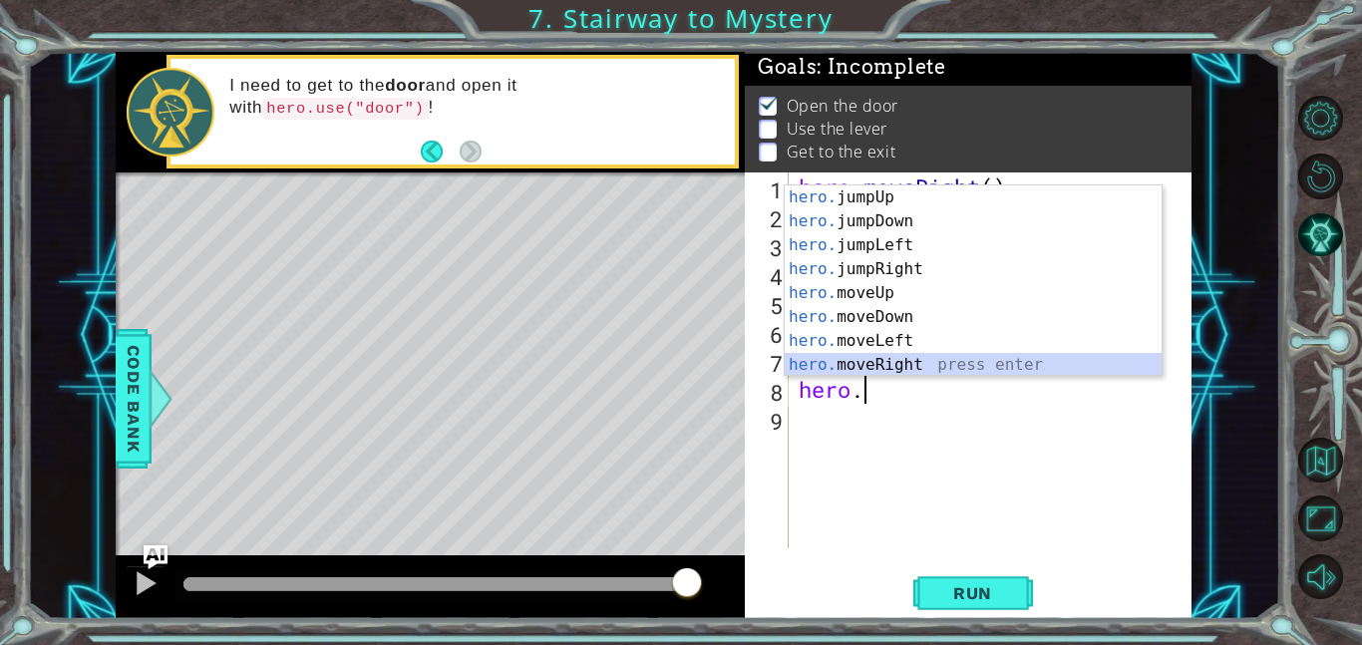
scroll to position [24, 0]
click at [1360, 643] on div "1 ההההההההההההההההההההההההההההההההההההההההההההההההההההההההההההההההההההההההההההה…" at bounding box center [681, 322] width 1362 height 645
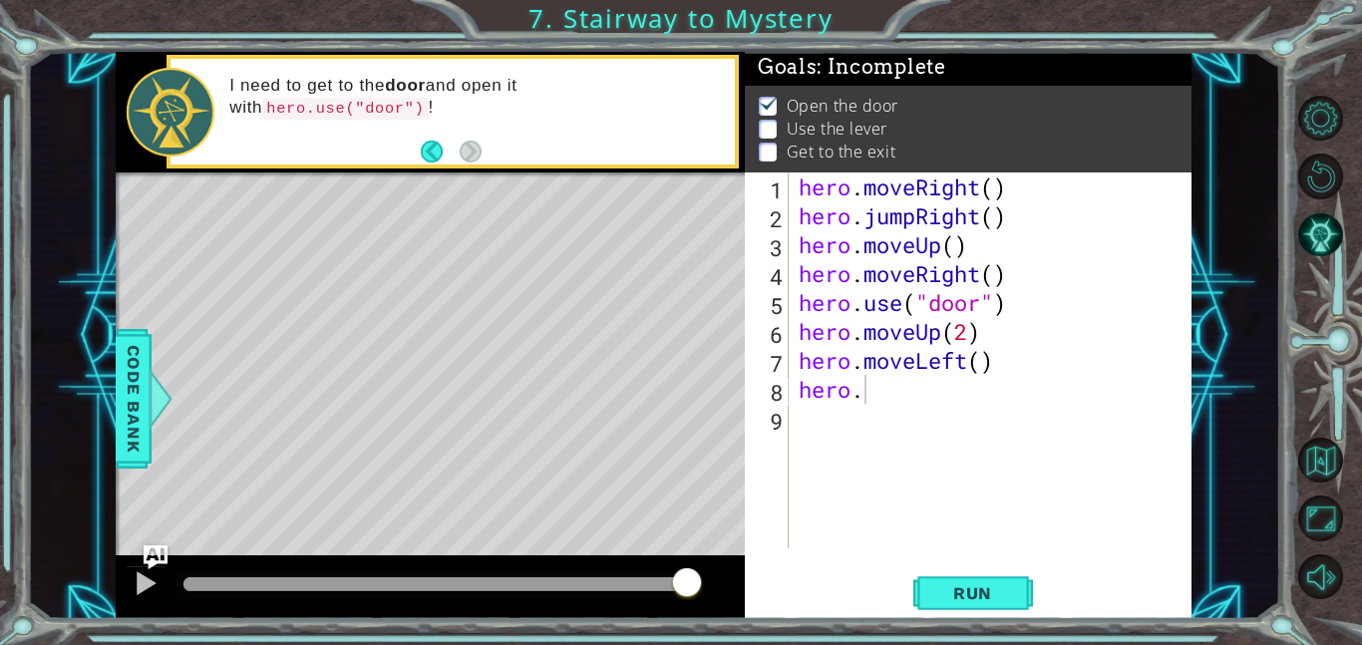
click at [912, 400] on div "hero . moveRight ( ) hero . jumpRight ( ) hero . moveUp ( ) hero . moveRight ( …" at bounding box center [996, 390] width 403 height 434
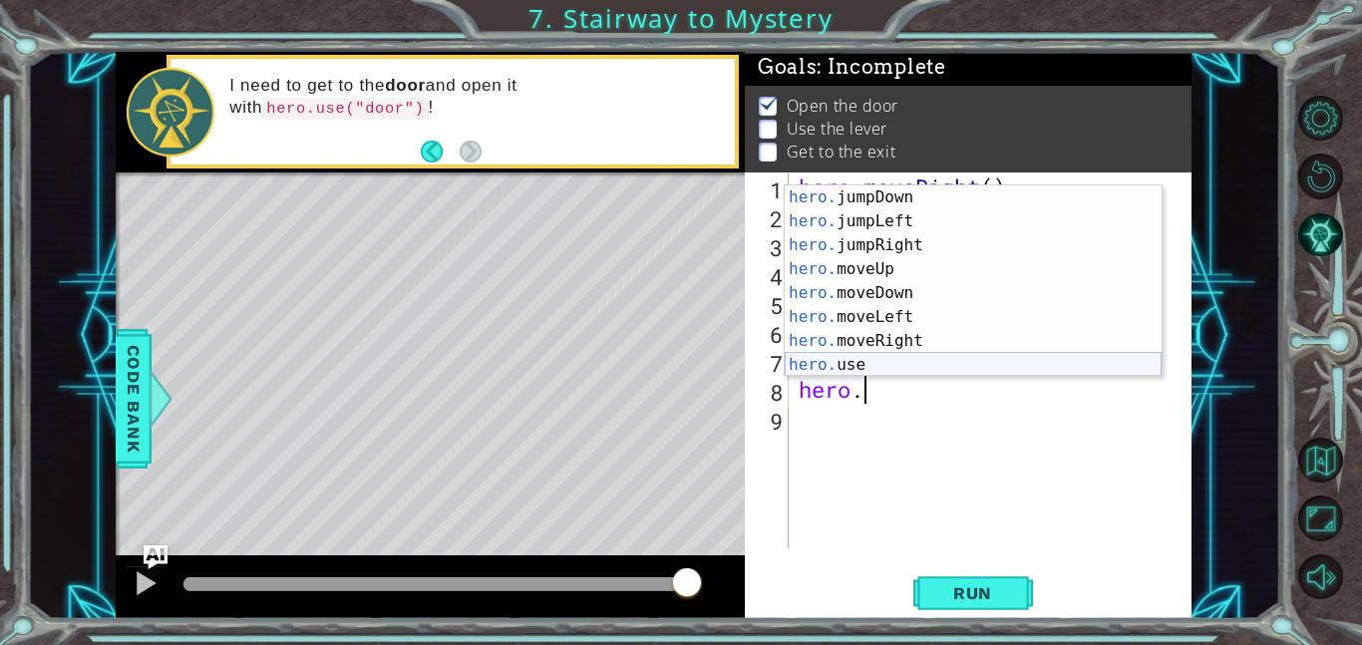
click at [864, 361] on div "hero. jumpDown press enter hero. jumpLeft press enter hero. jumpRight press ent…" at bounding box center [973, 304] width 377 height 239
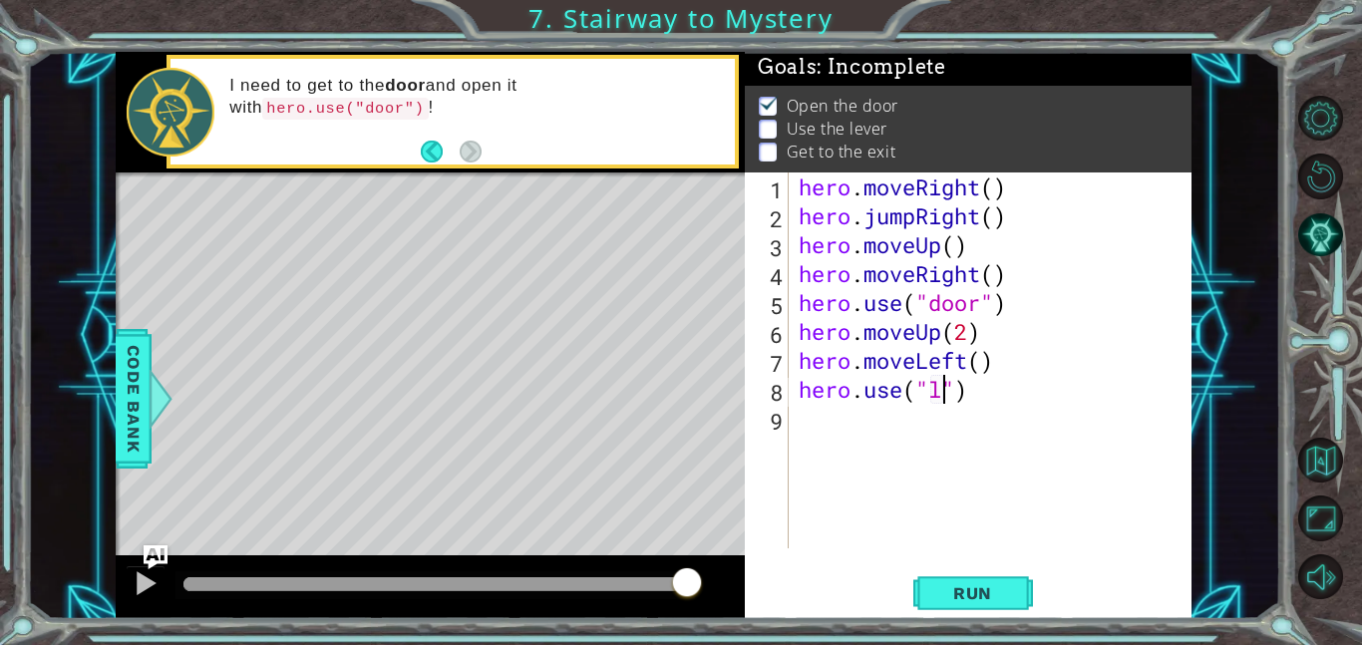
scroll to position [0, 7]
type textarea "hero.use("lever")"
click at [799, 436] on div "hero . moveRight ( ) hero . jumpRight ( ) hero . moveUp ( ) hero . moveRight ( …" at bounding box center [996, 390] width 403 height 434
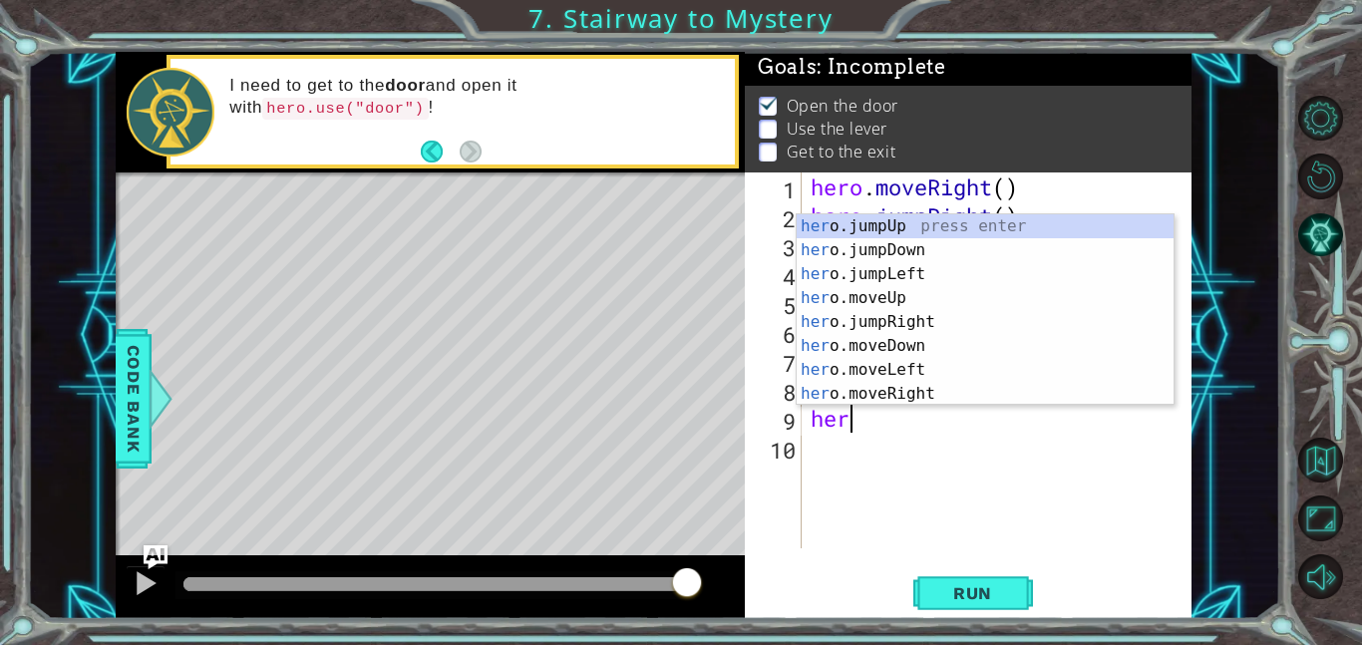
scroll to position [0, 1]
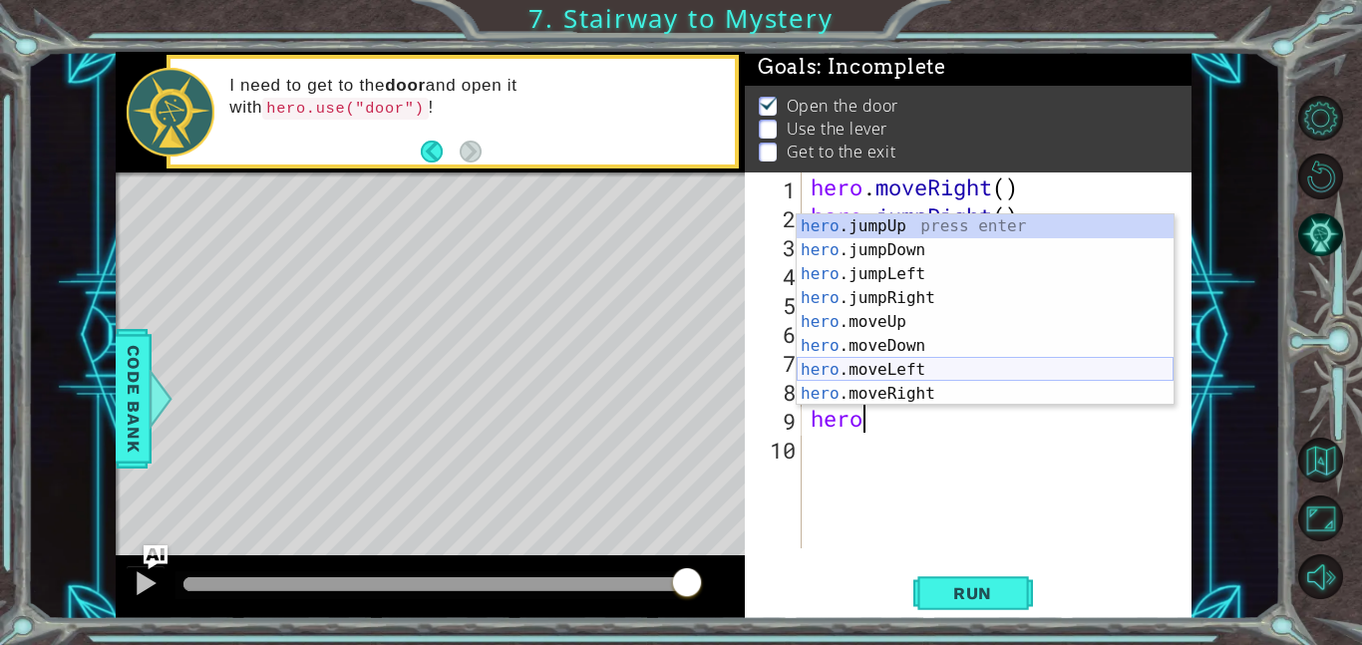
click at [911, 371] on div "hero .jumpUp press enter hero .jumpDown press enter hero .jumpLeft press enter …" at bounding box center [985, 333] width 377 height 239
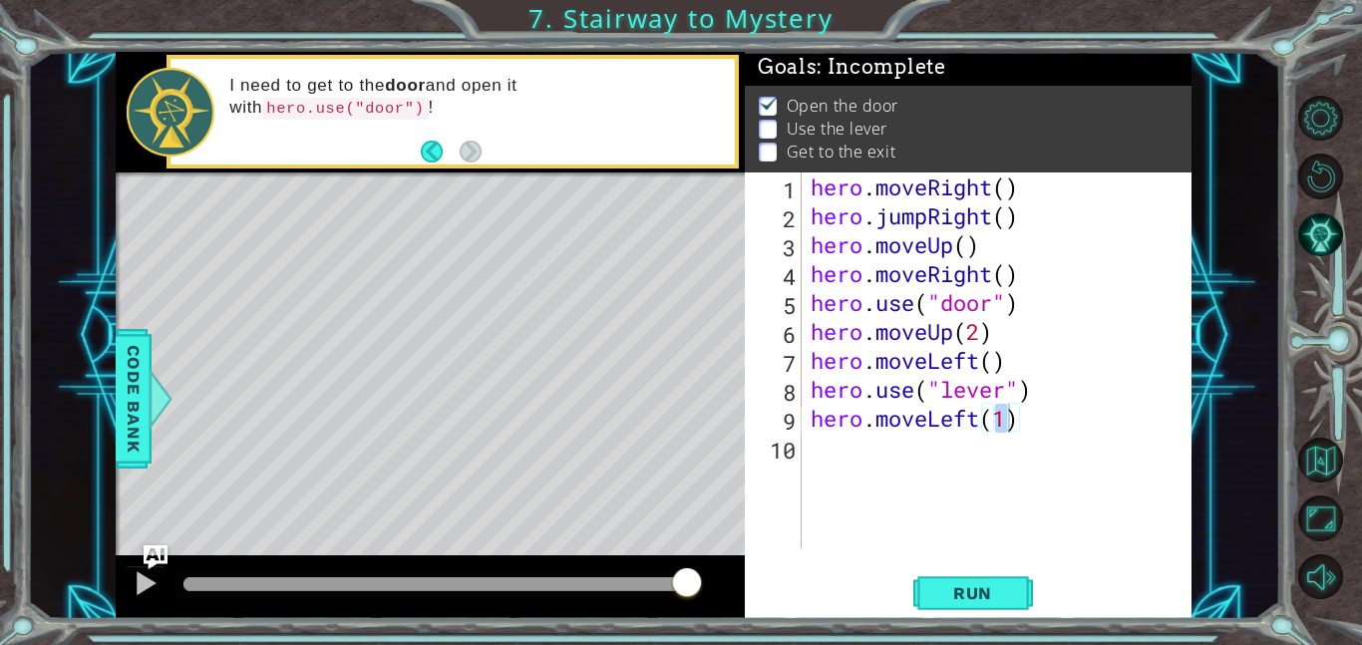
click at [465, 367] on div "Level Map" at bounding box center [576, 466] width 921 height 587
click at [1003, 425] on div "hero . moveRight ( ) hero . jumpRight ( ) hero . moveUp ( ) hero . moveRight ( …" at bounding box center [997, 361] width 380 height 376
type textarea "hero.moveLeft()"
